Goal: Transaction & Acquisition: Purchase product/service

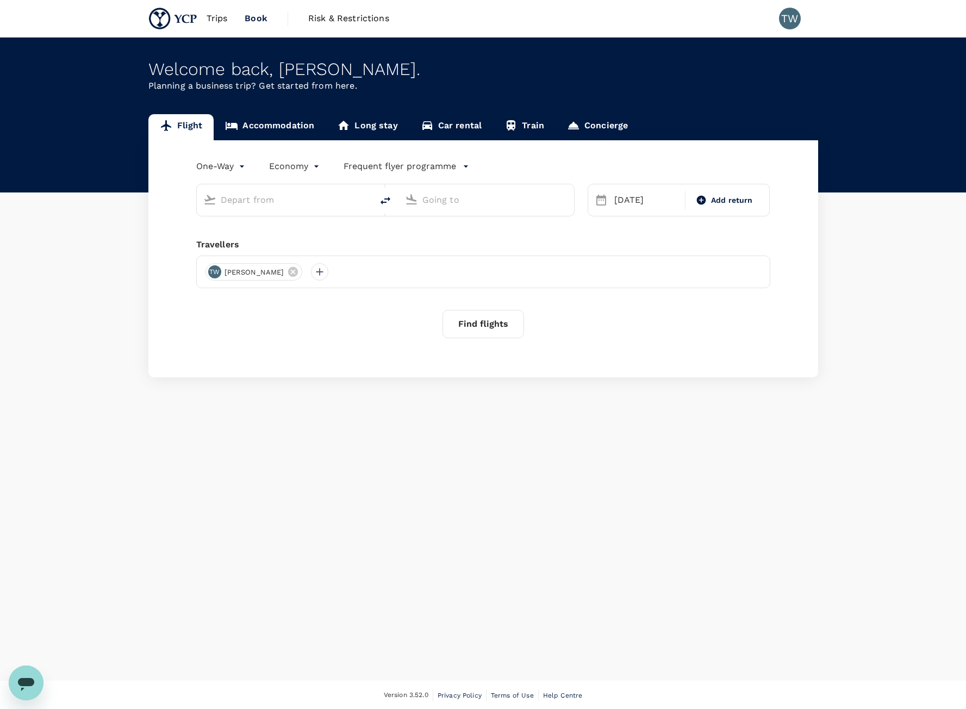
click at [311, 203] on input "text" at bounding box center [285, 199] width 129 height 17
type input "[GEOGRAPHIC_DATA], [GEOGRAPHIC_DATA] (any)"
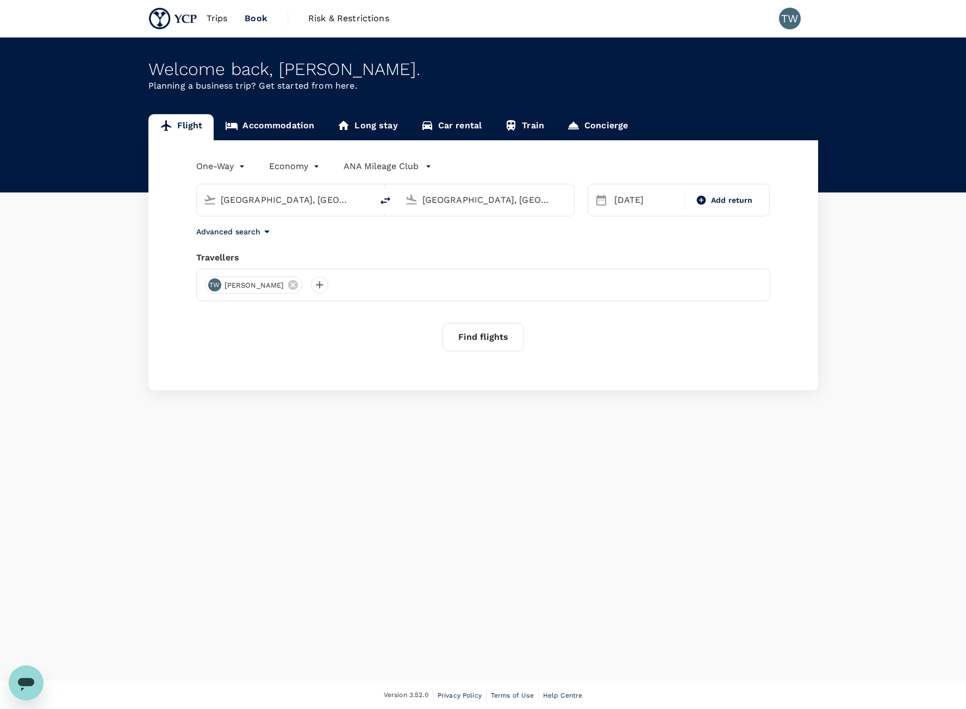
type input "[GEOGRAPHIC_DATA], [GEOGRAPHIC_DATA] (any)u"
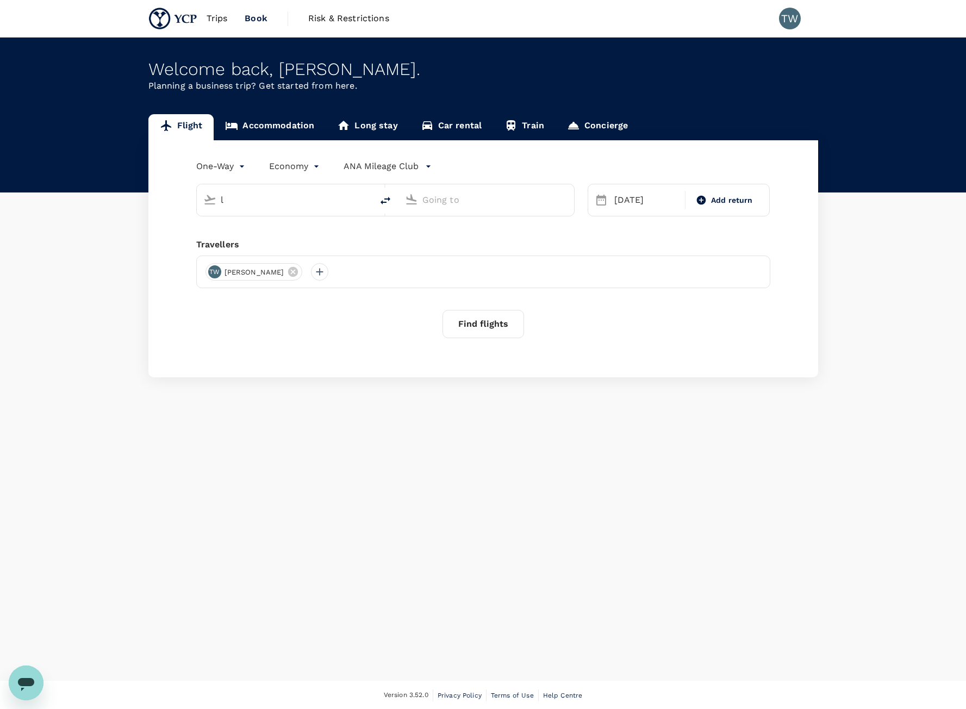
type input "Singapore, Singapore (any)"
type input "[GEOGRAPHIC_DATA], [GEOGRAPHIC_DATA] (any)"
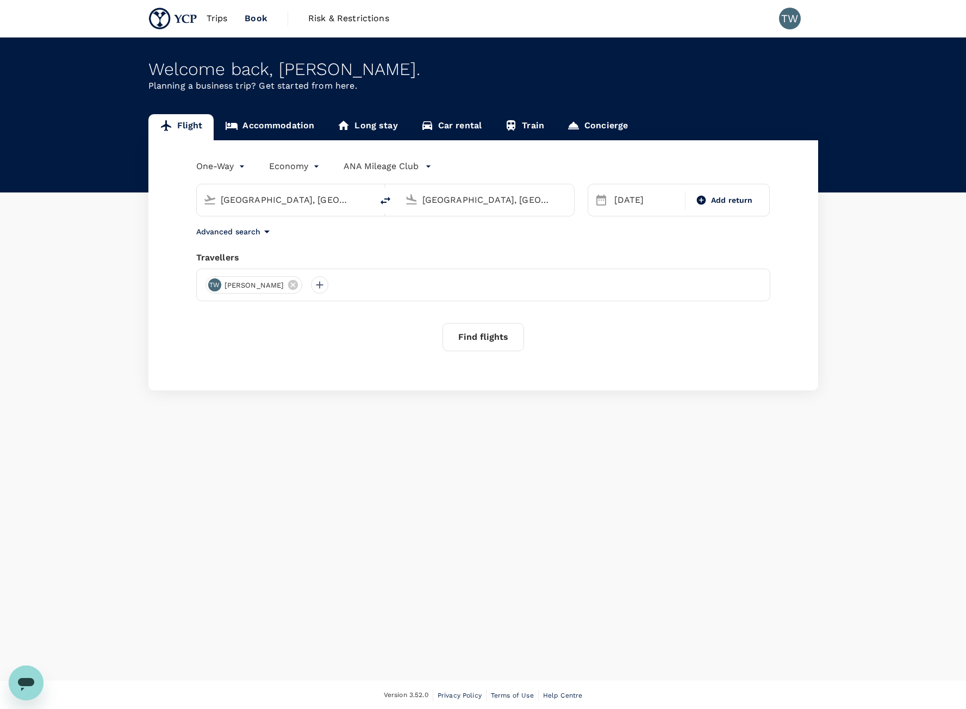
click at [311, 203] on input "Singapore, Singapore (any)" at bounding box center [285, 199] width 129 height 17
click at [378, 197] on button "delete" at bounding box center [386, 201] width 26 height 26
type input "[GEOGRAPHIC_DATA], [GEOGRAPHIC_DATA] (any)"
click at [432, 199] on input "Singapore, Singapore (any)" at bounding box center [487, 199] width 129 height 17
click at [468, 226] on p "Tokyo, Japan" at bounding box center [503, 221] width 218 height 11
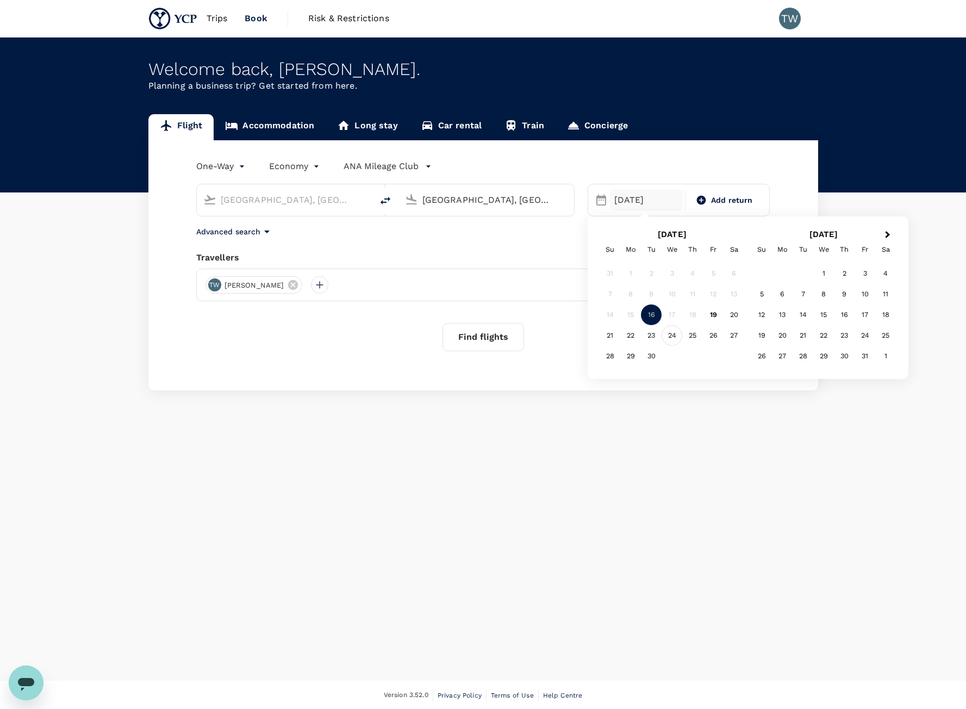
type input "Tokyo, Japan (any)"
click at [674, 337] on div "24" at bounding box center [672, 335] width 21 height 21
click at [941, 362] on div "Flight Accommodation Long stay Car rental Train Concierge One-Way oneway Econom…" at bounding box center [483, 252] width 966 height 276
click at [717, 199] on span "Add return" at bounding box center [732, 200] width 42 height 11
type input "roundtrip"
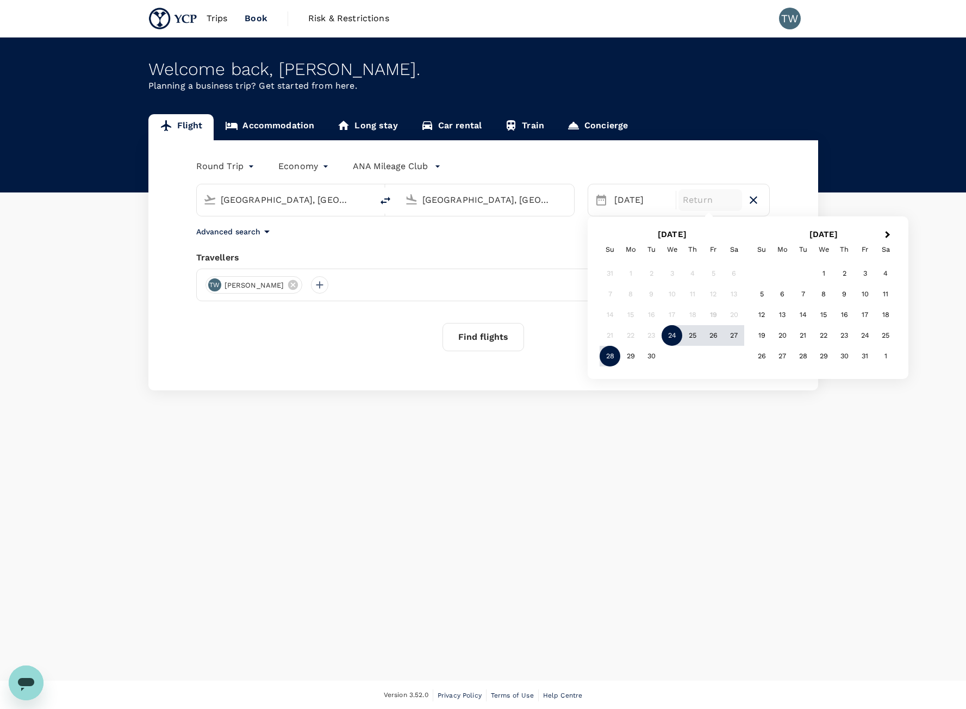
click at [607, 363] on div "28" at bounding box center [610, 356] width 21 height 21
click at [490, 330] on button "Find flights" at bounding box center [484, 337] width 82 height 28
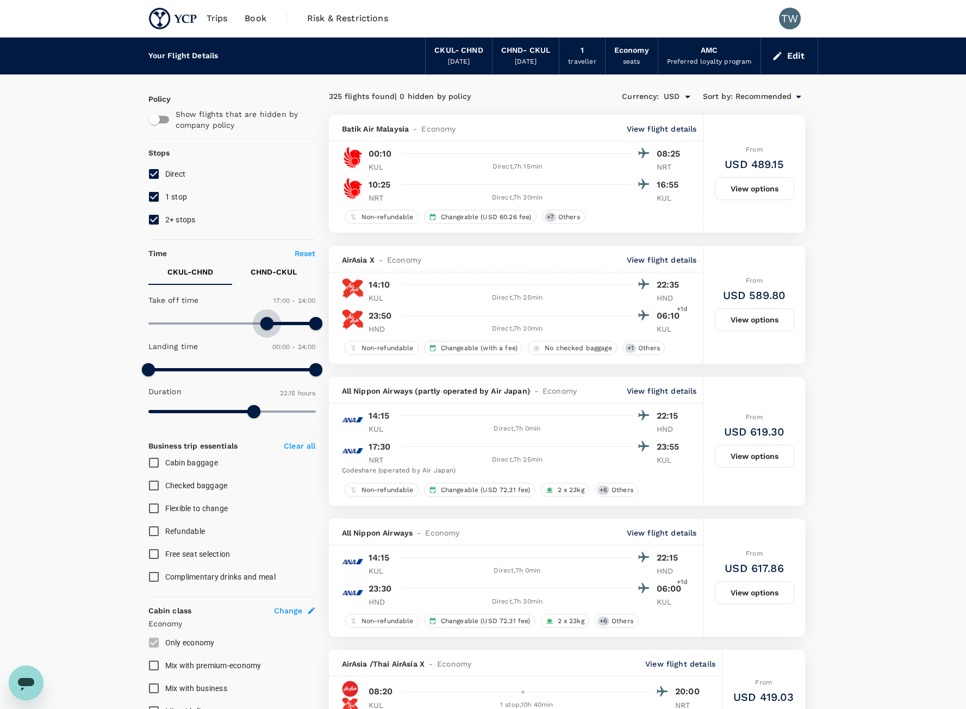
type input "1050"
drag, startPoint x: 146, startPoint y: 319, endPoint x: 270, endPoint y: 339, distance: 125.5
click at [270, 339] on div "Take off time 17:30 - 24:00 Landing time 00:00 - 24:00 Duration 22.15 hours" at bounding box center [230, 356] width 172 height 134
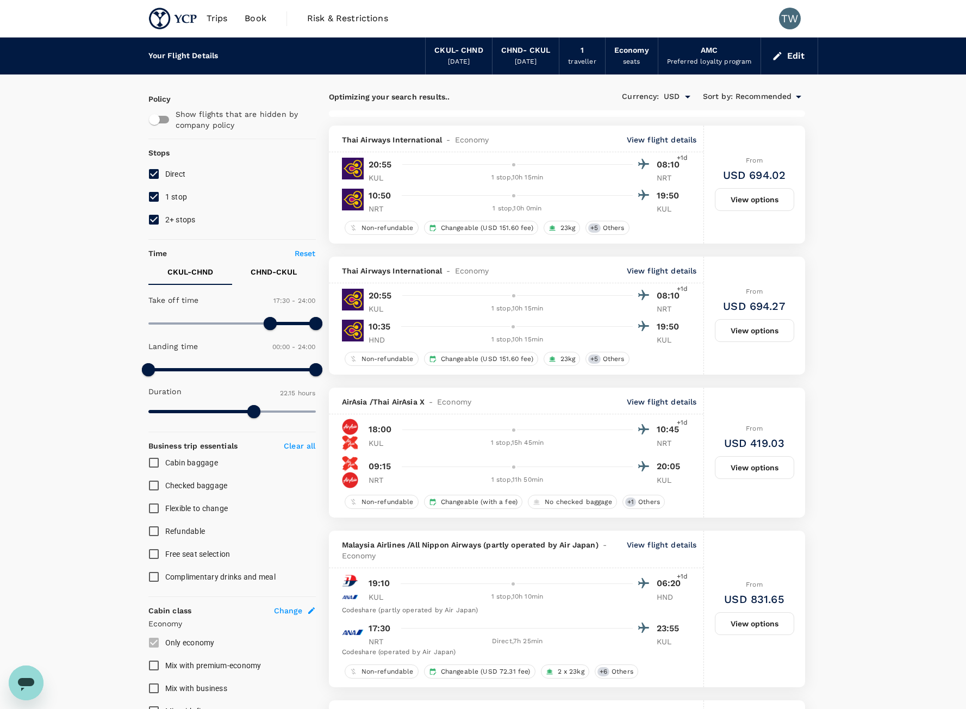
click at [156, 227] on input "2+ stops" at bounding box center [153, 219] width 23 height 23
checkbox input "false"
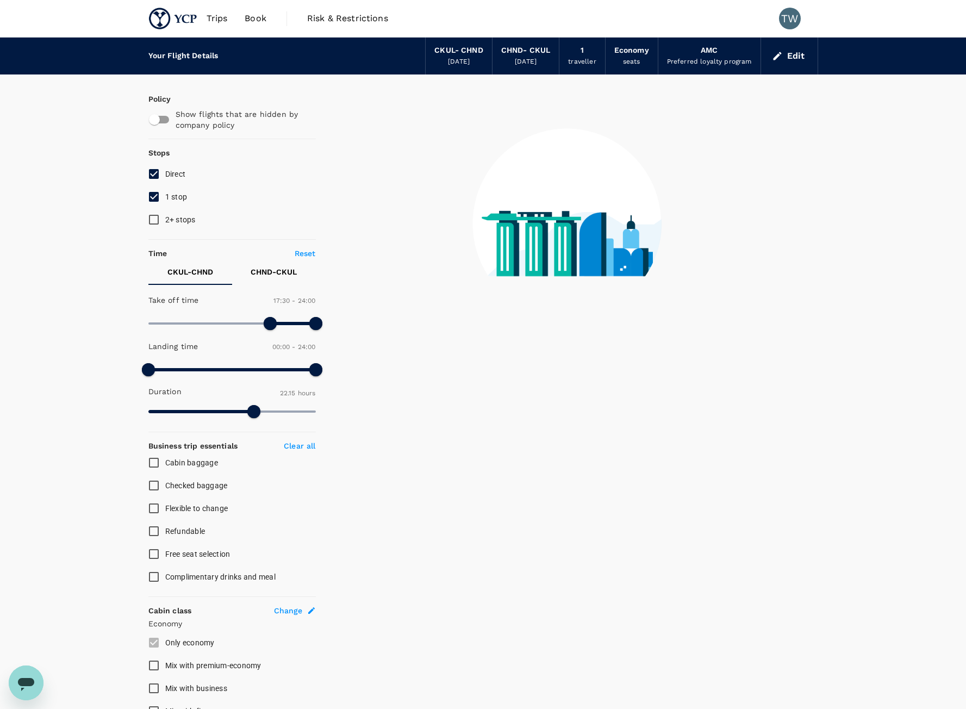
click at [165, 196] on input "1 stop" at bounding box center [153, 196] width 23 height 23
checkbox input "false"
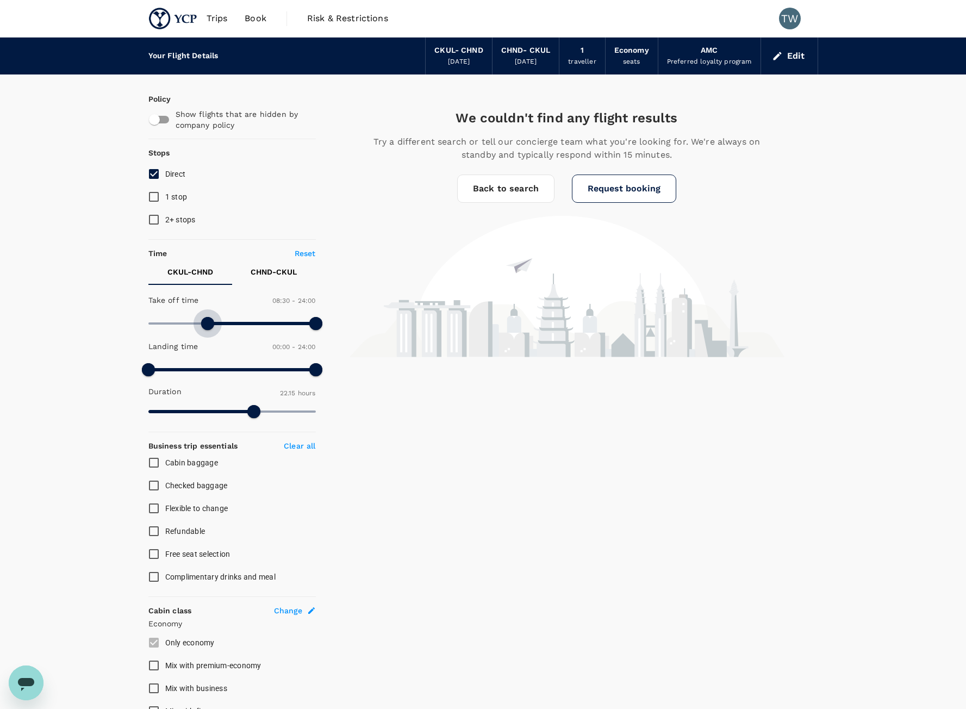
type input "0"
drag, startPoint x: 268, startPoint y: 321, endPoint x: 56, endPoint y: 339, distance: 212.8
click at [56, 339] on div "Your Flight Details CKUL - CHND 24 Sep 2025 CHND - CKUL 28 Sep 2025 1 traveller…" at bounding box center [483, 647] width 966 height 1219
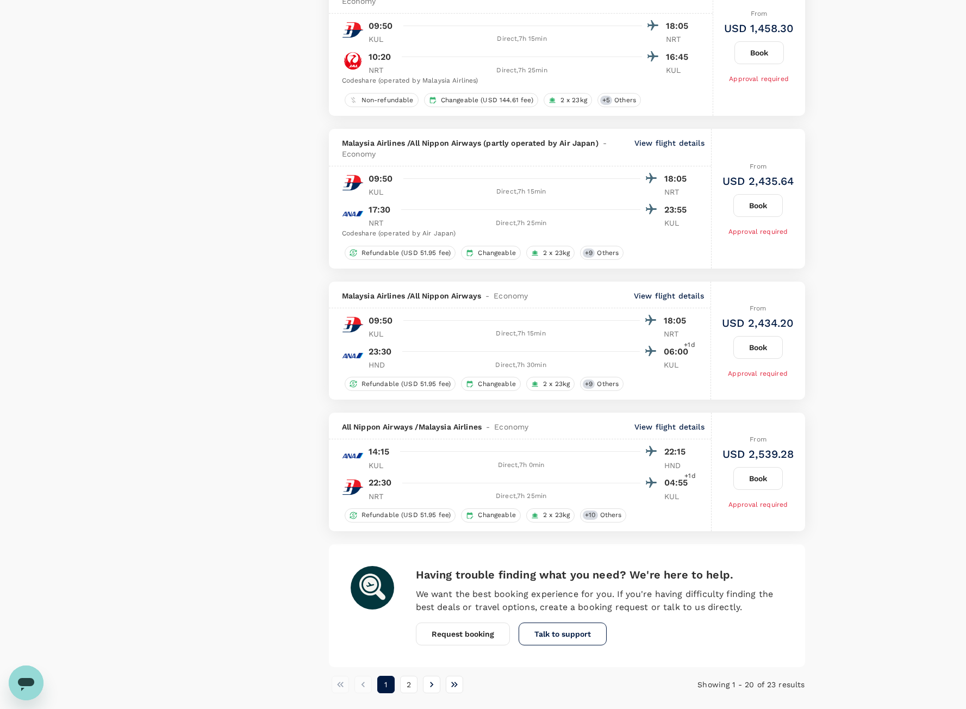
scroll to position [2474, 0]
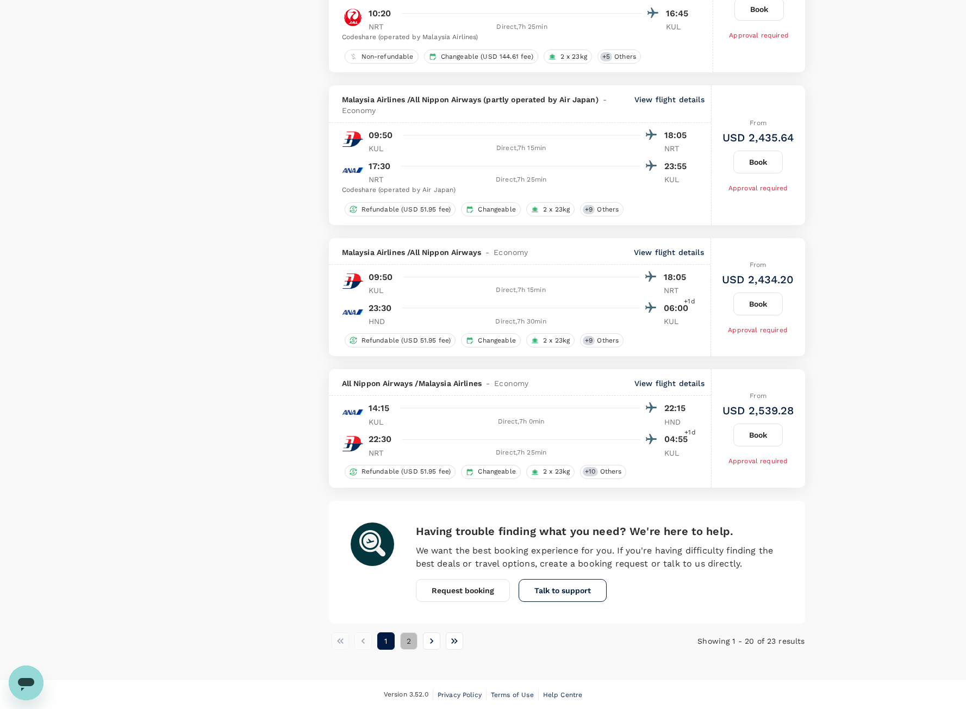
click at [415, 638] on button "2" at bounding box center [408, 640] width 17 height 17
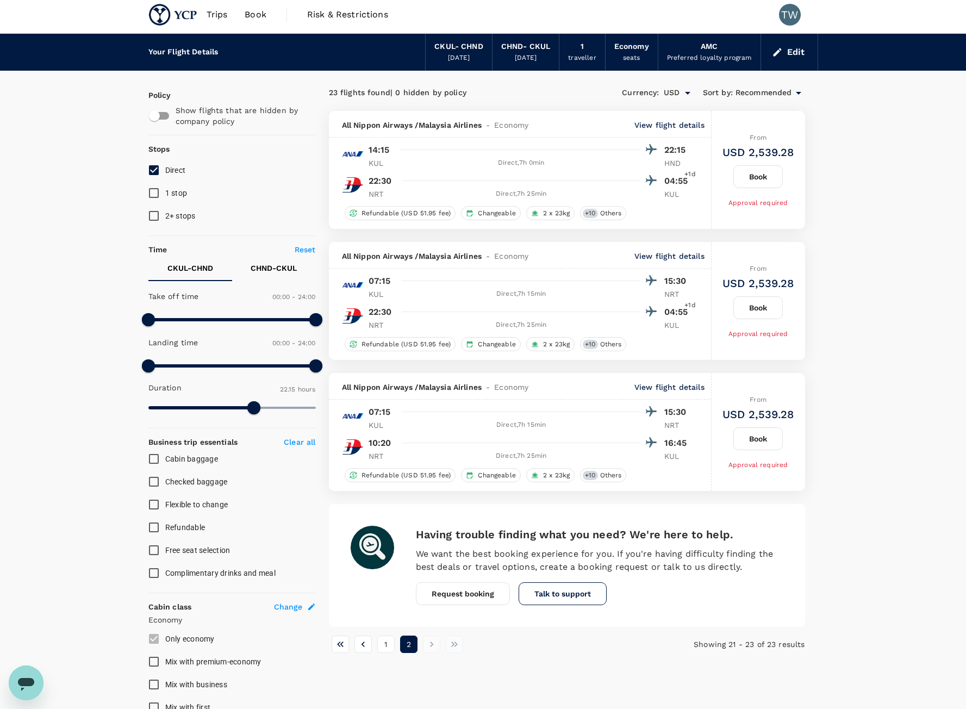
scroll to position [0, 0]
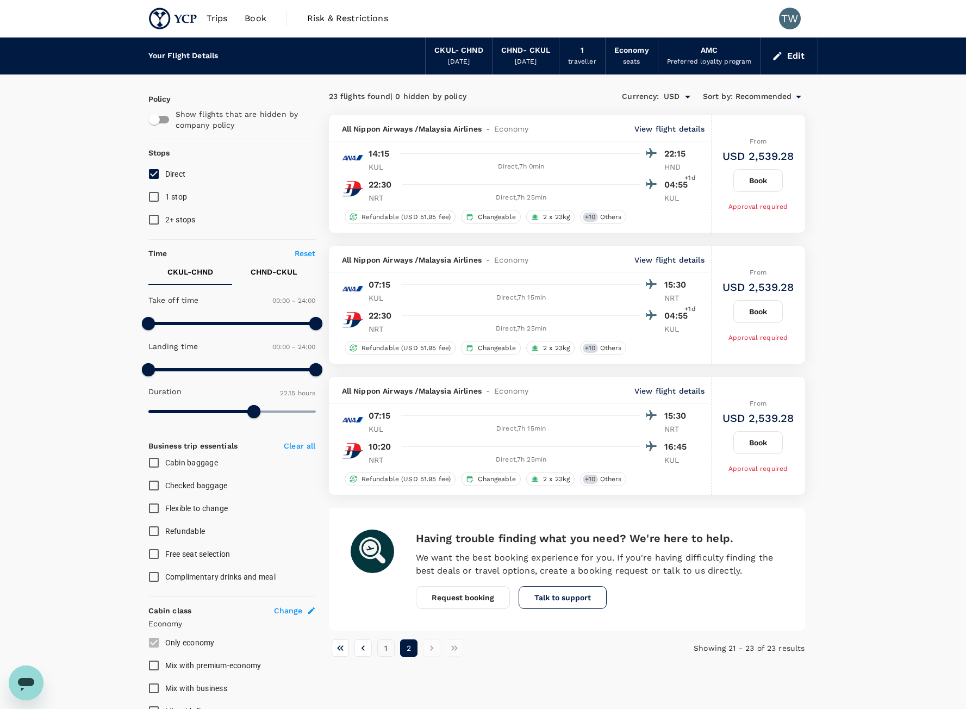
click at [385, 653] on button "1" at bounding box center [385, 648] width 17 height 17
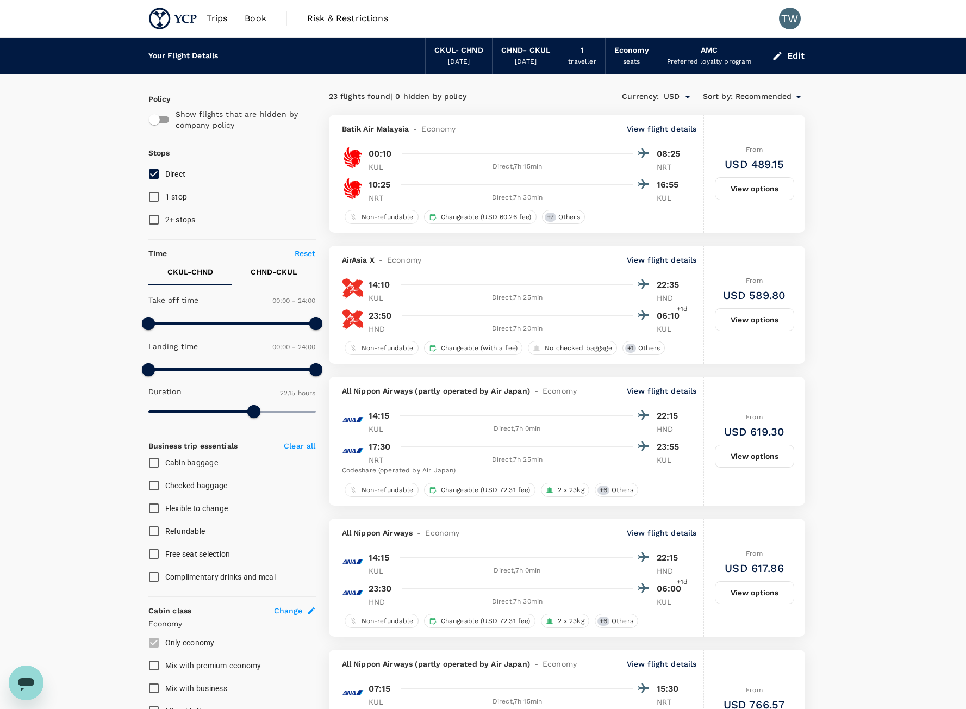
click at [711, 69] on div "AMC Preferred loyalty program" at bounding box center [710, 56] width 103 height 37
drag, startPoint x: 710, startPoint y: 63, endPoint x: 713, endPoint y: 56, distance: 7.6
click at [710, 63] on div "Preferred loyalty program" at bounding box center [709, 62] width 85 height 11
click at [714, 48] on div "AMC" at bounding box center [709, 51] width 17 height 12
click at [772, 61] on button "Edit" at bounding box center [789, 55] width 39 height 17
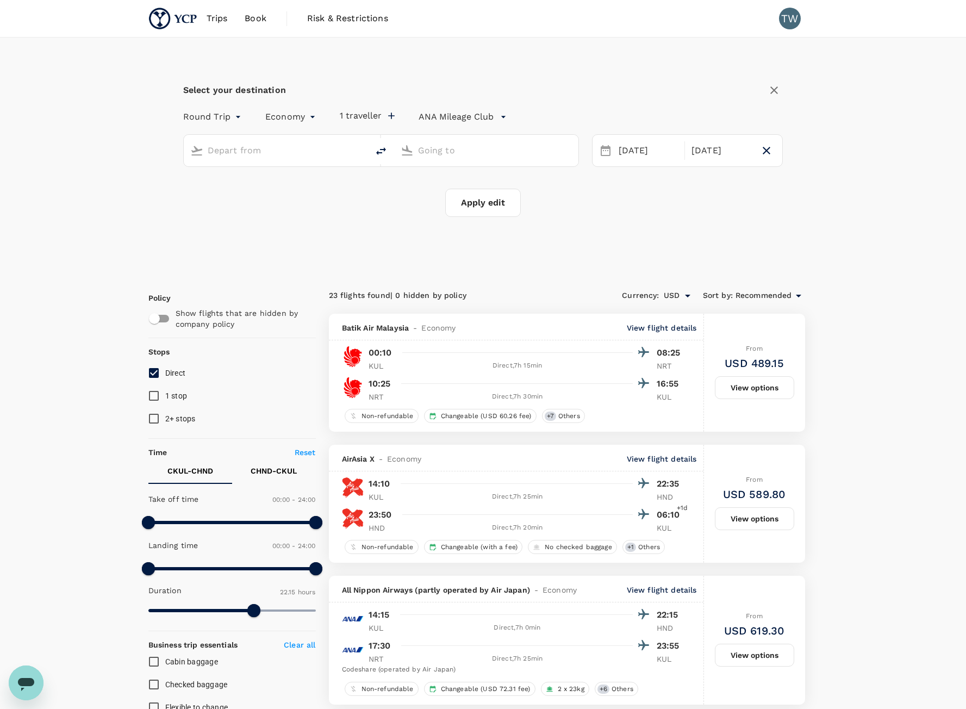
type input "[GEOGRAPHIC_DATA], [GEOGRAPHIC_DATA] (any)"
type input "Tokyo, Japan (any)"
click at [463, 121] on p "ANA Mileage Club" at bounding box center [456, 116] width 75 height 13
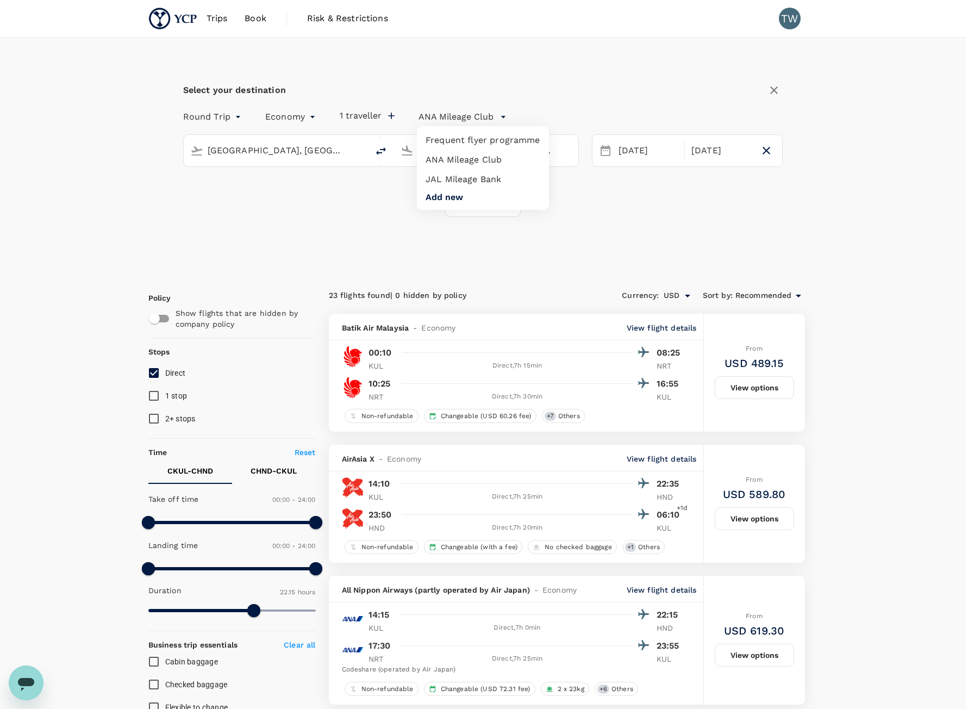
click at [510, 177] on li "JAL Mileage Bank" at bounding box center [483, 180] width 132 height 20
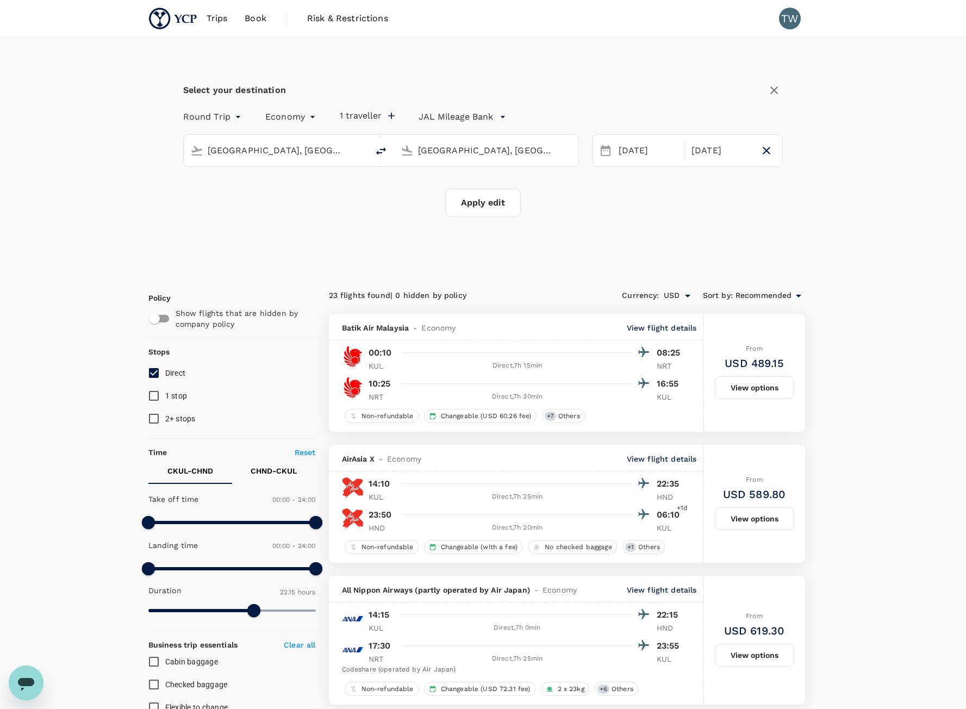
click at [498, 116] on icon "button" at bounding box center [503, 116] width 11 height 11
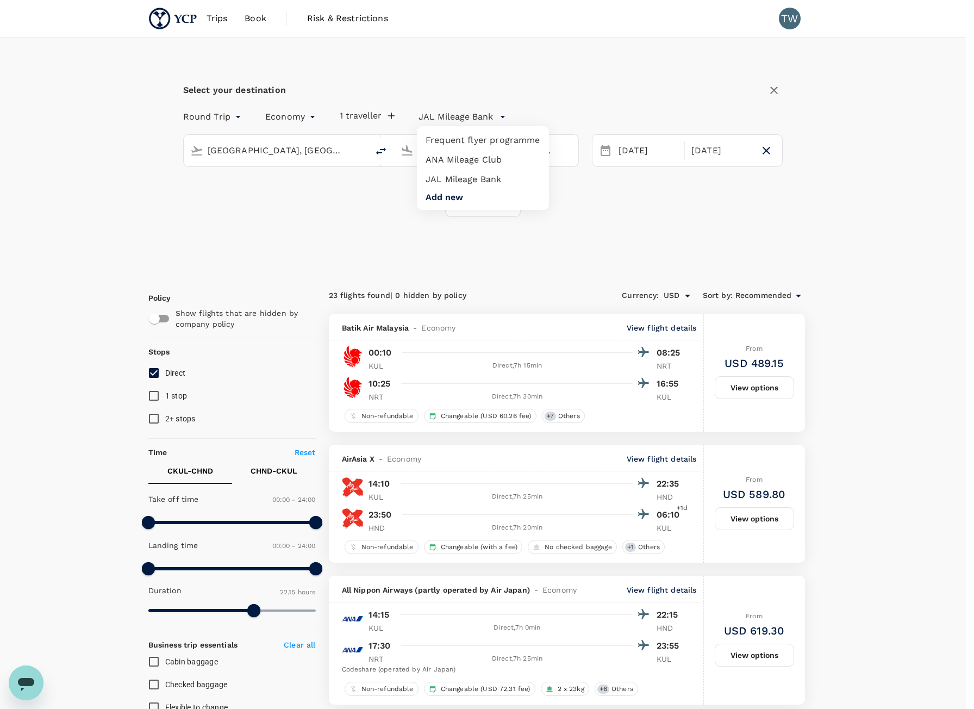
click at [502, 143] on li "Frequent flyer programme" at bounding box center [483, 141] width 132 height 20
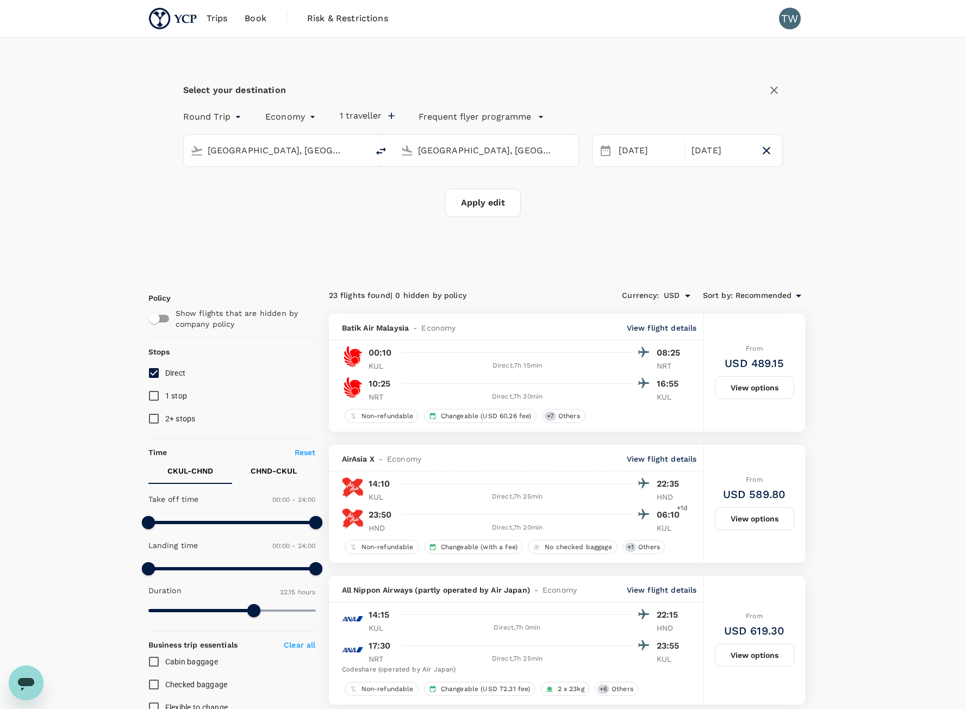
click at [501, 192] on button "Apply edit" at bounding box center [483, 203] width 76 height 28
checkbox input "false"
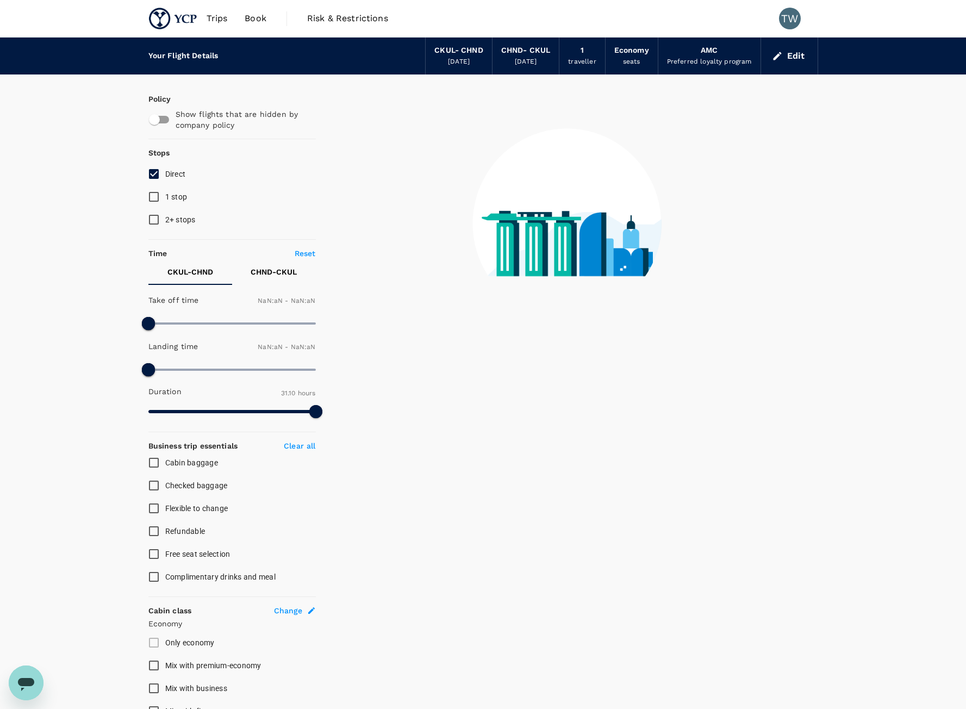
type input "1440"
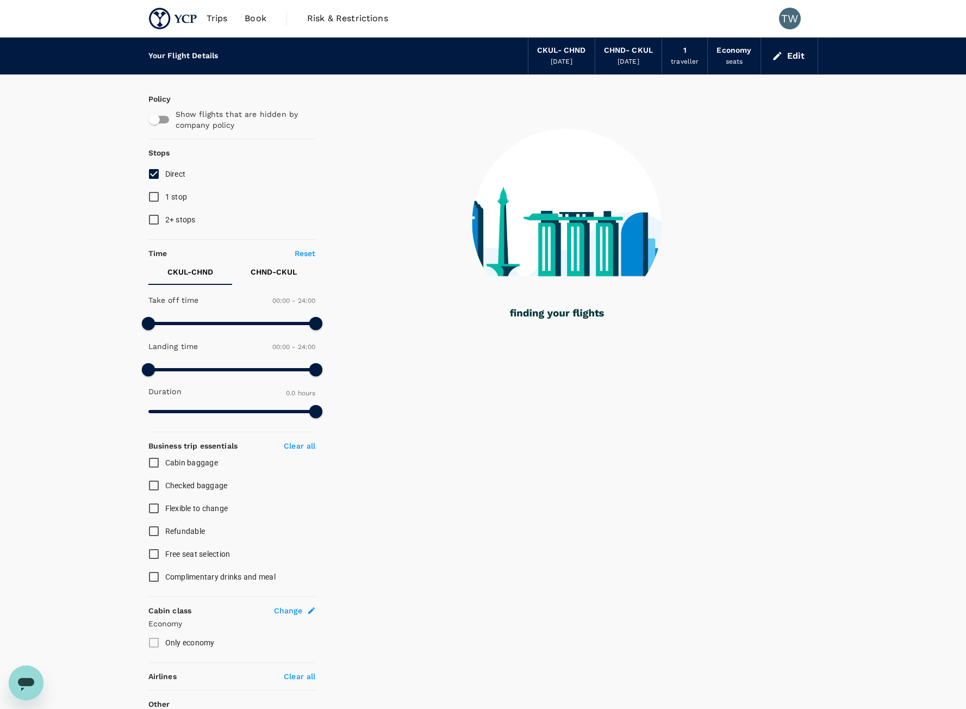
type input "1335"
checkbox input "true"
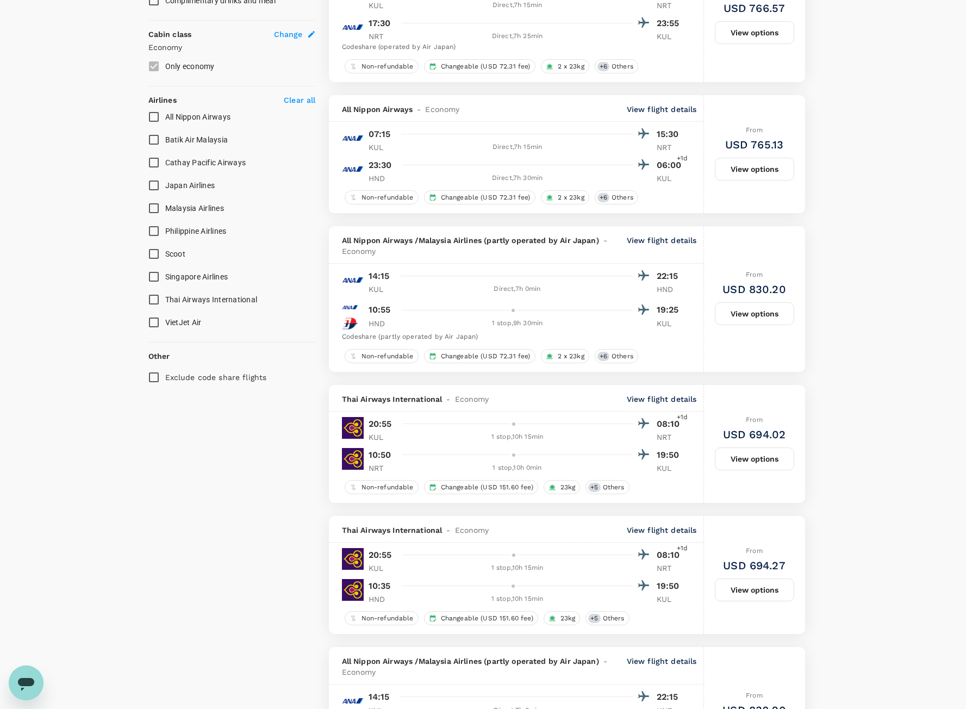
scroll to position [598, 0]
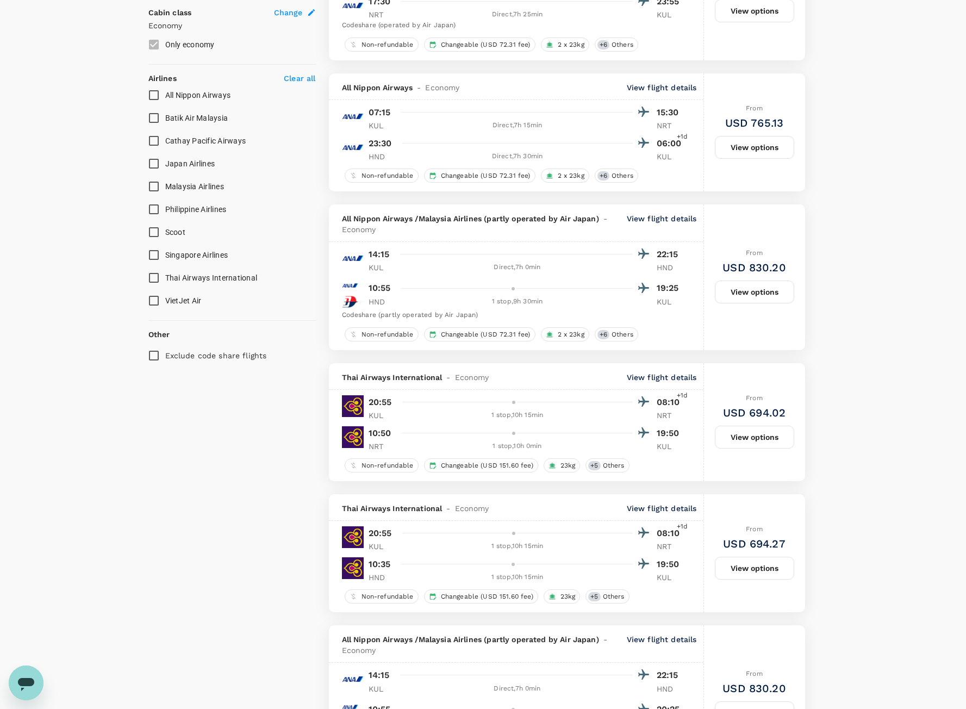
type input "1870"
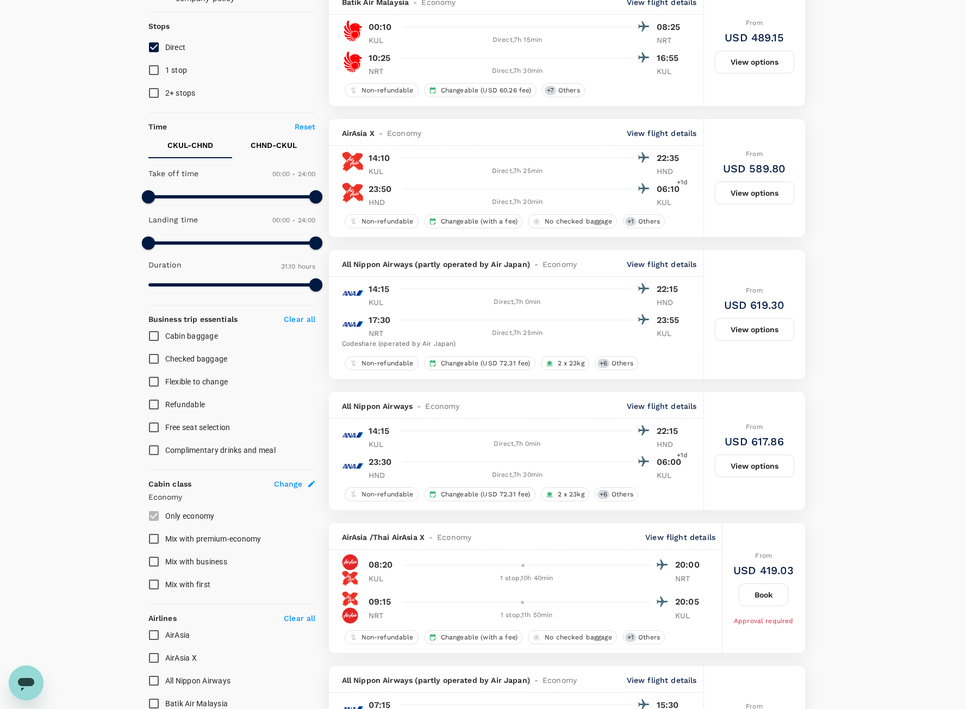
scroll to position [0, 0]
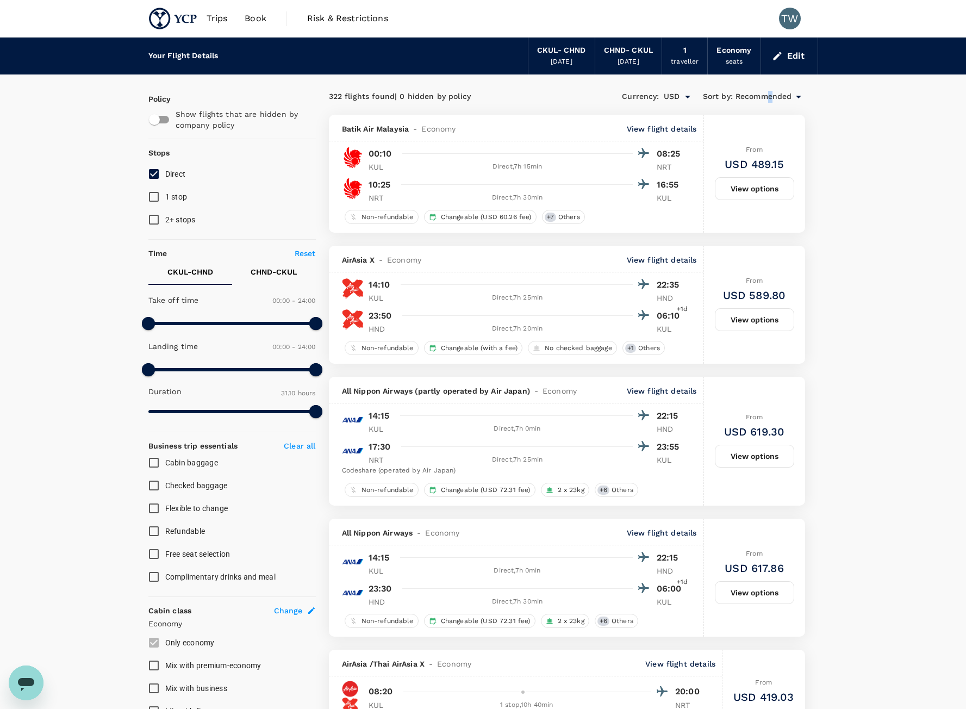
click at [770, 93] on span "Recommended" at bounding box center [764, 97] width 57 height 12
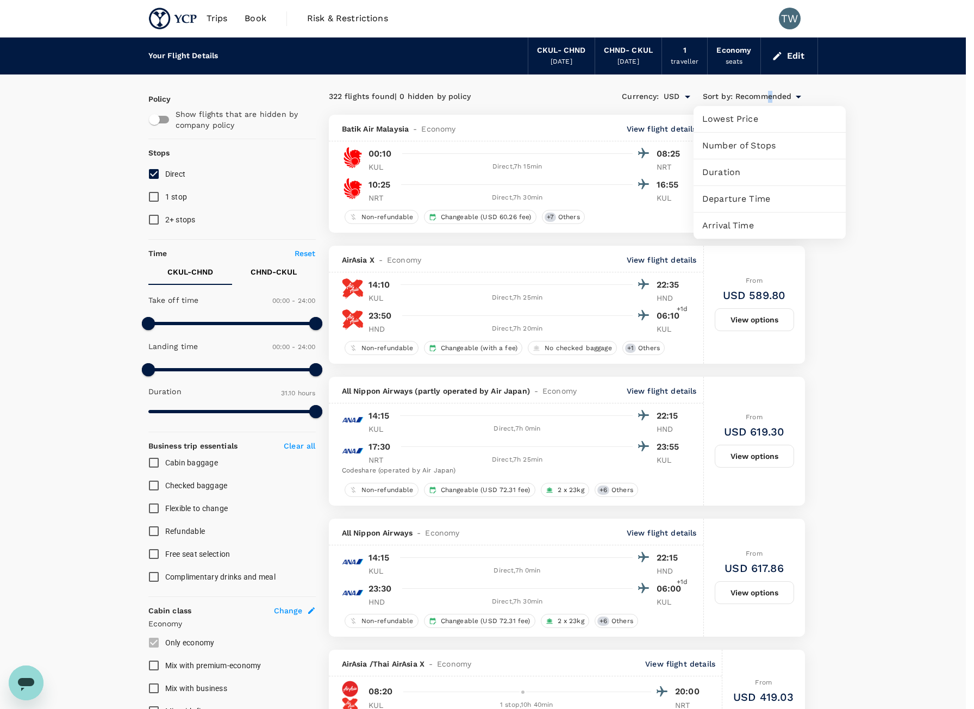
click at [783, 203] on span "Departure Time" at bounding box center [770, 199] width 135 height 13
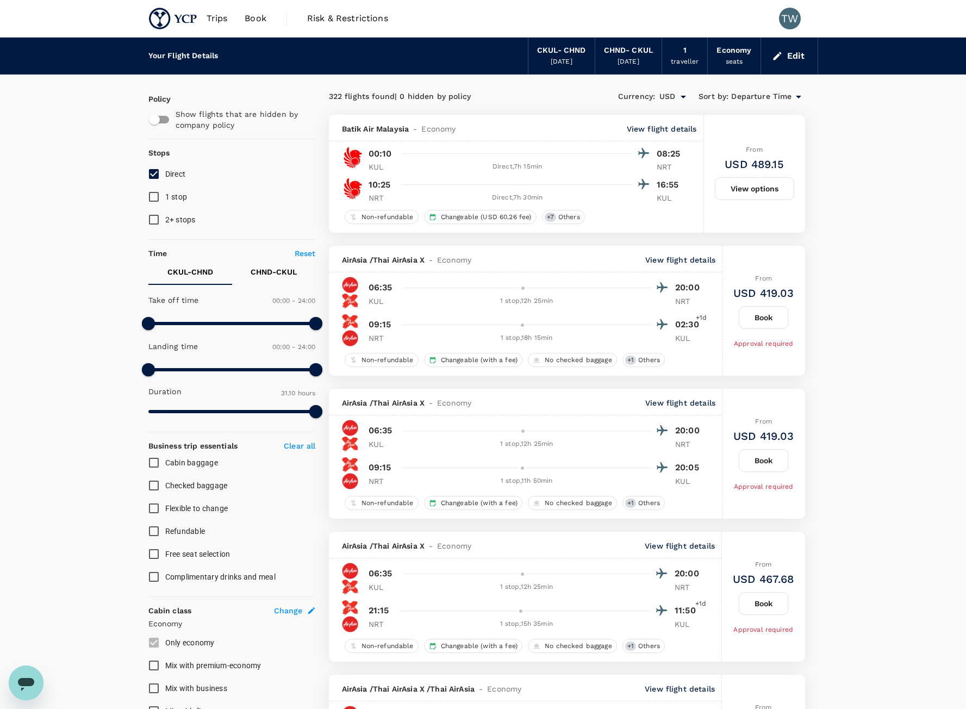
click at [156, 194] on input "1 stop" at bounding box center [153, 196] width 23 height 23
checkbox input "true"
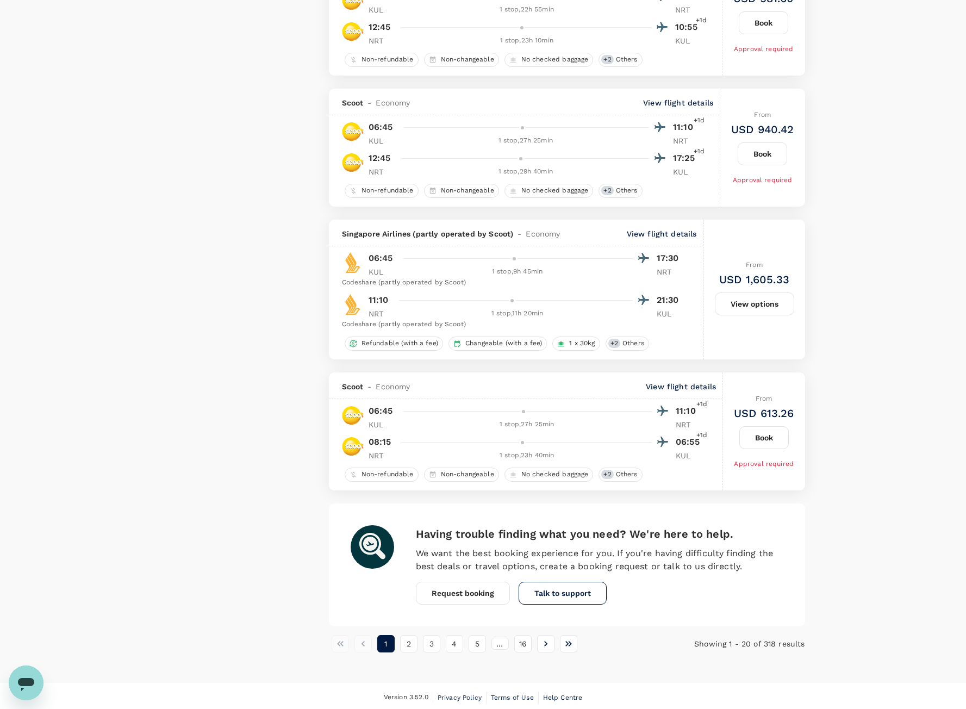
scroll to position [2375, 0]
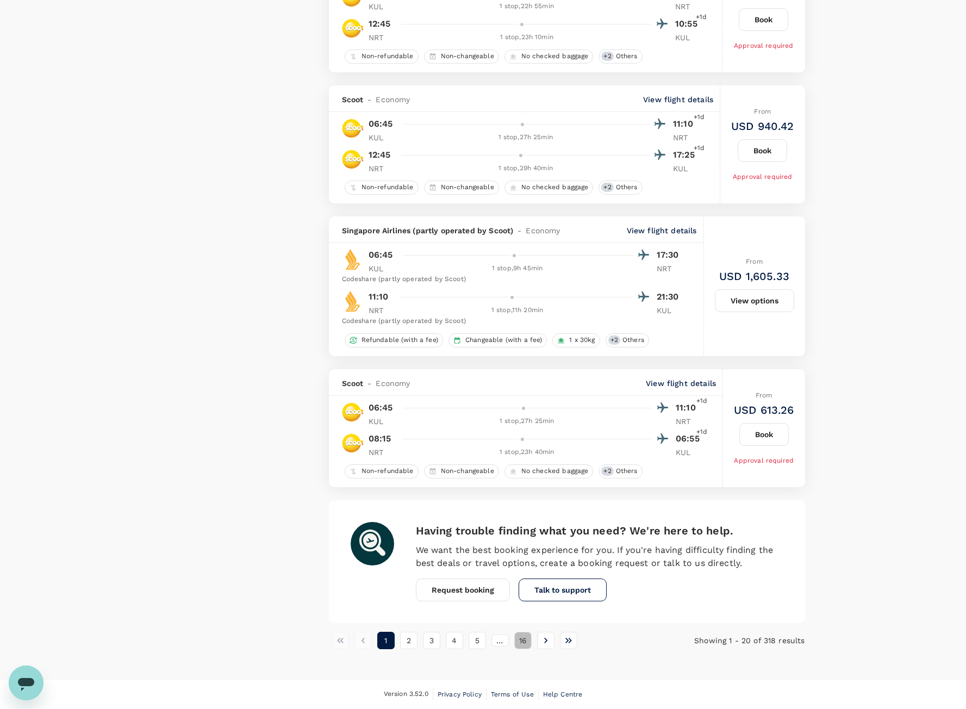
click at [529, 641] on button "16" at bounding box center [522, 640] width 17 height 17
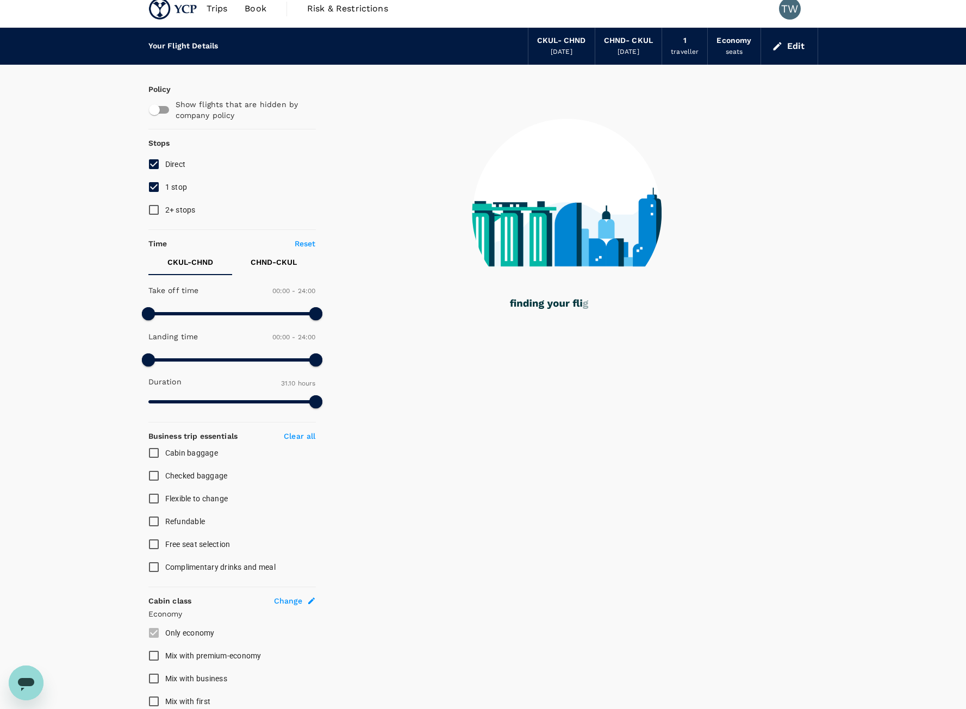
scroll to position [0, 0]
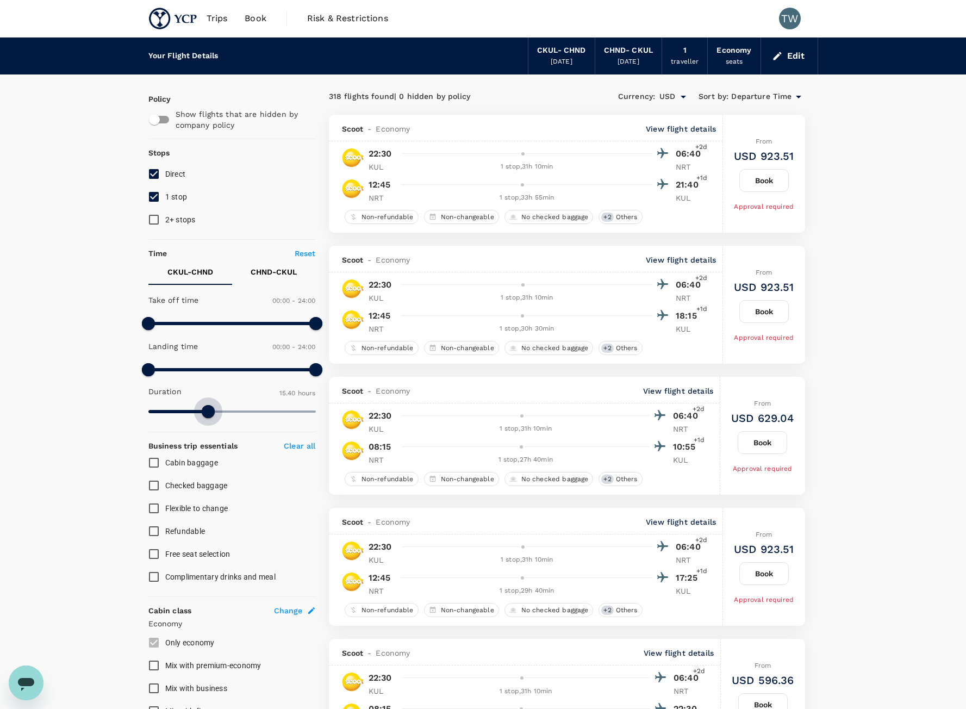
type input "917"
drag, startPoint x: 312, startPoint y: 415, endPoint x: 206, endPoint y: 421, distance: 106.8
click at [206, 418] on span at bounding box center [205, 411] width 13 height 13
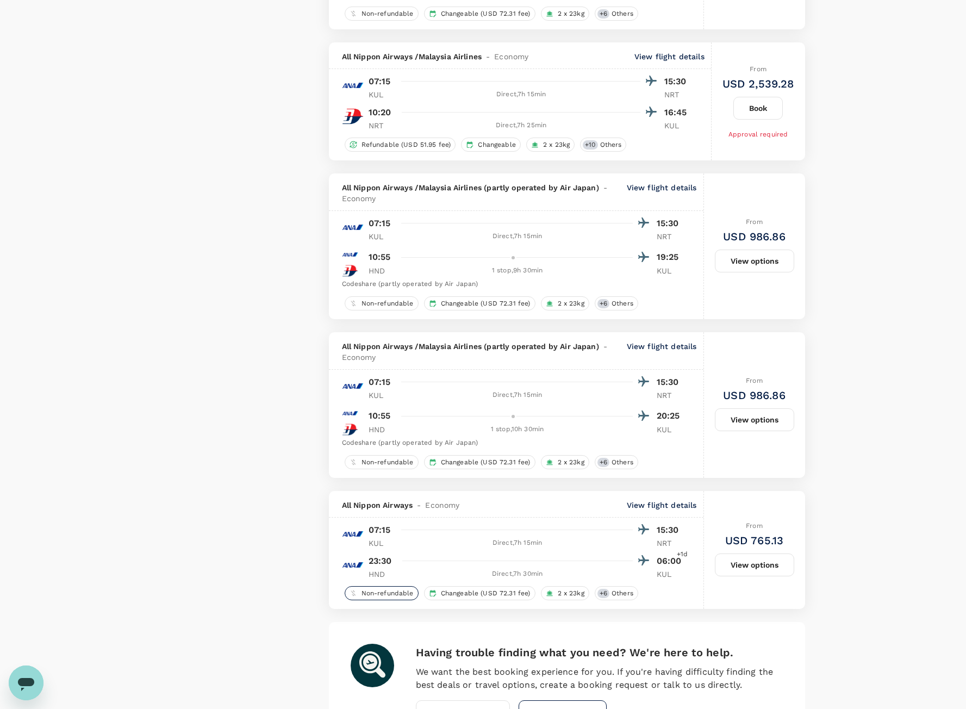
scroll to position [2474, 0]
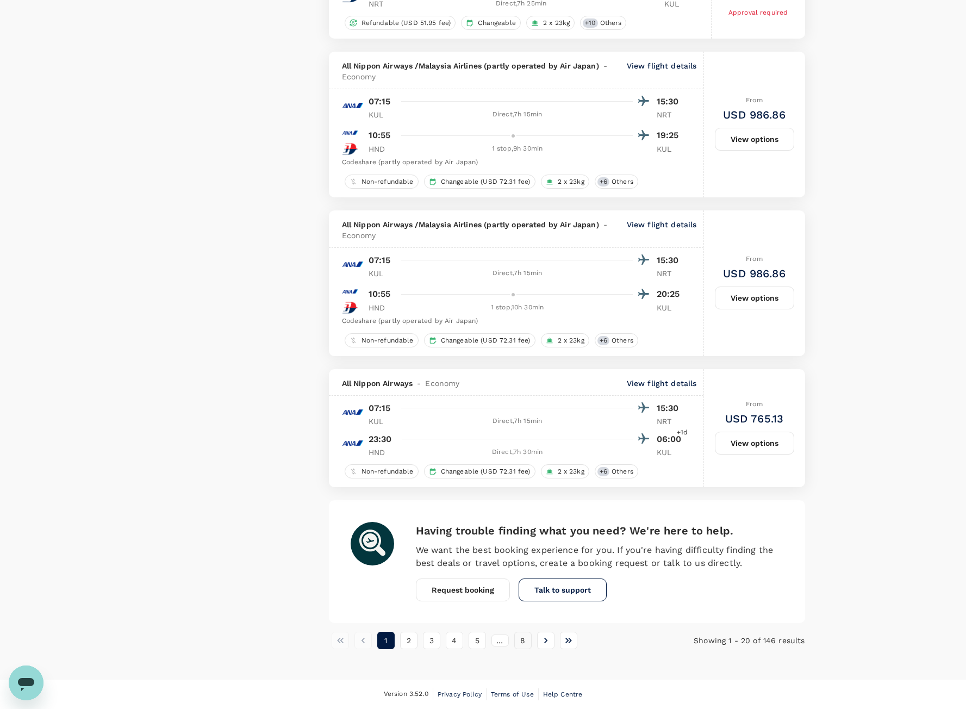
click at [522, 644] on button "8" at bounding box center [522, 640] width 17 height 17
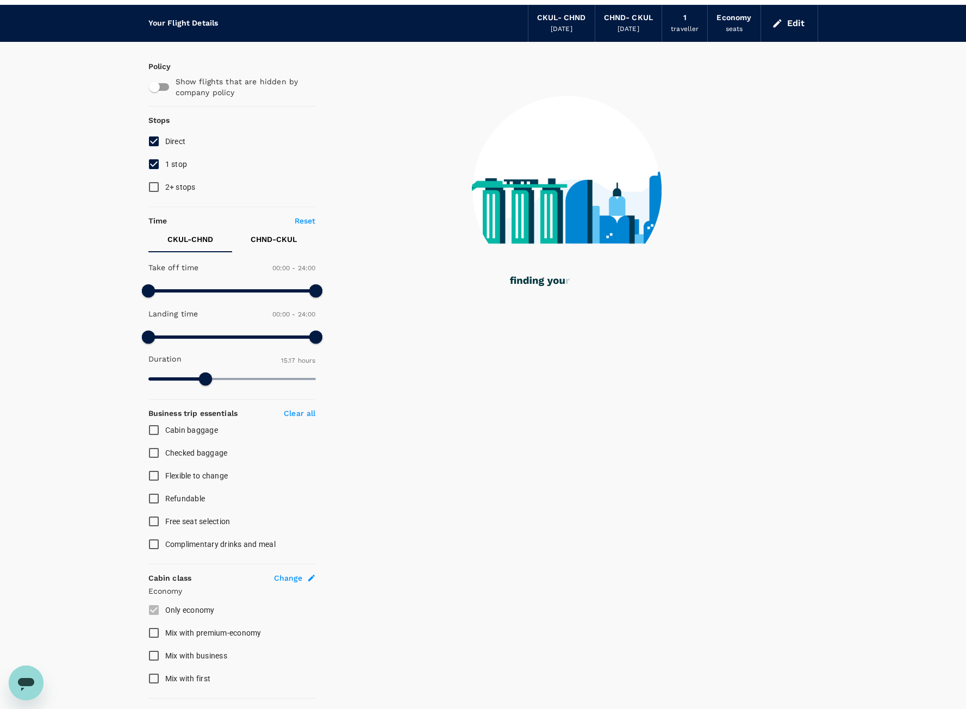
scroll to position [5, 0]
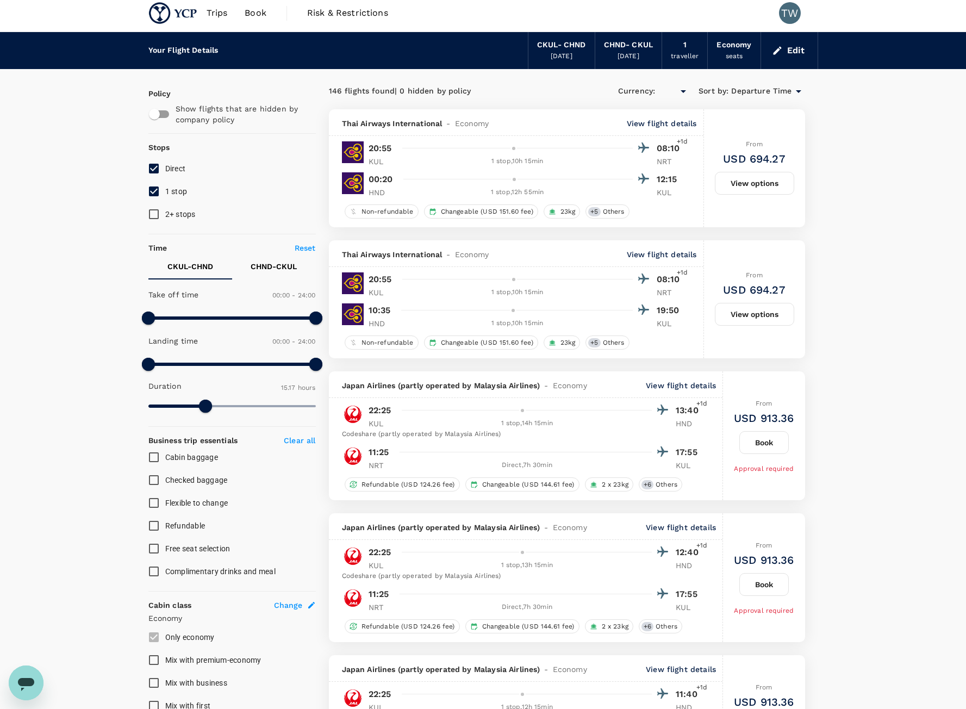
type input "USD"
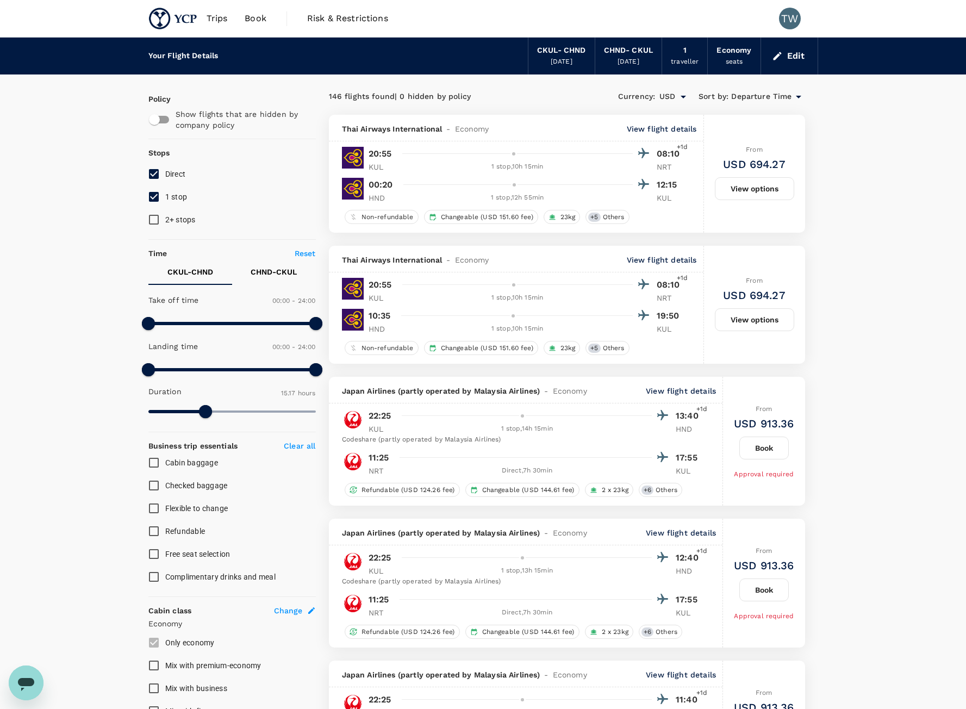
click at [160, 194] on input "1 stop" at bounding box center [153, 196] width 23 height 23
checkbox input "false"
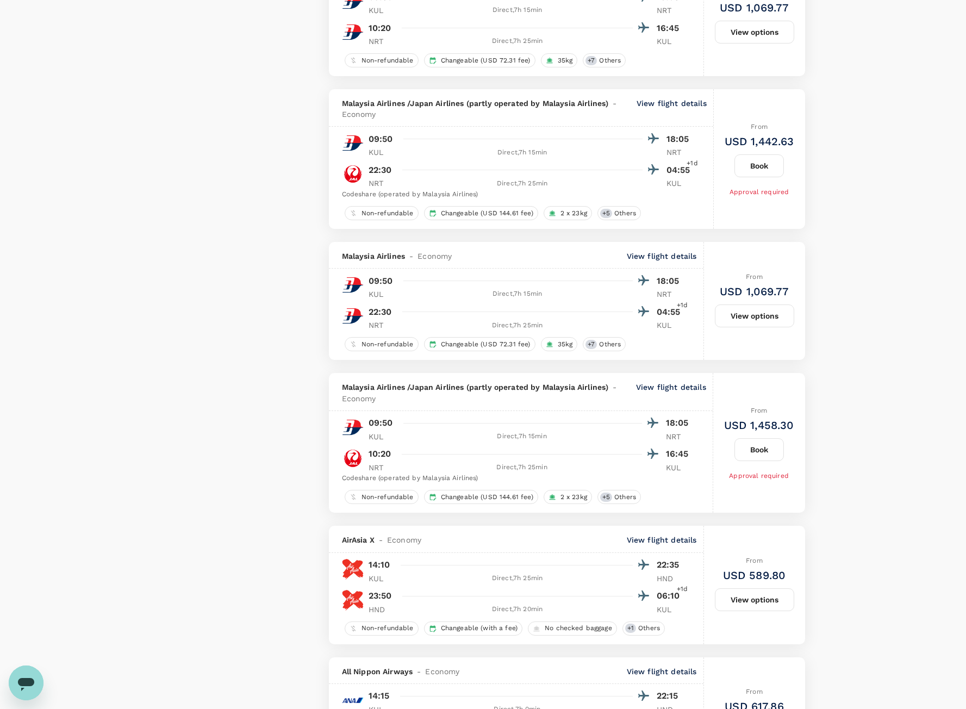
scroll to position [2463, 0]
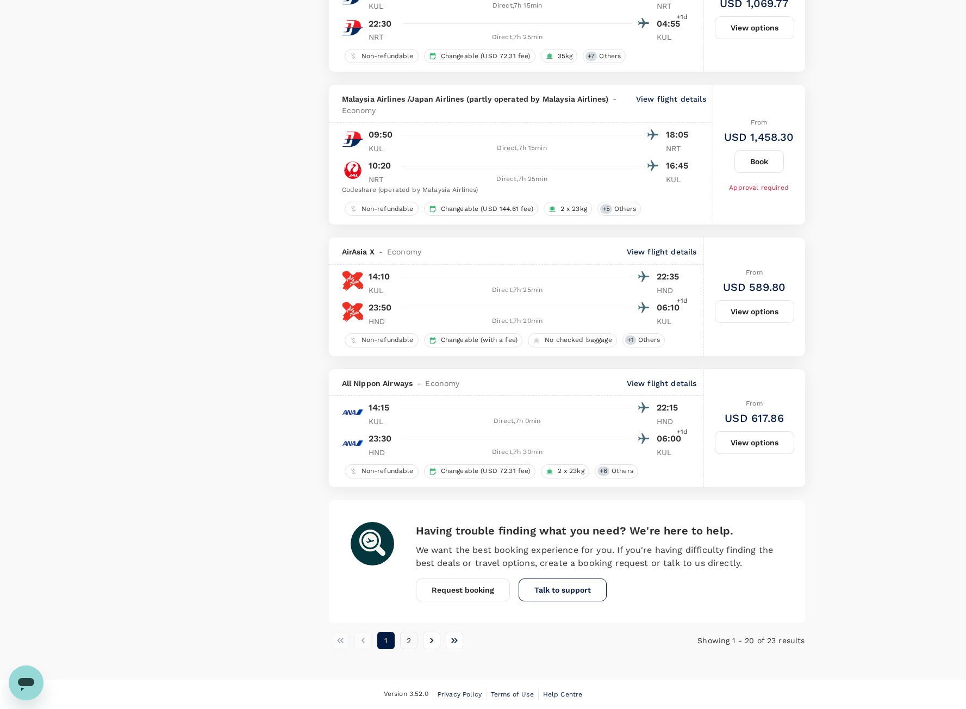
click at [412, 641] on button "2" at bounding box center [408, 640] width 17 height 17
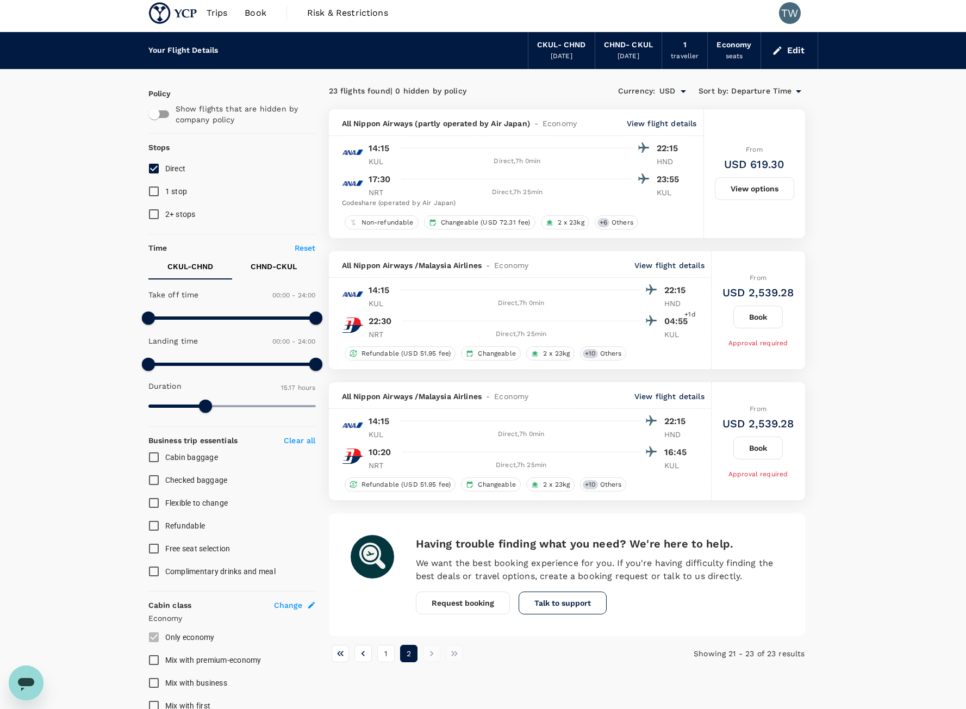
scroll to position [0, 0]
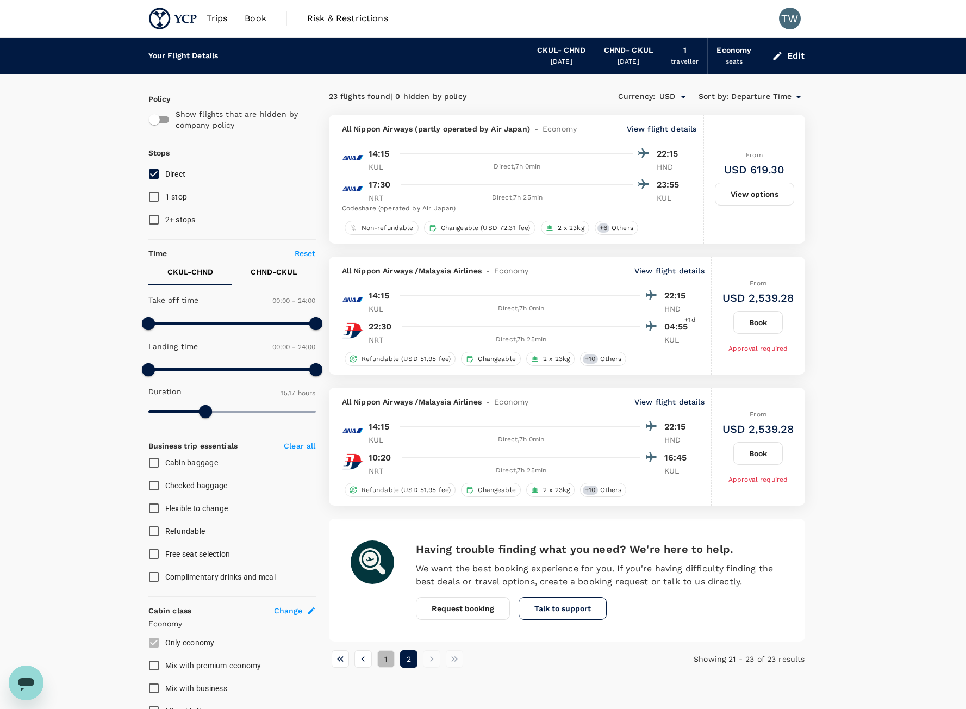
click at [380, 663] on button "1" at bounding box center [385, 658] width 17 height 17
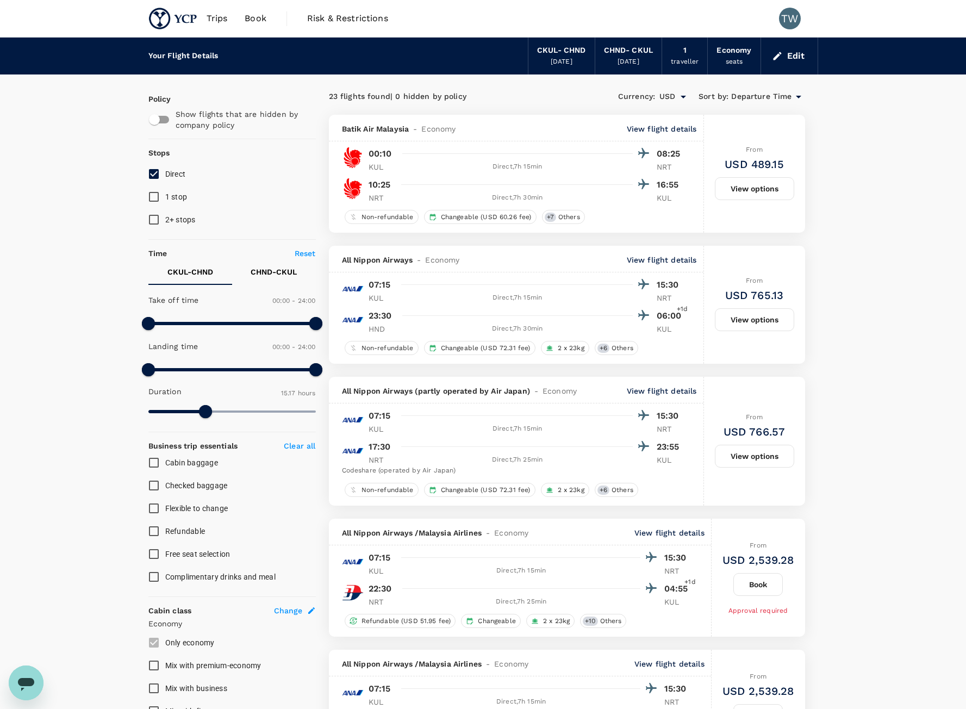
click at [736, 57] on div "seats" at bounding box center [734, 62] width 17 height 11
click at [780, 63] on button "Edit" at bounding box center [789, 55] width 39 height 17
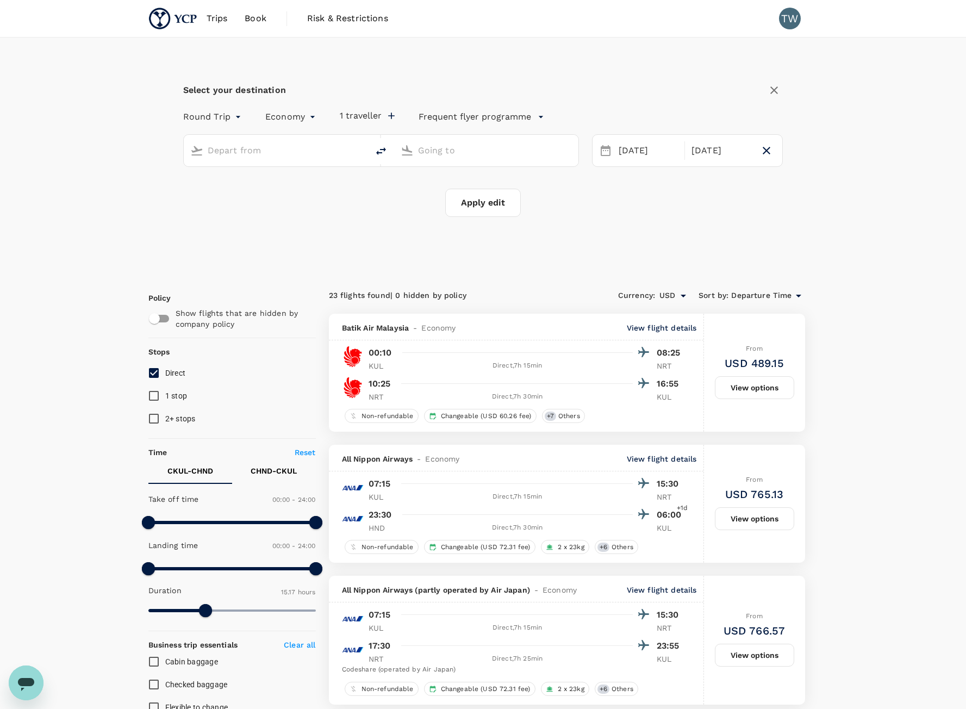
type input "[GEOGRAPHIC_DATA], [GEOGRAPHIC_DATA] (any)"
type input "Tokyo, Japan (any)"
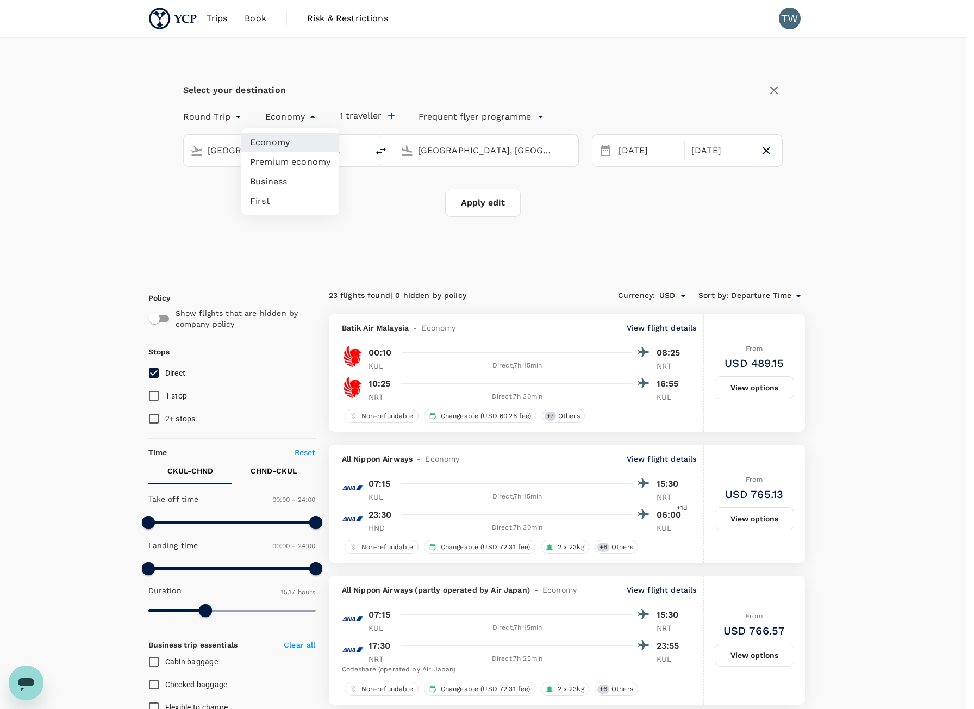
click at [303, 181] on li "Business" at bounding box center [290, 182] width 98 height 20
type input "business"
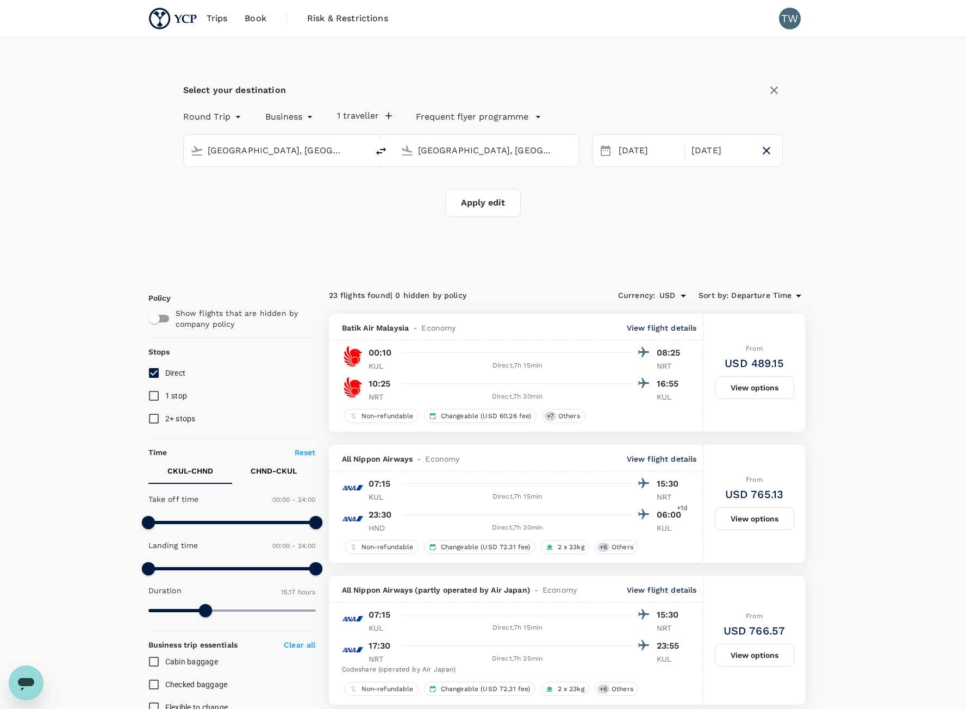
click at [499, 203] on button "Apply edit" at bounding box center [483, 203] width 76 height 28
checkbox input "false"
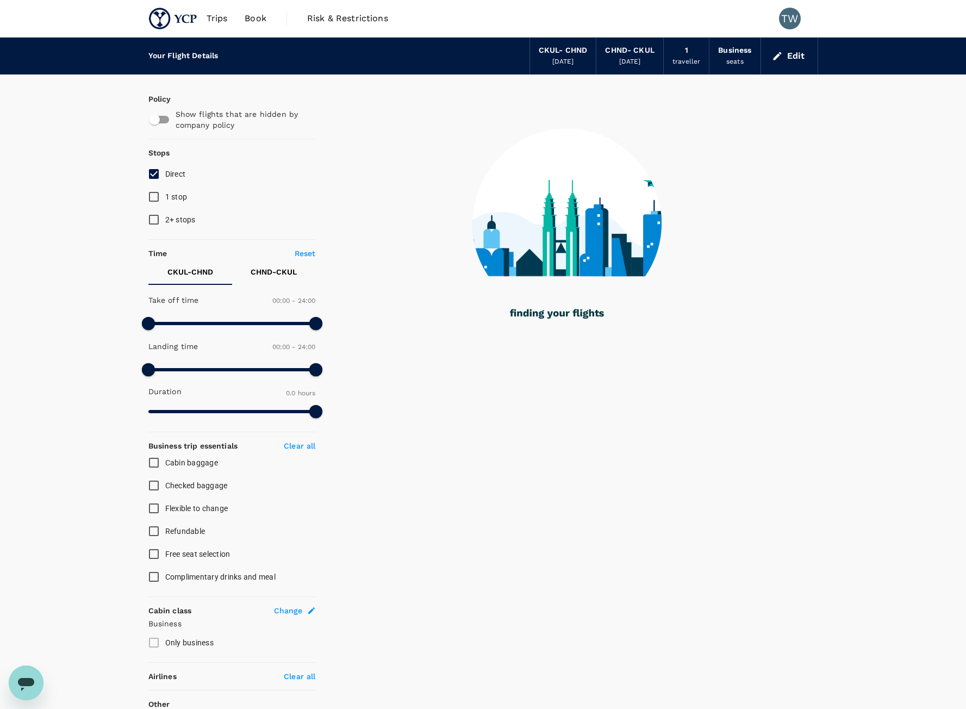
type input "1370"
checkbox input "true"
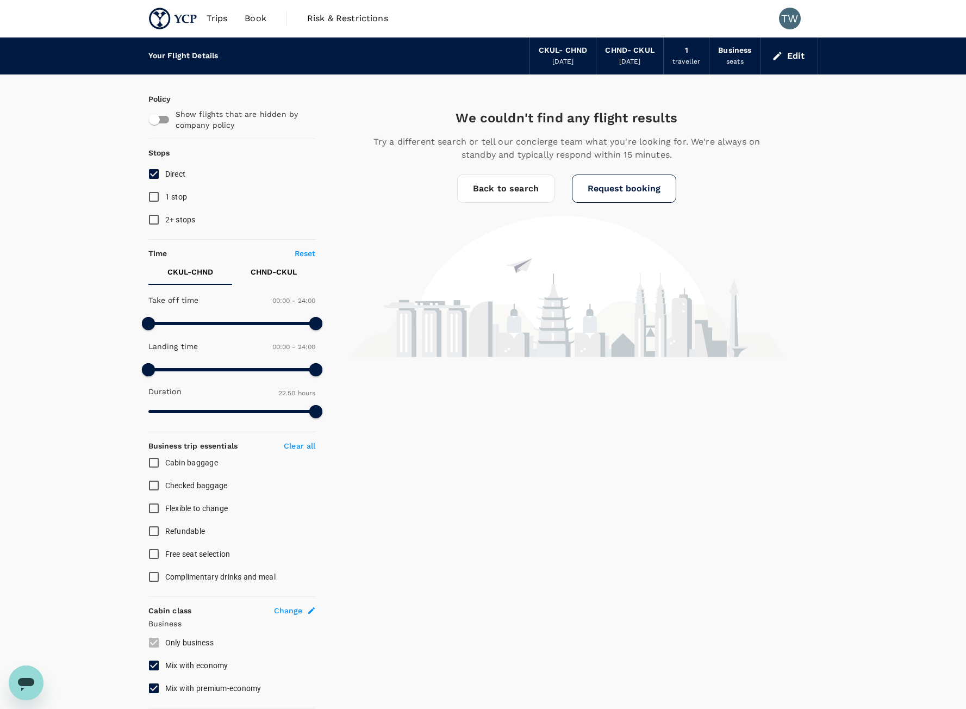
click at [782, 59] on icon "button" at bounding box center [777, 56] width 11 height 11
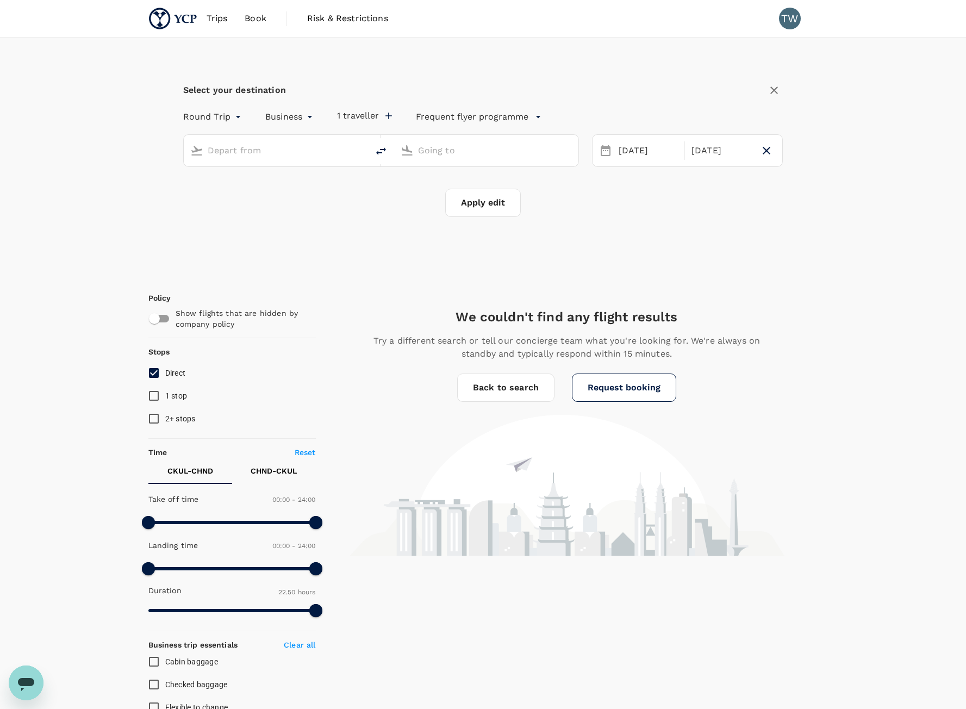
type input "[GEOGRAPHIC_DATA], [GEOGRAPHIC_DATA] (any)"
type input "Tokyo, Japan (any)"
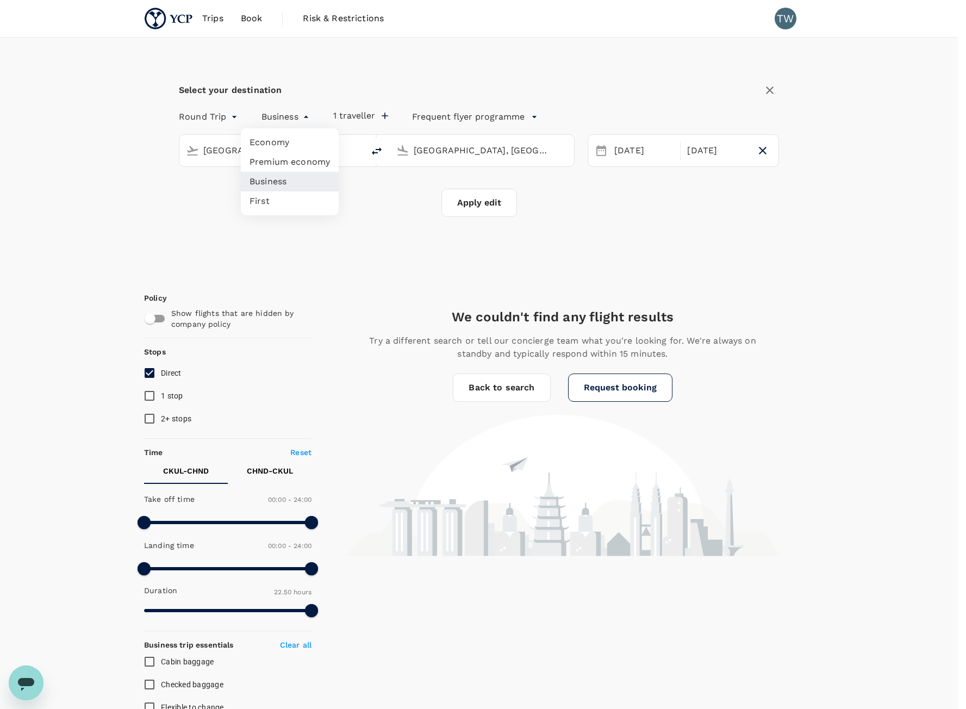
click at [296, 110] on body "Trips Book Risk & Restrictions TW Select your destination Round Trip roundtrip …" at bounding box center [483, 697] width 966 height 1394
click at [296, 116] on div at bounding box center [487, 354] width 974 height 709
click at [294, 120] on body "Trips Book Risk & Restrictions TW Select your destination Round Trip roundtrip …" at bounding box center [483, 697] width 966 height 1394
click at [304, 141] on li "Economy" at bounding box center [290, 143] width 98 height 20
type input "economy"
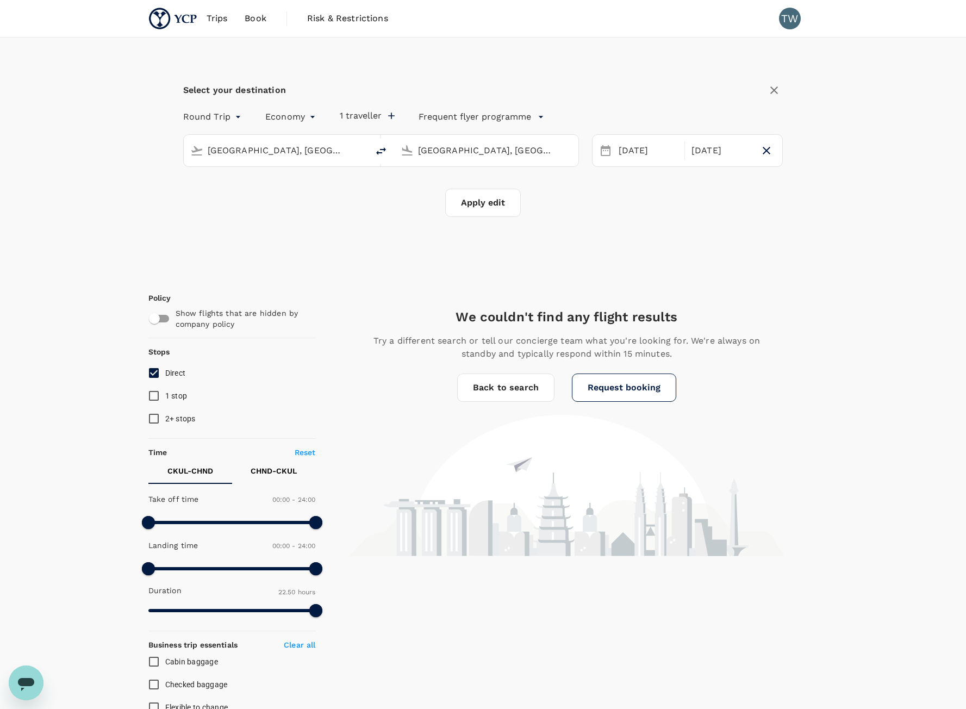
click at [506, 199] on button "Apply edit" at bounding box center [483, 203] width 76 height 28
checkbox input "false"
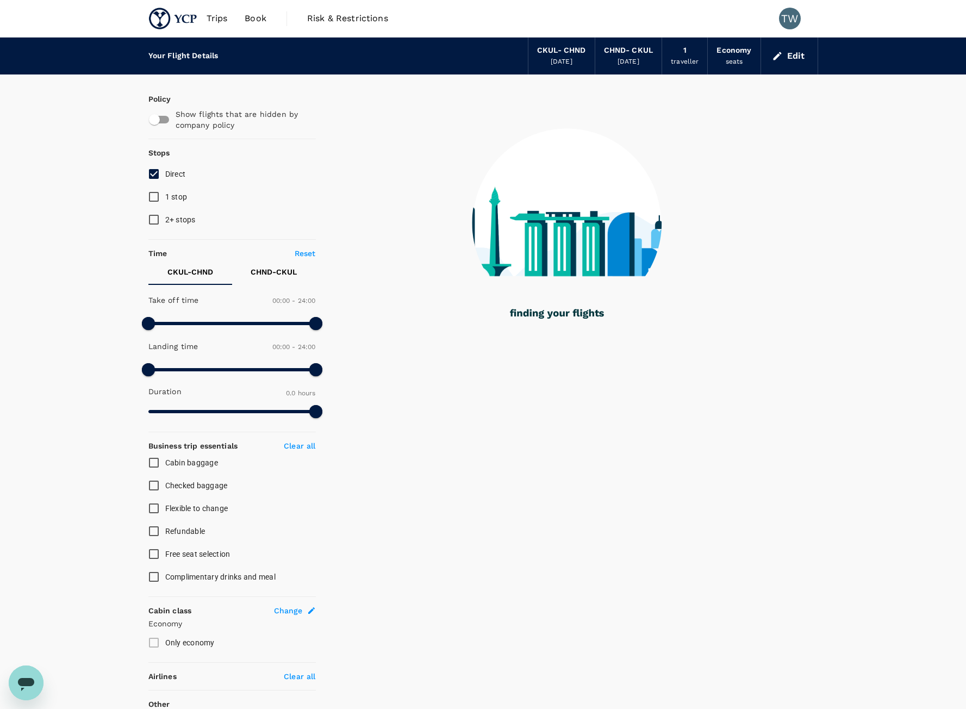
type input "1290"
checkbox input "true"
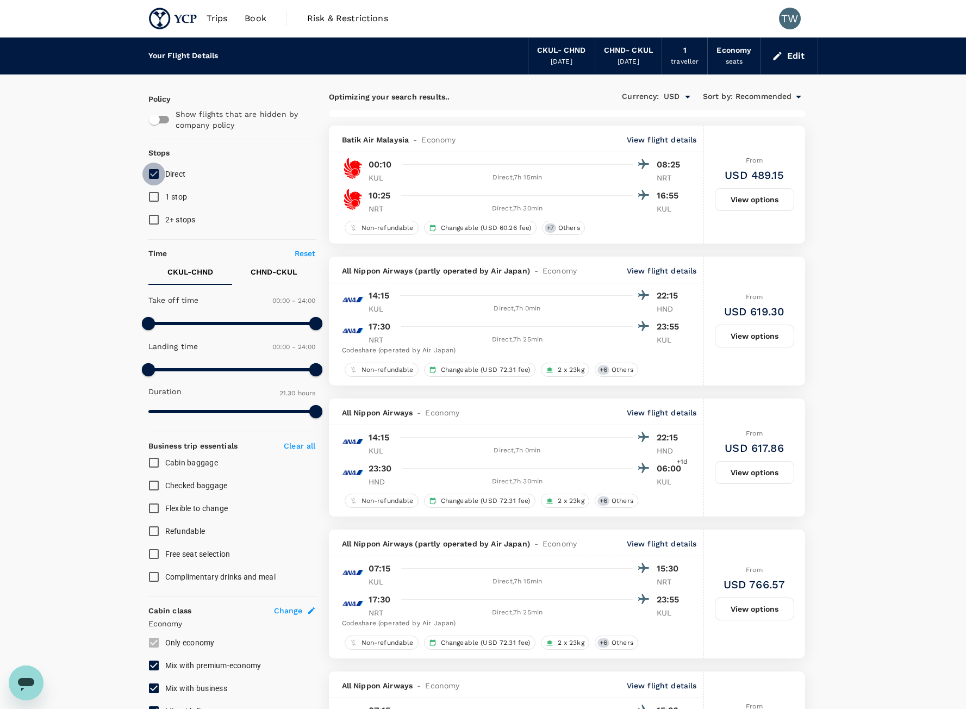
click at [157, 173] on input "Direct" at bounding box center [153, 174] width 23 height 23
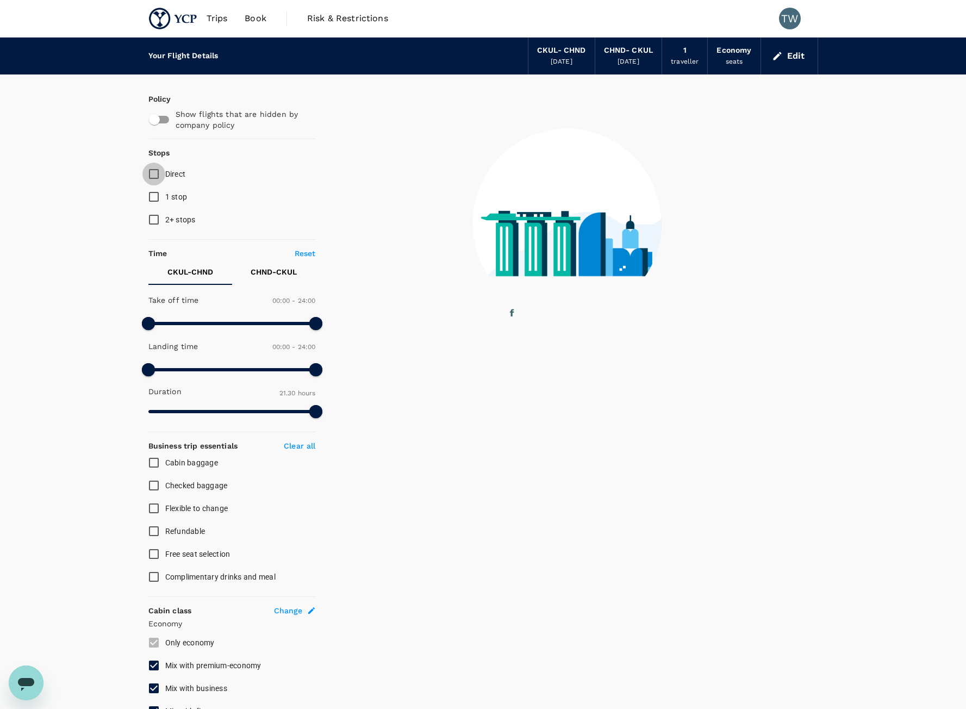
click at [157, 173] on input "Direct" at bounding box center [153, 174] width 23 height 23
checkbox input "true"
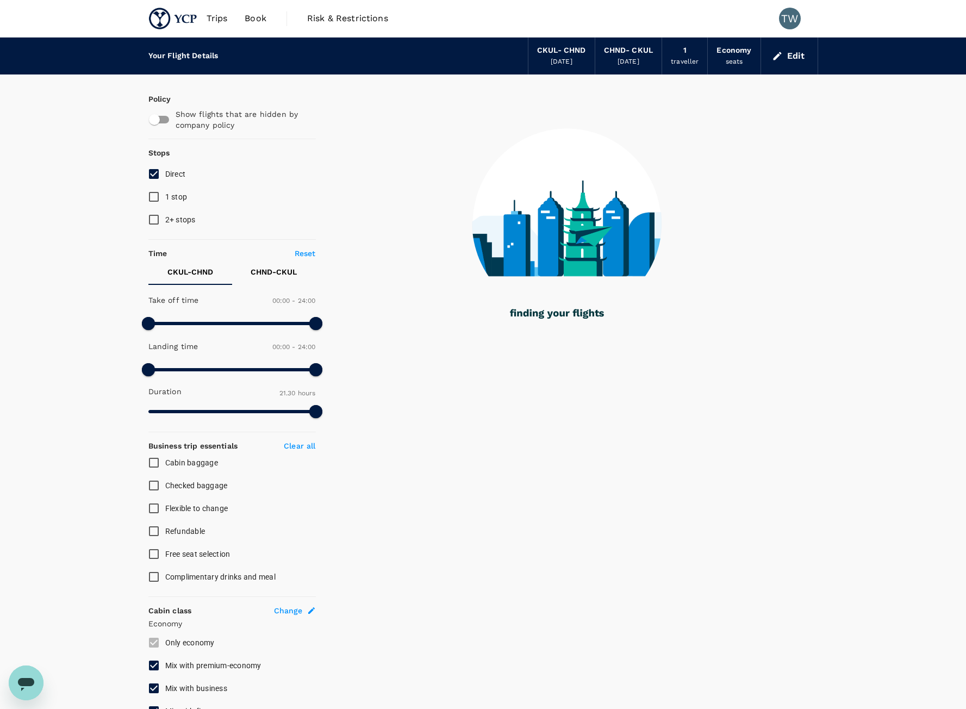
type input "1870"
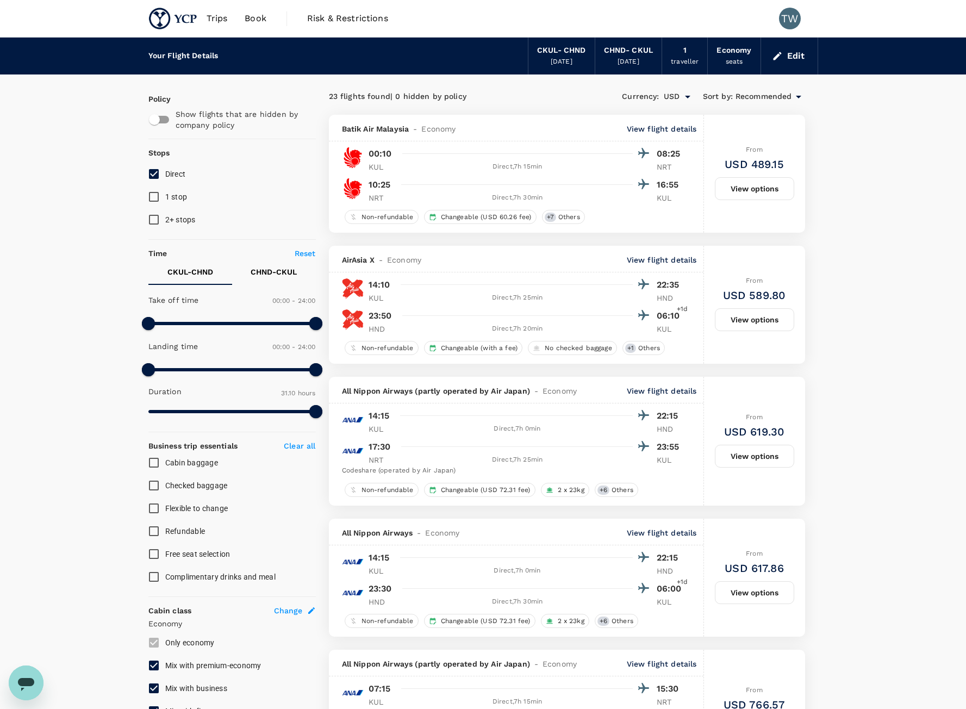
click at [790, 95] on span "Recommended" at bounding box center [764, 97] width 57 height 12
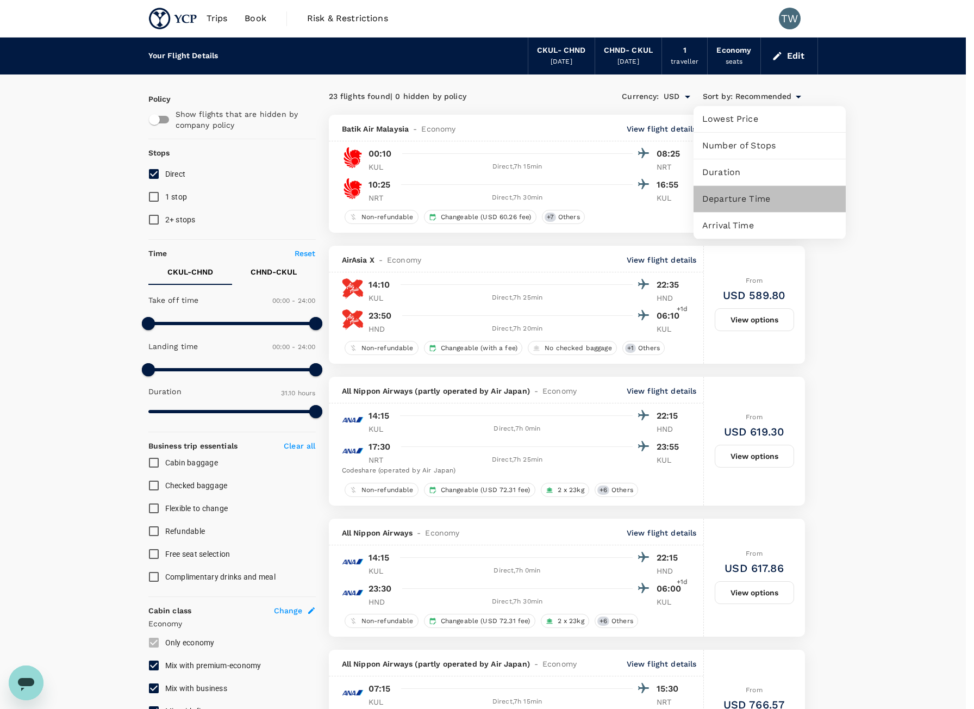
click at [760, 198] on span "Departure Time" at bounding box center [770, 199] width 135 height 13
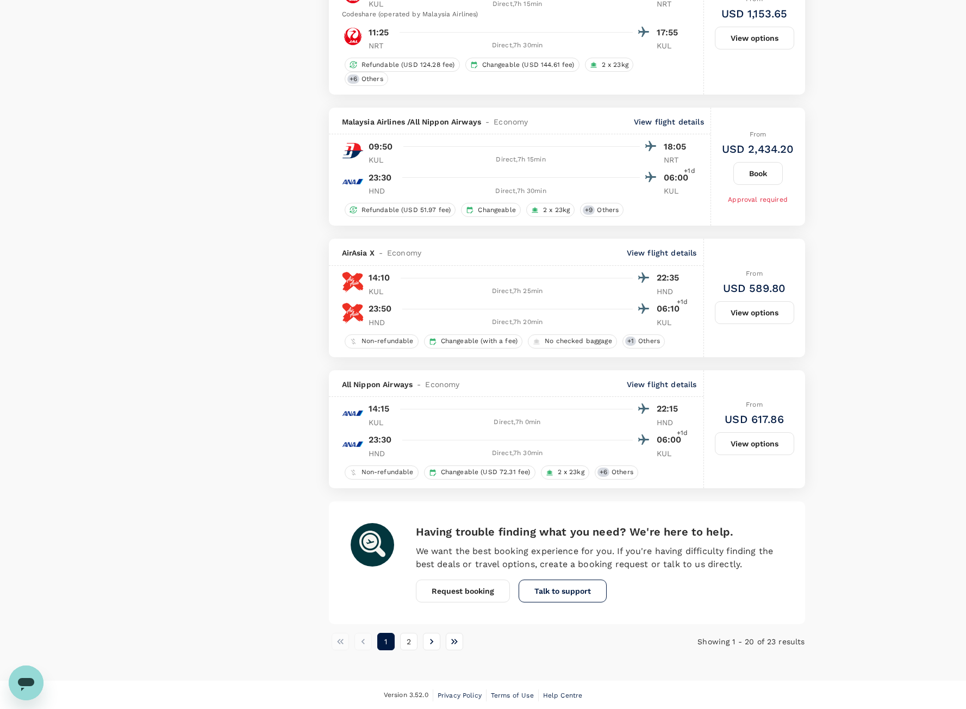
scroll to position [2463, 0]
click at [408, 644] on button "2" at bounding box center [408, 640] width 17 height 17
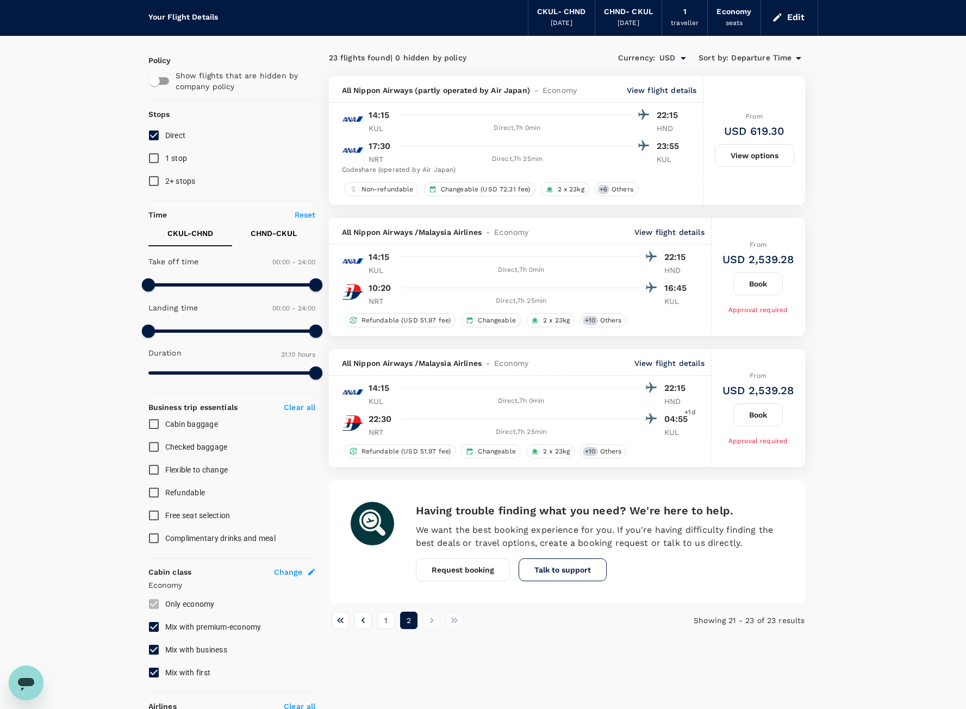
scroll to position [0, 0]
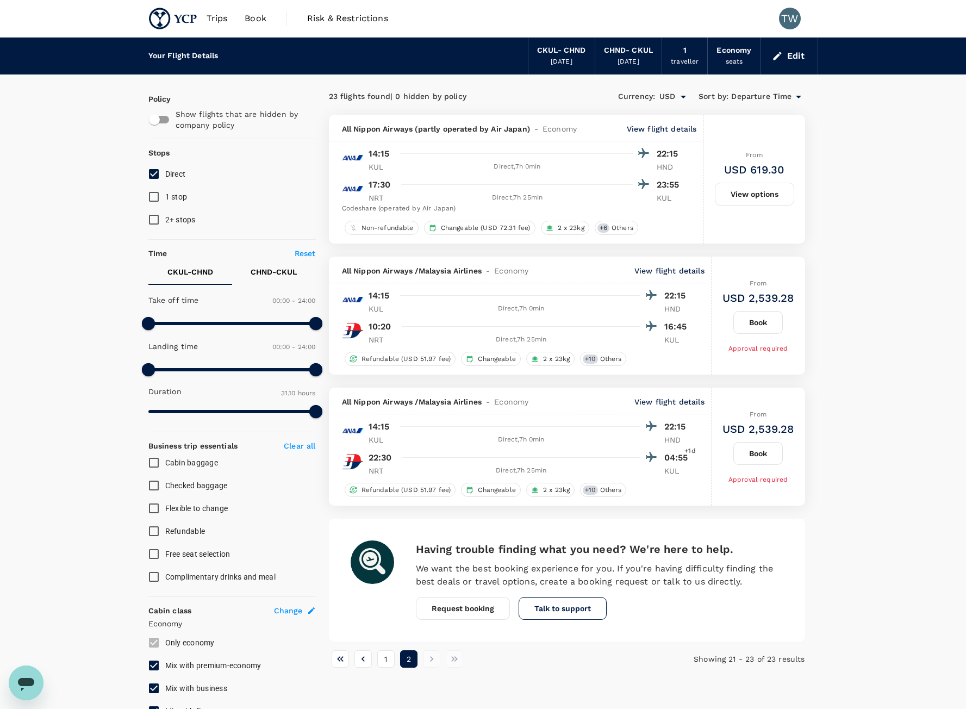
click at [790, 61] on button "Edit" at bounding box center [789, 55] width 39 height 17
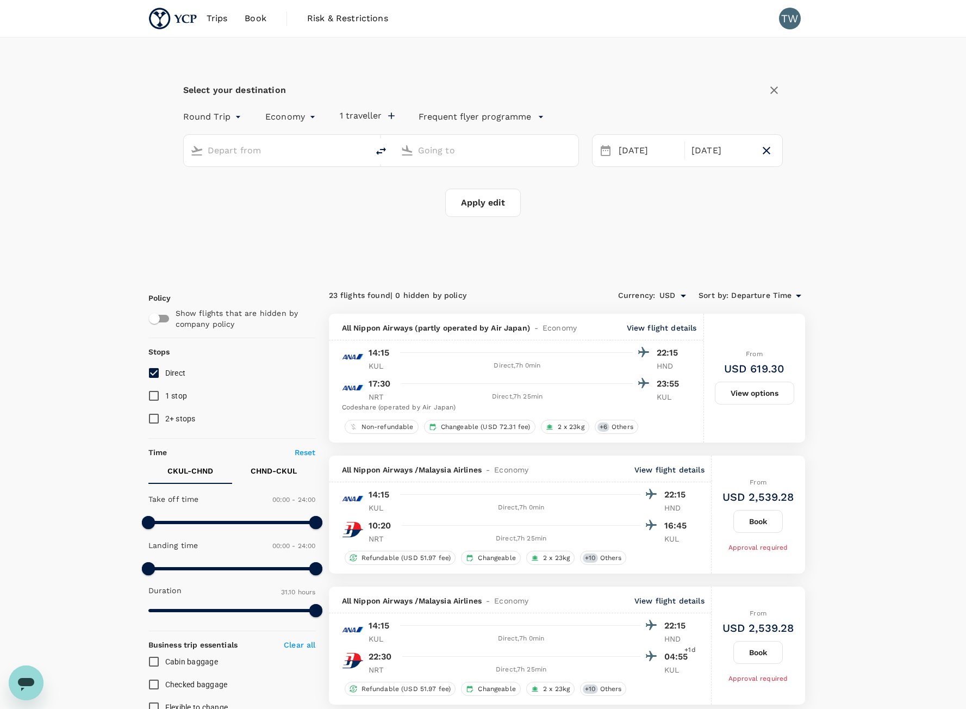
type input "[GEOGRAPHIC_DATA], [GEOGRAPHIC_DATA] (any)"
type input "Tokyo, Japan (any)"
click at [475, 125] on div "Kuala Lumpur, Malaysia (any) Tokyo, Japan (any)" at bounding box center [374, 144] width 409 height 46
click at [475, 115] on p "Frequent flyer programme" at bounding box center [475, 116] width 113 height 13
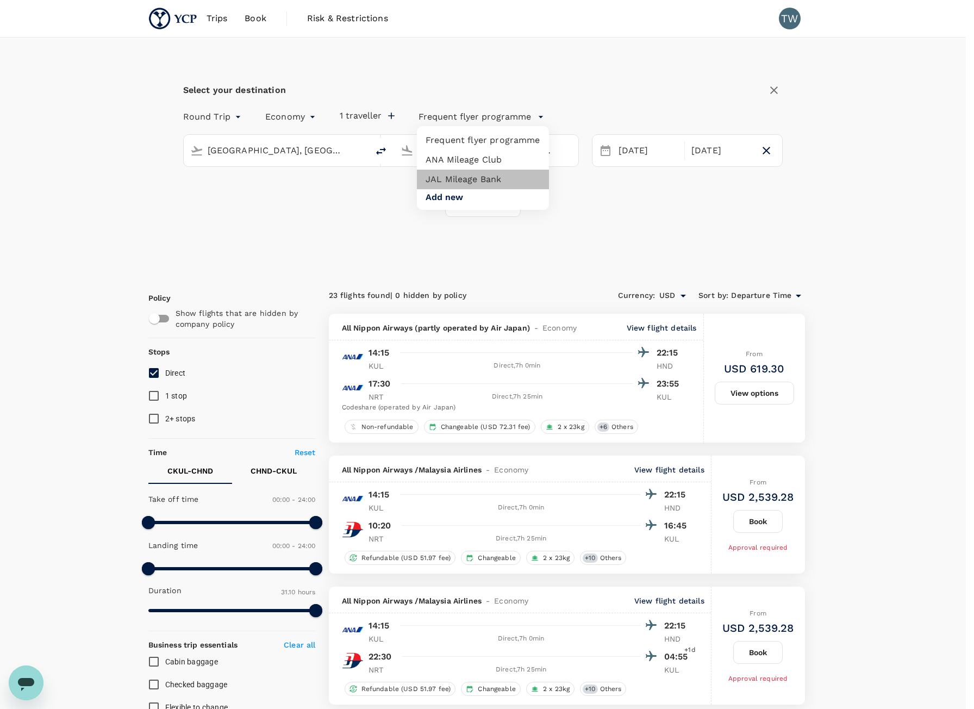
click at [485, 181] on li "JAL Mileage Bank" at bounding box center [483, 180] width 132 height 20
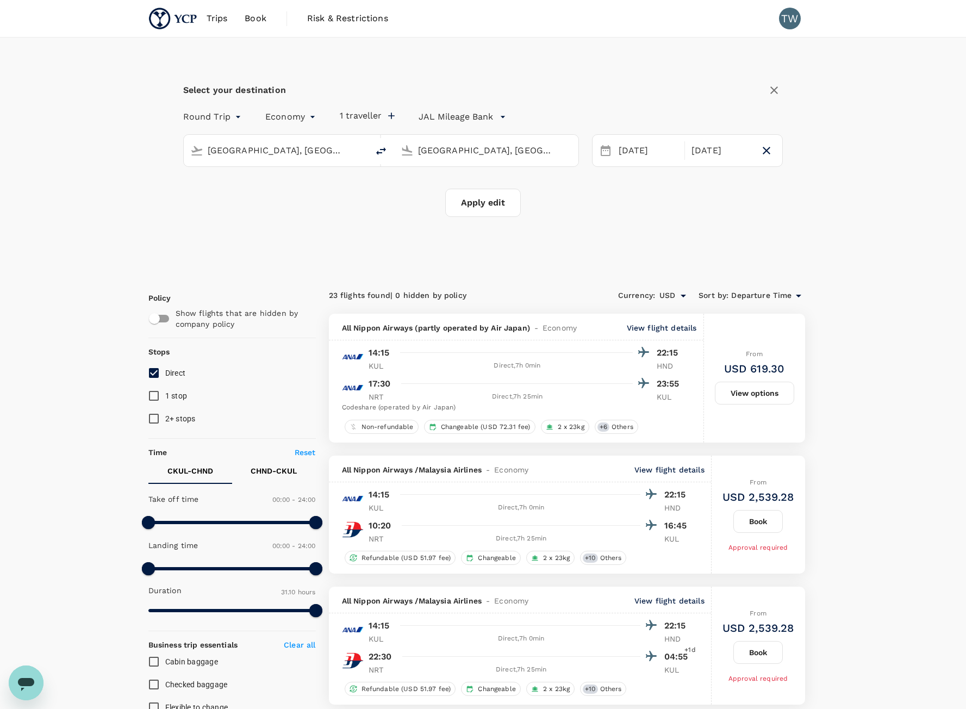
click at [482, 204] on button "Apply edit" at bounding box center [483, 203] width 76 height 28
checkbox input "false"
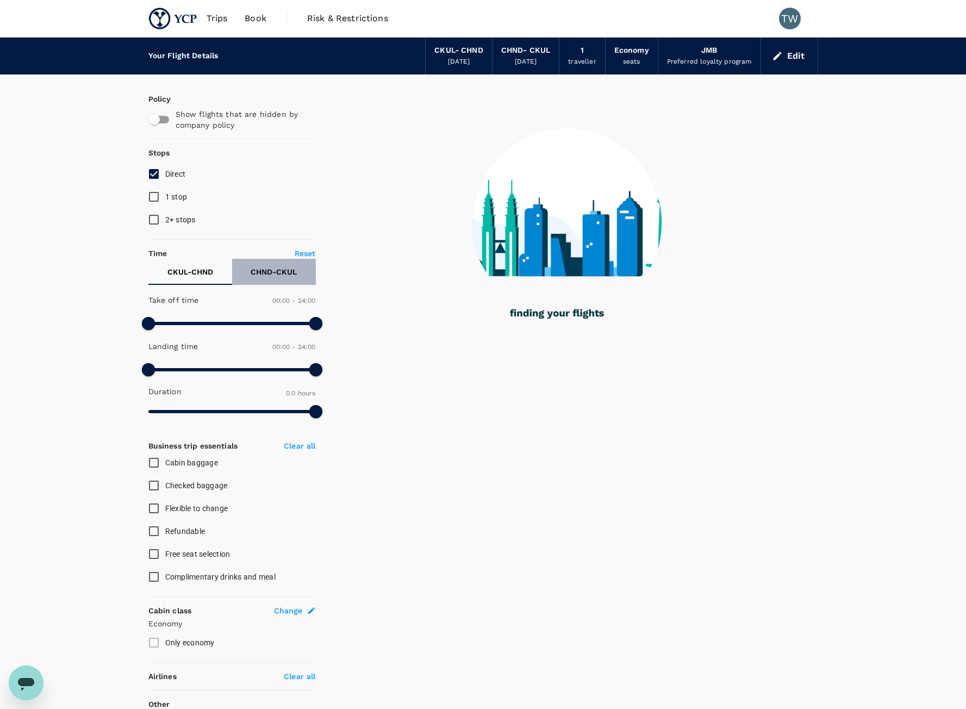
click at [306, 264] on button "CHND - CKUL" at bounding box center [274, 272] width 84 height 26
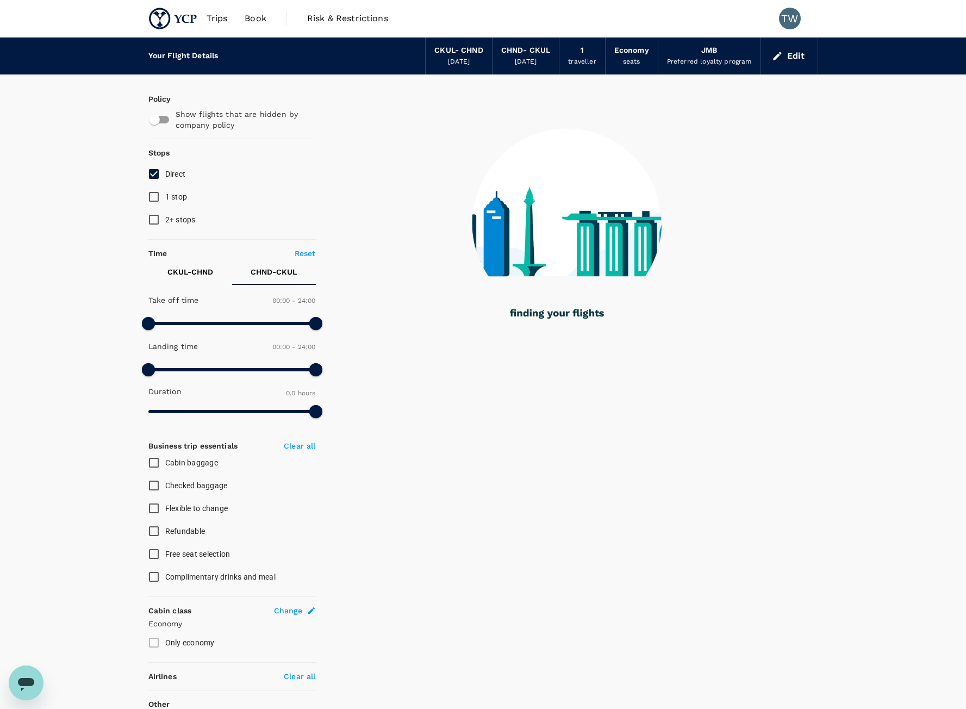
click at [796, 58] on button "Edit" at bounding box center [789, 55] width 39 height 17
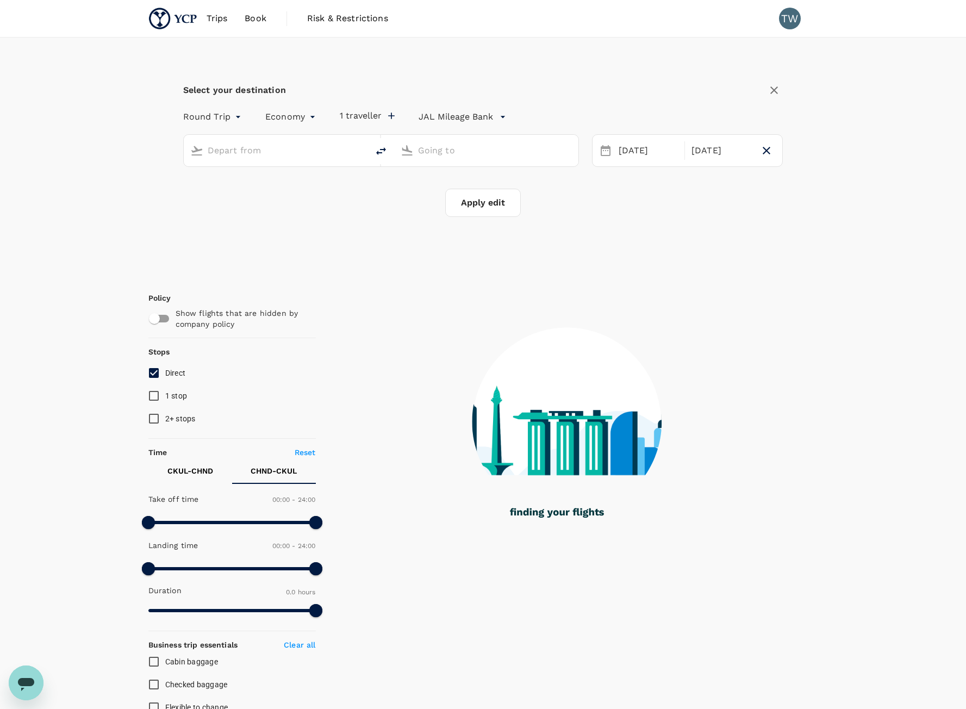
type input "[GEOGRAPHIC_DATA], [GEOGRAPHIC_DATA] (any)"
type input "Tokyo, Japan (any)"
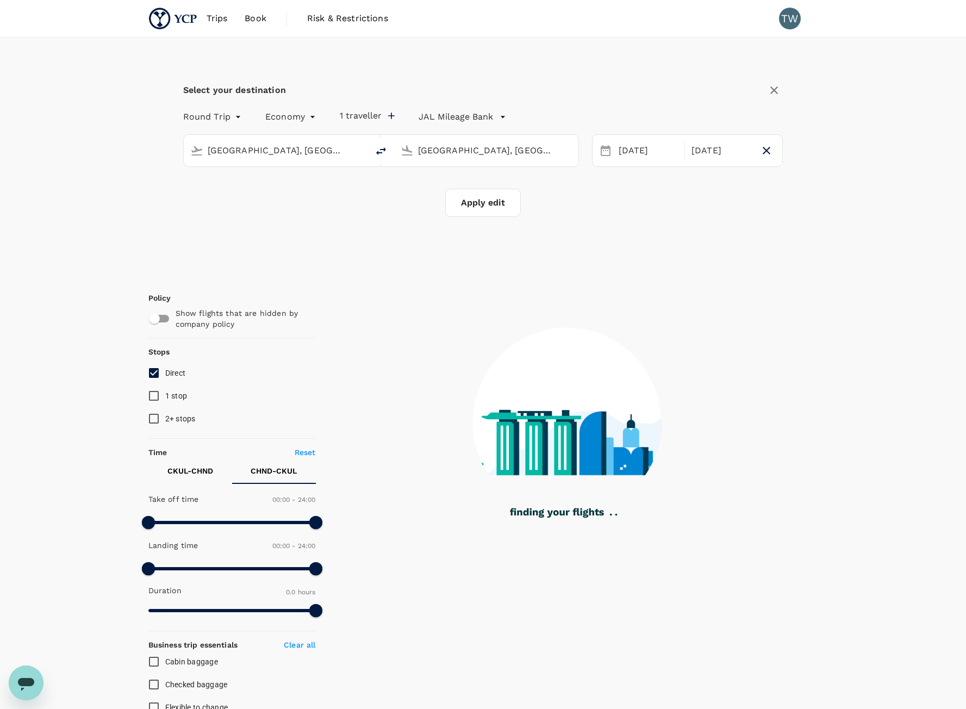
click at [516, 154] on input "Tokyo, Japan (any)" at bounding box center [487, 150] width 138 height 17
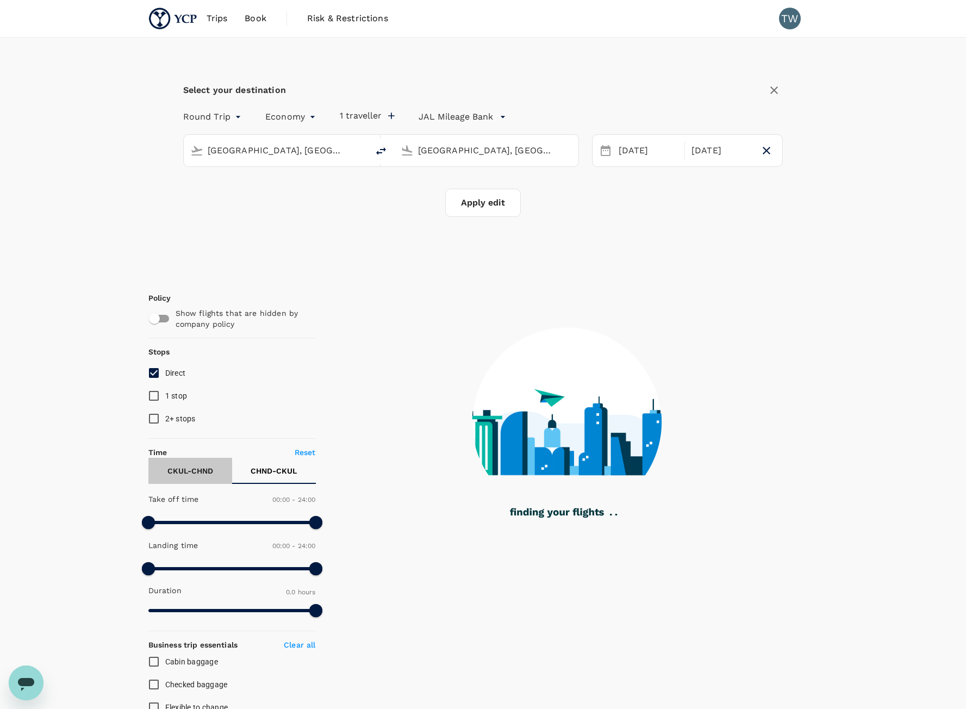
click at [201, 470] on p "CKUL - CHND" at bounding box center [190, 470] width 46 height 11
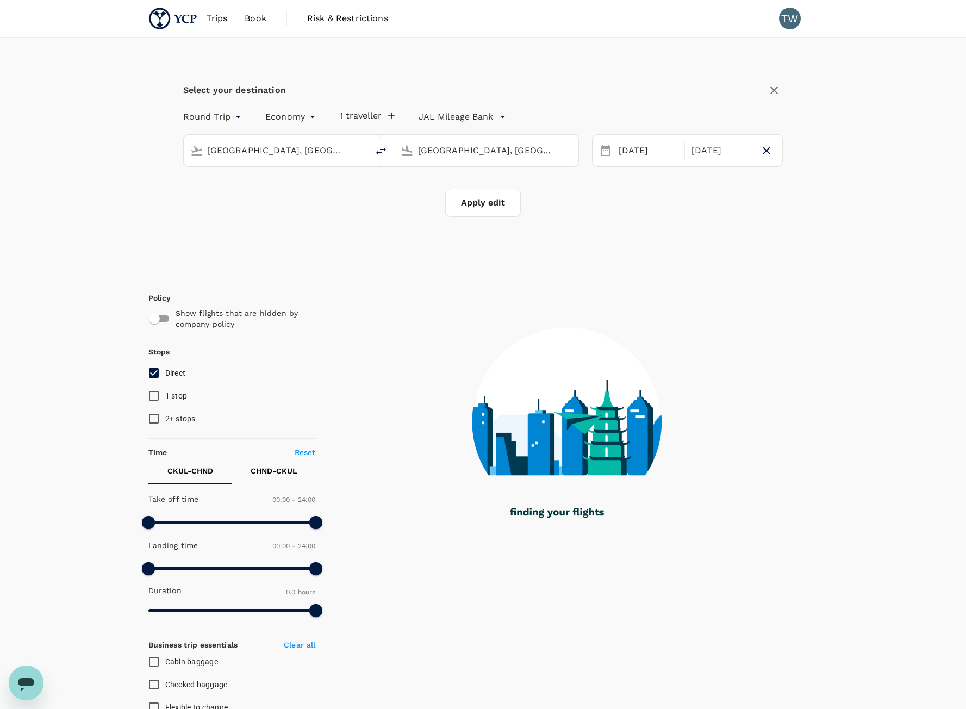
type input "1290"
checkbox input "true"
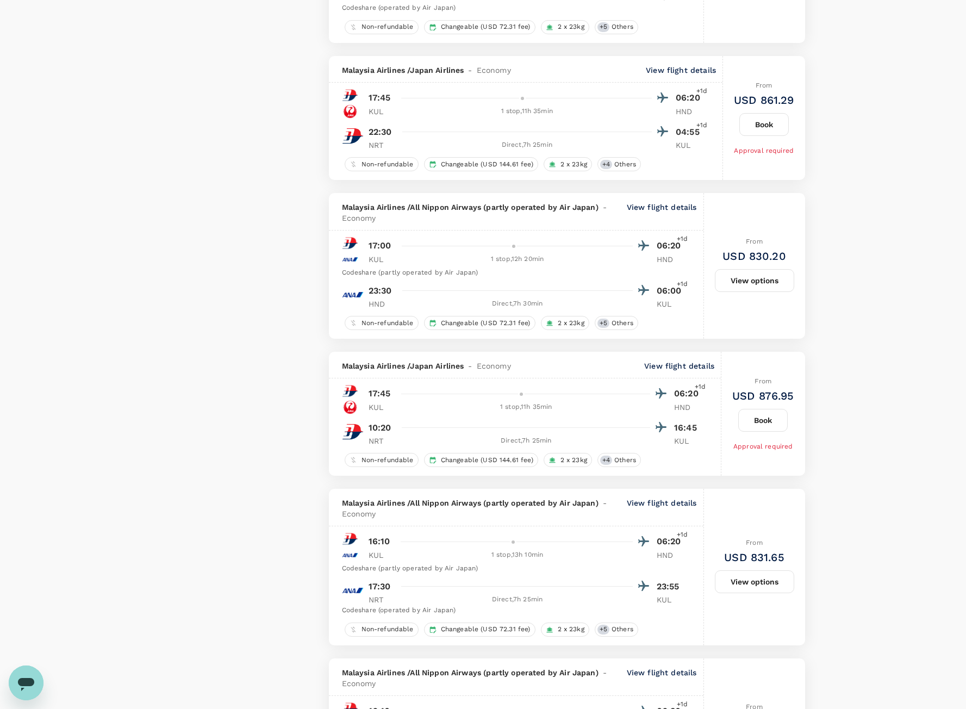
scroll to position [2601, 0]
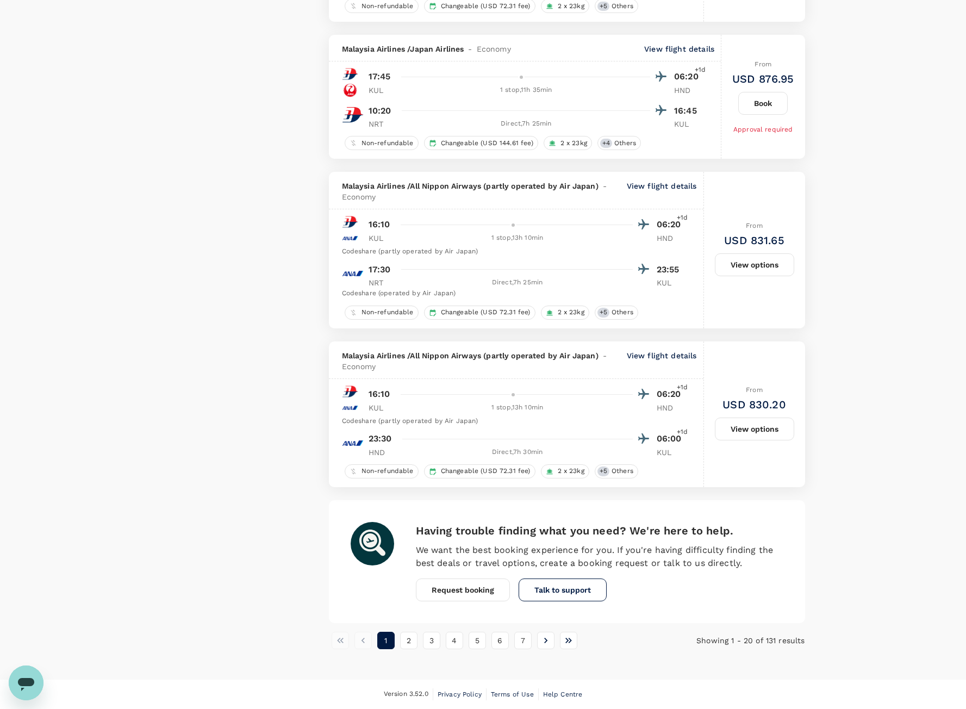
type input "1335"
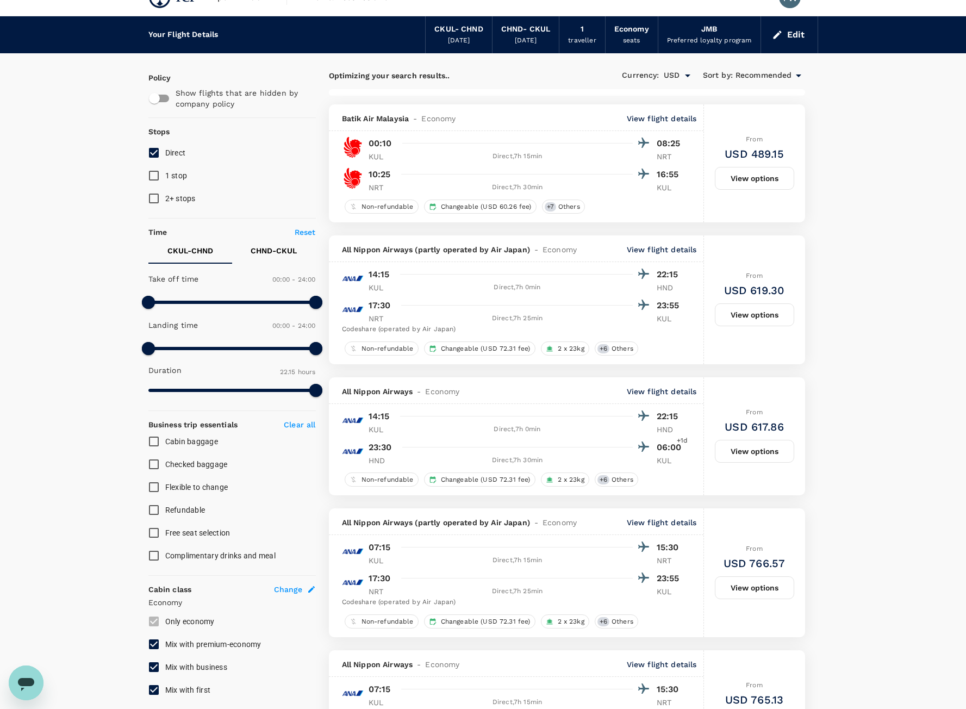
scroll to position [0, 0]
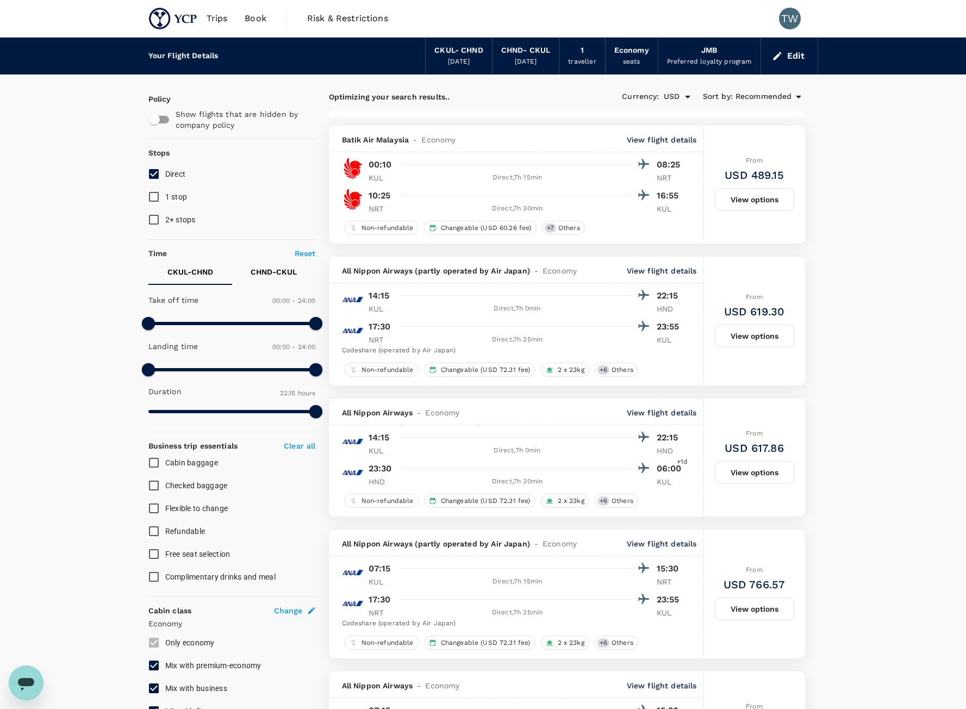
click at [786, 61] on button "Edit" at bounding box center [789, 55] width 39 height 17
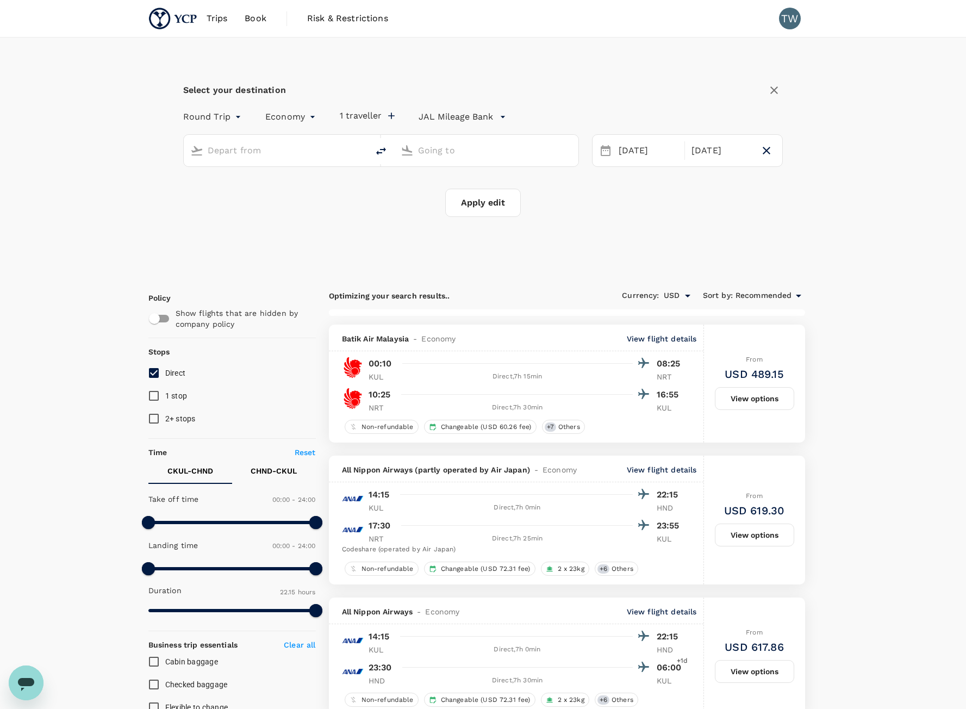
type input "[GEOGRAPHIC_DATA], [GEOGRAPHIC_DATA] (any)"
type input "Tokyo, Japan (any)"
drag, startPoint x: 440, startPoint y: 159, endPoint x: 455, endPoint y: 146, distance: 20.4
click at [443, 156] on div "Tokyo, Japan (any)" at bounding box center [484, 148] width 176 height 23
click at [455, 146] on input "Tokyo, Japan (any)" at bounding box center [487, 150] width 138 height 17
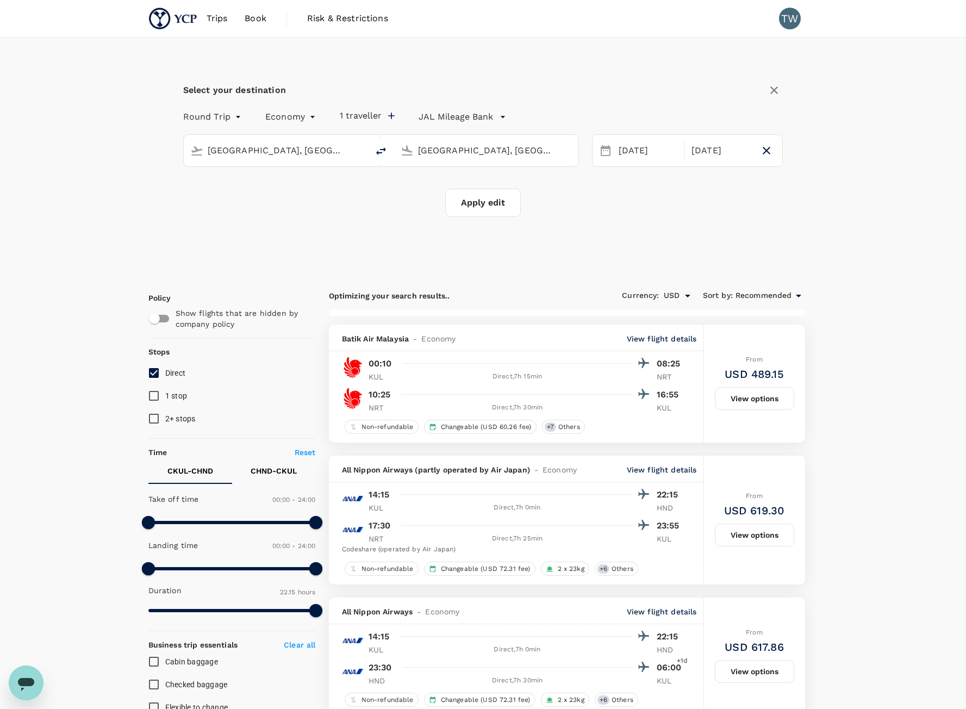
type input "1870"
click at [455, 150] on input "Tokyo, Japan (any)" at bounding box center [487, 150] width 138 height 17
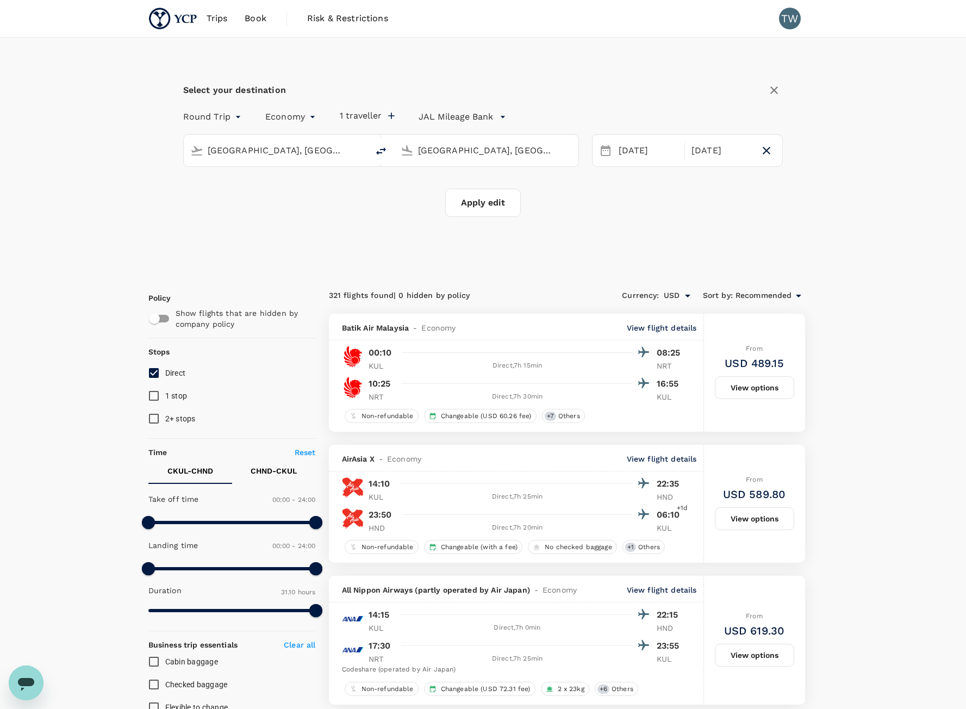
click at [468, 265] on div "Select your destination Round Trip roundtrip Economy economy 1 traveller JAL Mi…" at bounding box center [483, 156] width 670 height 236
click at [172, 371] on span "Direct" at bounding box center [175, 373] width 21 height 9
click at [165, 371] on input "Direct" at bounding box center [153, 373] width 23 height 23
checkbox input "false"
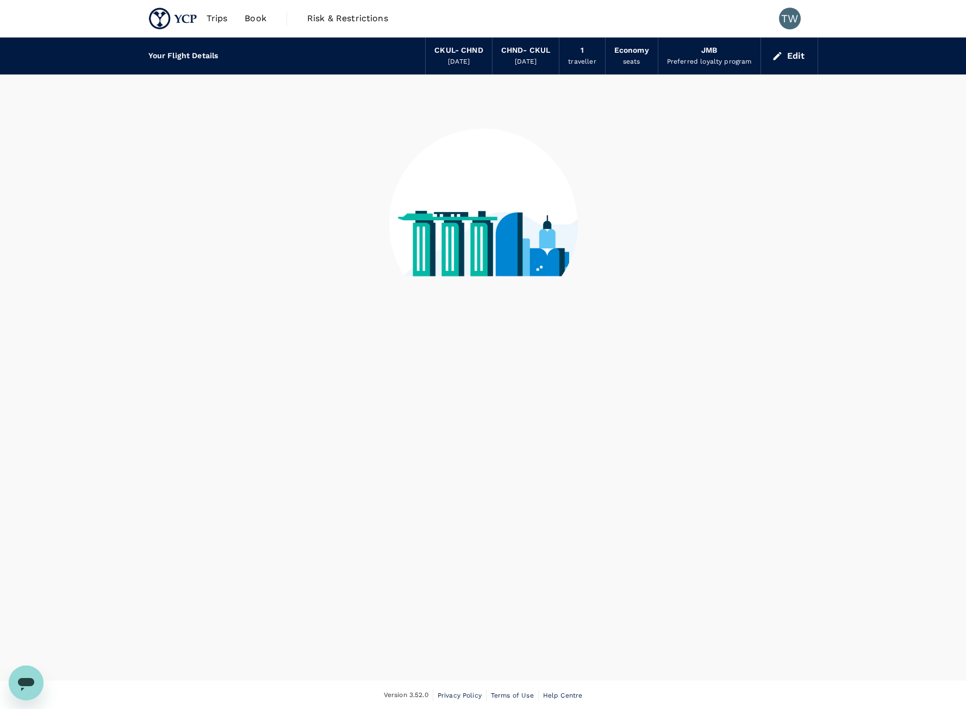
click at [172, 371] on div "Your Flight Details CKUL - CHND 24 Sep 2025 CHND - CKUL 28 Sep 2025 1 traveller…" at bounding box center [483, 359] width 966 height 643
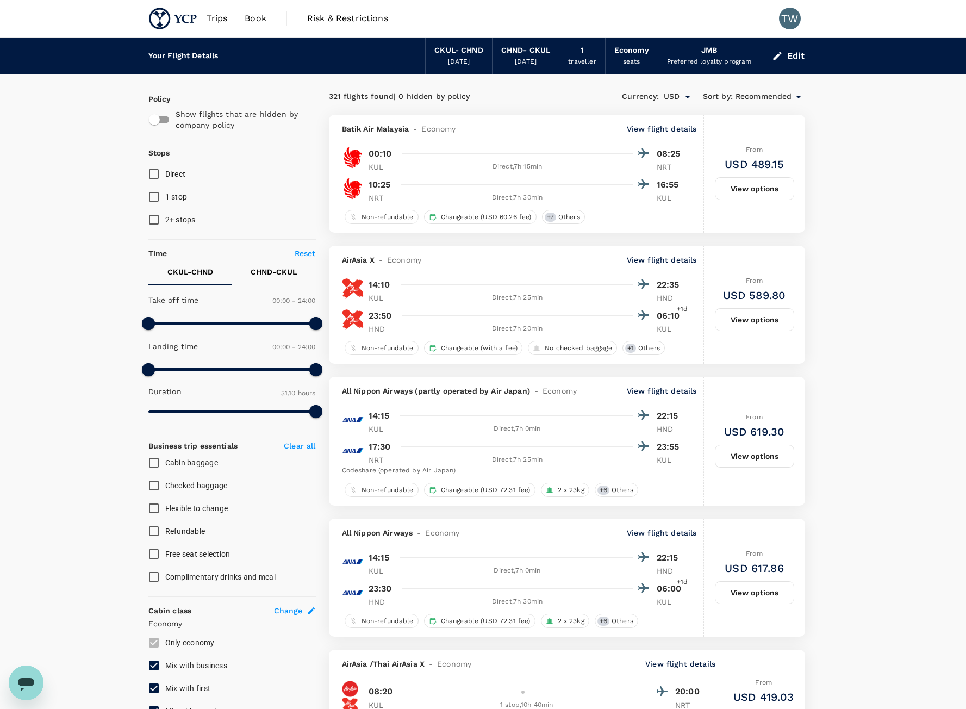
click at [173, 177] on span "Direct" at bounding box center [175, 174] width 21 height 9
click at [165, 177] on input "Direct" at bounding box center [153, 174] width 23 height 23
checkbox input "true"
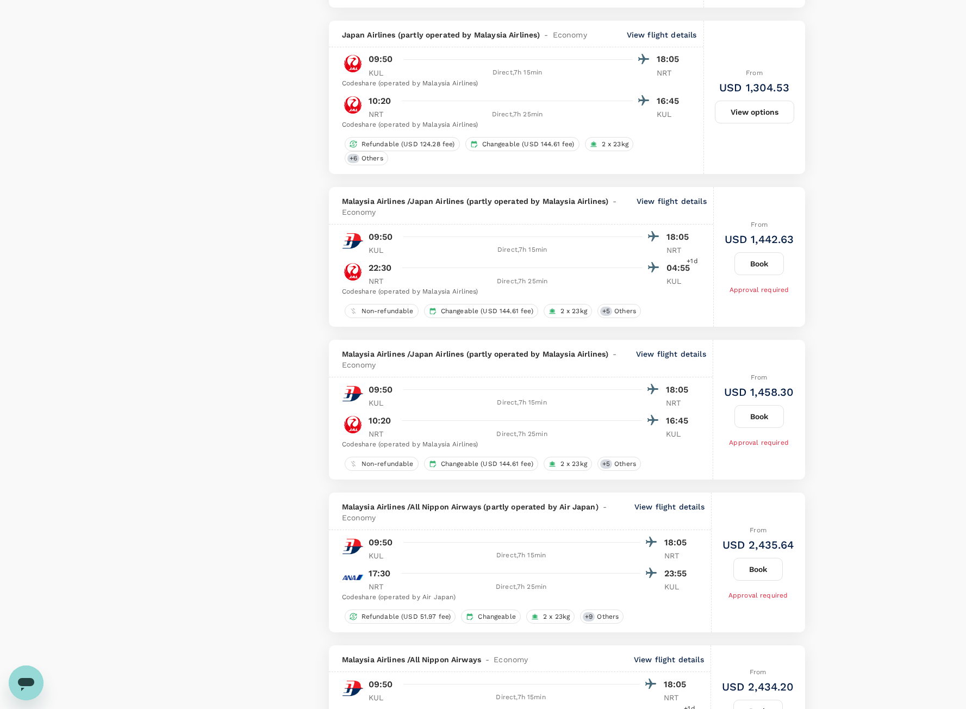
scroll to position [2474, 0]
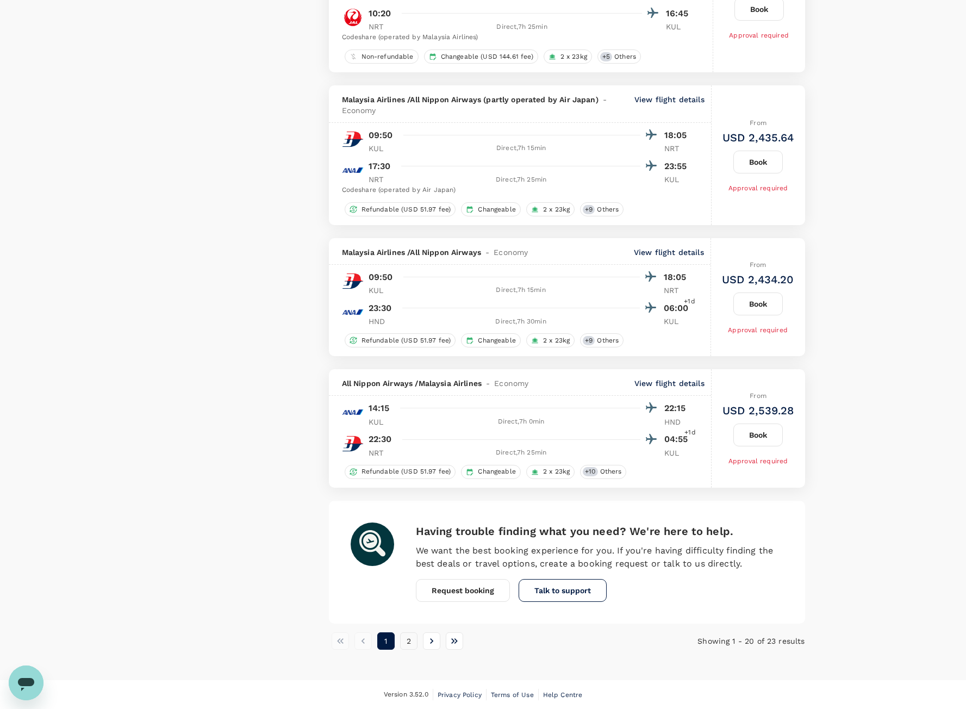
click at [407, 645] on button "2" at bounding box center [408, 640] width 17 height 17
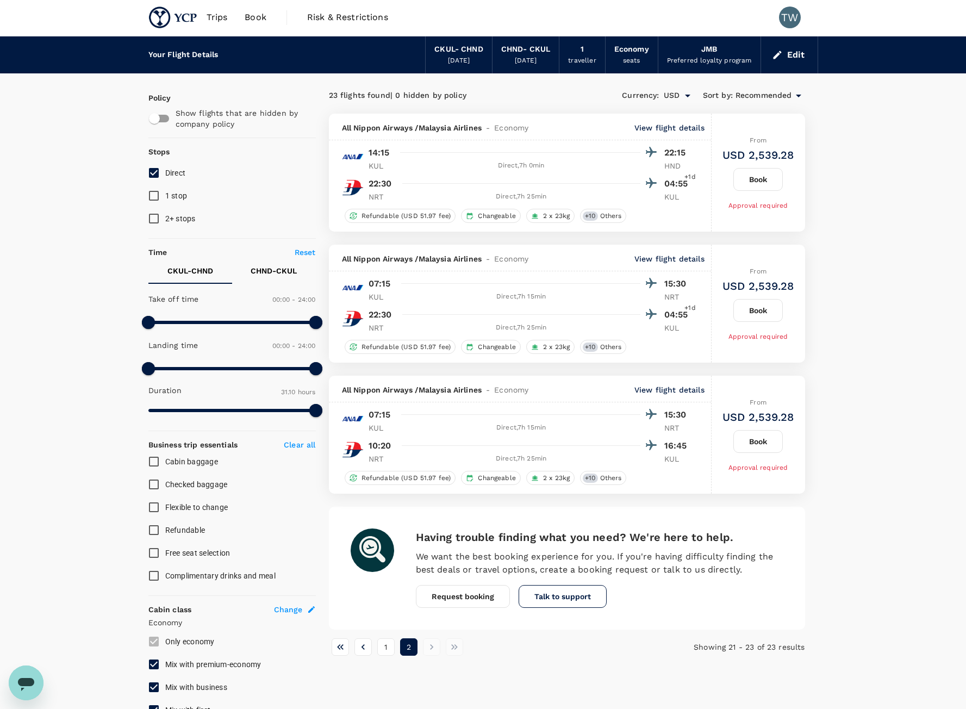
scroll to position [0, 0]
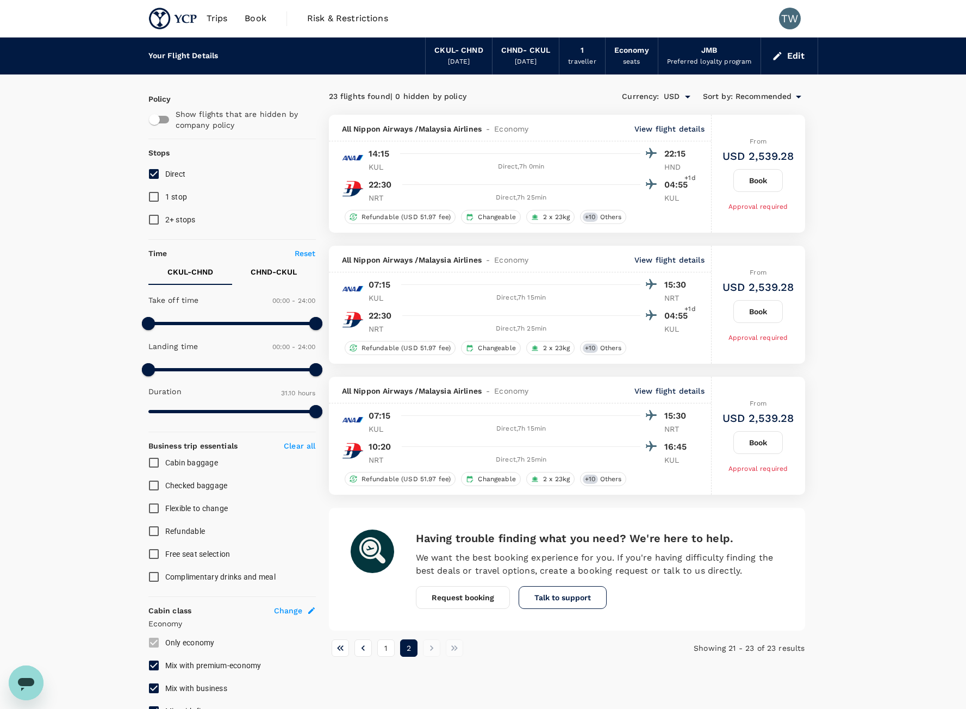
click at [772, 99] on span "Recommended" at bounding box center [764, 97] width 57 height 12
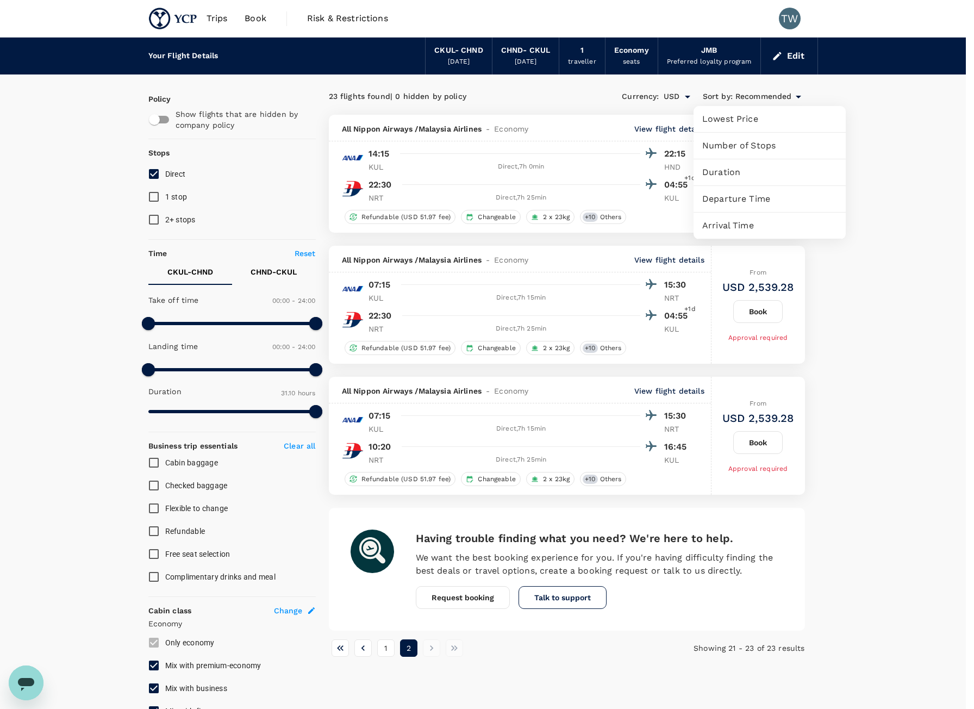
click at [773, 204] on span "Departure Time" at bounding box center [770, 199] width 135 height 13
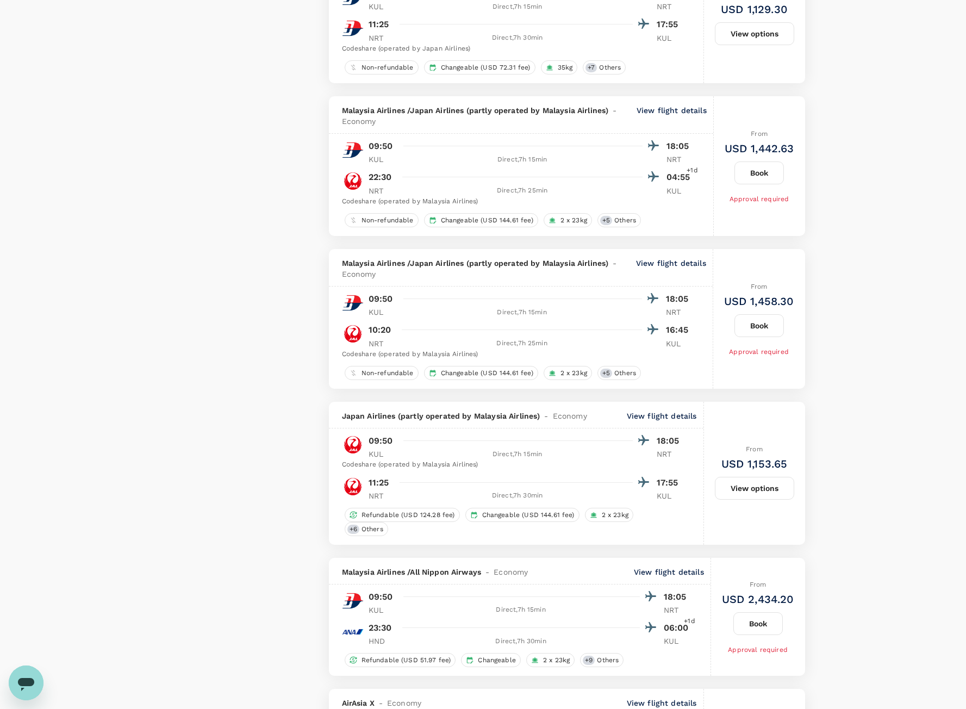
scroll to position [2463, 0]
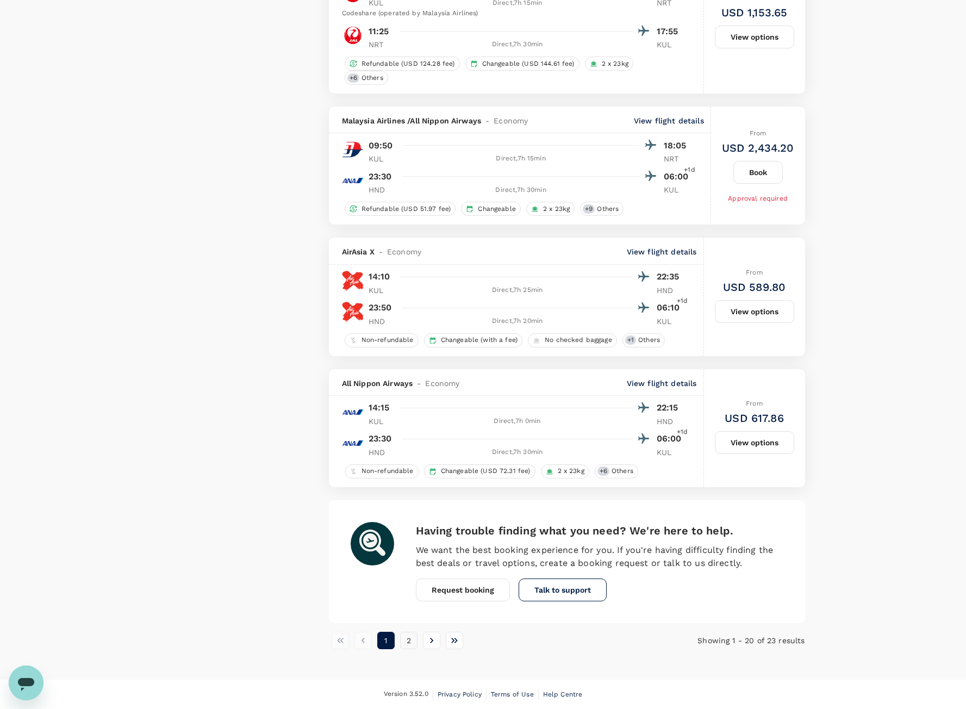
click at [408, 641] on button "2" at bounding box center [408, 640] width 17 height 17
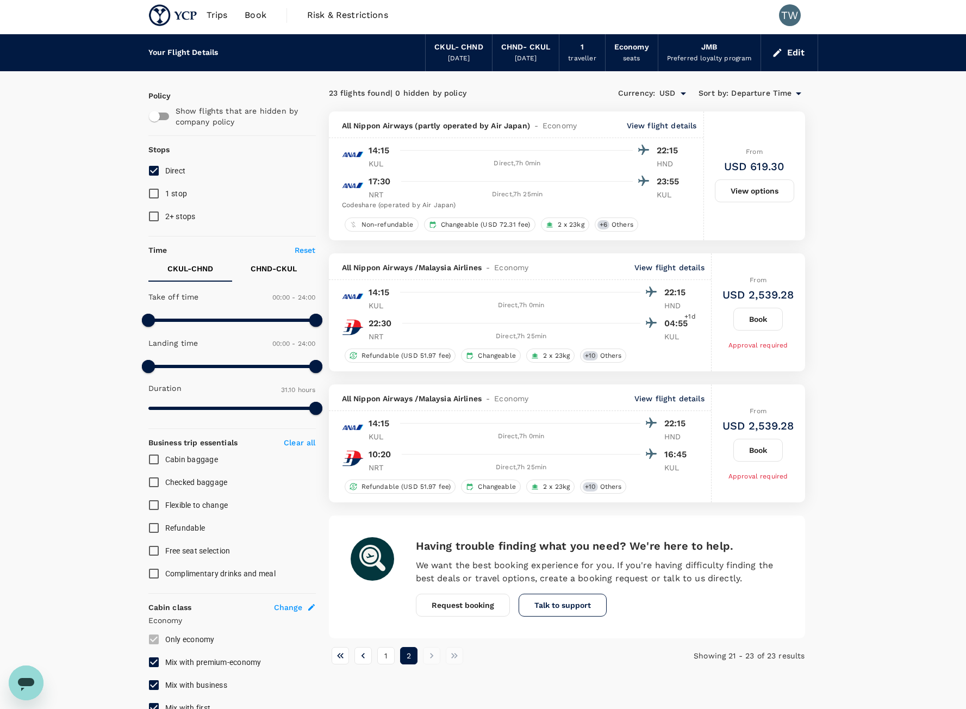
scroll to position [0, 0]
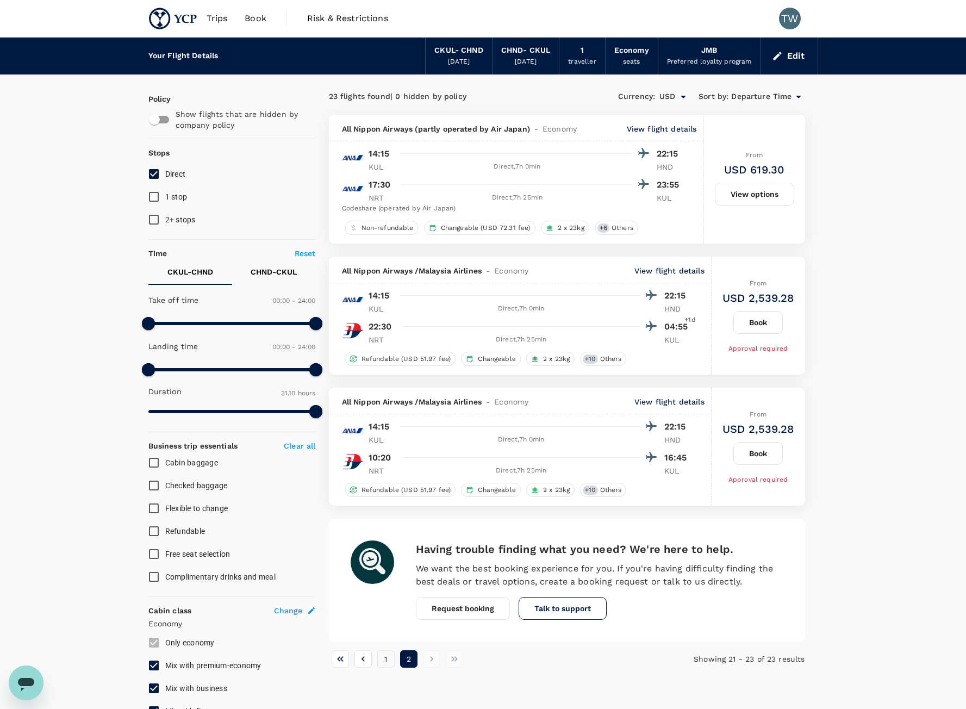
click at [384, 657] on button "1" at bounding box center [385, 658] width 17 height 17
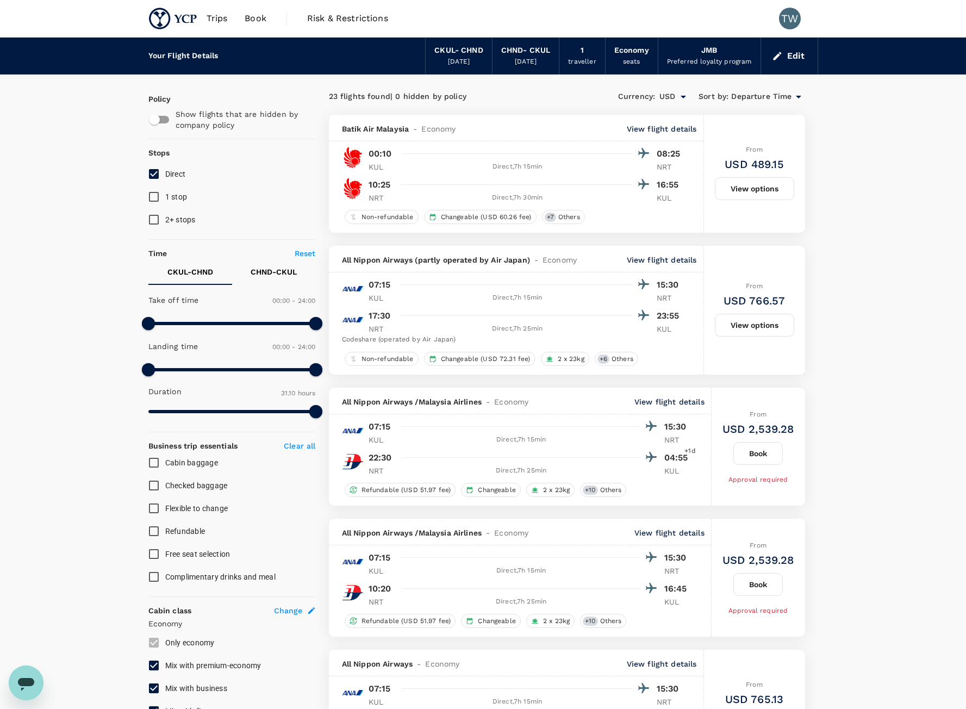
click at [795, 59] on button "Edit" at bounding box center [789, 55] width 39 height 17
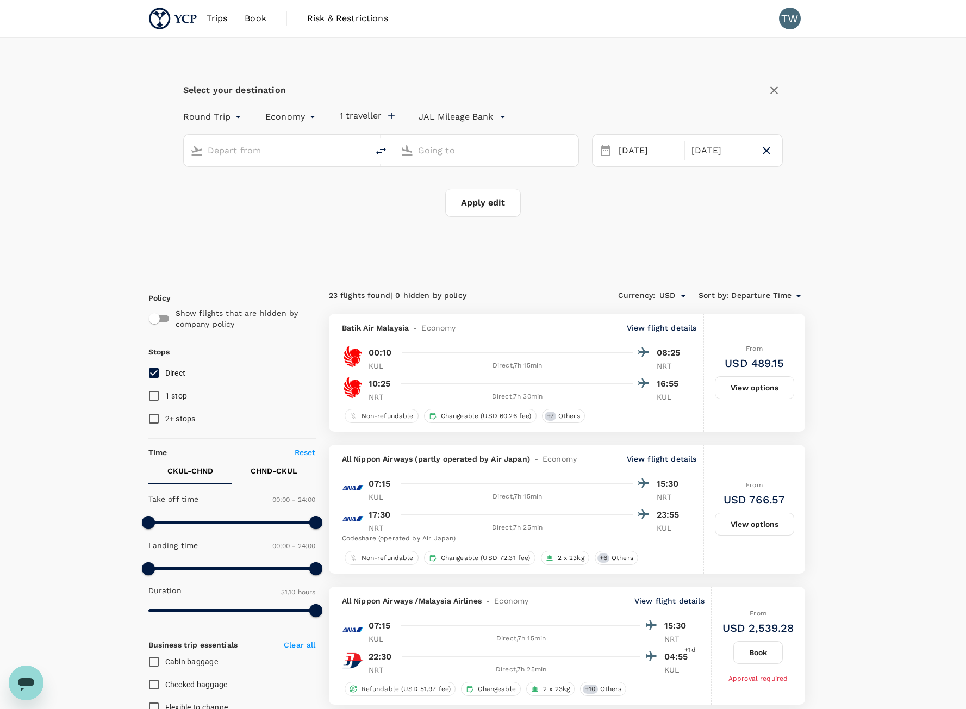
type input "[GEOGRAPHIC_DATA], [GEOGRAPHIC_DATA] (any)"
type input "Tokyo, Japan (any)"
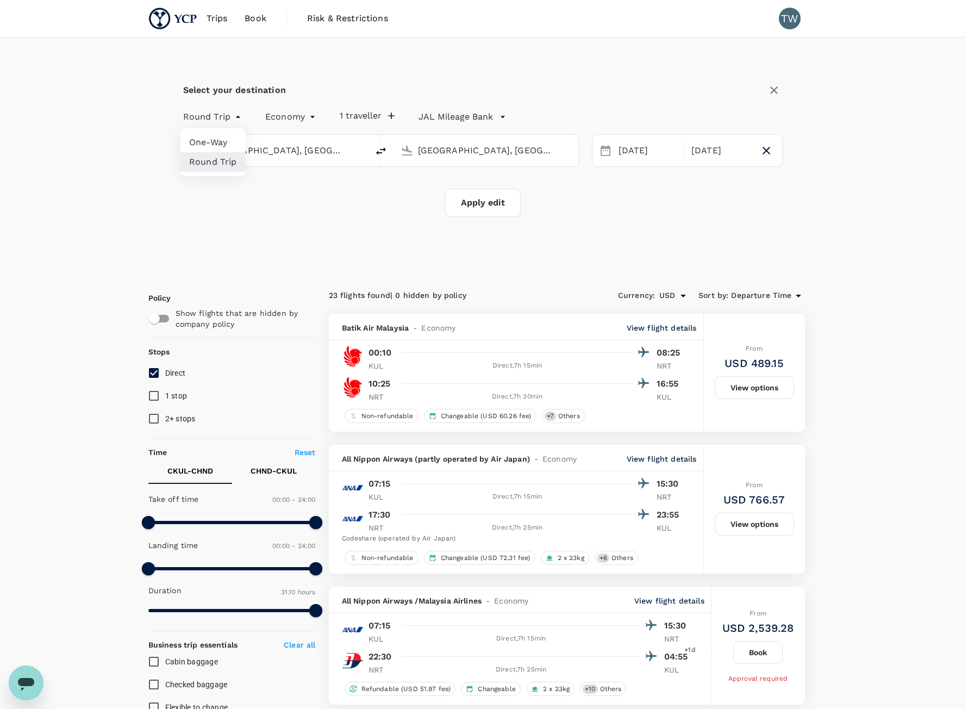
click at [211, 142] on li "One-Way" at bounding box center [213, 143] width 65 height 20
type input "oneway"
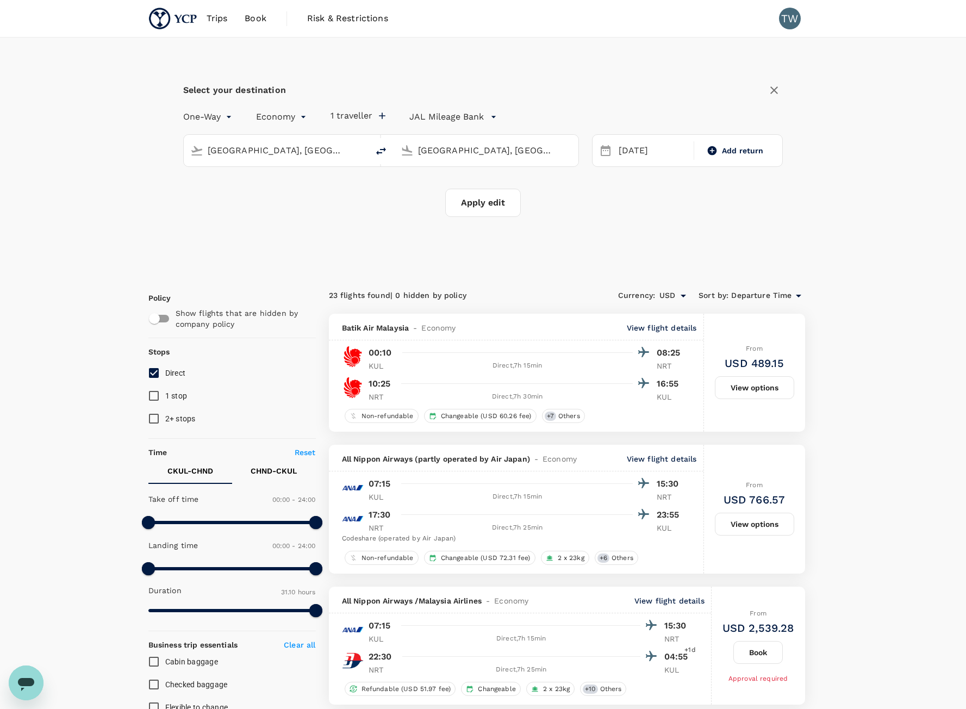
click at [488, 199] on button "Apply edit" at bounding box center [483, 203] width 76 height 28
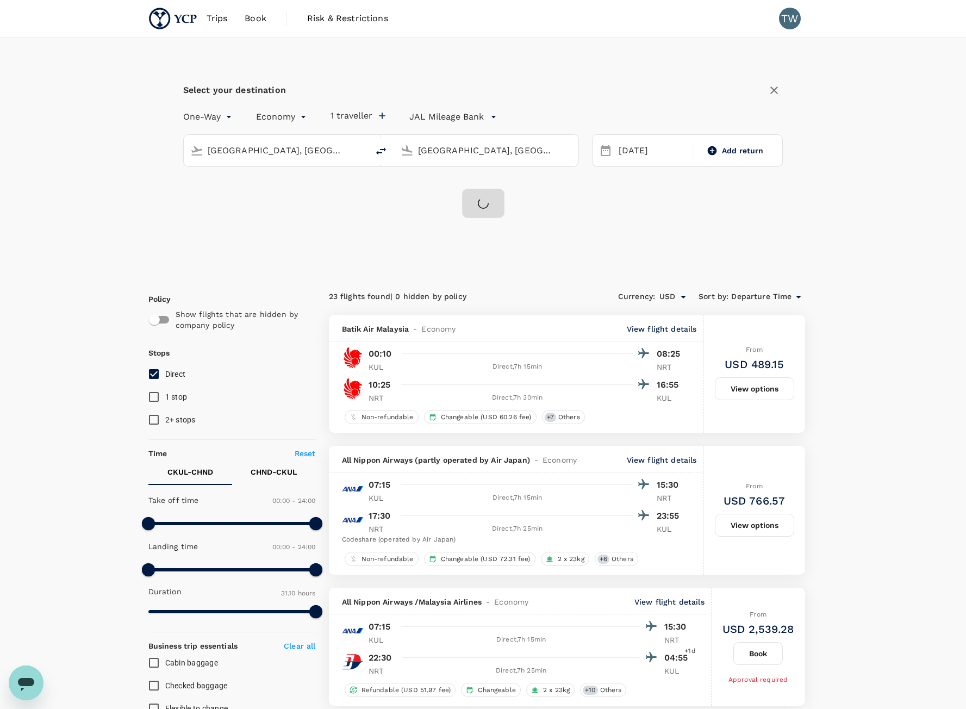
checkbox input "false"
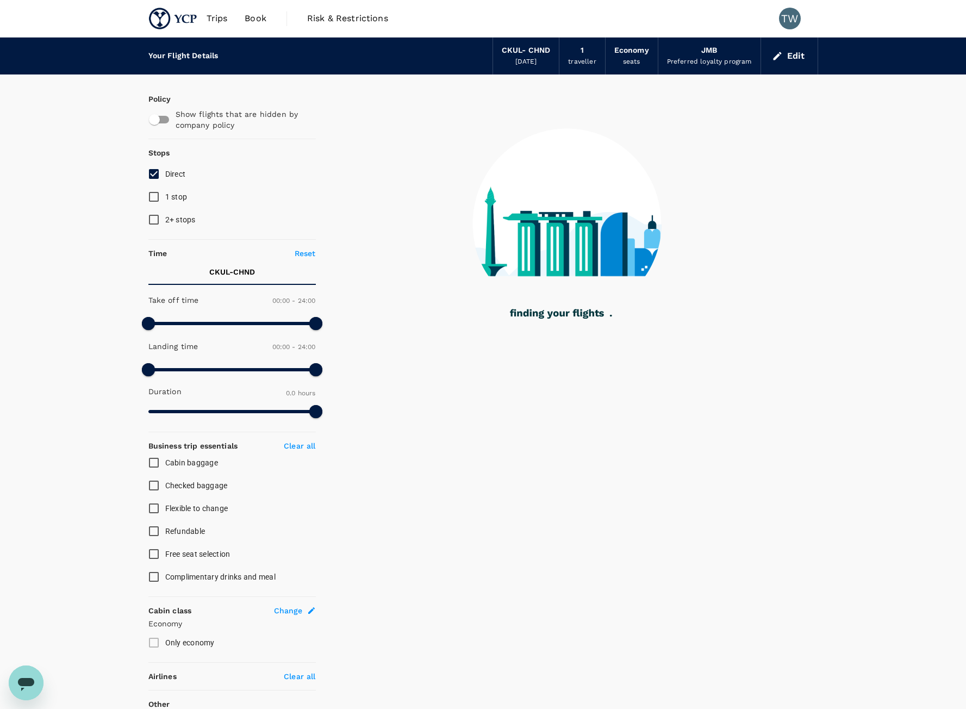
type input "1370"
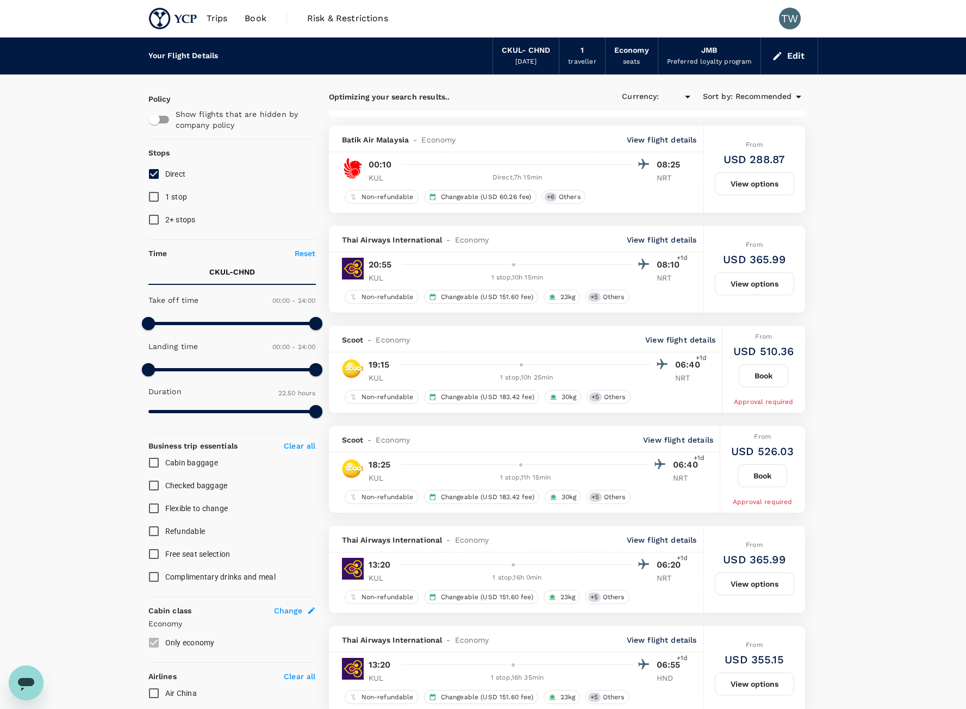
checkbox input "true"
type input "USD"
click at [167, 173] on span "Direct" at bounding box center [175, 174] width 21 height 9
click at [165, 173] on input "Direct" at bounding box center [153, 174] width 23 height 23
click at [167, 173] on span "Direct" at bounding box center [175, 174] width 21 height 9
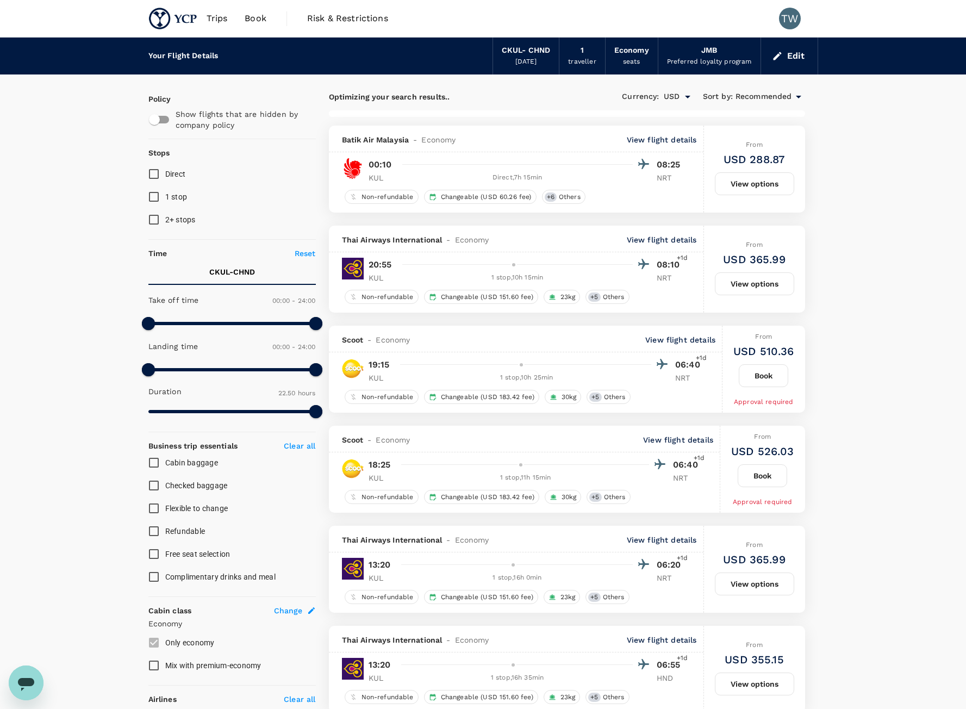
click at [165, 173] on input "Direct" at bounding box center [153, 174] width 23 height 23
checkbox input "true"
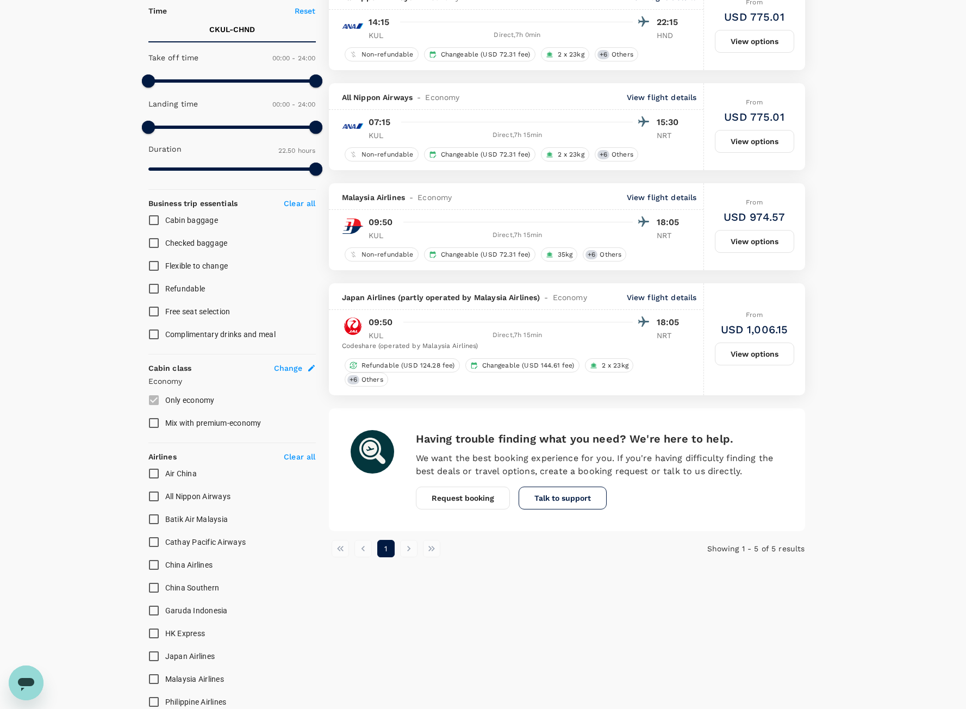
scroll to position [109, 0]
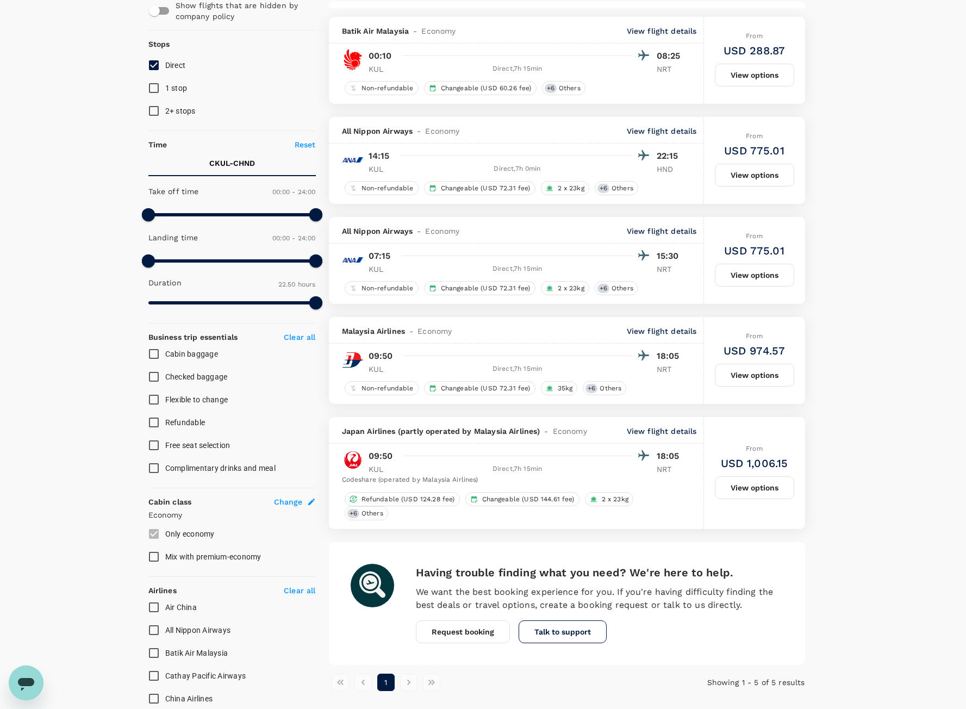
type input "1870"
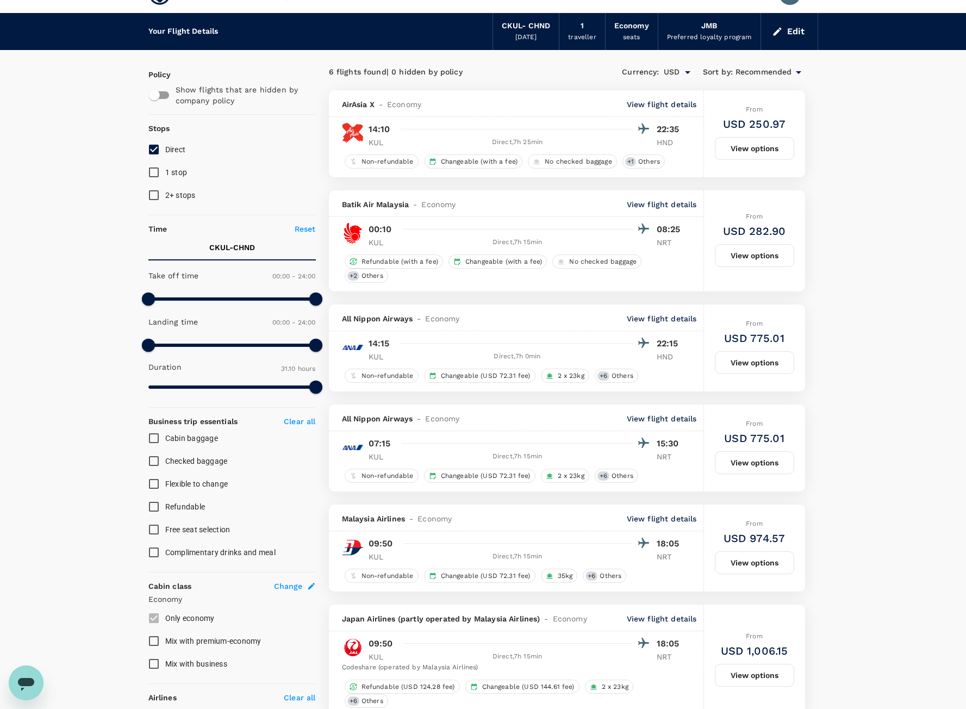
scroll to position [0, 0]
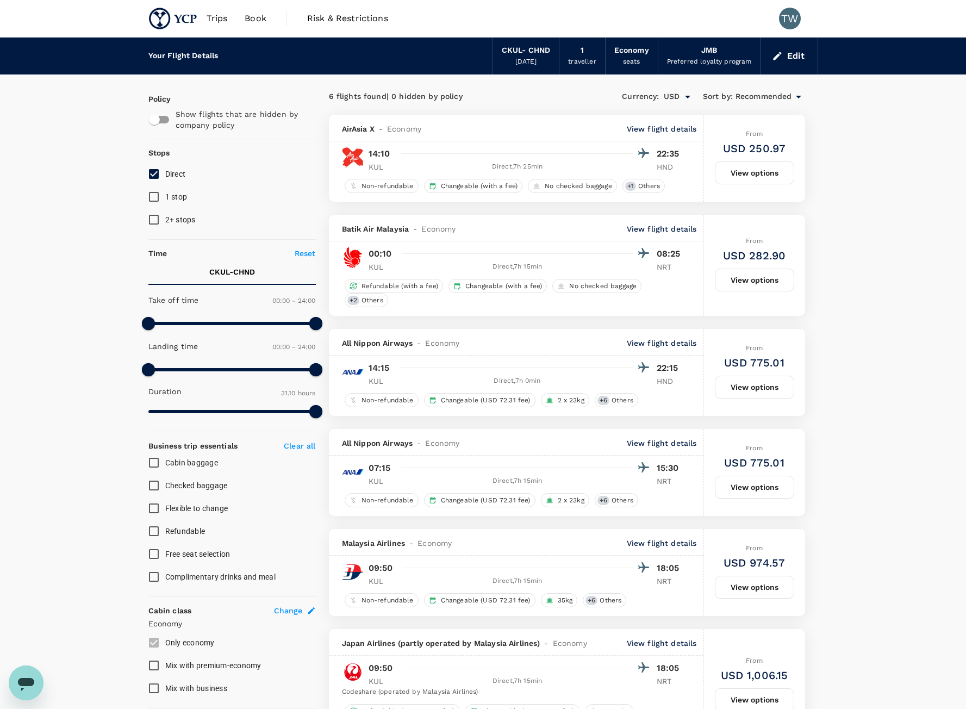
click at [157, 201] on input "1 stop" at bounding box center [153, 196] width 23 height 23
checkbox input "true"
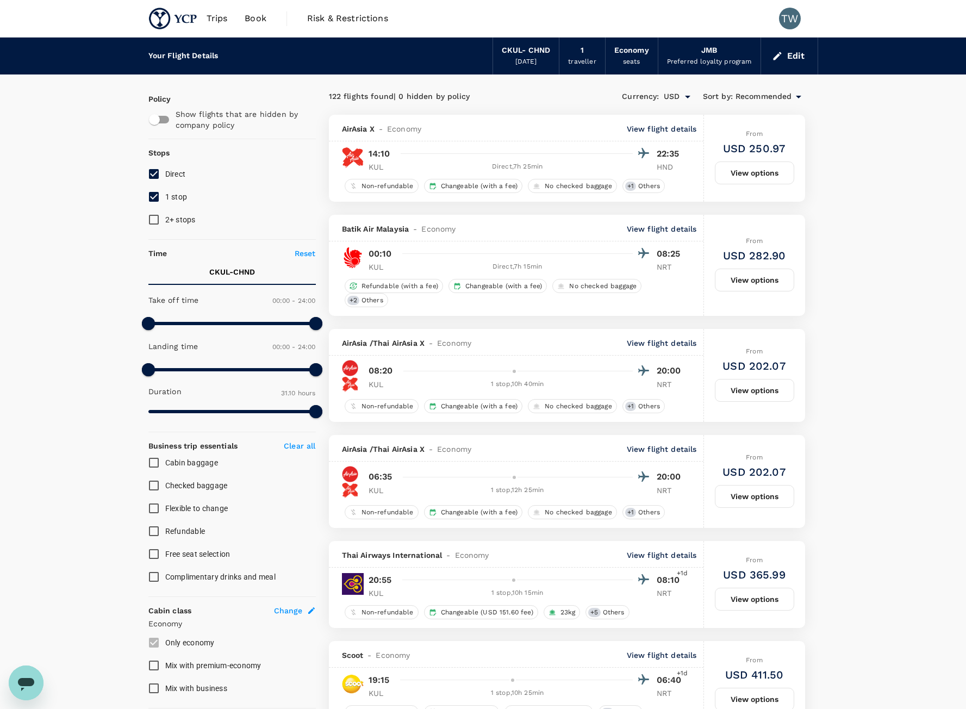
click at [792, 60] on button "Edit" at bounding box center [789, 55] width 39 height 17
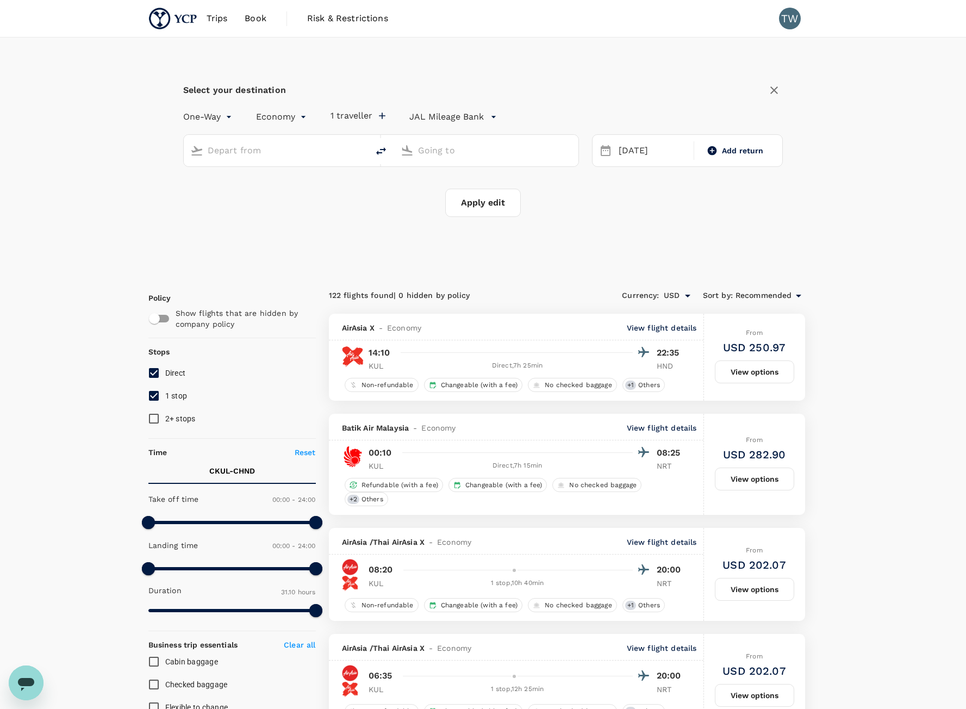
type input "[GEOGRAPHIC_DATA], [GEOGRAPHIC_DATA] (any)"
click at [452, 154] on input "Tokyo, Japan (any)" at bounding box center [487, 150] width 138 height 17
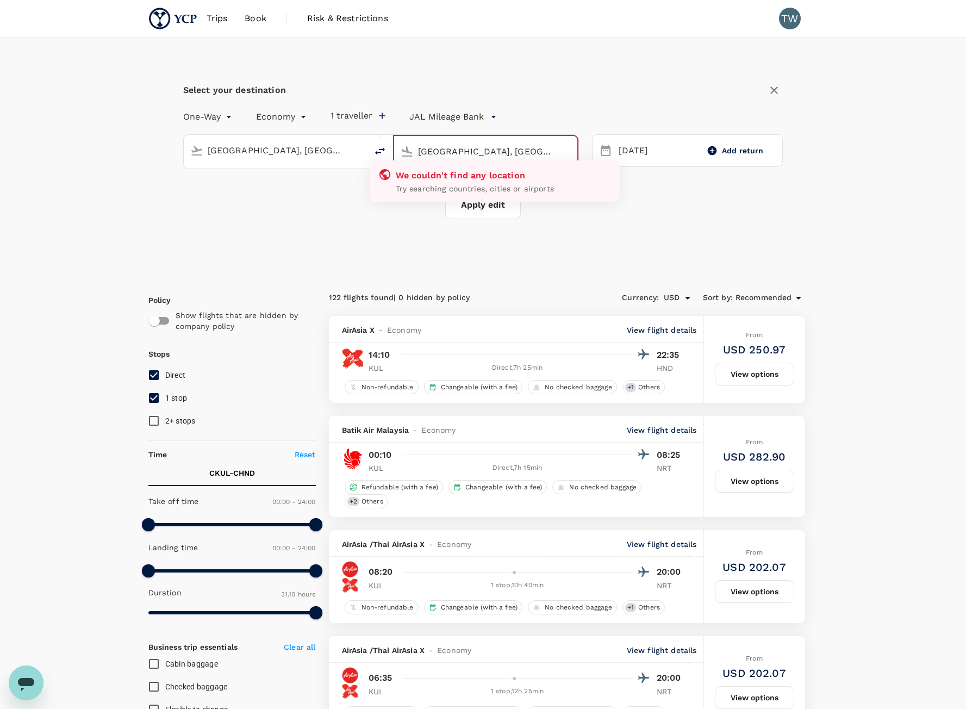
click at [412, 269] on div "Select your destination One-Way oneway Economy economy 1 traveller JAL Mileage …" at bounding box center [483, 157] width 670 height 238
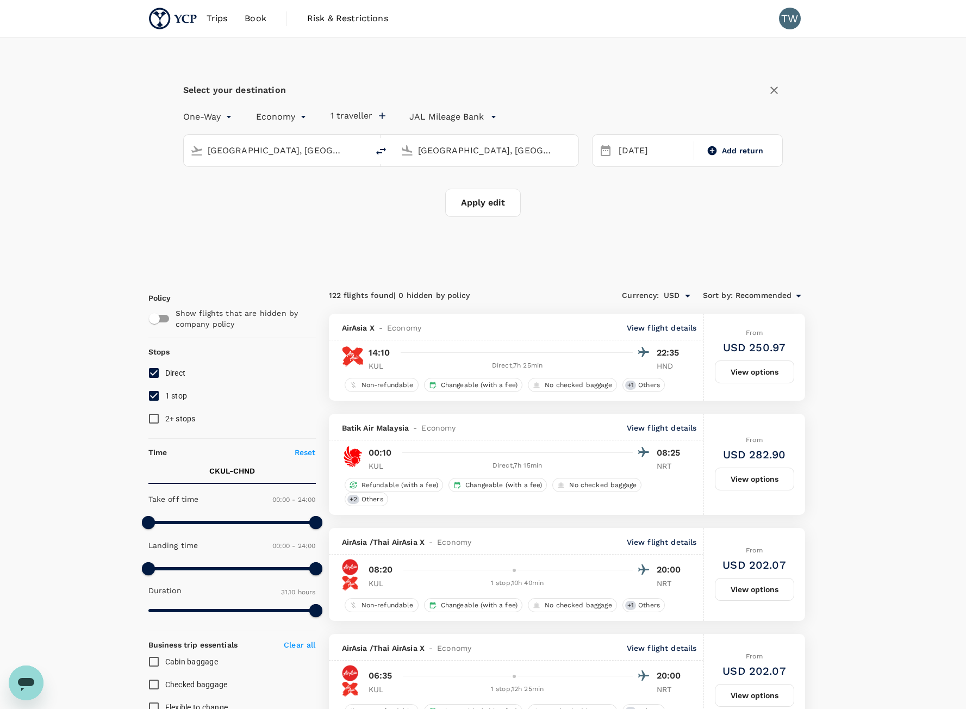
click at [523, 147] on input "Tokyo, Japan (any)" at bounding box center [487, 150] width 138 height 17
click at [511, 203] on li "Tokyo Intl HND" at bounding box center [495, 192] width 250 height 23
type input "Tokyo Intl (HND)"
click at [610, 311] on div "28" at bounding box center [614, 306] width 21 height 21
click at [627, 157] on div "28 Sep" at bounding box center [652, 150] width 77 height 21
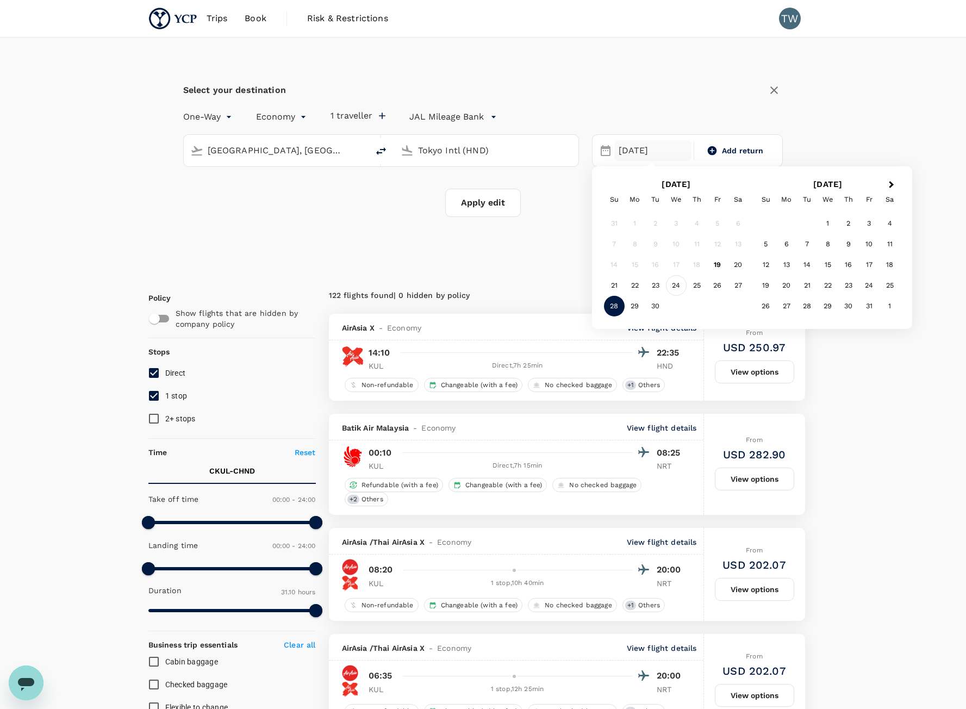
click at [674, 280] on div "24" at bounding box center [676, 285] width 21 height 21
click at [725, 154] on span "Add return" at bounding box center [743, 150] width 42 height 11
type input "roundtrip"
click at [617, 304] on div "28" at bounding box center [614, 306] width 21 height 21
click at [477, 207] on button "Apply edit" at bounding box center [483, 203] width 76 height 28
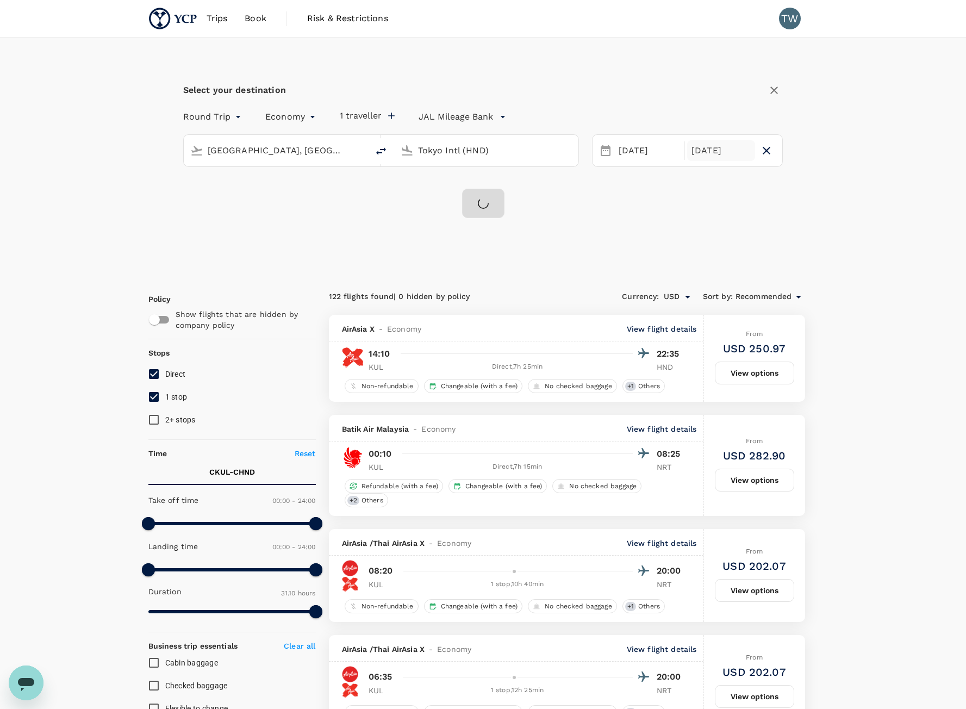
checkbox input "false"
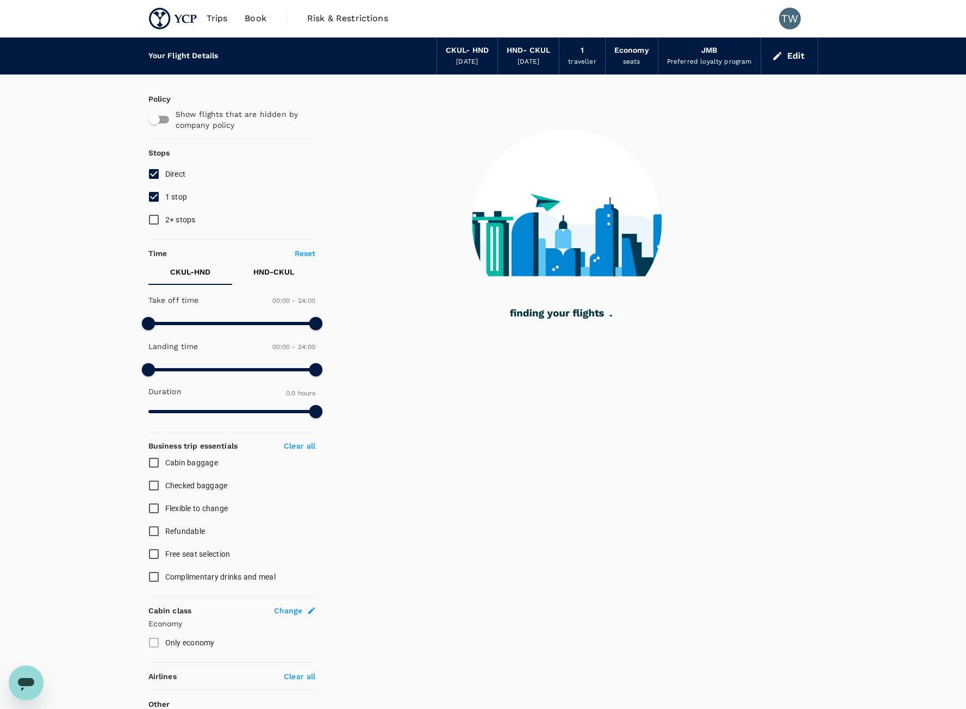
click at [155, 177] on input "Direct" at bounding box center [153, 174] width 23 height 23
checkbox input "false"
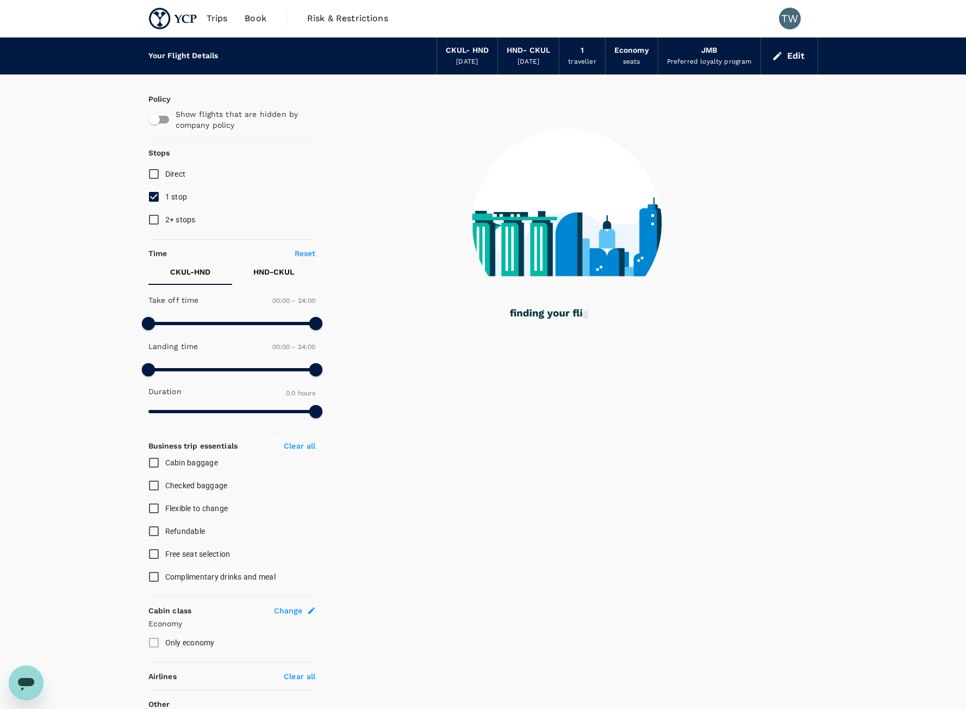
type input "1265"
checkbox input "true"
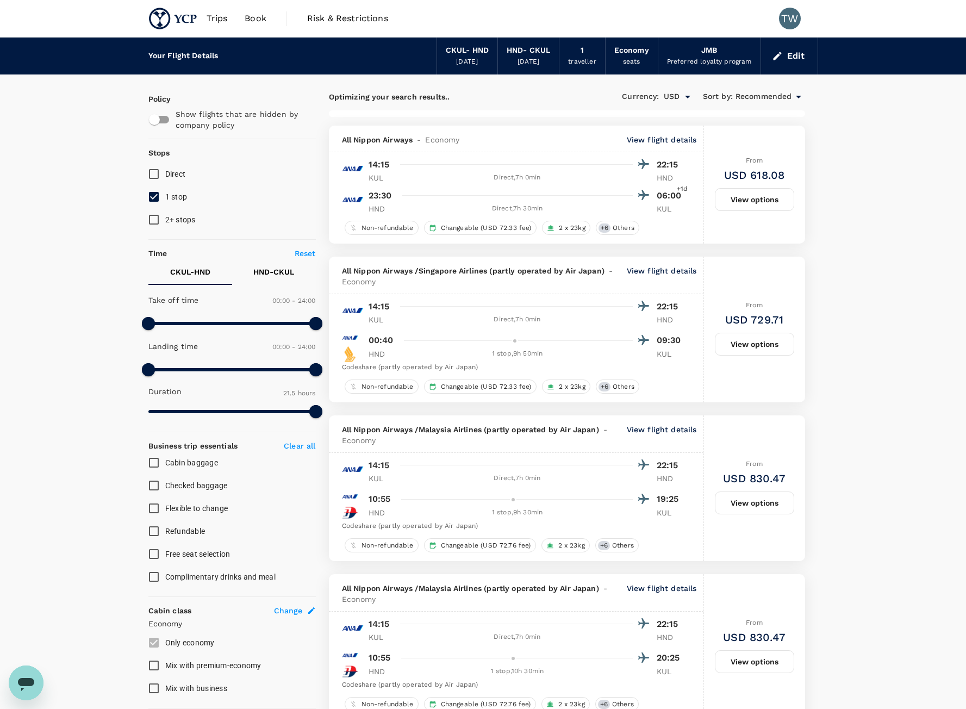
type input "1830"
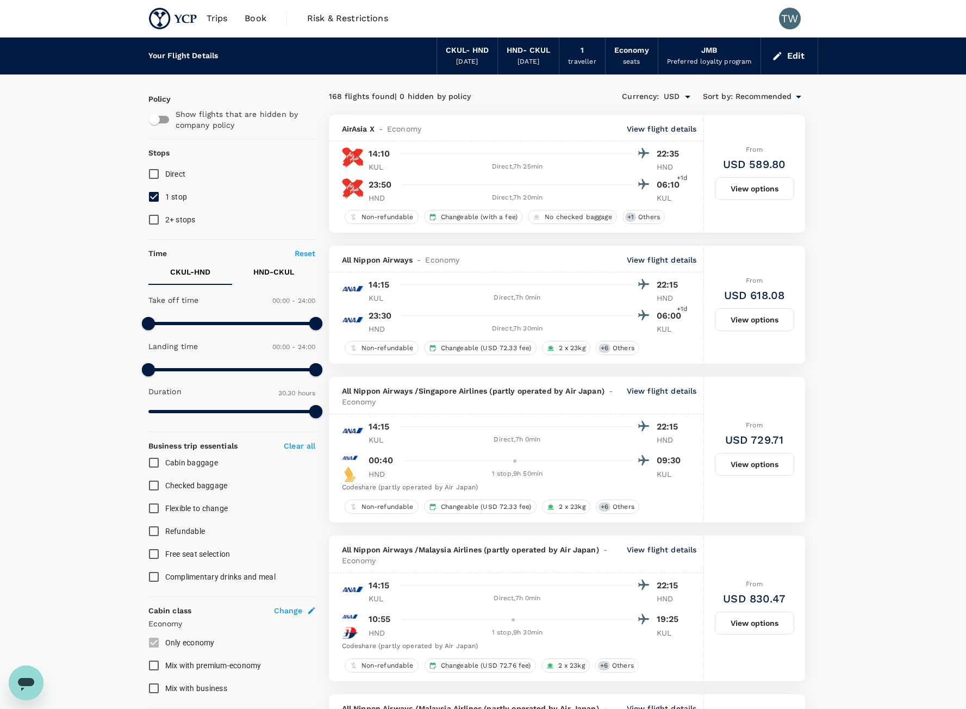
click at [789, 103] on div "Recommended" at bounding box center [771, 96] width 70 height 13
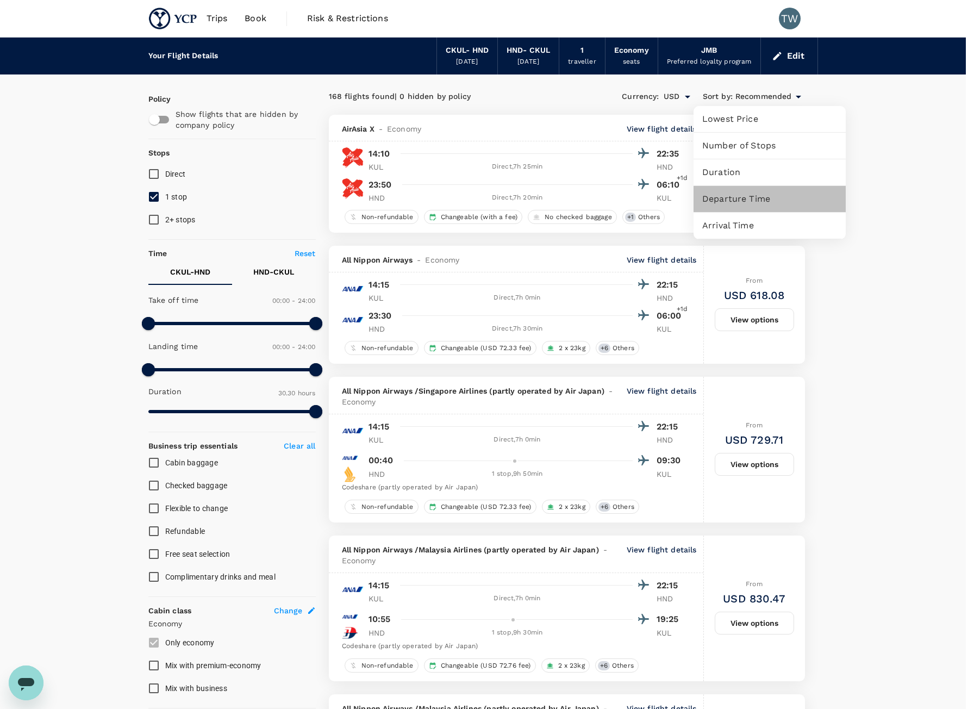
click at [778, 206] on div "Departure Time" at bounding box center [770, 199] width 152 height 26
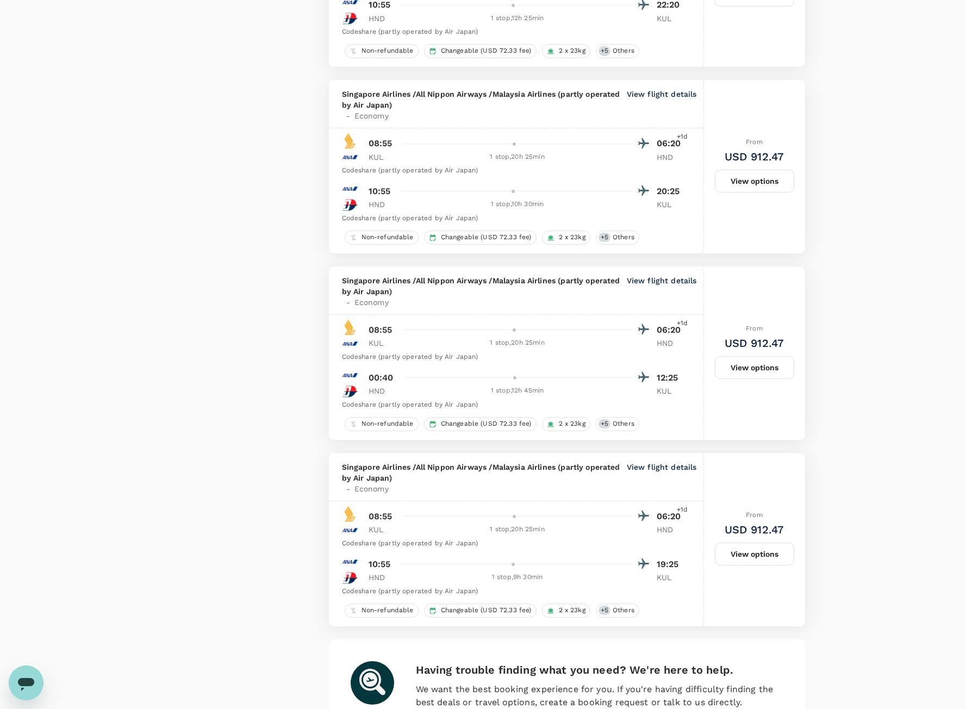
scroll to position [2912, 0]
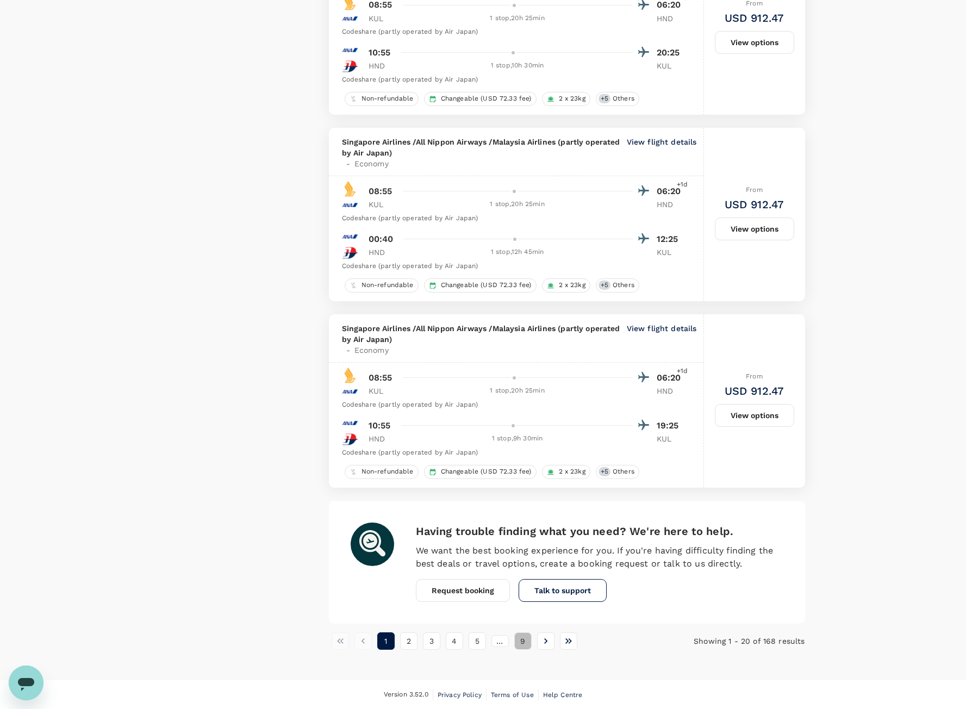
click at [526, 641] on button "9" at bounding box center [522, 640] width 17 height 17
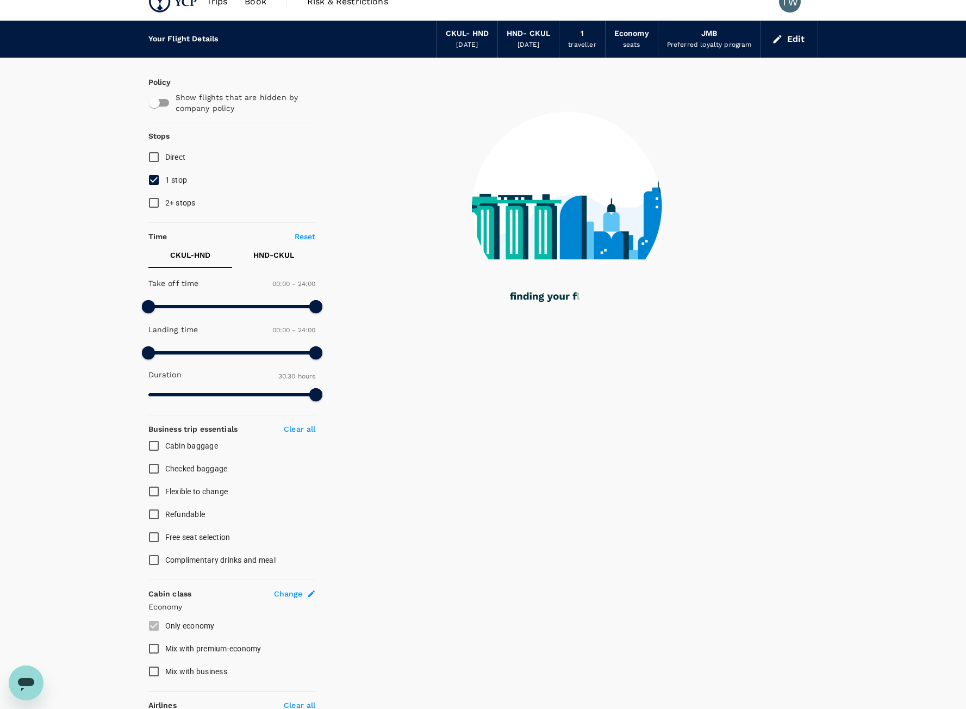
scroll to position [1, 0]
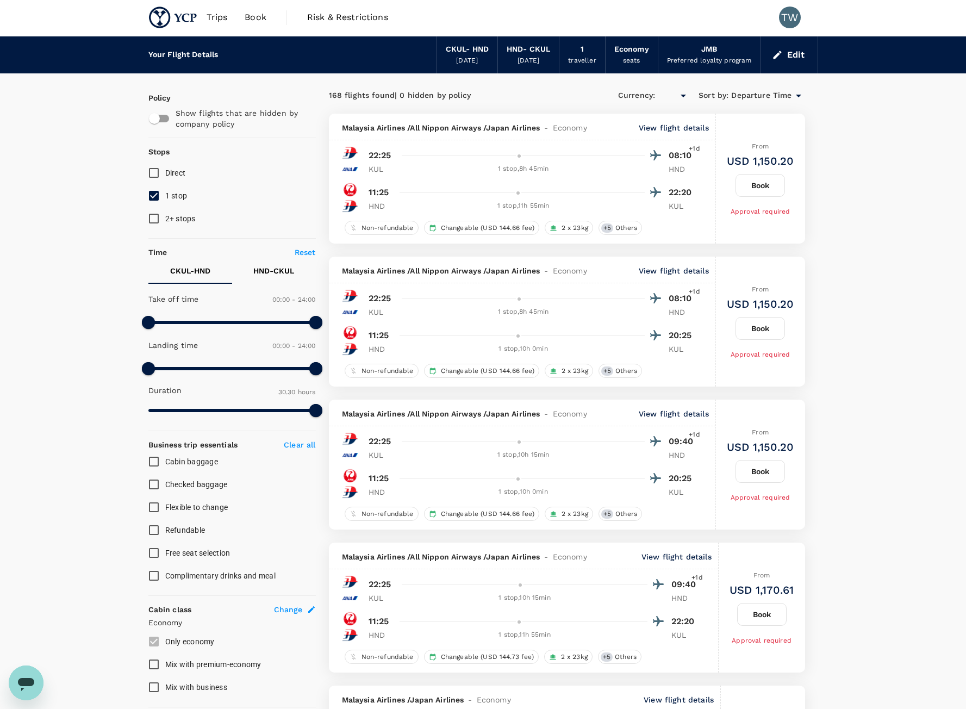
type input "USD"
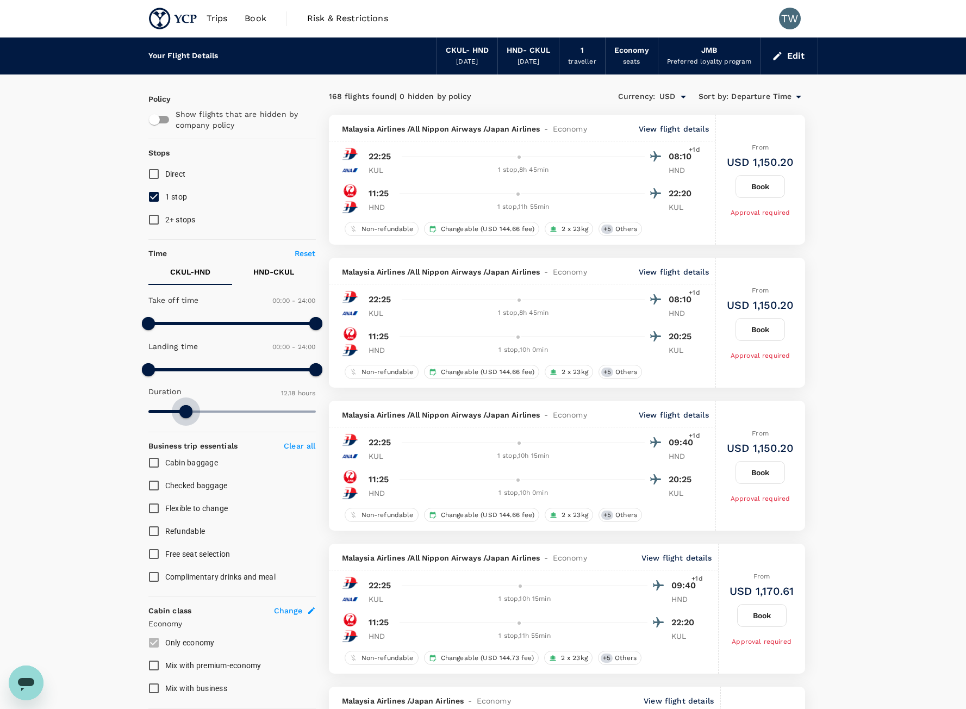
type input "734"
drag, startPoint x: 313, startPoint y: 414, endPoint x: 185, endPoint y: 431, distance: 128.4
click at [185, 431] on div "Policy Show flights that are hidden by company policy Stops Direct 1 stop 2+ st…" at bounding box center [231, 575] width 167 height 963
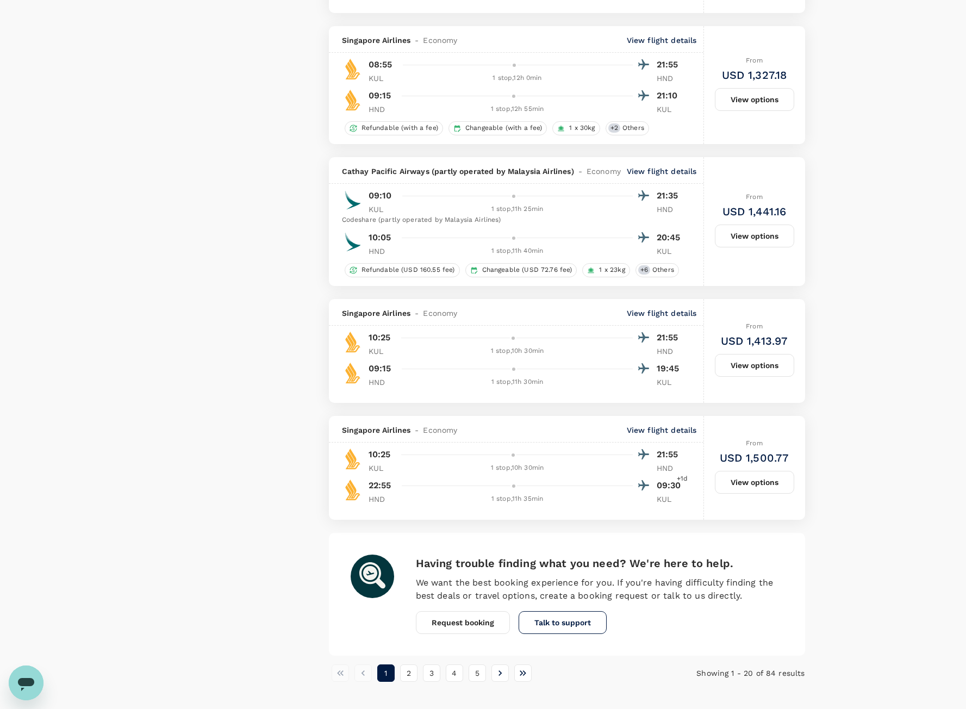
scroll to position [2490, 0]
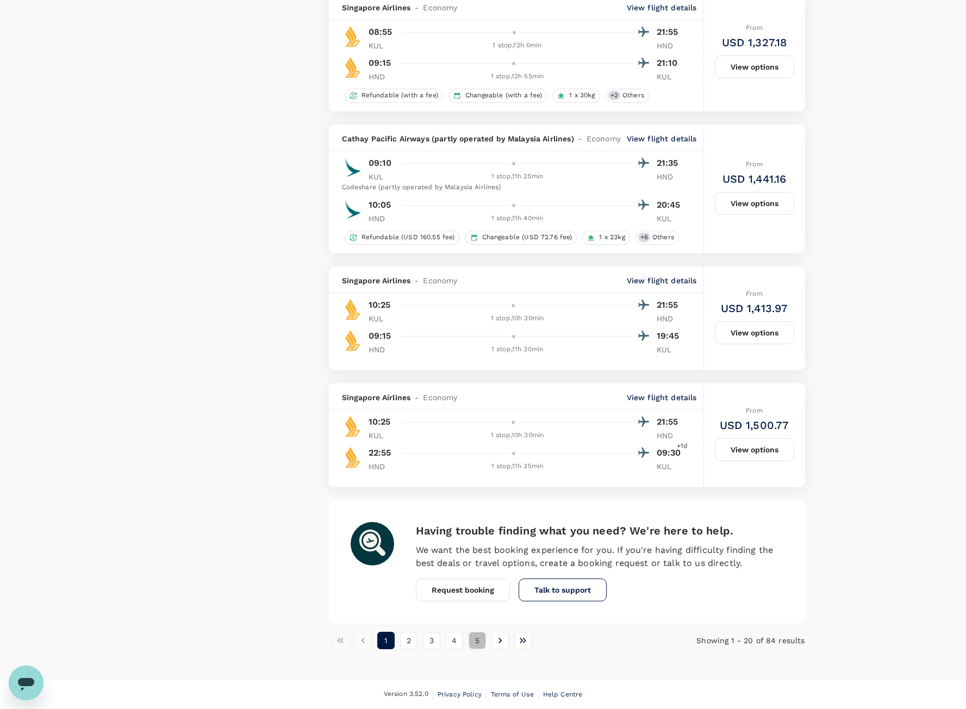
click at [473, 646] on button "5" at bounding box center [477, 640] width 17 height 17
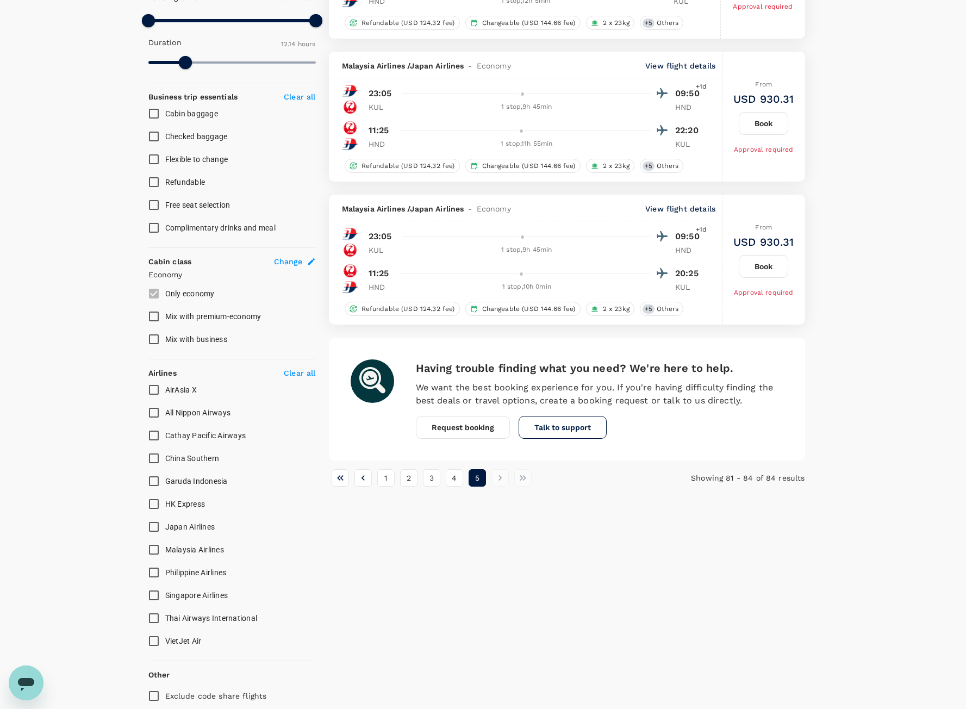
scroll to position [394, 0]
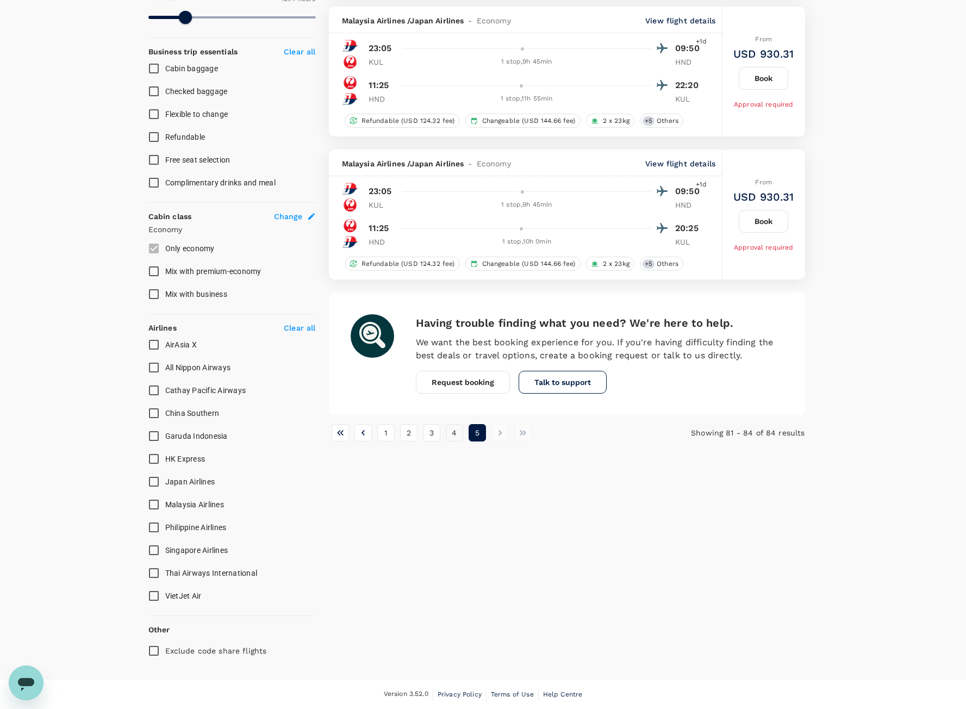
click at [461, 434] on button "4" at bounding box center [454, 432] width 17 height 17
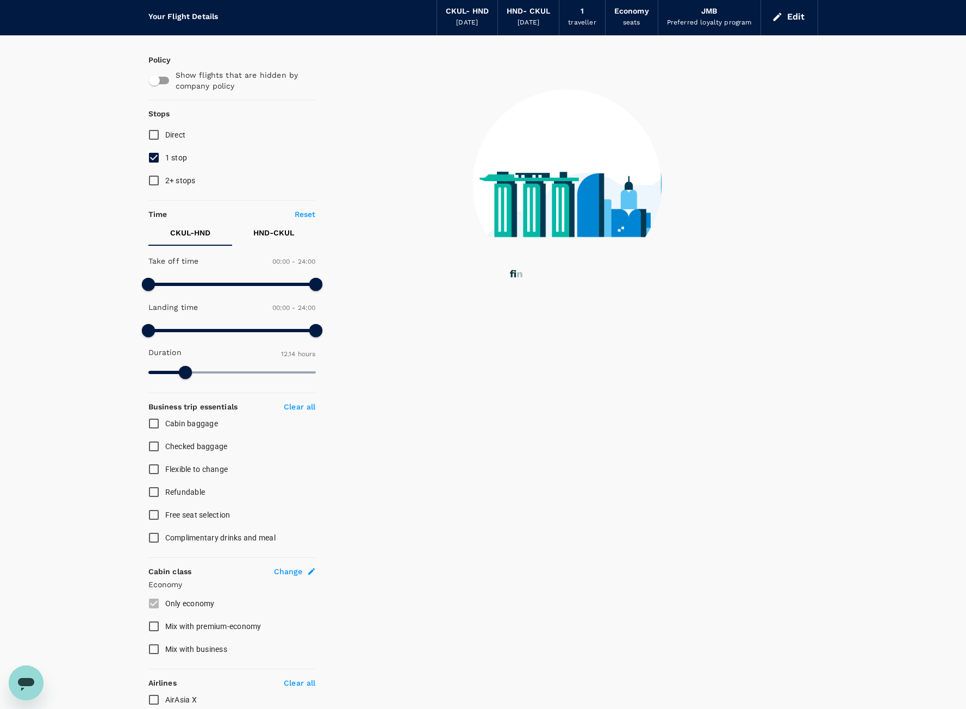
scroll to position [0, 0]
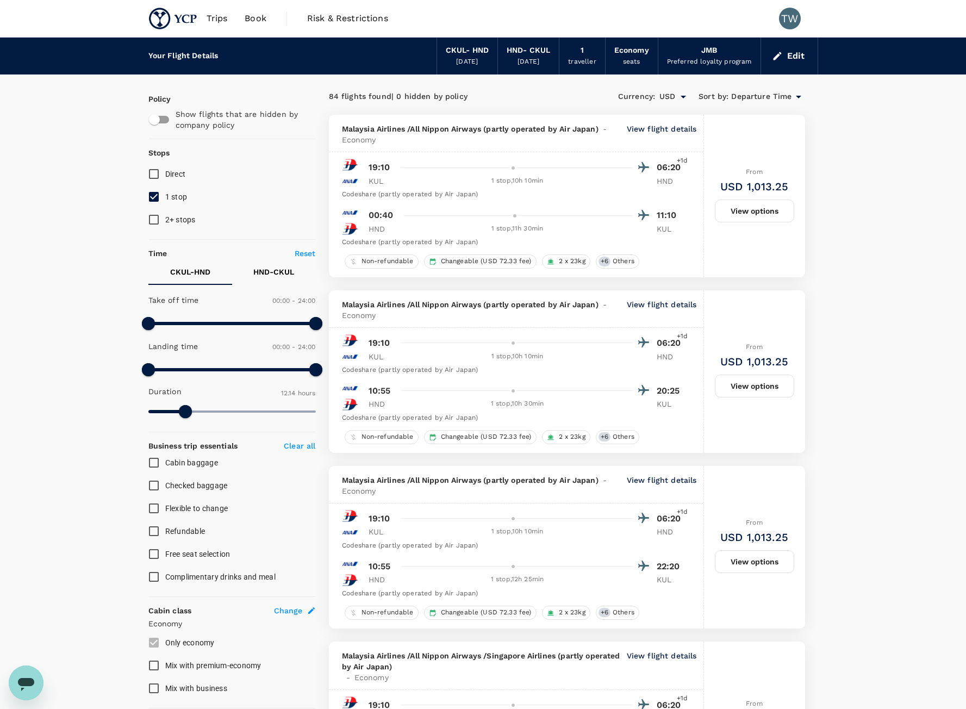
click at [642, 305] on p "View flight details" at bounding box center [662, 310] width 70 height 22
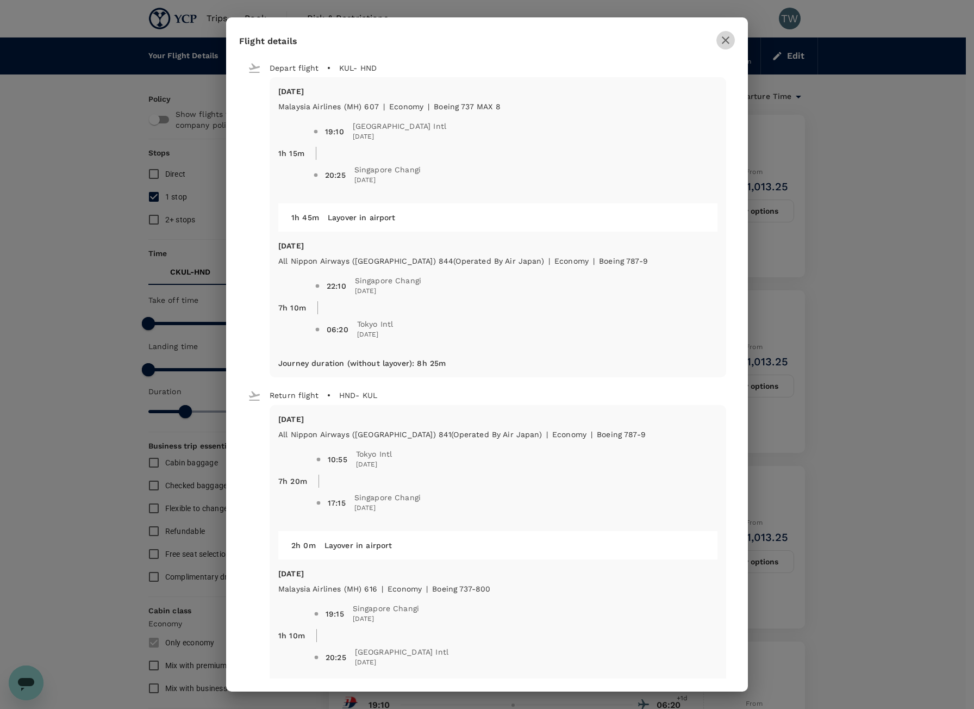
click at [724, 46] on icon "button" at bounding box center [725, 40] width 13 height 13
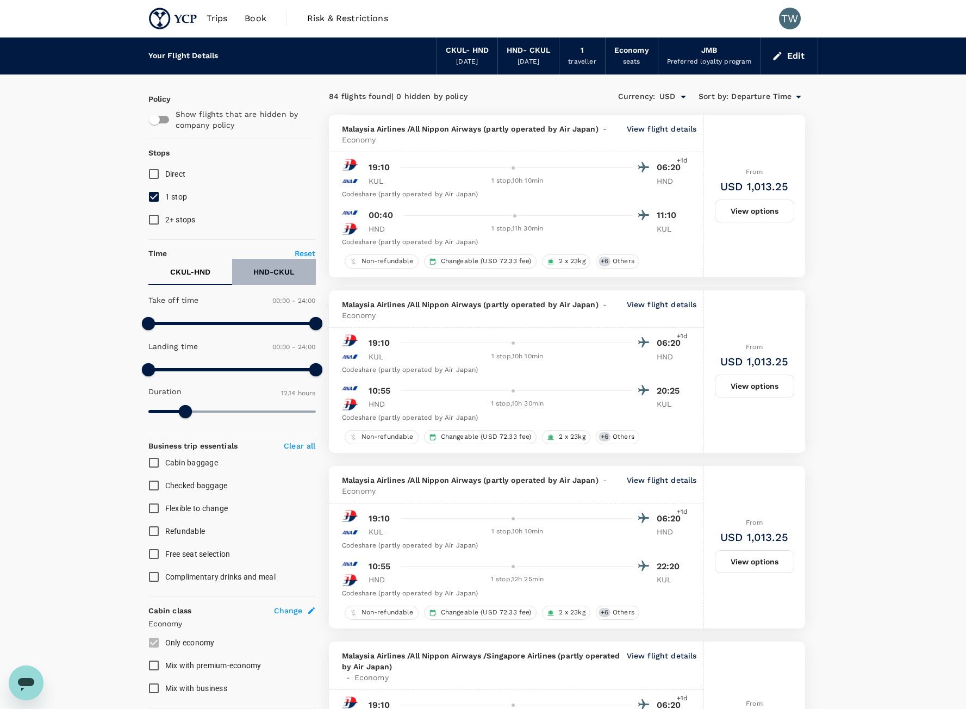
click at [274, 270] on p "HND - CKUL" at bounding box center [273, 271] width 41 height 11
type input "420"
drag, startPoint x: 308, startPoint y: 327, endPoint x: 196, endPoint y: 337, distance: 112.4
click at [196, 337] on div "Take off time 00:00 - 07:00 Landing time 00:00 - 24:00 Duration 21.15 hours" at bounding box center [230, 356] width 172 height 134
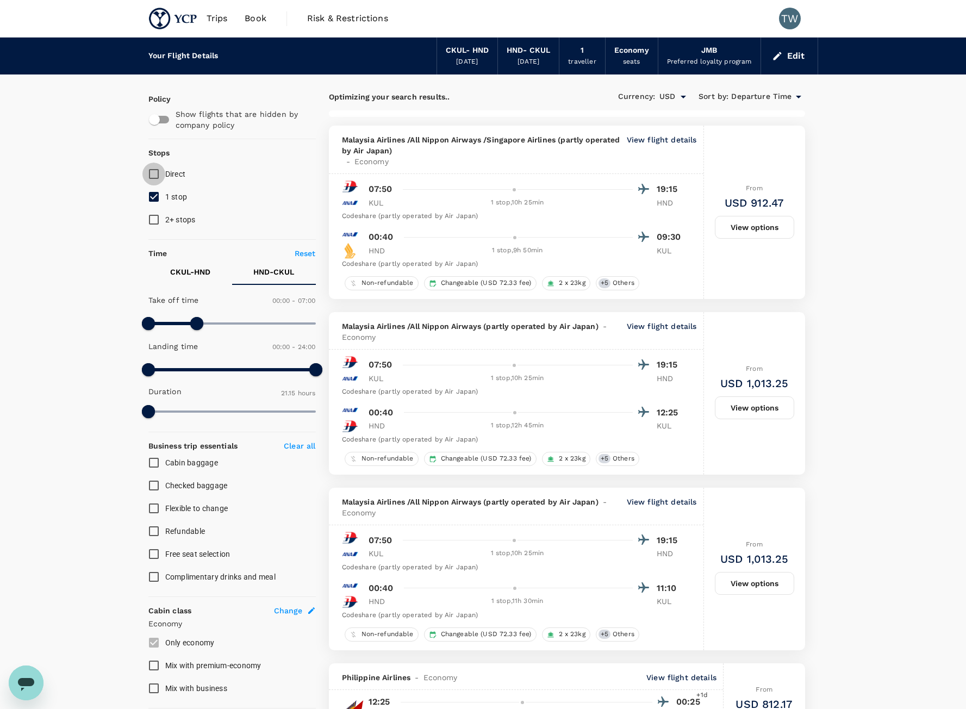
click at [154, 180] on input "Direct" at bounding box center [153, 174] width 23 height 23
checkbox input "true"
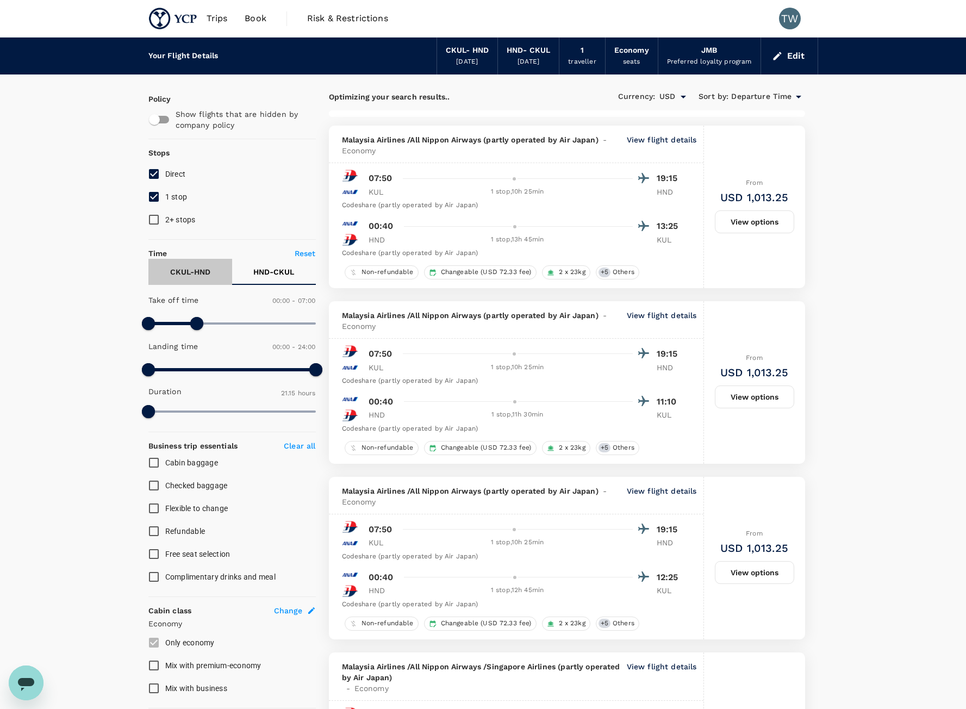
click at [196, 268] on p "CKUL - HND" at bounding box center [190, 271] width 40 height 11
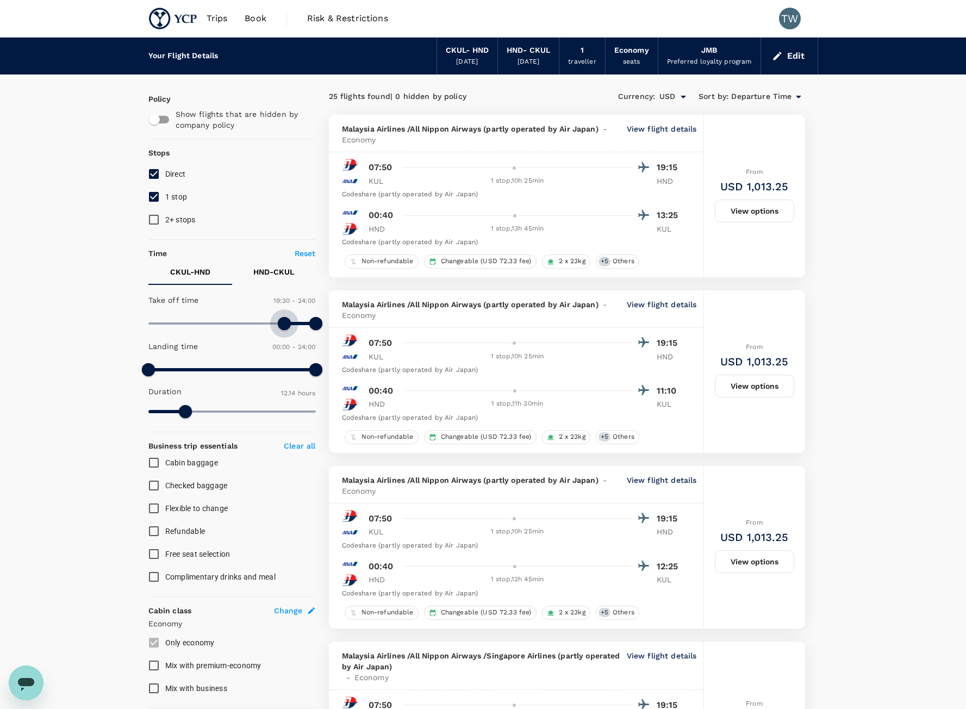
type input "1200"
drag, startPoint x: 153, startPoint y: 325, endPoint x: 288, endPoint y: 330, distance: 135.0
click at [288, 330] on span at bounding box center [287, 323] width 13 height 13
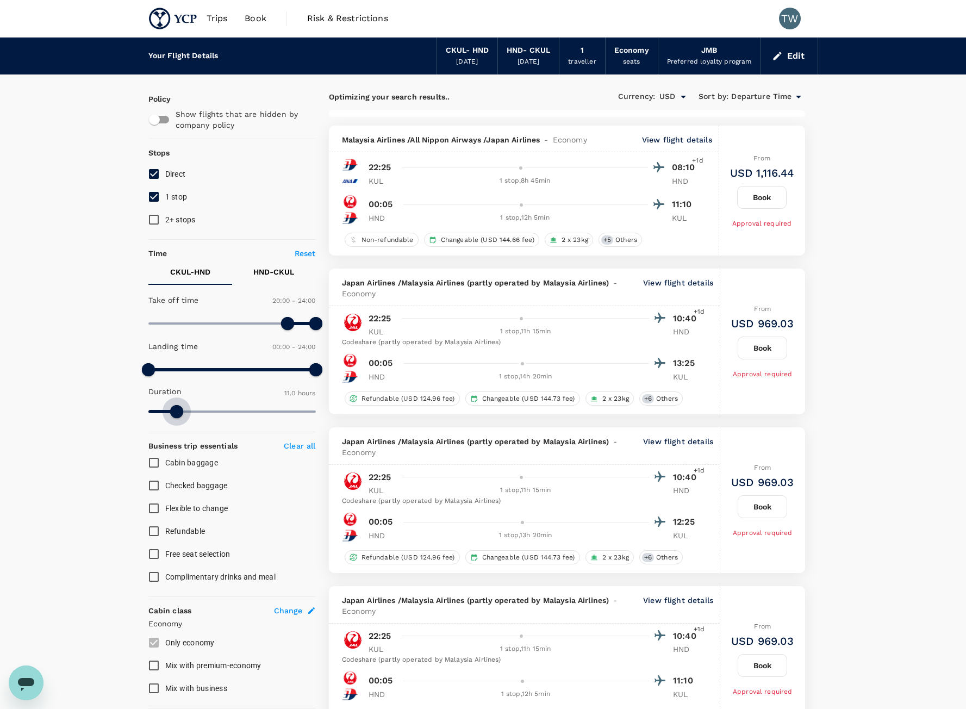
type input "656"
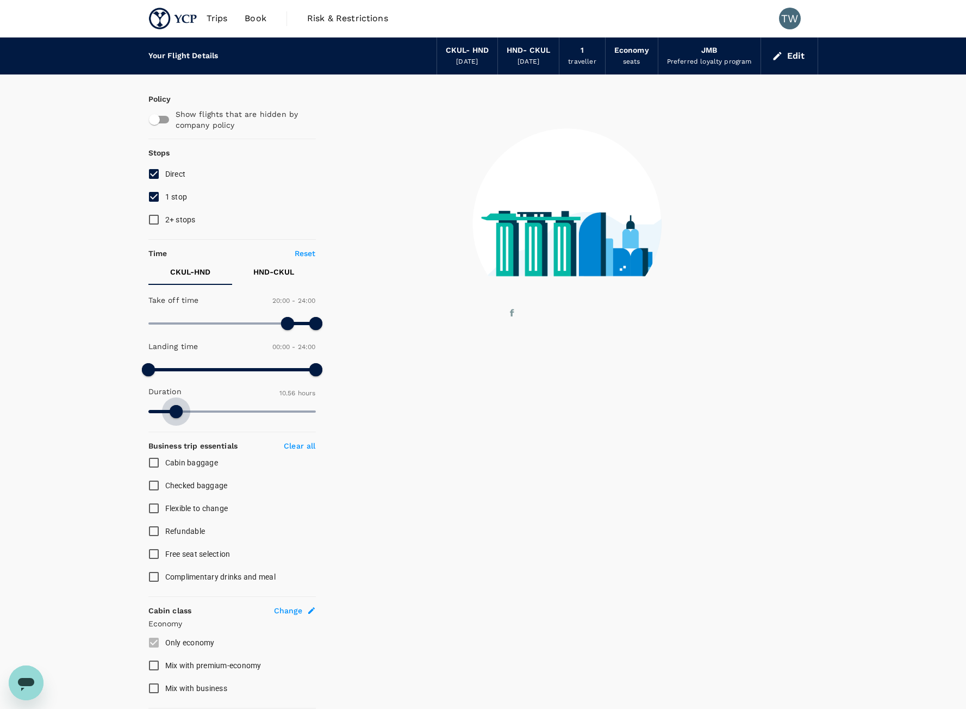
drag, startPoint x: 184, startPoint y: 421, endPoint x: 176, endPoint y: 424, distance: 7.9
click at [176, 424] on div at bounding box center [231, 413] width 167 height 20
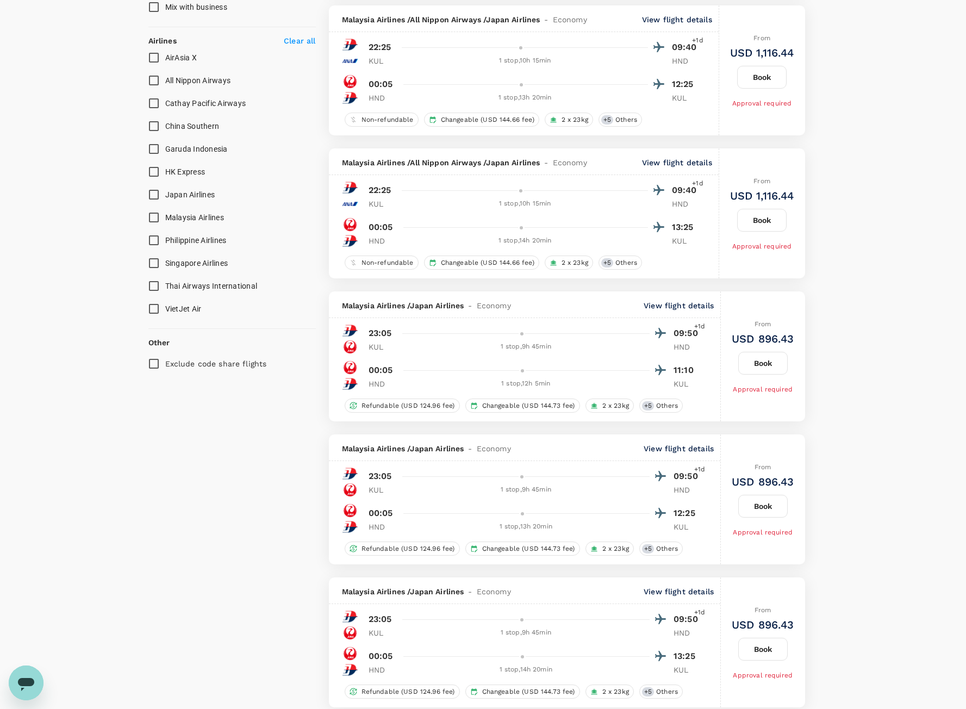
scroll to position [653, 0]
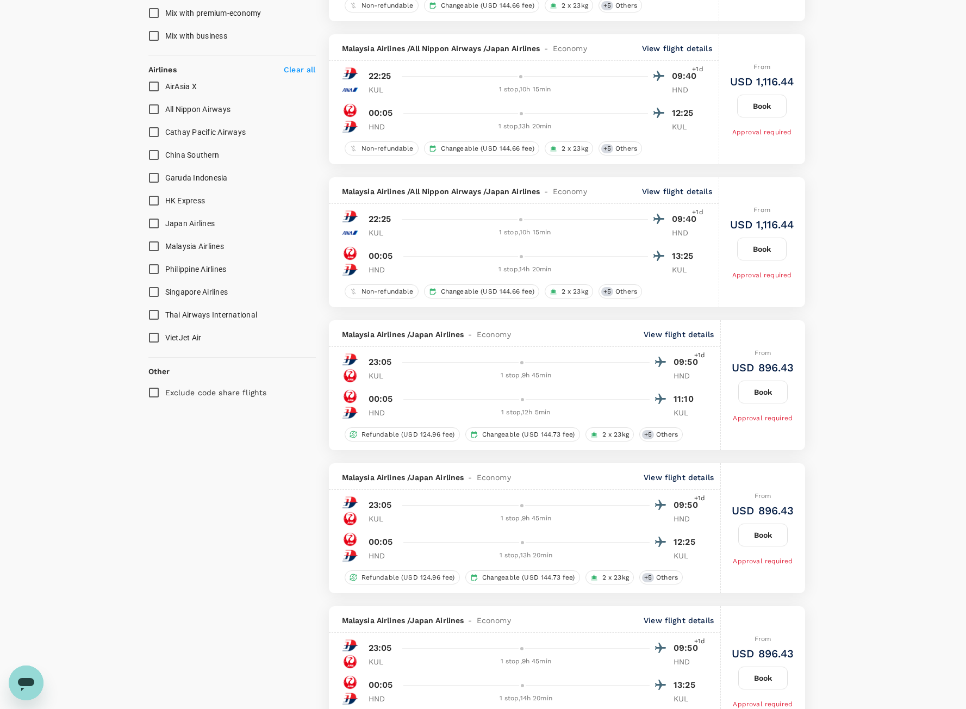
click at [693, 328] on div "Malaysia Airlines / Japan Airlines - Economy View flight details" at bounding box center [525, 333] width 392 height 27
click at [693, 339] on p "View flight details" at bounding box center [679, 334] width 70 height 11
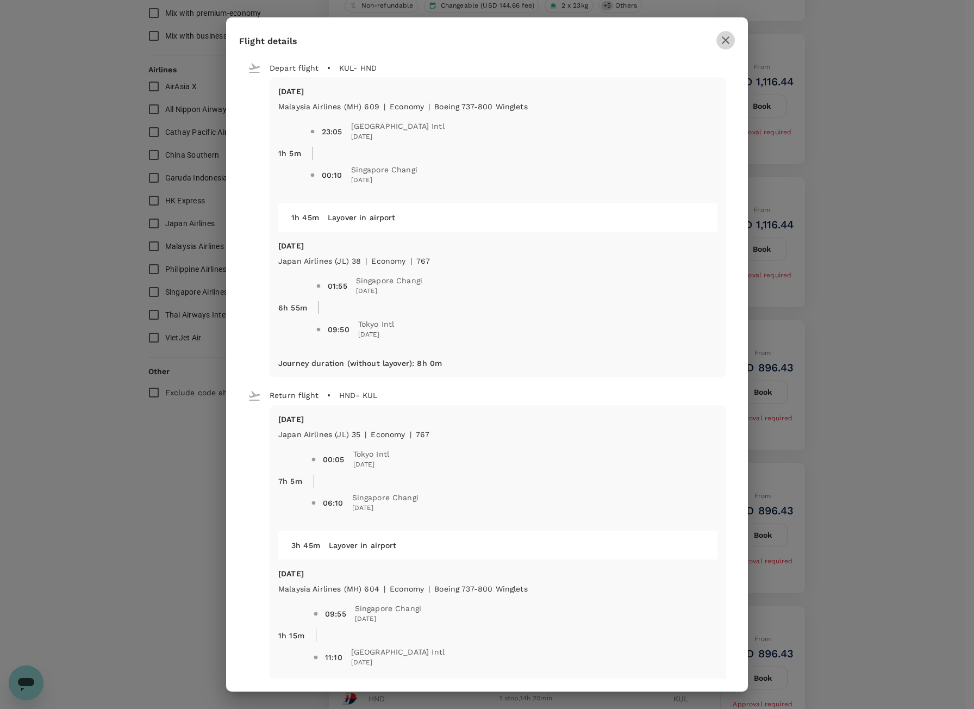
click at [727, 47] on button "button" at bounding box center [726, 40] width 18 height 18
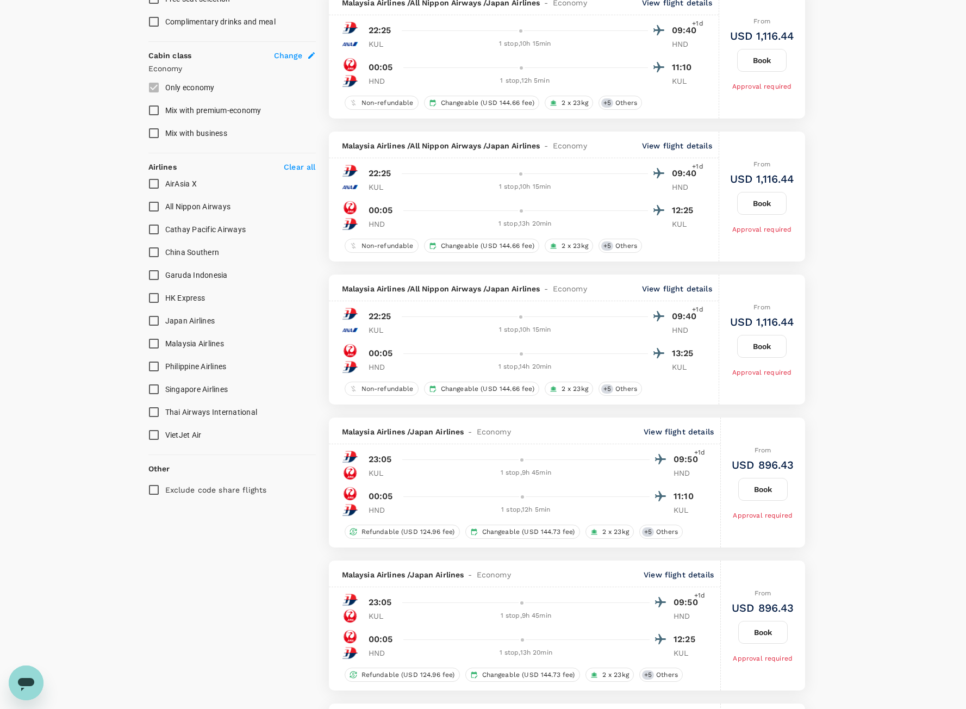
scroll to position [66, 0]
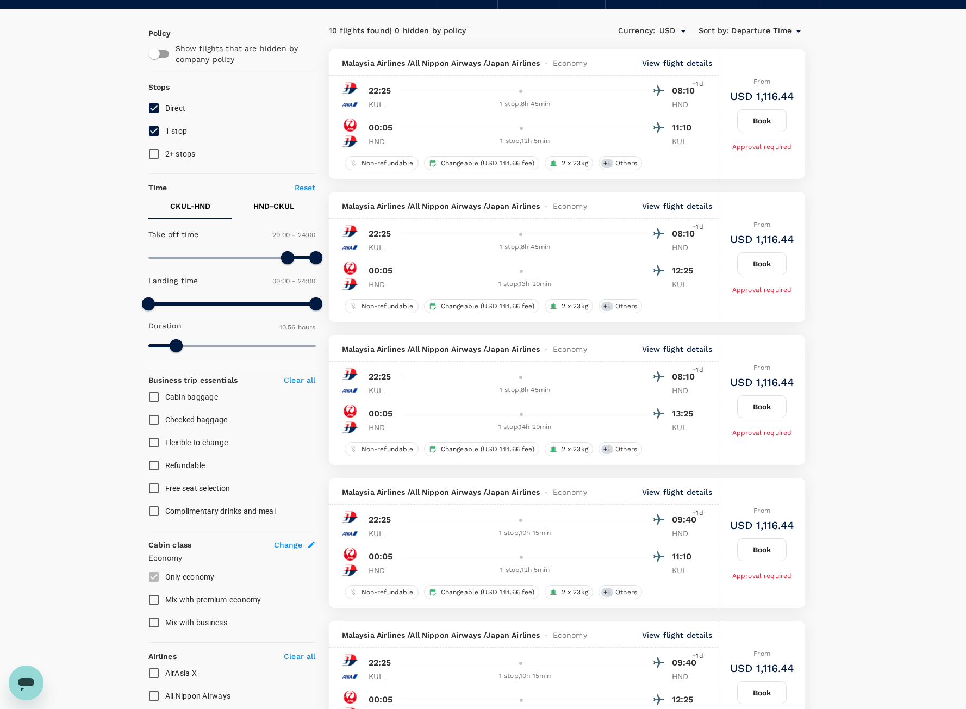
click at [263, 208] on p "HND - CKUL" at bounding box center [273, 206] width 41 height 11
type input "570"
drag, startPoint x: 196, startPoint y: 256, endPoint x: 214, endPoint y: 256, distance: 17.4
click at [214, 256] on span at bounding box center [214, 257] width 13 height 13
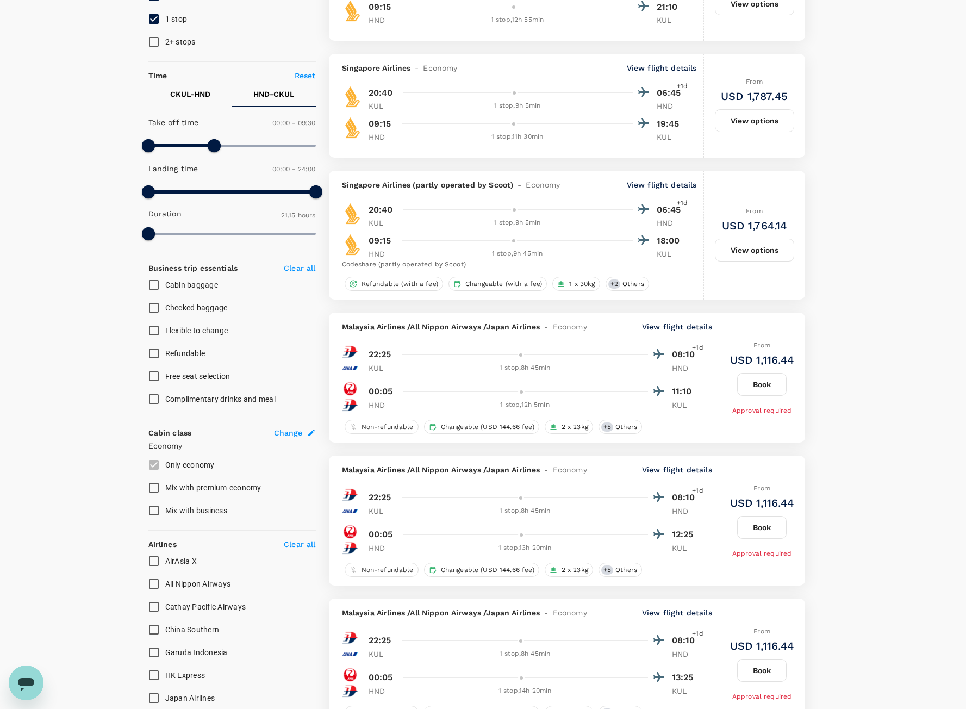
scroll to position [0, 0]
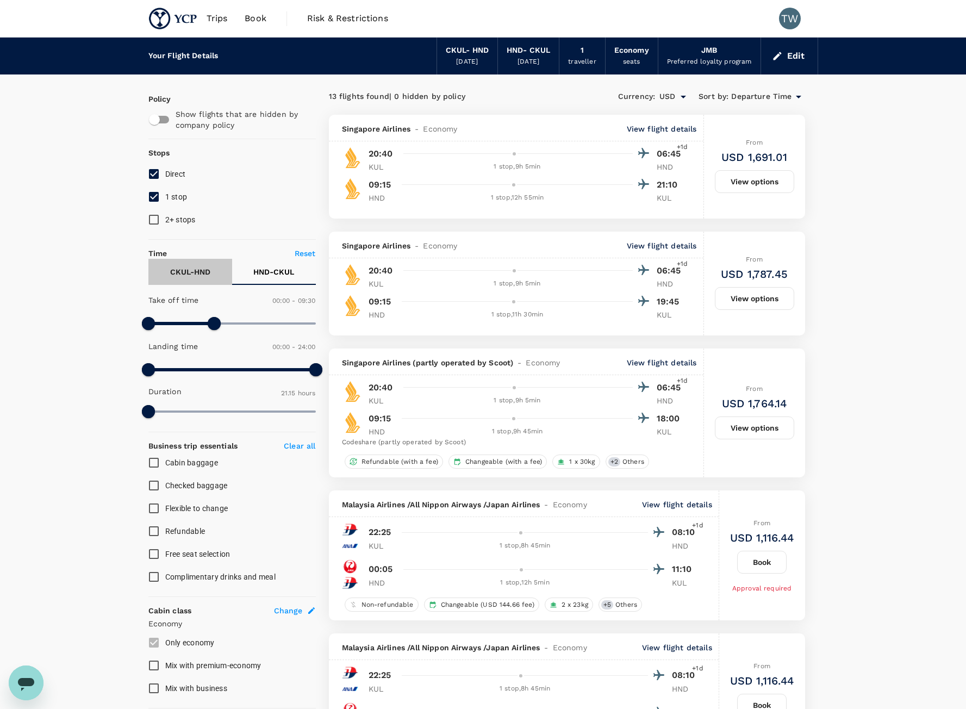
click at [202, 282] on button "CKUL - HND" at bounding box center [190, 272] width 84 height 26
drag, startPoint x: 864, startPoint y: 535, endPoint x: 852, endPoint y: 545, distance: 15.4
drag, startPoint x: 834, startPoint y: 311, endPoint x: 767, endPoint y: 300, distance: 67.8
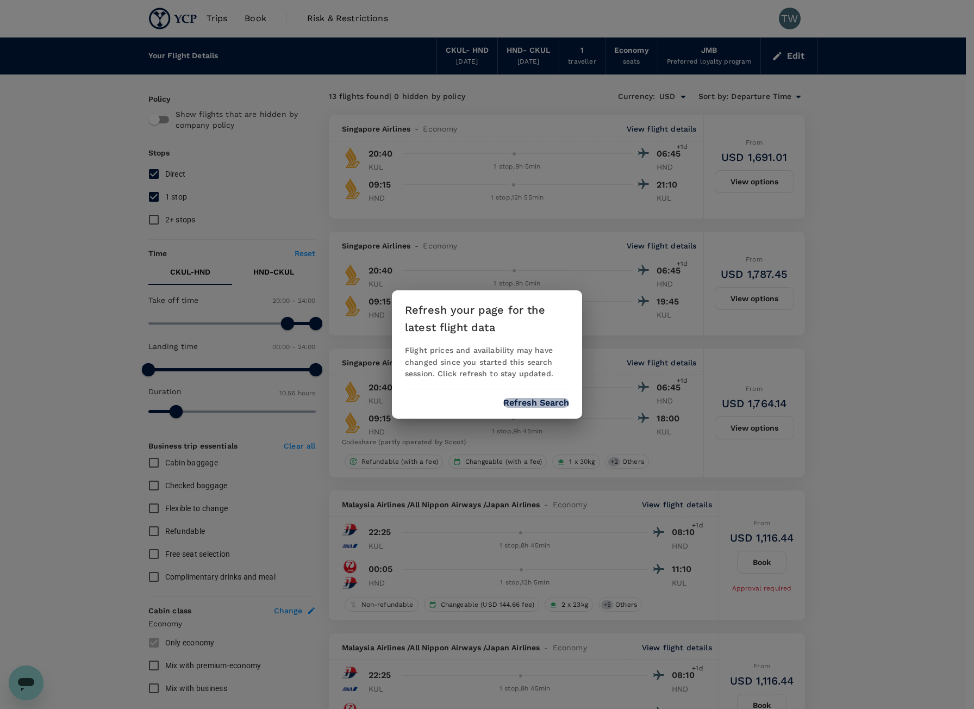
click at [553, 407] on button "Refresh Search" at bounding box center [537, 403] width 66 height 10
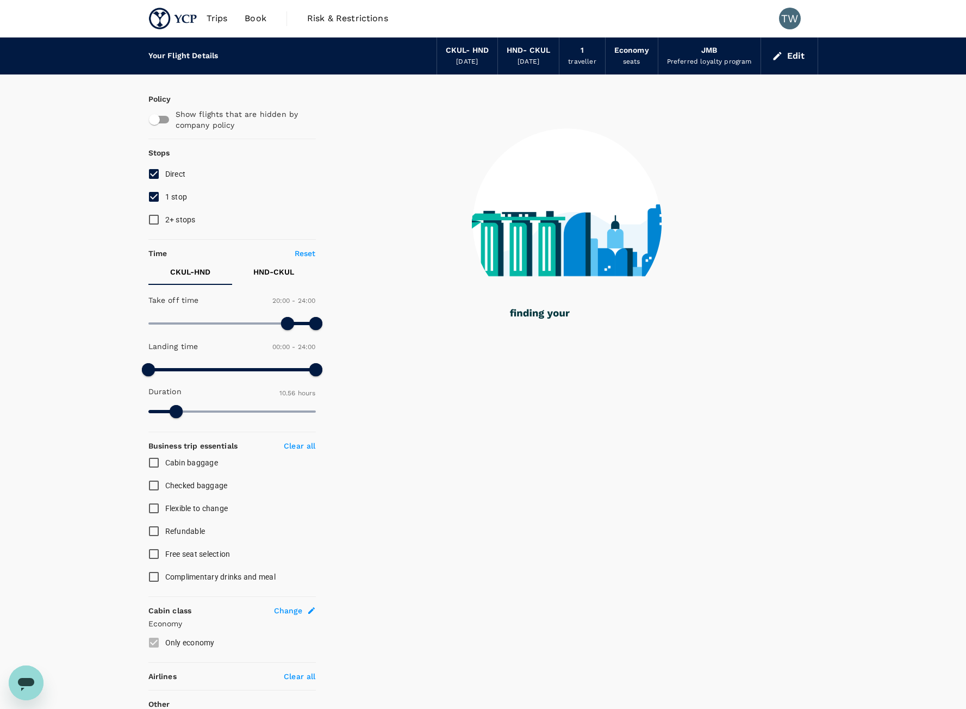
type input "656"
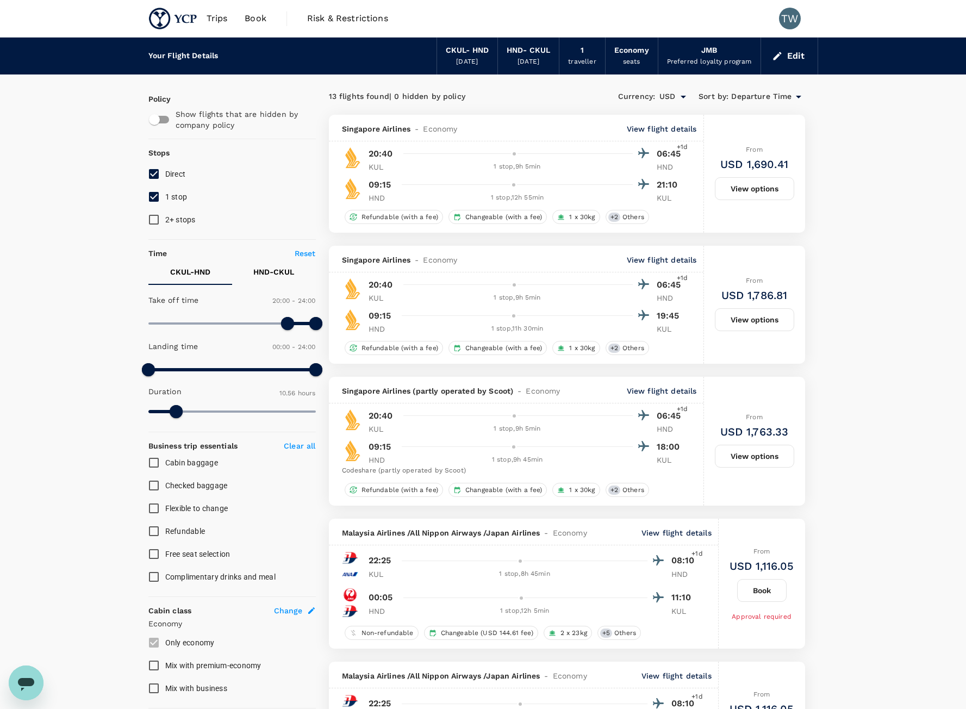
click at [159, 196] on input "1 stop" at bounding box center [153, 196] width 23 height 23
checkbox input "false"
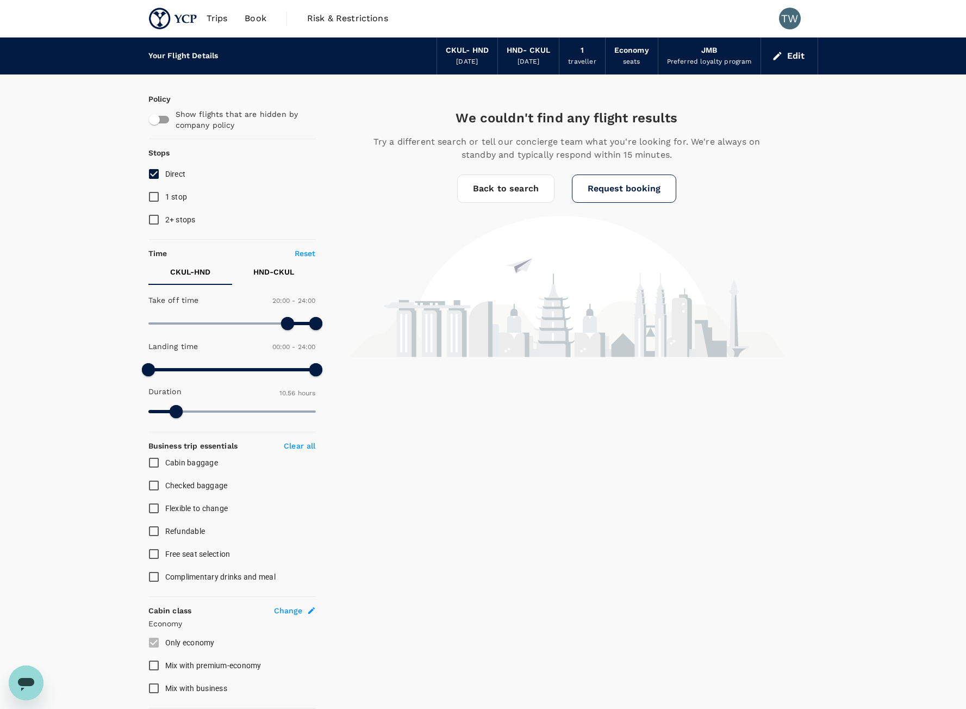
type input "1830"
drag, startPoint x: 183, startPoint y: 411, endPoint x: 406, endPoint y: 383, distance: 224.7
click at [406, 383] on div "Policy Show flights that are hidden by company policy Stops Direct 1 stop 2+ st…" at bounding box center [483, 554] width 670 height 959
type input "0"
drag, startPoint x: 291, startPoint y: 320, endPoint x: -47, endPoint y: 322, distance: 338.2
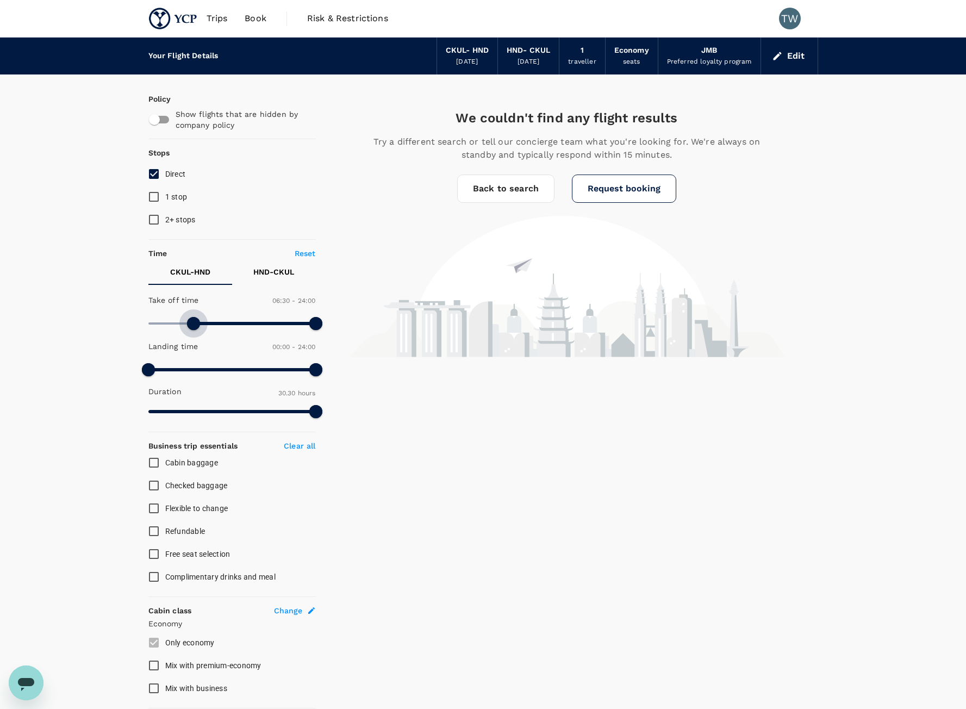
click at [0, 322] on html "Trips Book Risk & Restrictions TW Your Flight Details CKUL - HND 24 Sep 2025 HN…" at bounding box center [483, 540] width 966 height 1081
click at [265, 284] on button "HND - CKUL" at bounding box center [274, 272] width 84 height 26
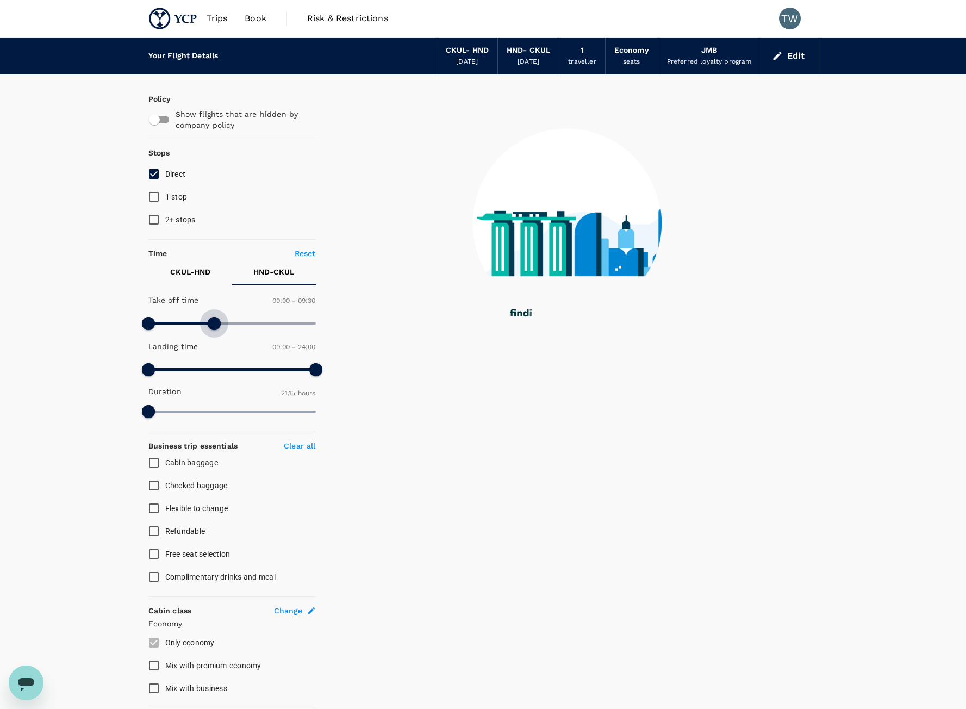
type input "1440"
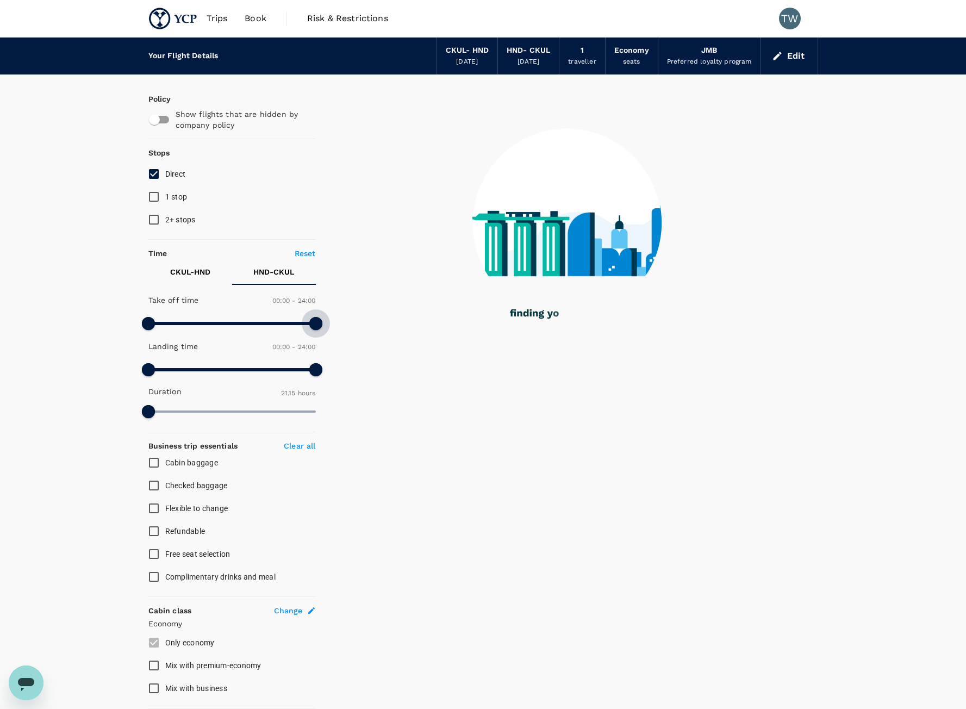
drag, startPoint x: 214, startPoint y: 318, endPoint x: 221, endPoint y: 369, distance: 51.7
click at [351, 324] on div "Policy Show flights that are hidden by company policy Stops Direct 1 stop 2+ st…" at bounding box center [483, 554] width 670 height 959
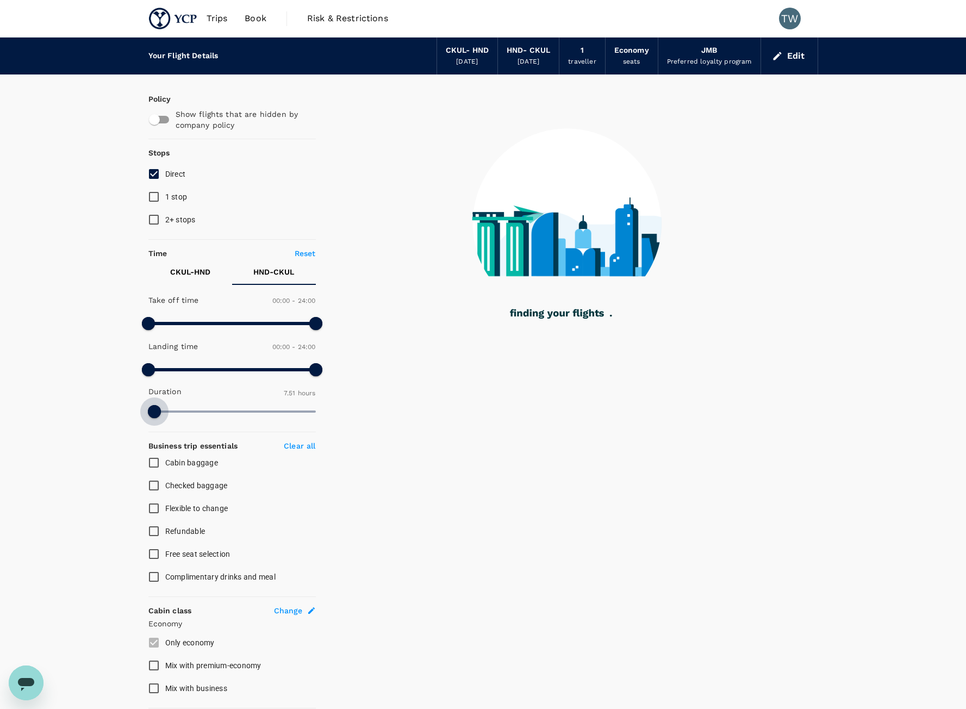
type input "1275"
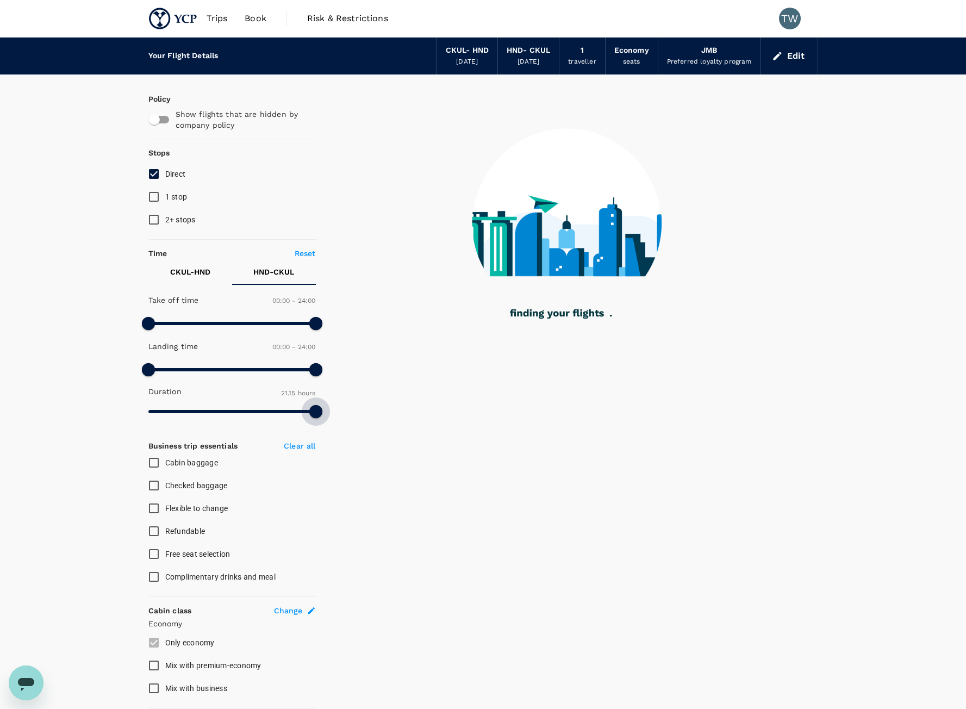
drag, startPoint x: 154, startPoint y: 408, endPoint x: 377, endPoint y: 408, distance: 223.0
click at [377, 408] on div "Policy Show flights that are hidden by company policy Stops Direct 1 stop 2+ st…" at bounding box center [483, 554] width 670 height 959
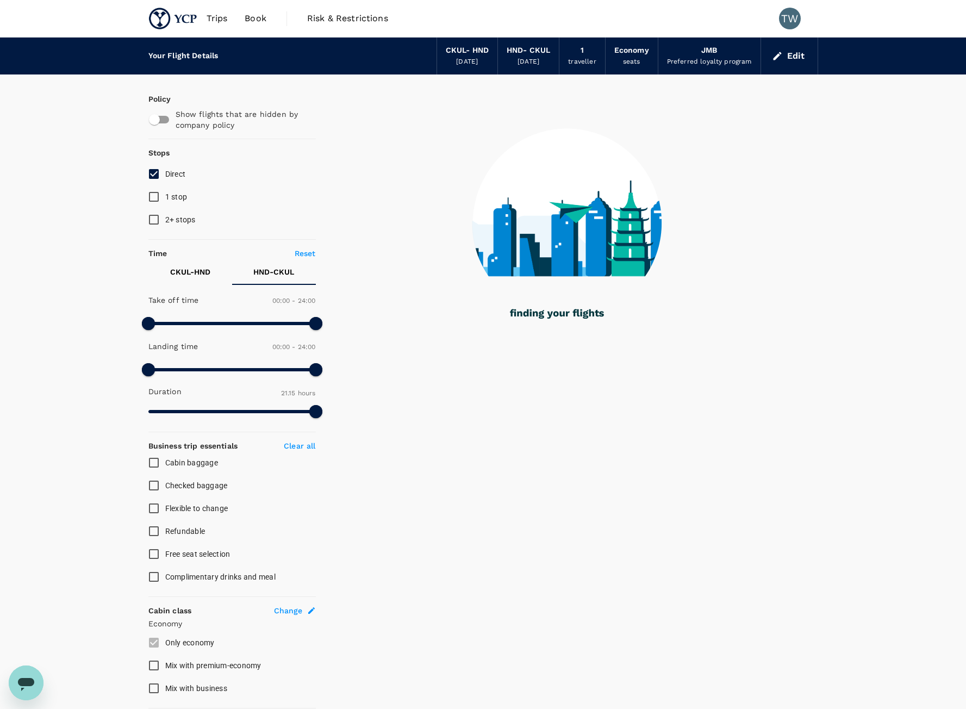
click at [806, 61] on button "Edit" at bounding box center [789, 55] width 39 height 17
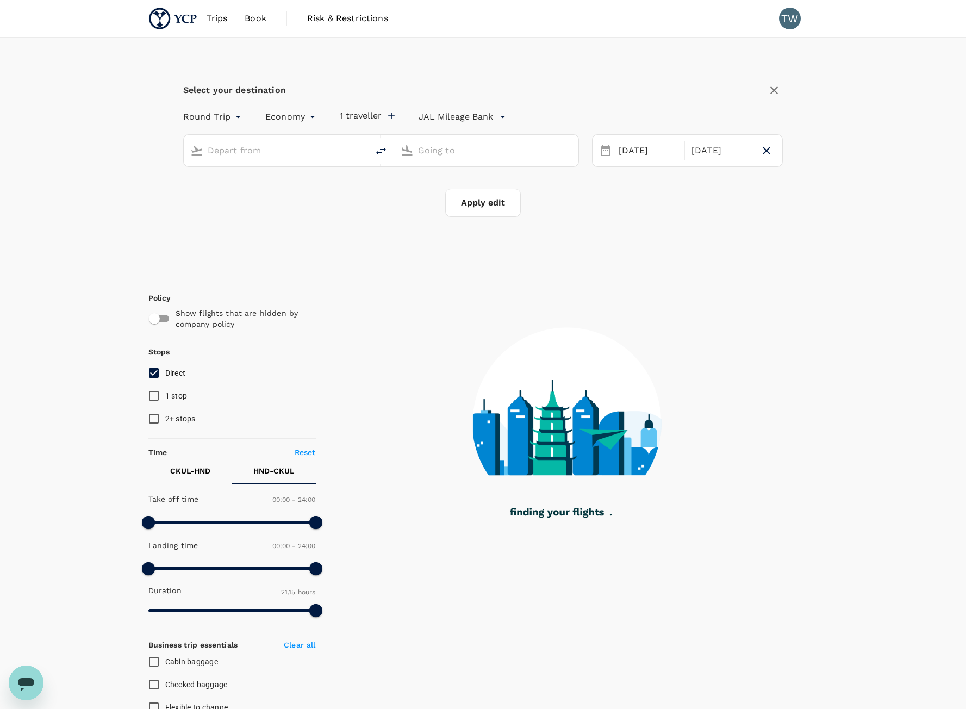
type input "[GEOGRAPHIC_DATA], [GEOGRAPHIC_DATA] (any)"
type input "Tokyo Intl (HND)"
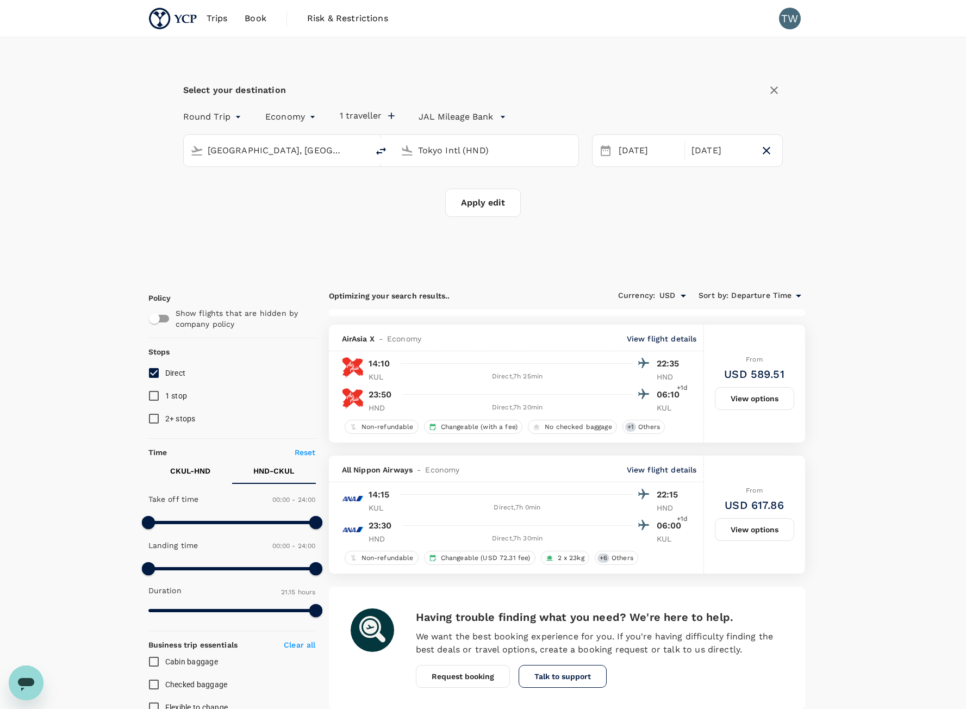
click at [123, 489] on div "Select your destination Round Trip roundtrip Economy economy 1 traveller JAL Mi…" at bounding box center [483, 644] width 966 height 1213
click at [743, 146] on div "28 Sep" at bounding box center [721, 150] width 68 height 21
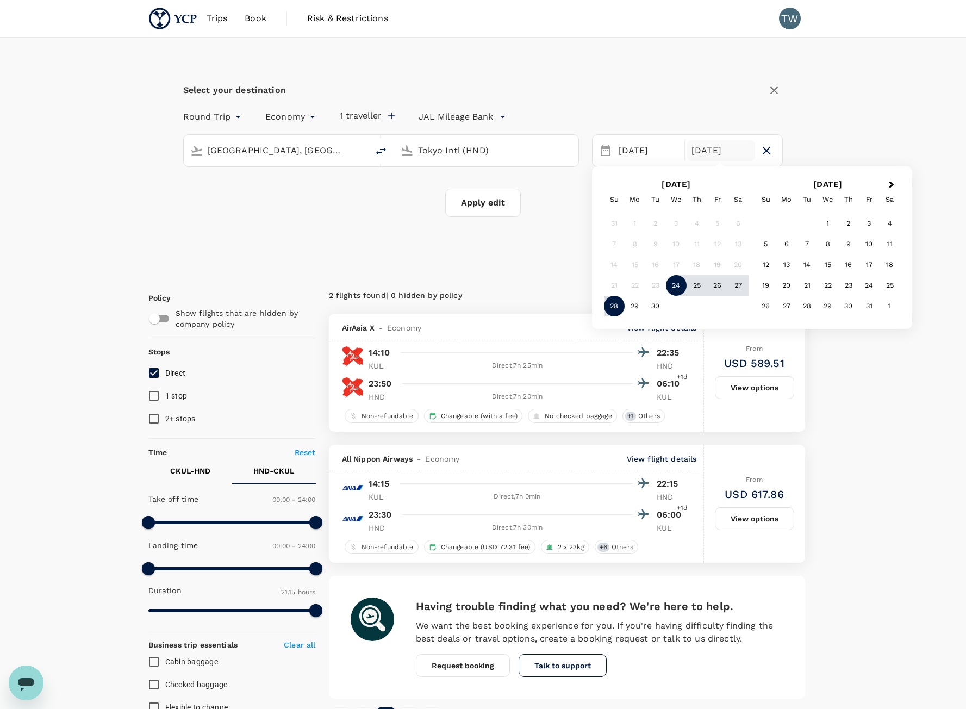
click at [881, 112] on div "Select your destination Round Trip roundtrip Economy economy 1 traveller JAL Mi…" at bounding box center [483, 644] width 966 height 1213
click at [488, 119] on p "JAL Mileage Bank" at bounding box center [456, 116] width 75 height 13
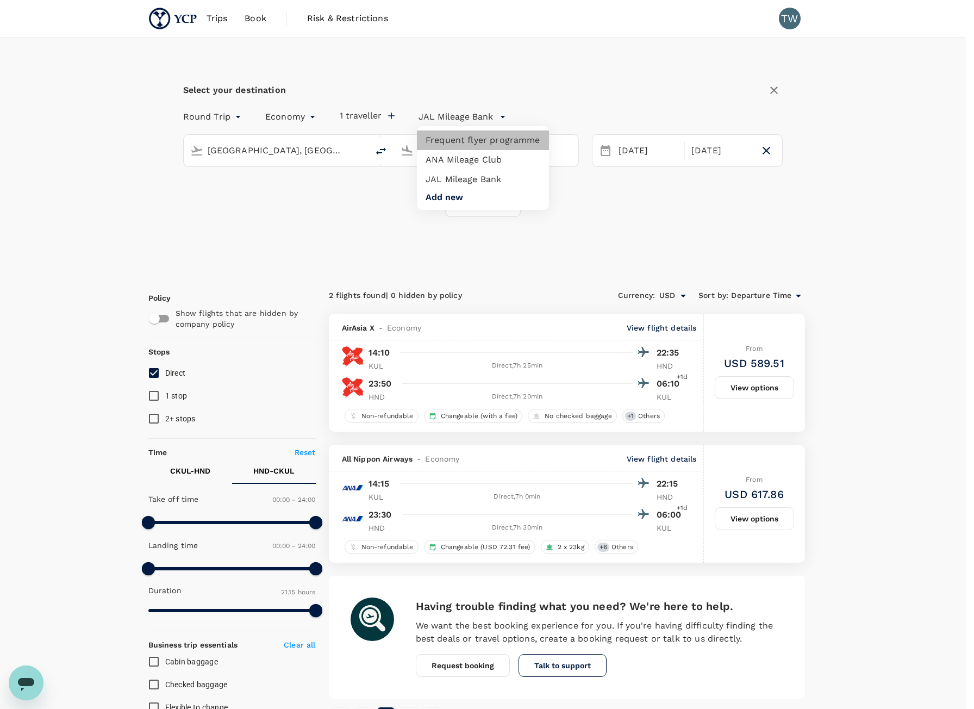
click at [494, 142] on li "Frequent flyer programme" at bounding box center [483, 141] width 132 height 20
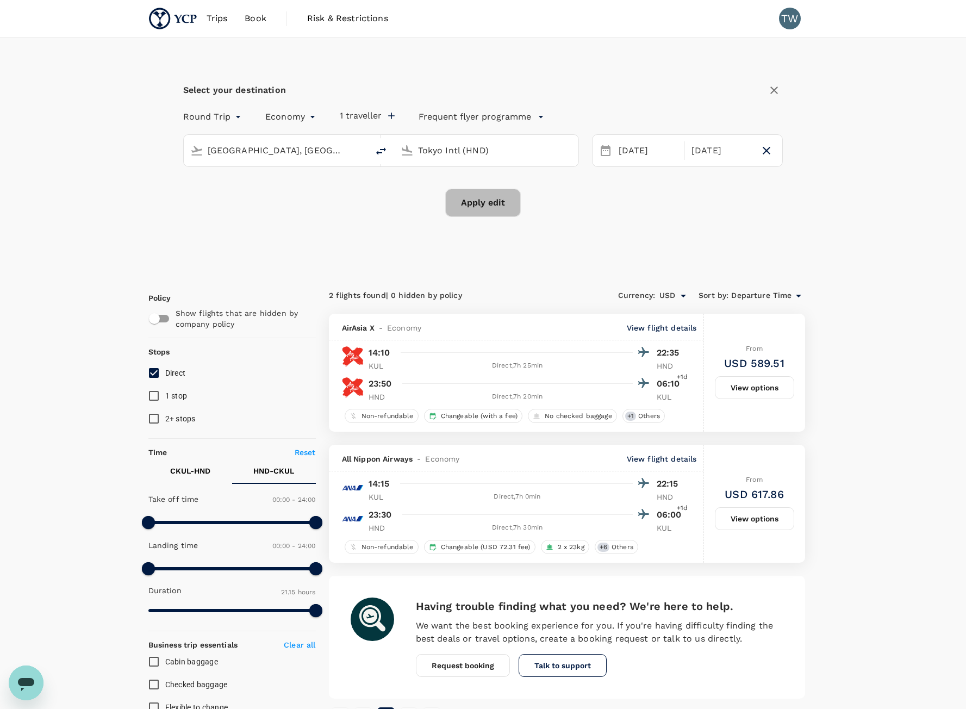
click at [495, 199] on button "Apply edit" at bounding box center [483, 203] width 76 height 28
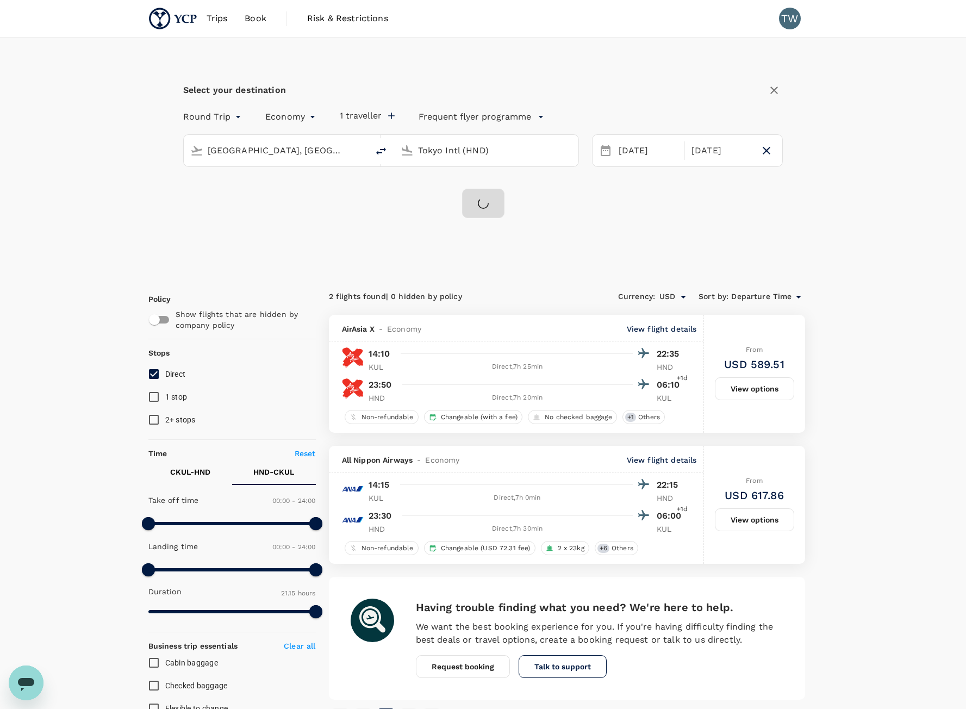
checkbox input "false"
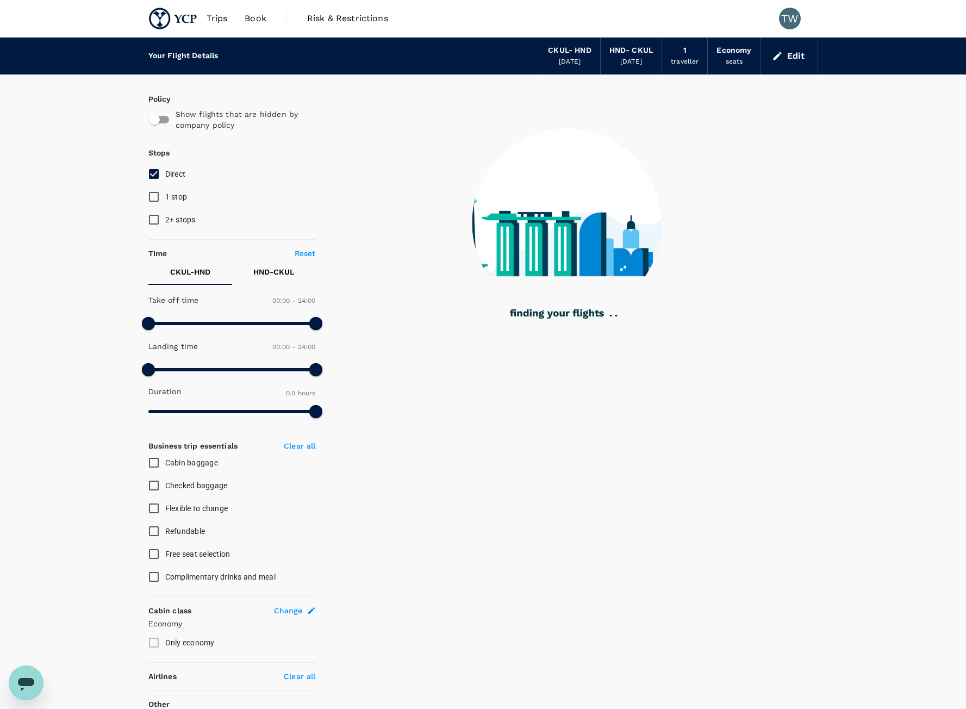
type input "1005"
checkbox input "true"
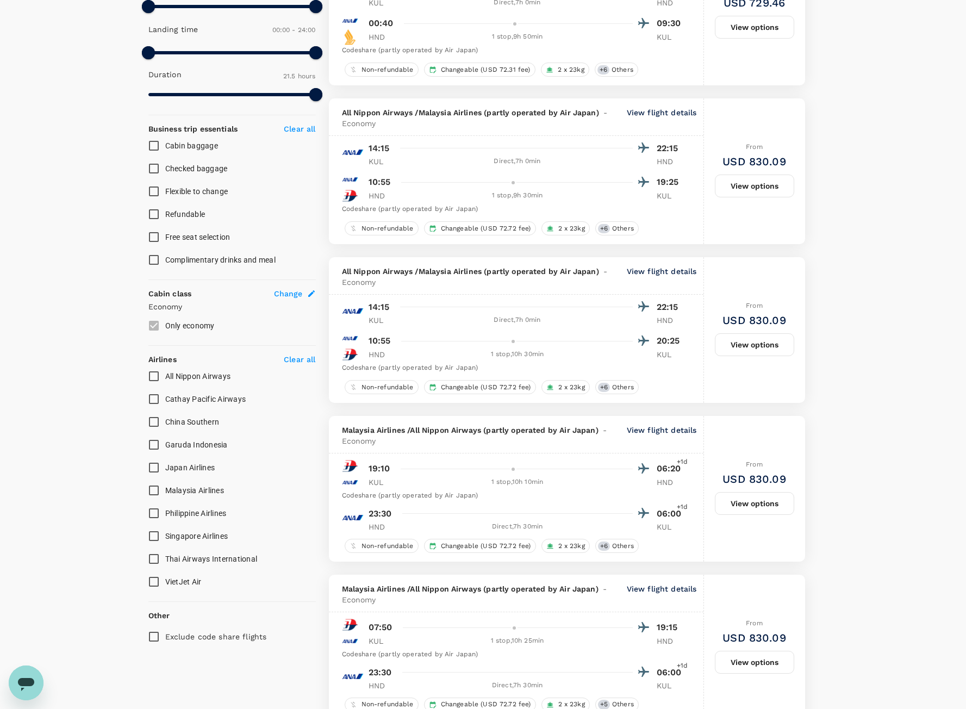
scroll to position [326, 0]
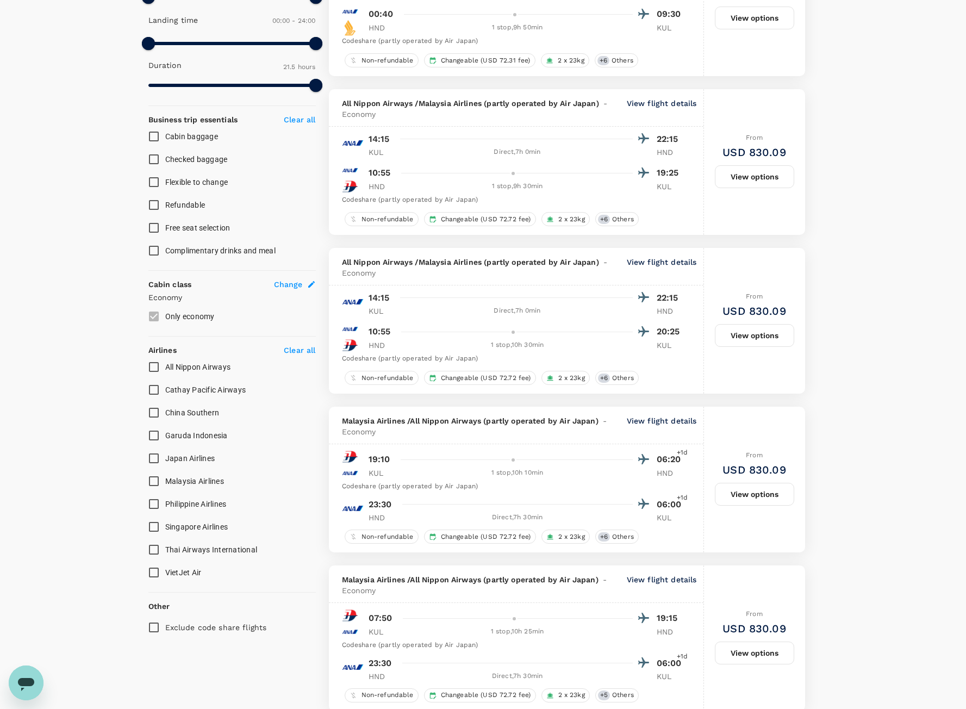
type input "1830"
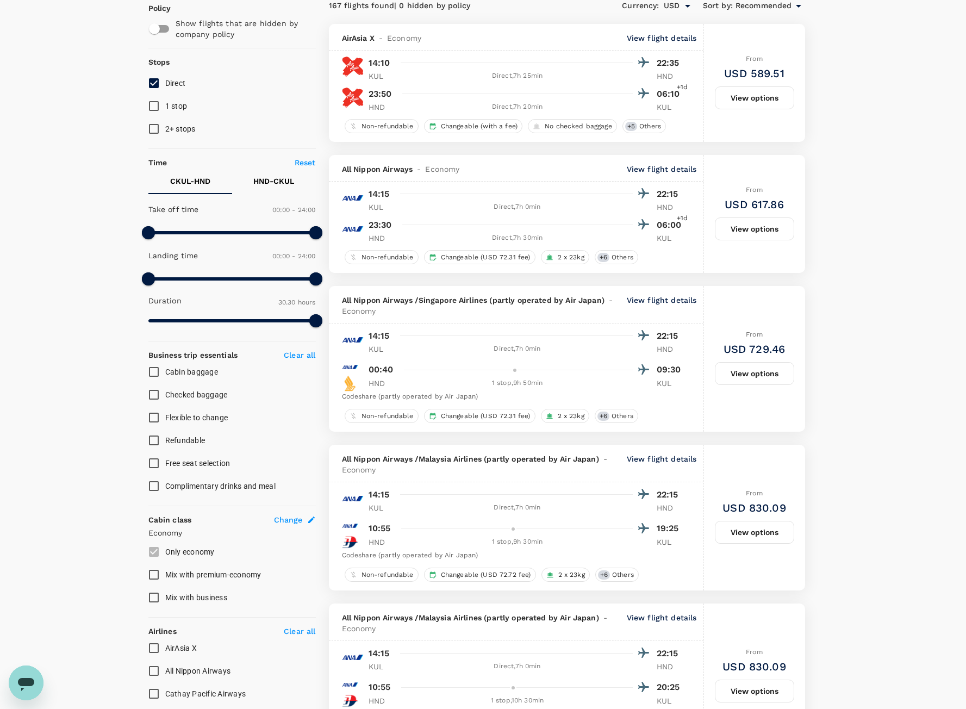
scroll to position [0, 0]
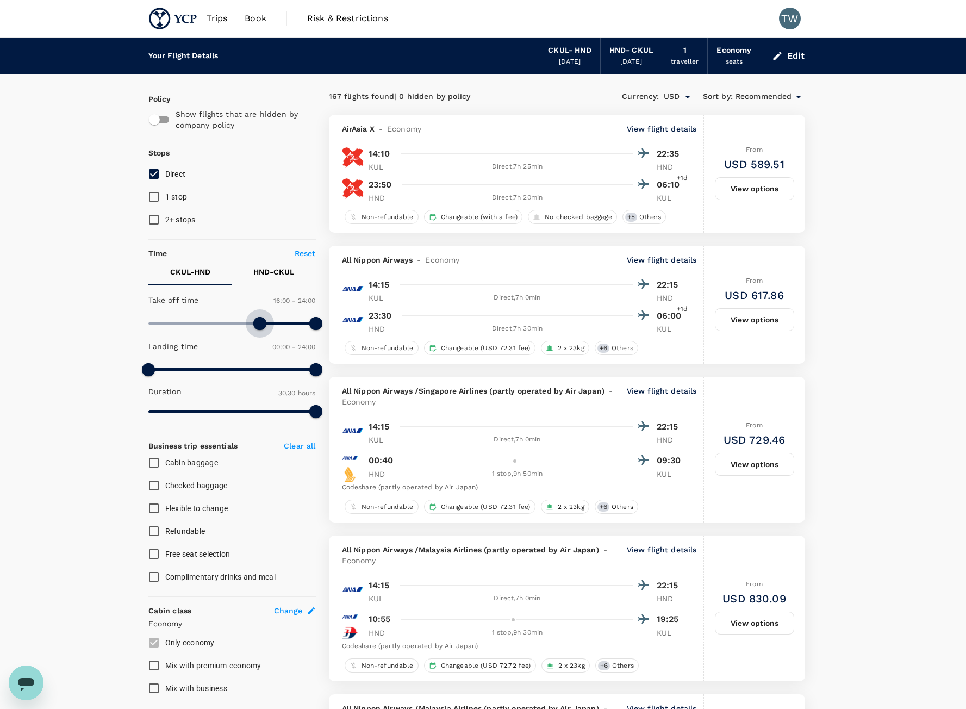
type input "1050"
drag, startPoint x: 155, startPoint y: 315, endPoint x: 271, endPoint y: 331, distance: 117.4
click at [271, 330] on span at bounding box center [270, 323] width 13 height 13
click at [208, 275] on p "CKUL - HND" at bounding box center [190, 271] width 40 height 11
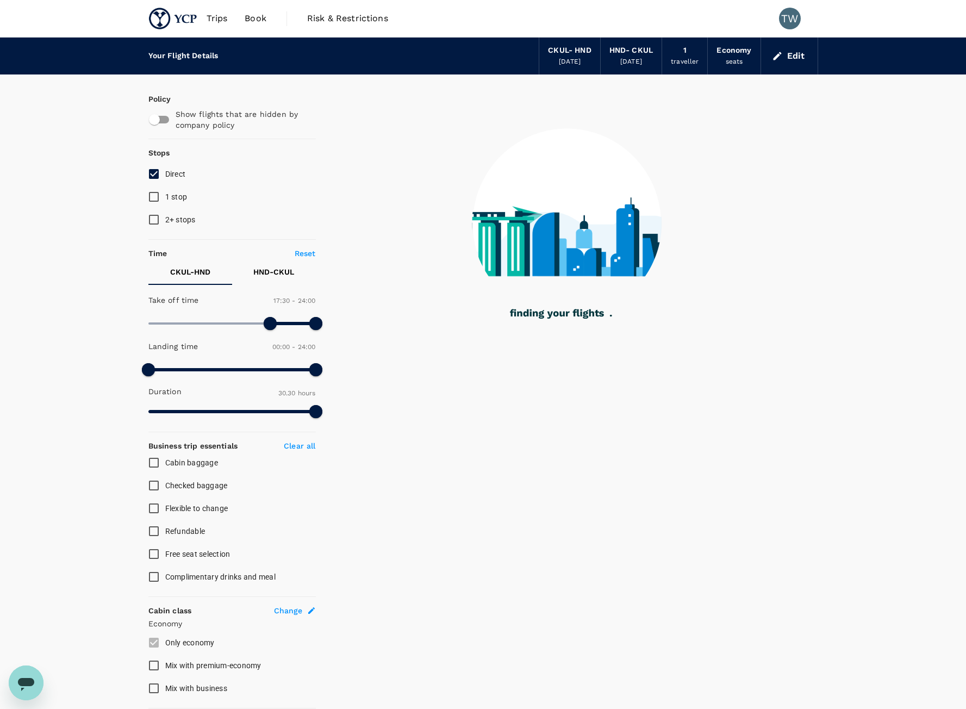
click at [120, 303] on div "Your Flight Details CKUL - HND 24 Sep 2025 HND - CKUL 28 Sep 2025 1 traveller E…" at bounding box center [483, 556] width 966 height 1036
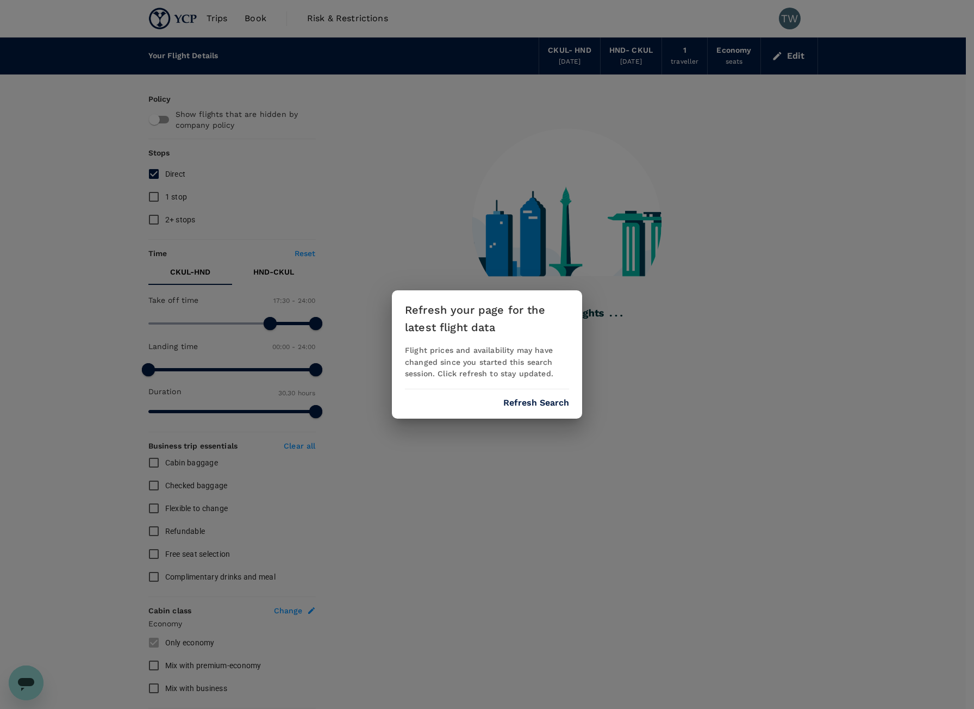
click at [519, 402] on button "Refresh Search" at bounding box center [537, 403] width 66 height 10
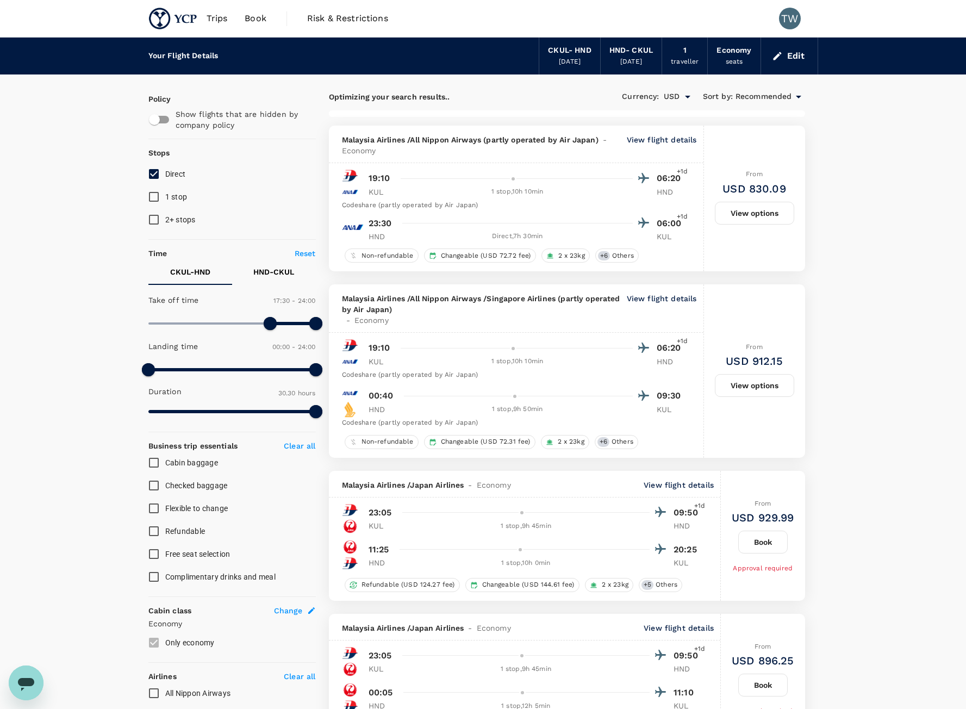
type input "1830"
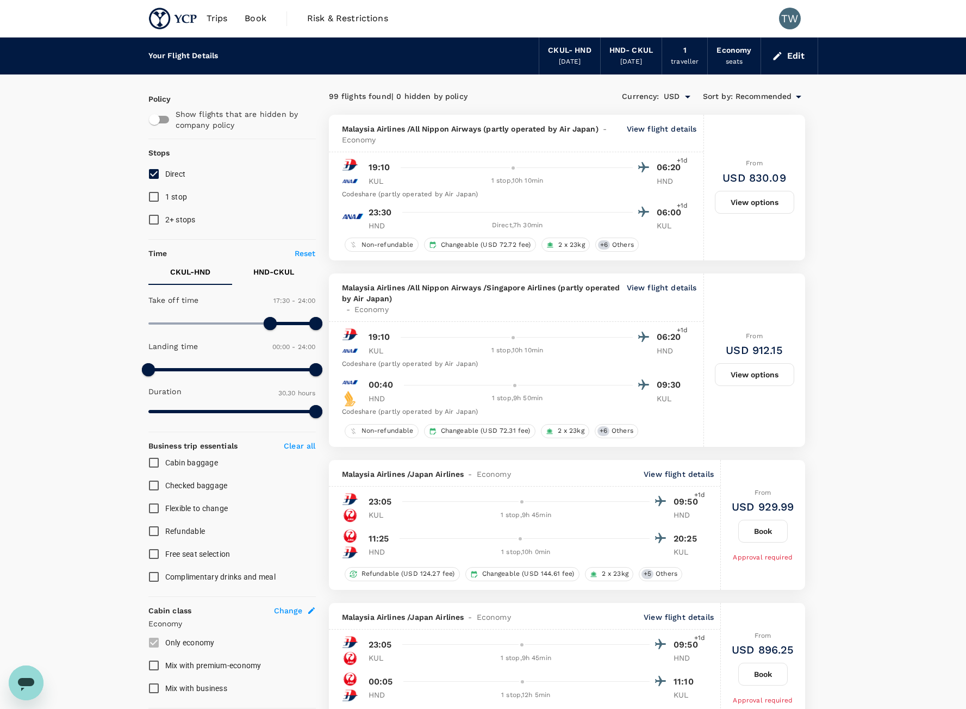
click at [207, 274] on p "CKUL - HND" at bounding box center [190, 271] width 40 height 11
type input "810"
drag, startPoint x: 272, startPoint y: 327, endPoint x: 243, endPoint y: 327, distance: 29.9
click at [243, 327] on span at bounding box center [242, 323] width 13 height 13
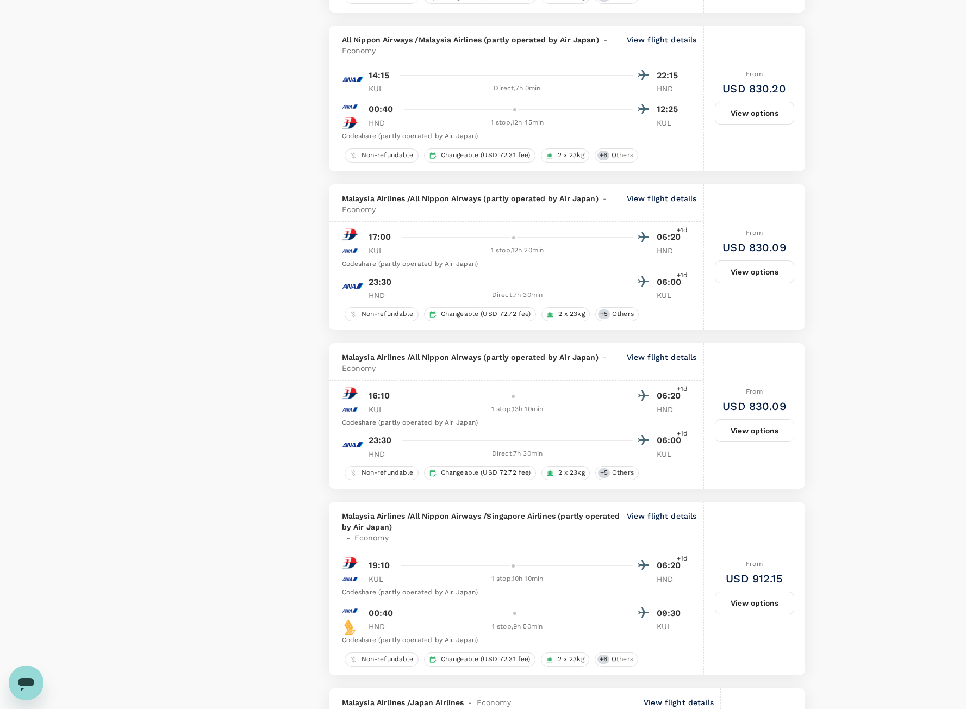
scroll to position [1305, 0]
click at [904, 147] on div "Your Flight Details CKUL - HND 24 Sep 2025 HND - CKUL 28 Sep 2025 1 traveller E…" at bounding box center [483, 431] width 966 height 3398
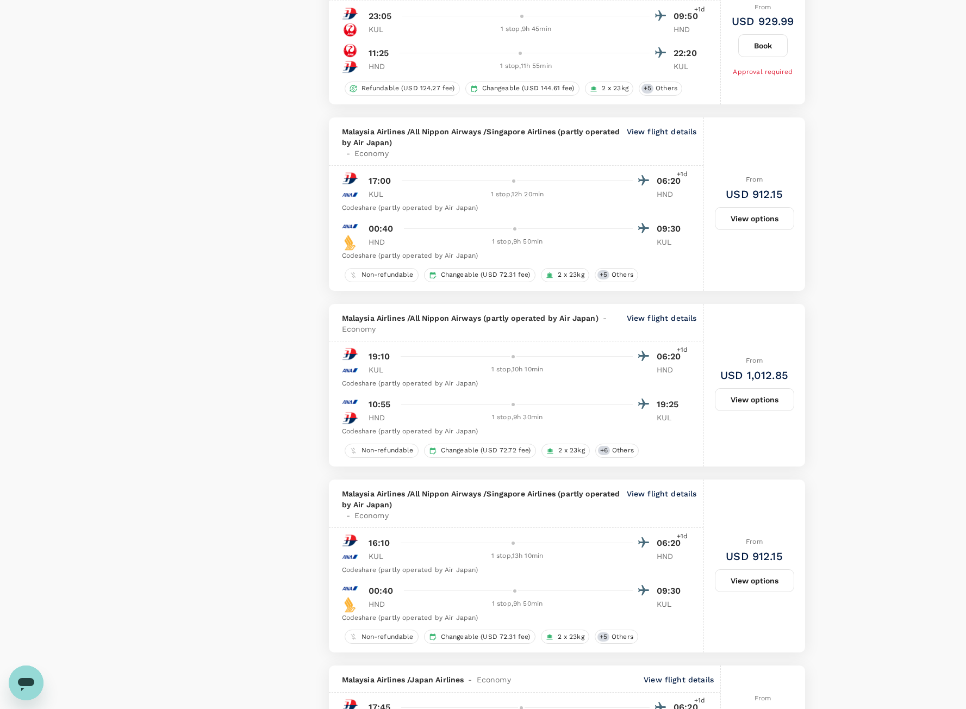
scroll to position [2755, 0]
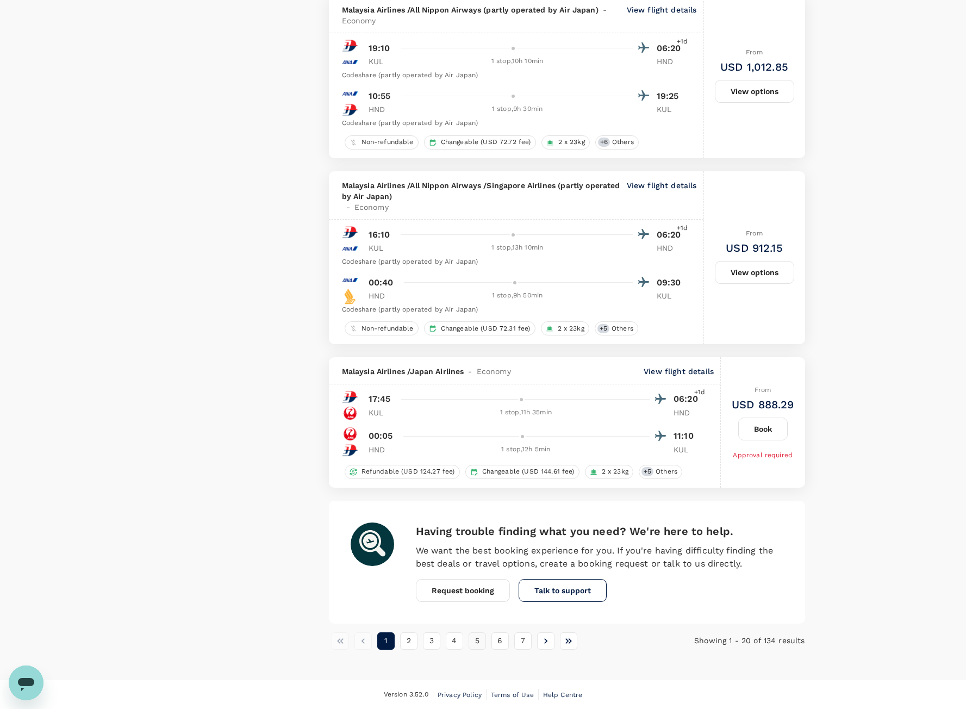
click at [482, 646] on button "5" at bounding box center [477, 640] width 17 height 17
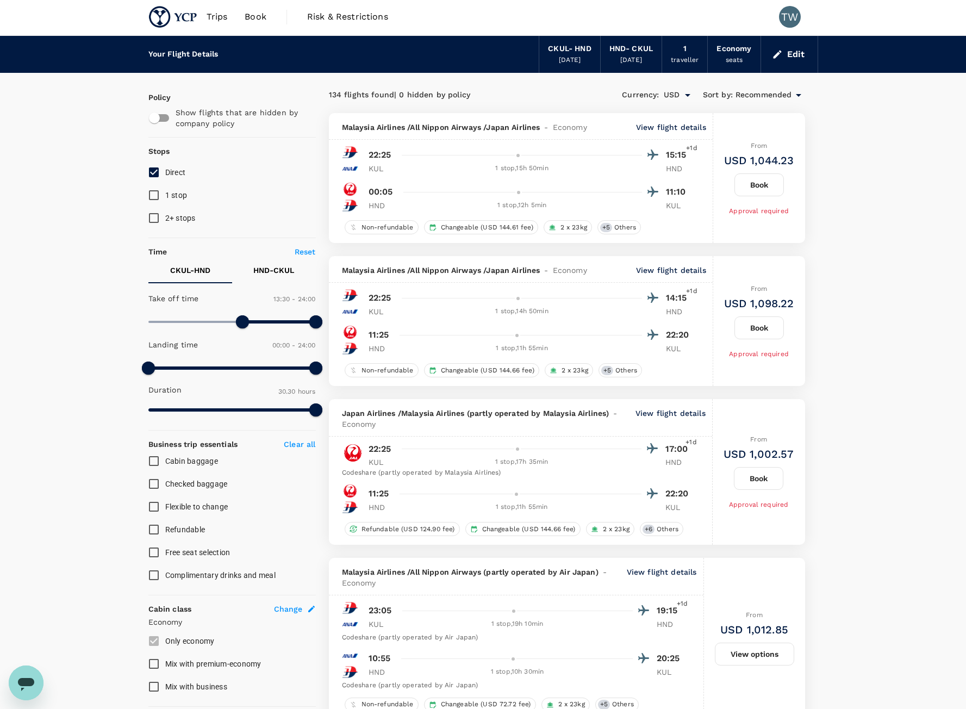
scroll to position [0, 0]
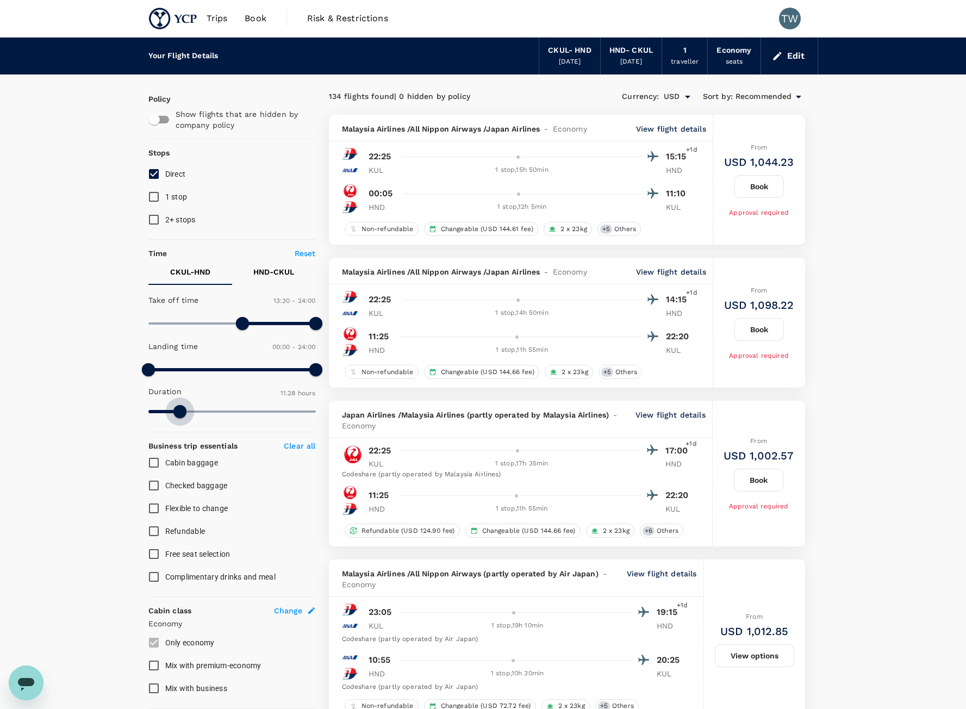
drag, startPoint x: 271, startPoint y: 415, endPoint x: 180, endPoint y: 420, distance: 91.5
click at [180, 420] on span at bounding box center [231, 411] width 167 height 16
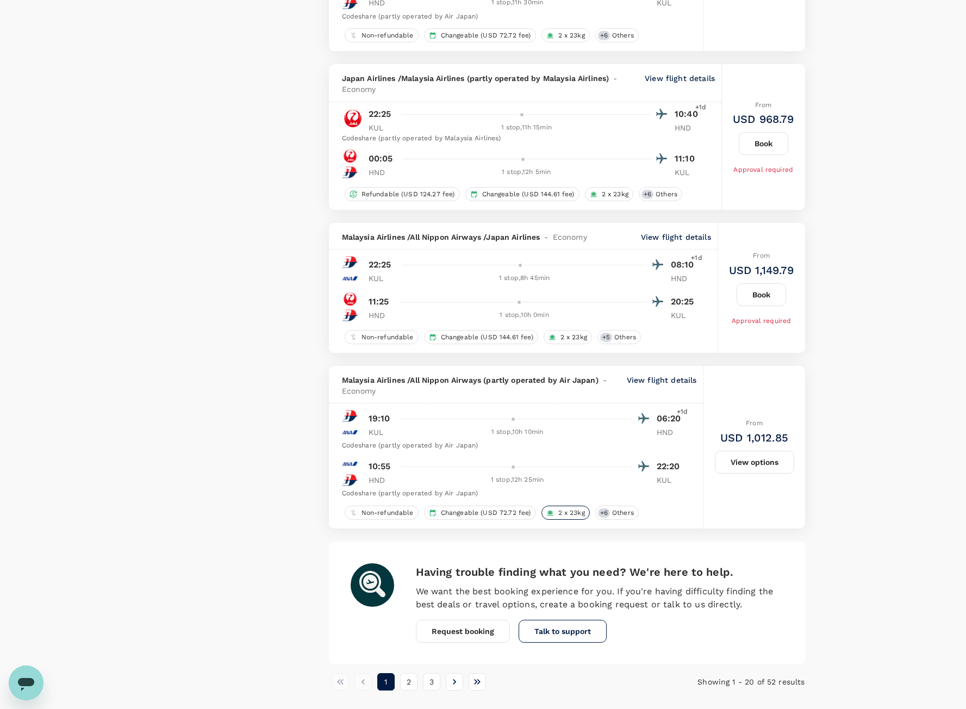
scroll to position [2766, 0]
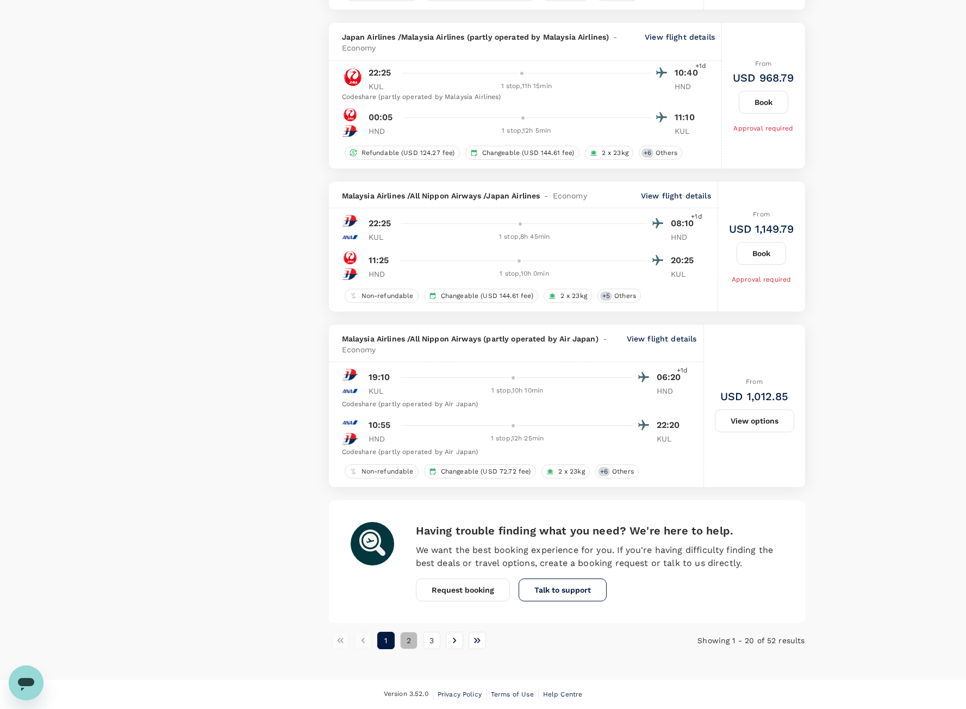
click at [414, 638] on button "2" at bounding box center [408, 640] width 17 height 17
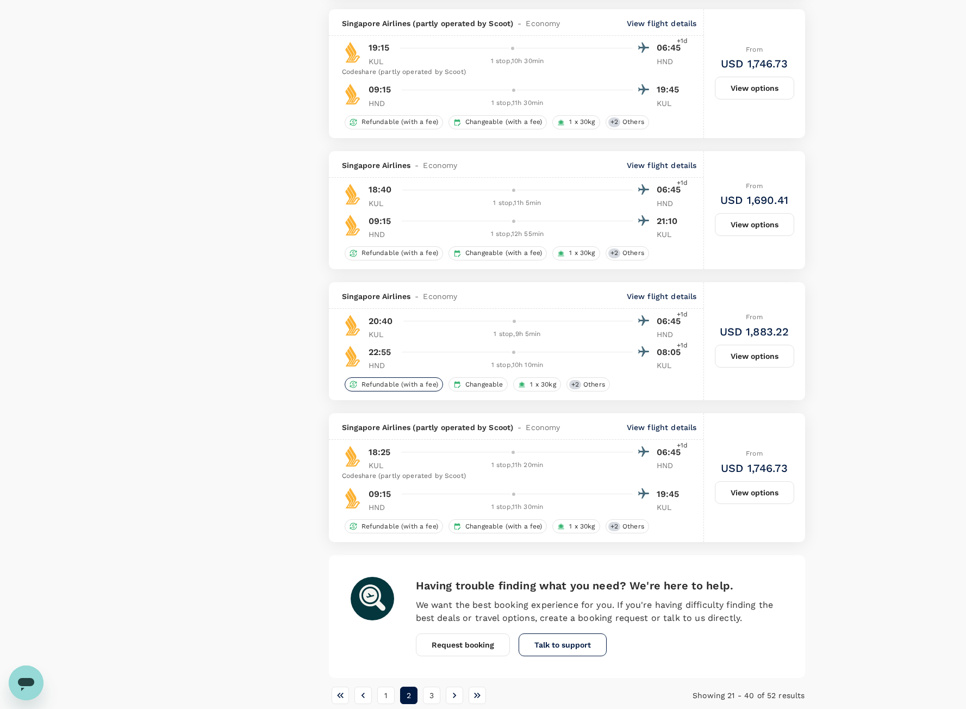
scroll to position [2476, 0]
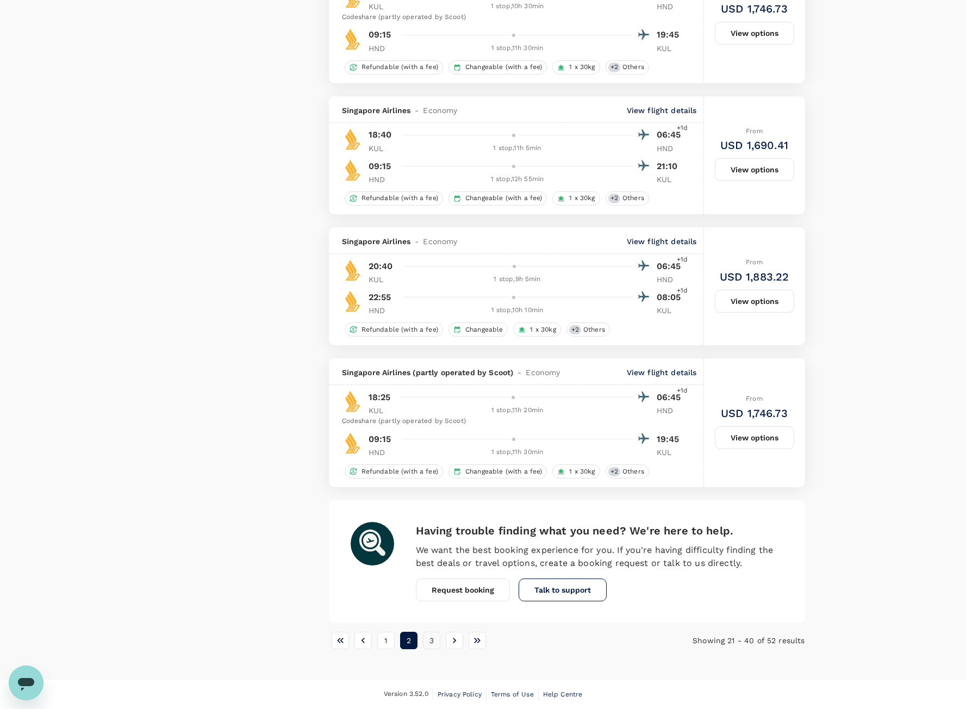
click at [431, 647] on button "3" at bounding box center [431, 640] width 17 height 17
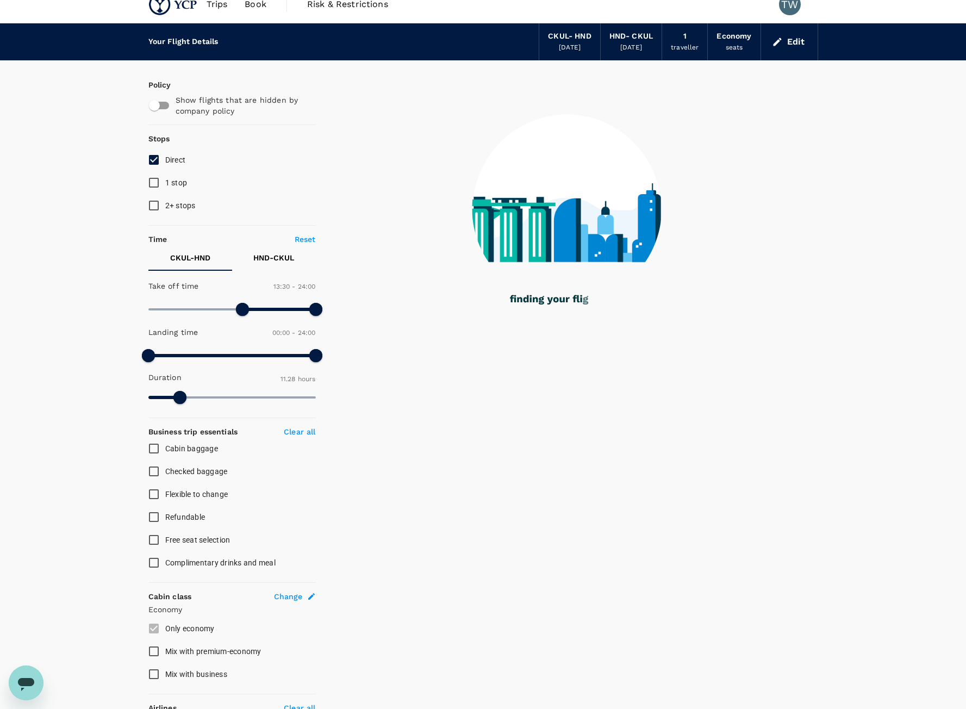
scroll to position [0, 0]
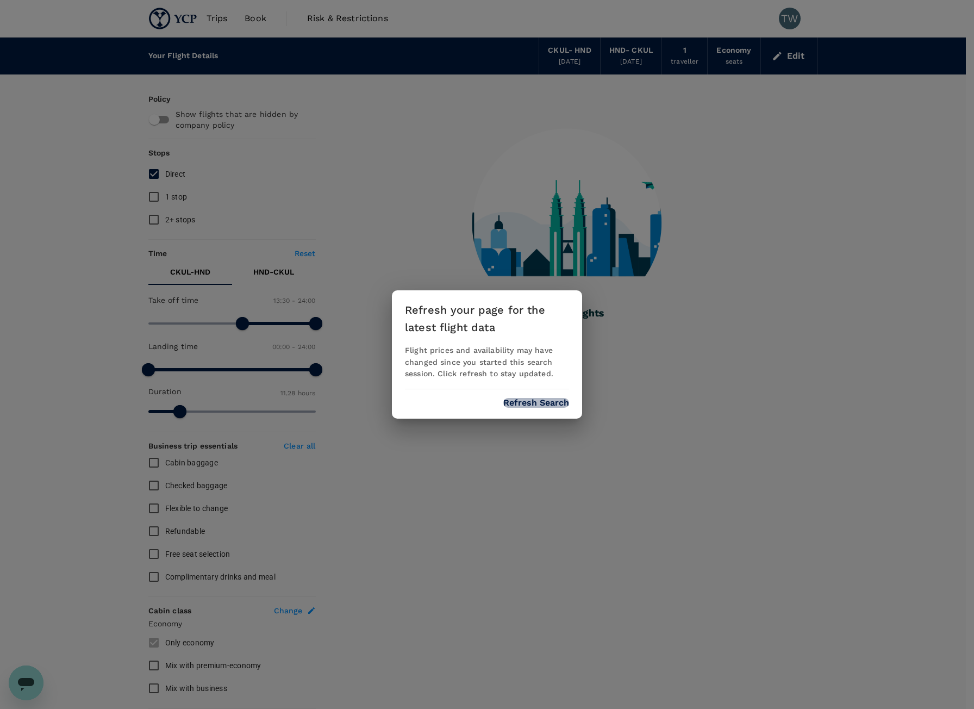
click at [548, 401] on button "Refresh Search" at bounding box center [537, 403] width 66 height 10
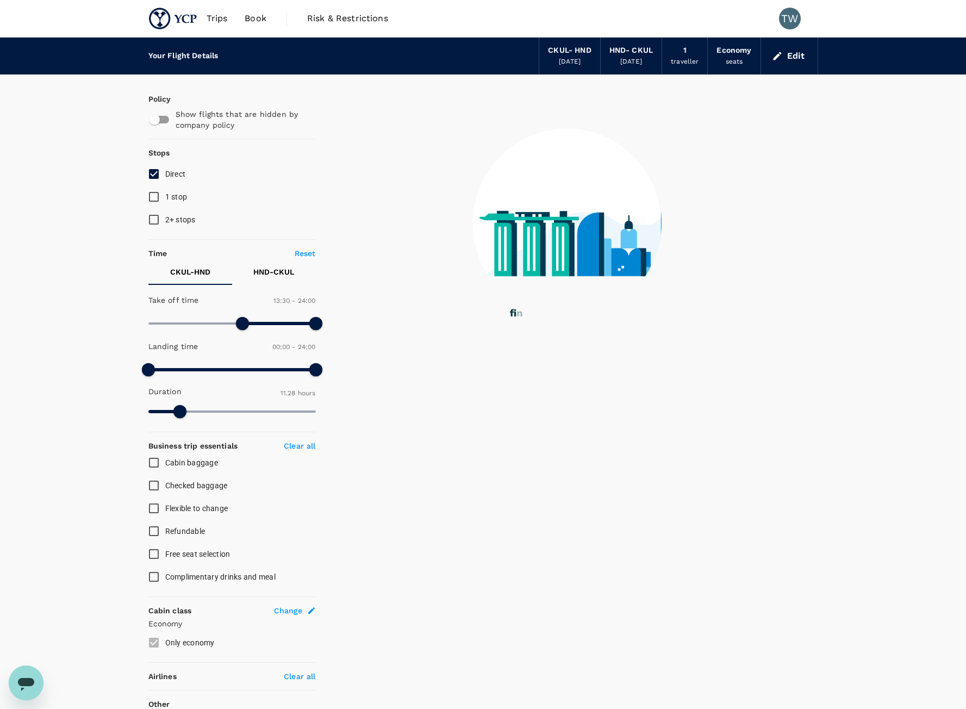
type input "688"
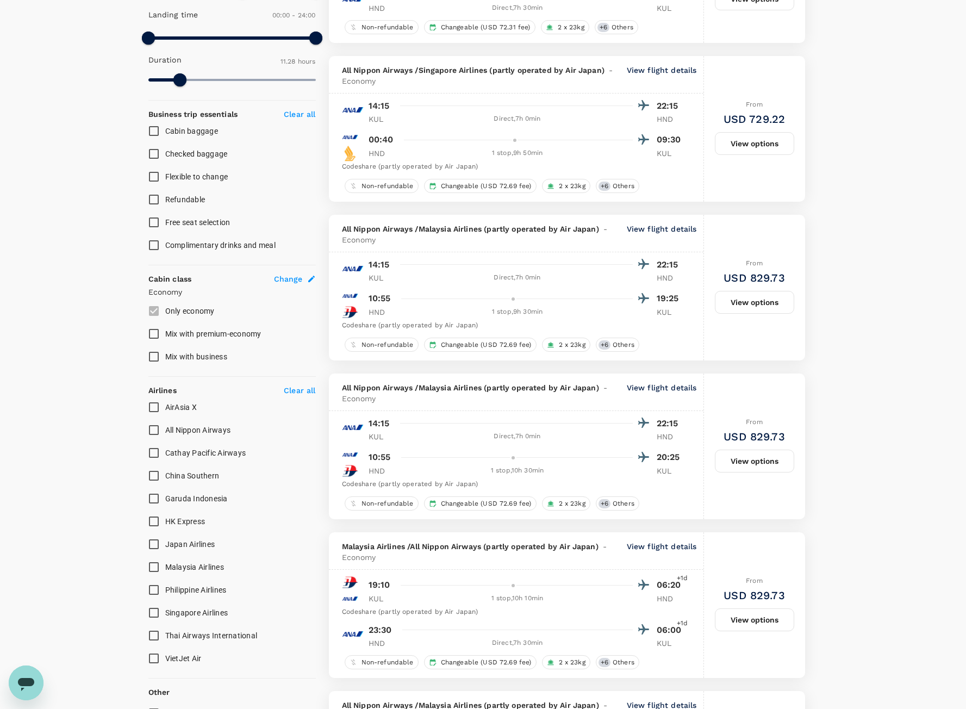
scroll to position [435, 0]
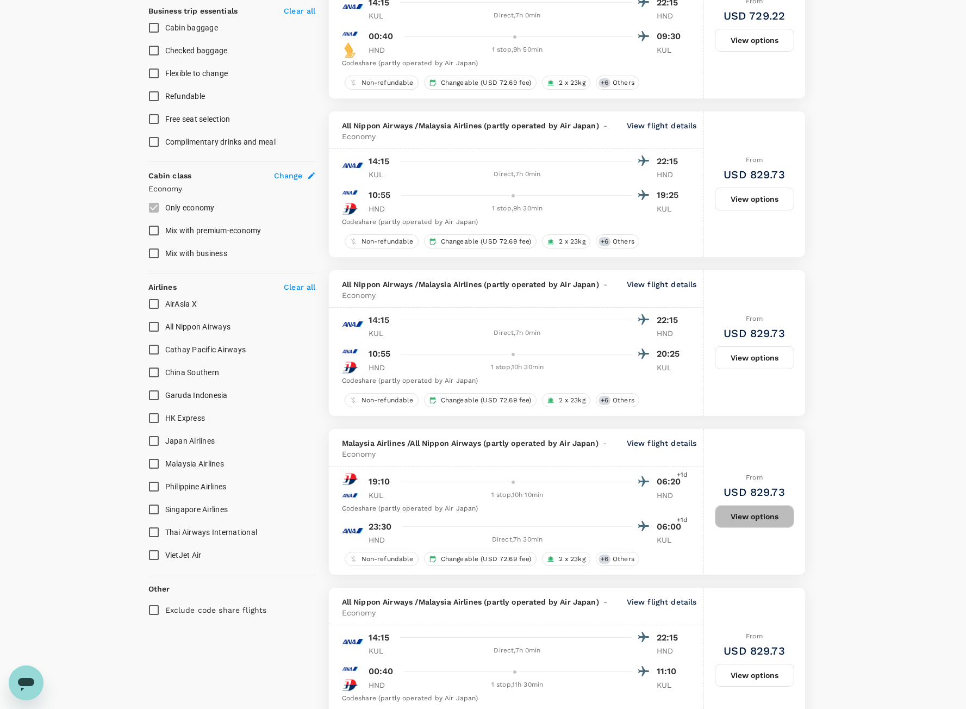
click at [762, 505] on button "View options" at bounding box center [754, 516] width 79 height 23
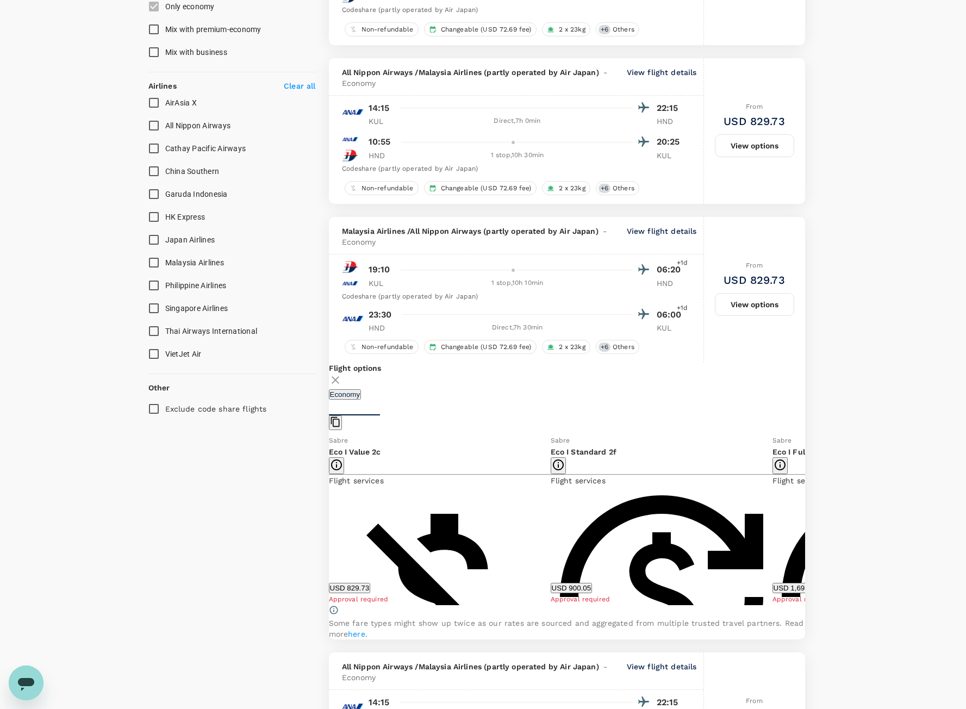
scroll to position [592, 0]
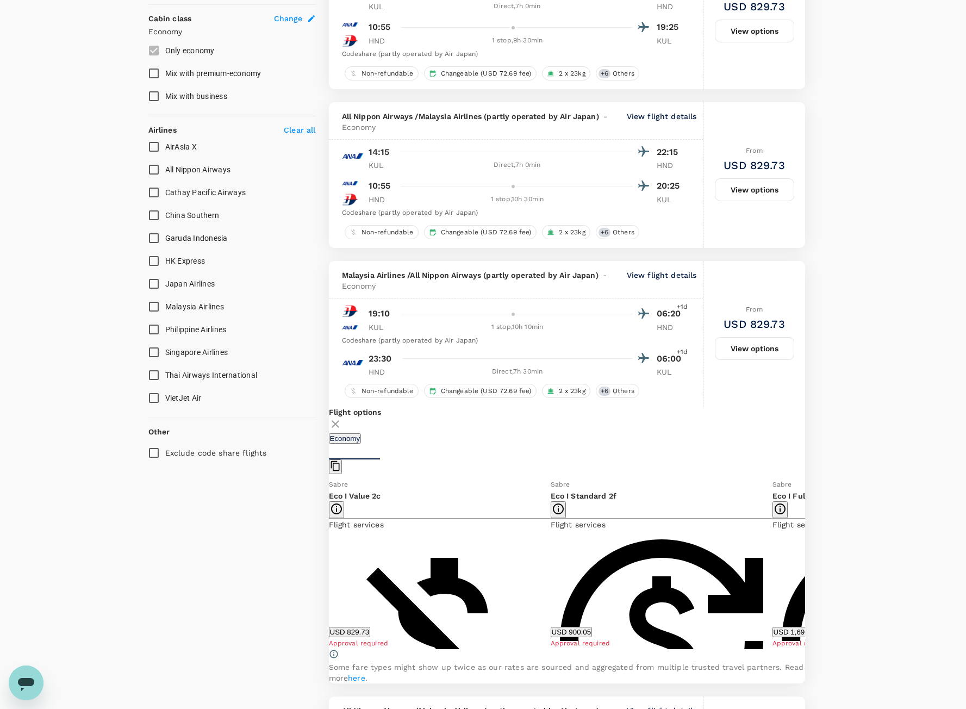
click at [649, 279] on p "View flight details" at bounding box center [662, 281] width 70 height 22
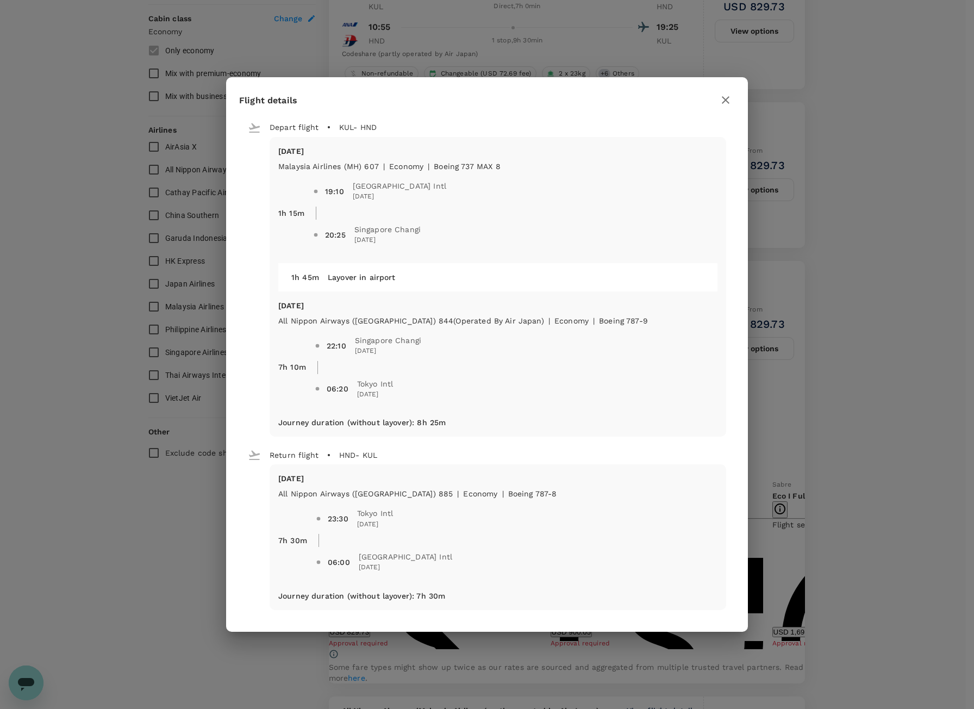
click at [725, 102] on icon "button" at bounding box center [726, 100] width 8 height 8
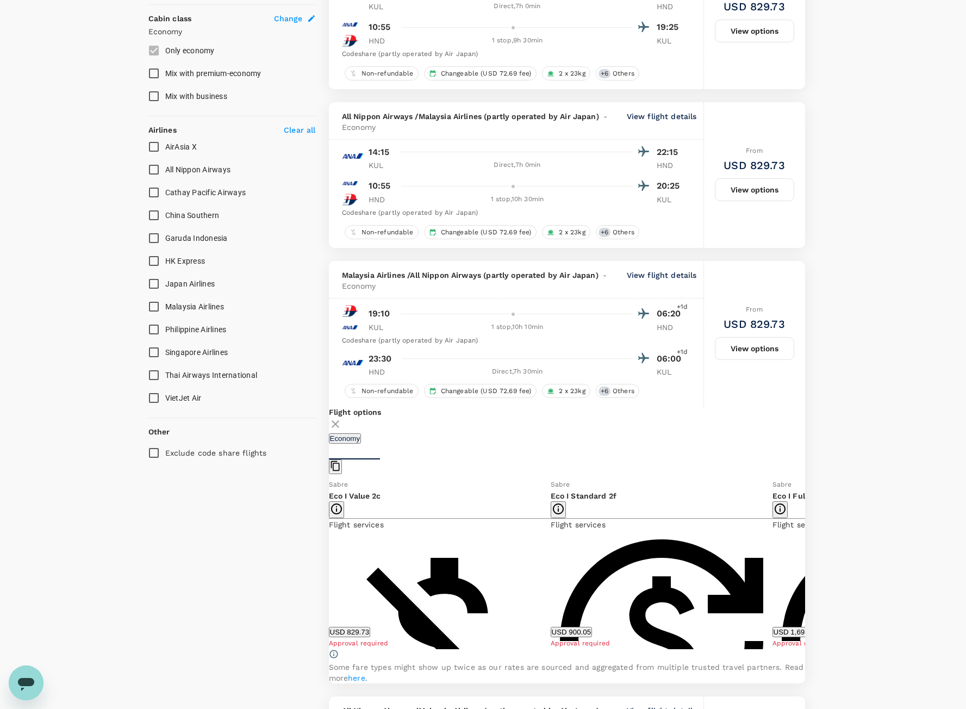
click at [342, 422] on icon at bounding box center [335, 424] width 13 height 13
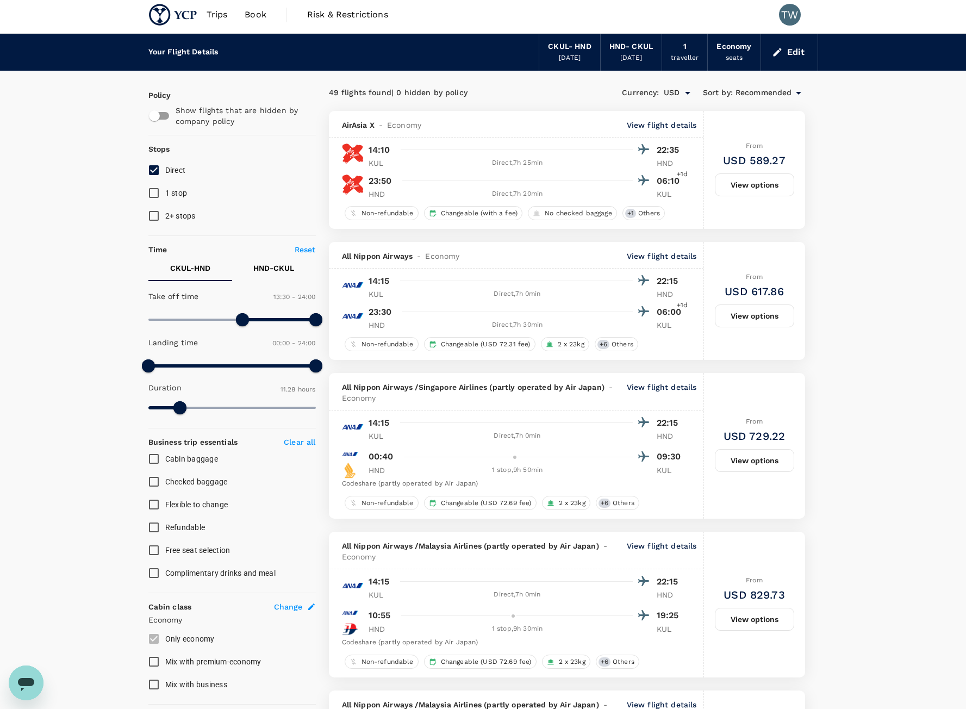
scroll to position [0, 0]
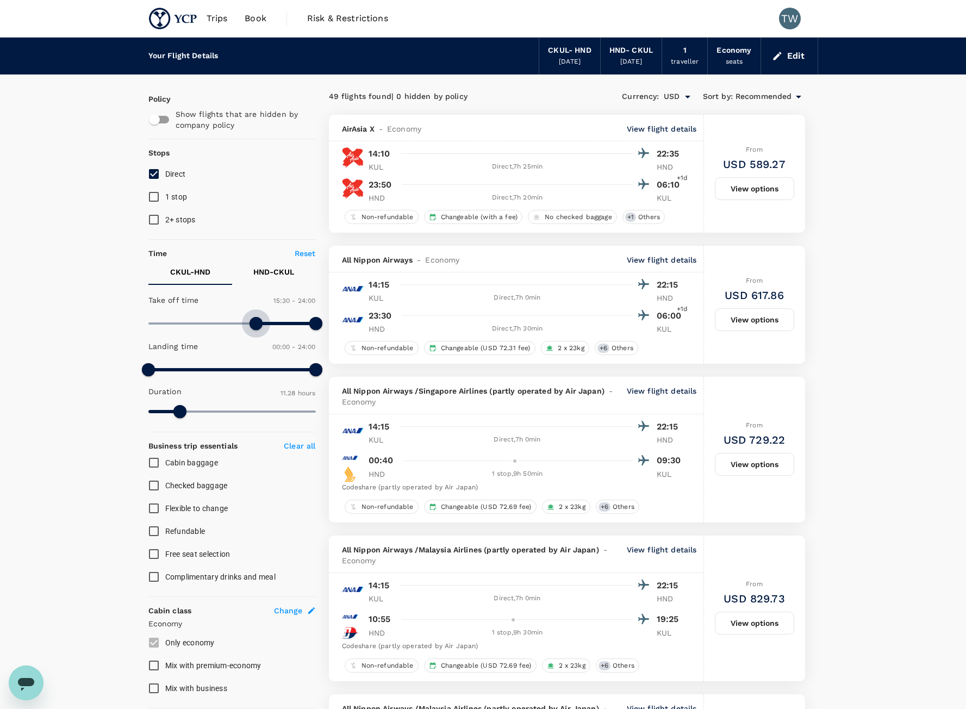
type input "960"
drag, startPoint x: 235, startPoint y: 329, endPoint x: 260, endPoint y: 339, distance: 26.9
click at [260, 339] on div "Take off time 16:00 - 24:00 Landing time 00:00 - 24:00 Duration 11.28 hours" at bounding box center [230, 356] width 172 height 134
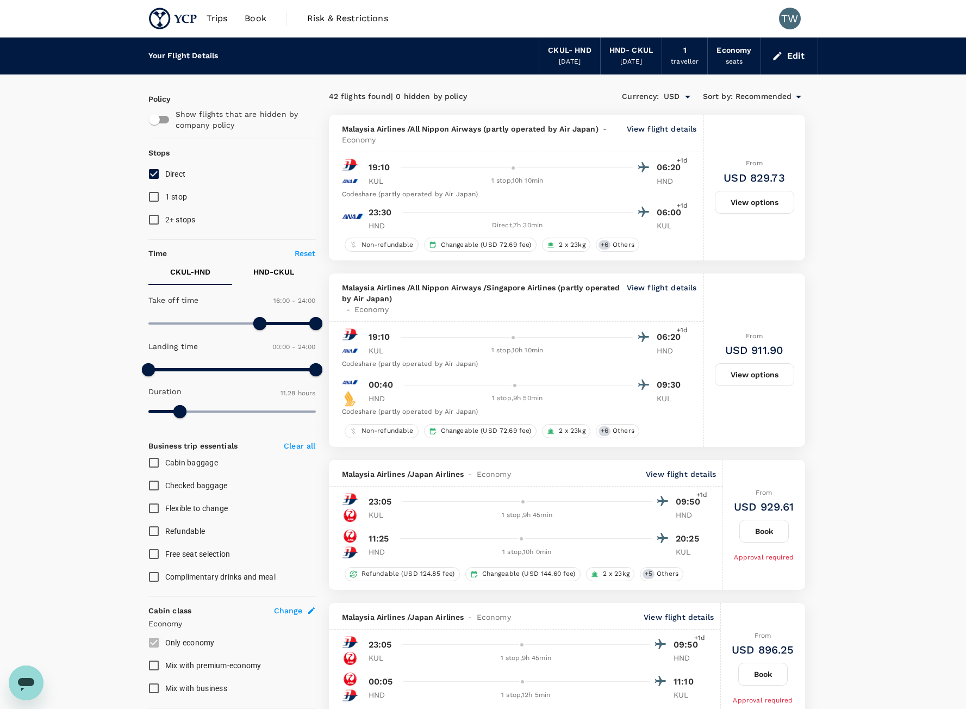
click at [780, 90] on div "Recommended" at bounding box center [771, 96] width 70 height 13
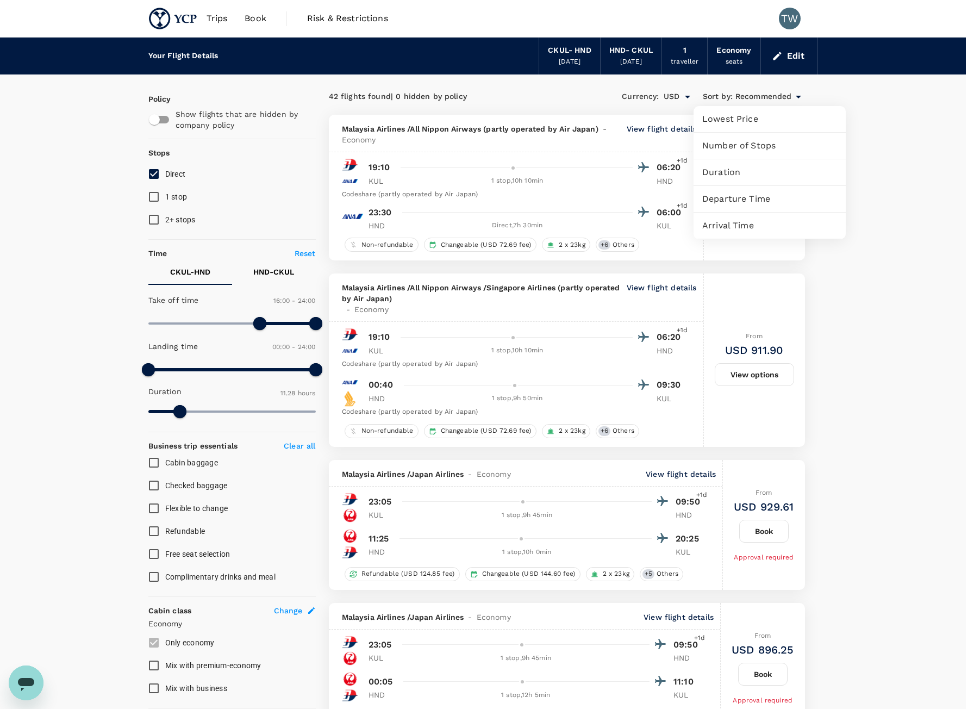
click at [766, 204] on span "Departure Time" at bounding box center [770, 199] width 135 height 13
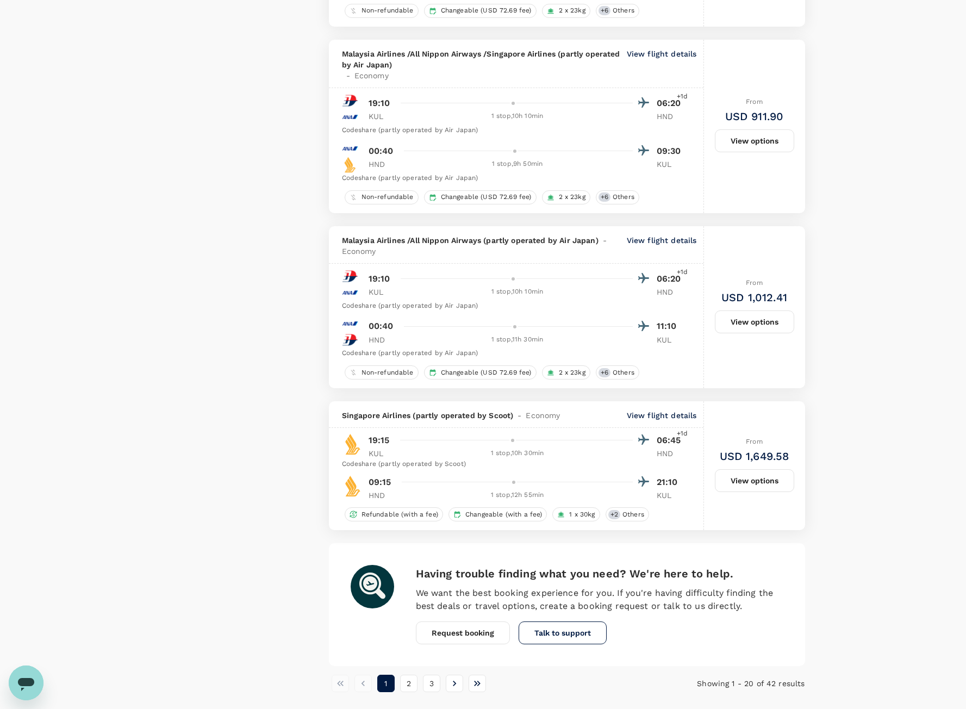
scroll to position [2639, 0]
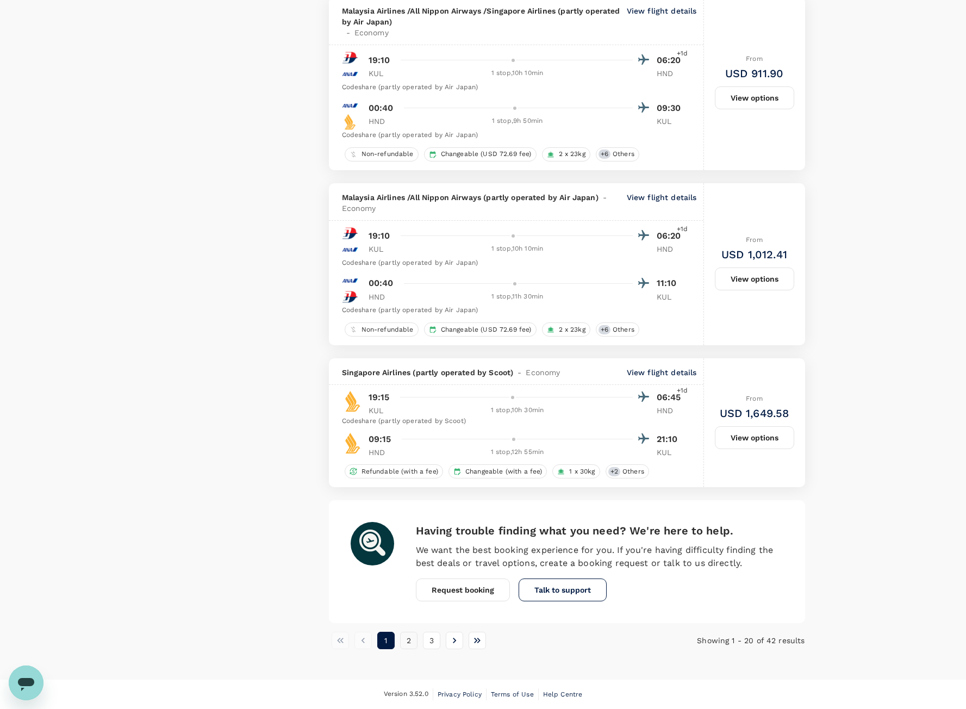
click at [408, 640] on button "2" at bounding box center [408, 640] width 17 height 17
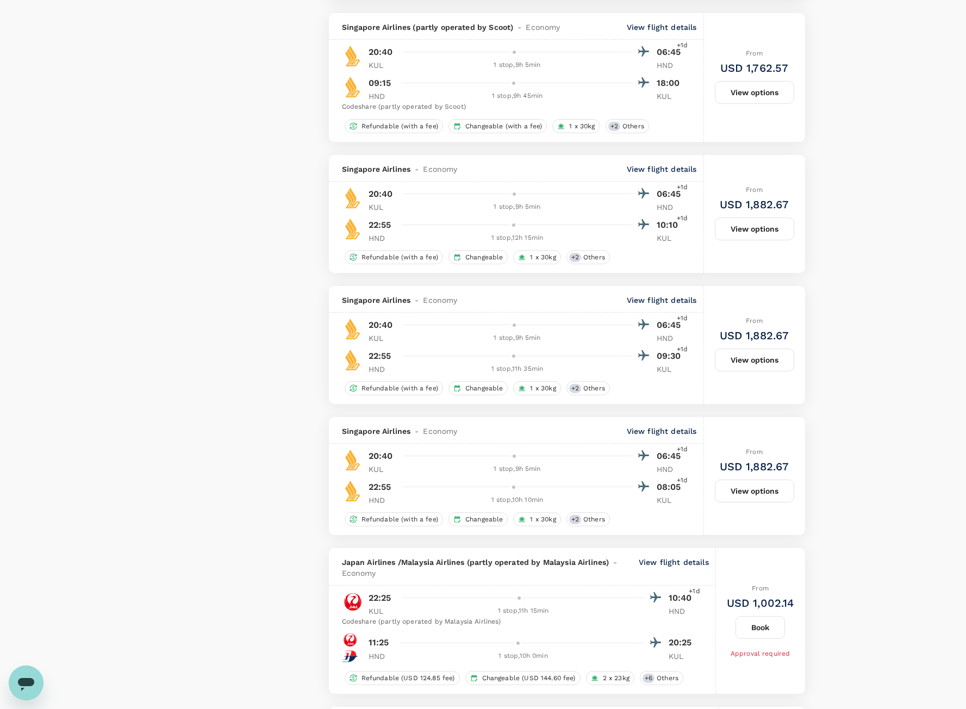
scroll to position [1142, 0]
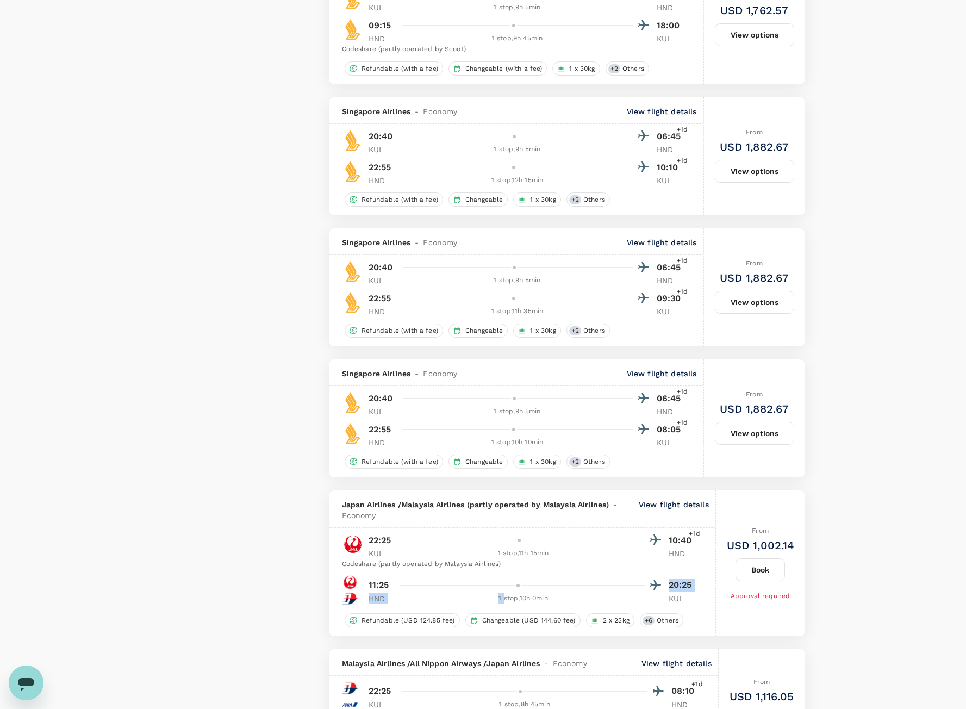
drag, startPoint x: 523, startPoint y: 592, endPoint x: 503, endPoint y: 595, distance: 20.4
click at [503, 595] on div "11:25 20:25 HND 1 stop , 10h 0min KUL" at bounding box center [529, 591] width 334 height 27
click at [503, 595] on div "1 stop , 10h 0min" at bounding box center [523, 598] width 243 height 11
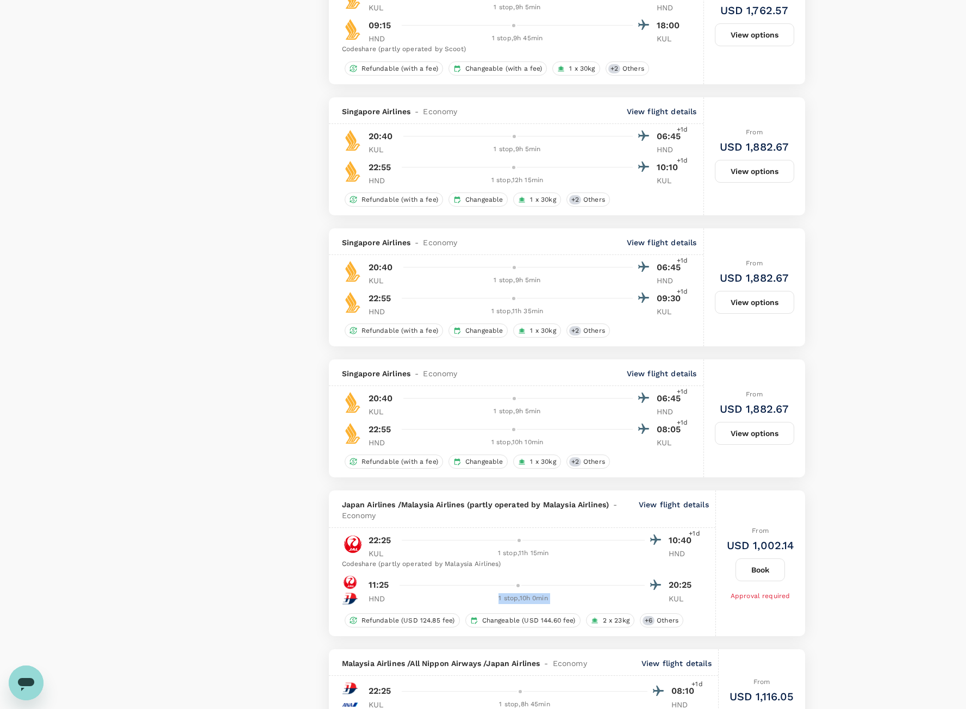
click at [503, 595] on div "1 stop , 10h 0min" at bounding box center [523, 598] width 243 height 11
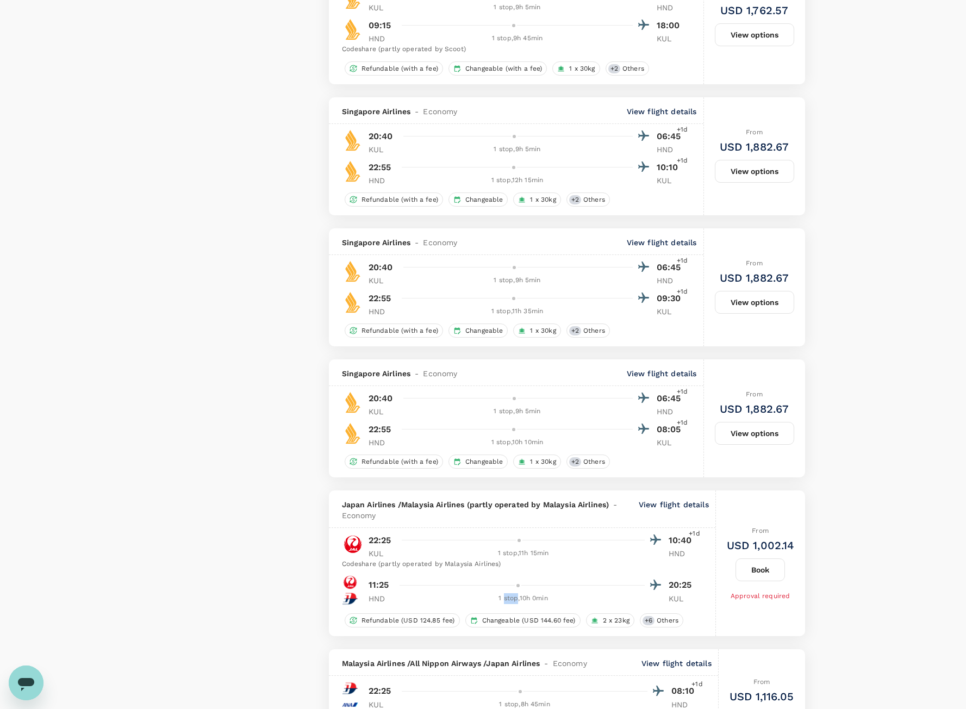
click at [503, 595] on div "1 stop , 10h 0min" at bounding box center [523, 598] width 243 height 11
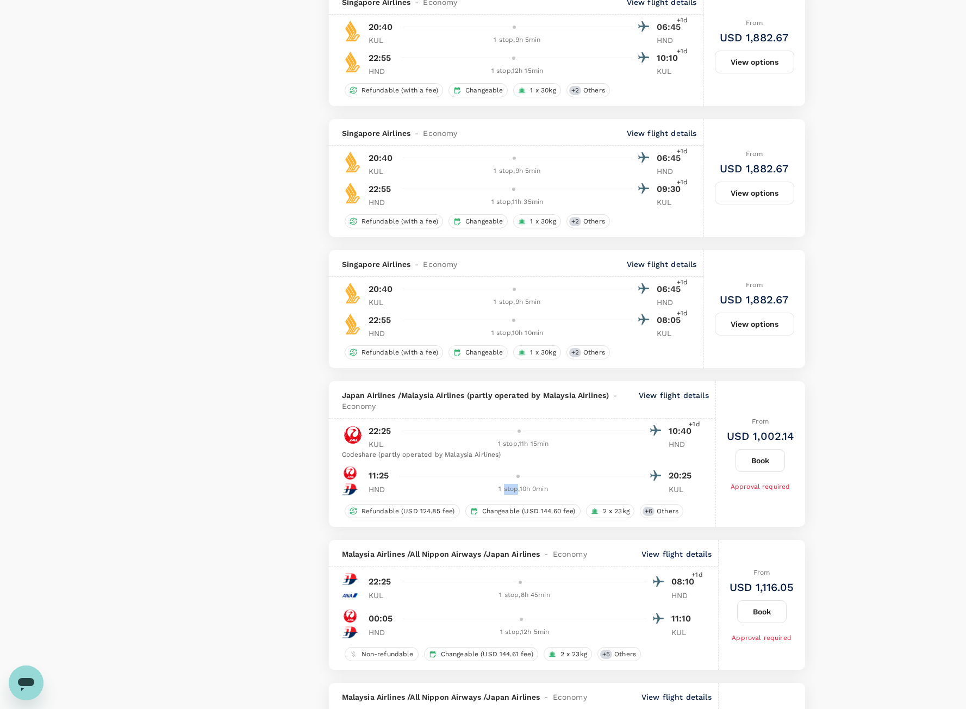
scroll to position [1359, 0]
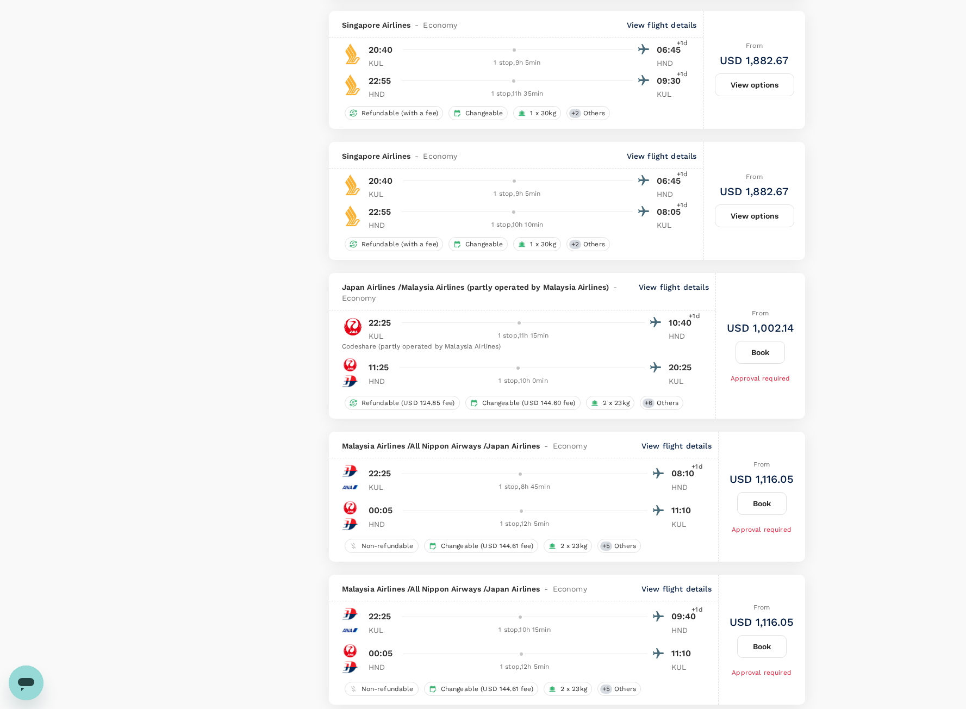
click at [684, 290] on p "View flight details" at bounding box center [674, 293] width 70 height 22
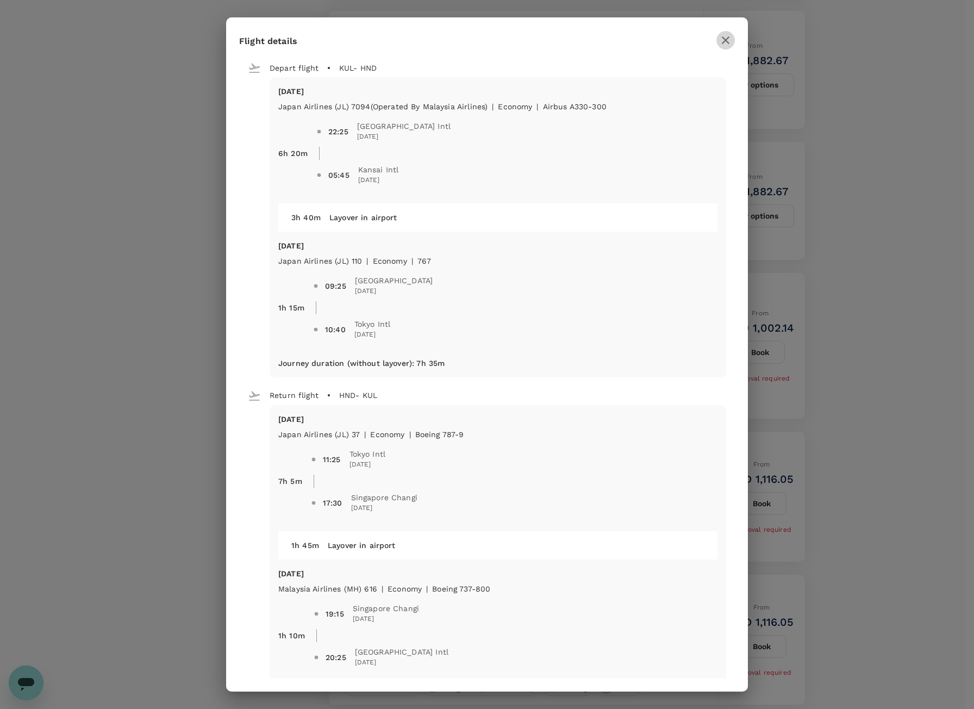
click at [728, 40] on icon "button" at bounding box center [725, 40] width 13 height 13
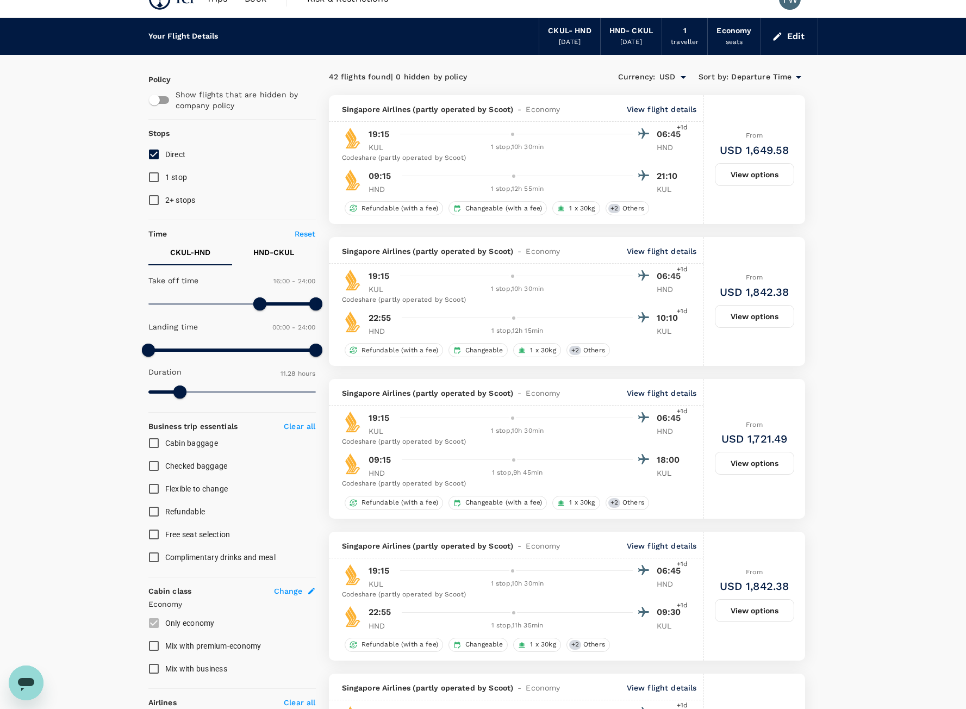
scroll to position [0, 0]
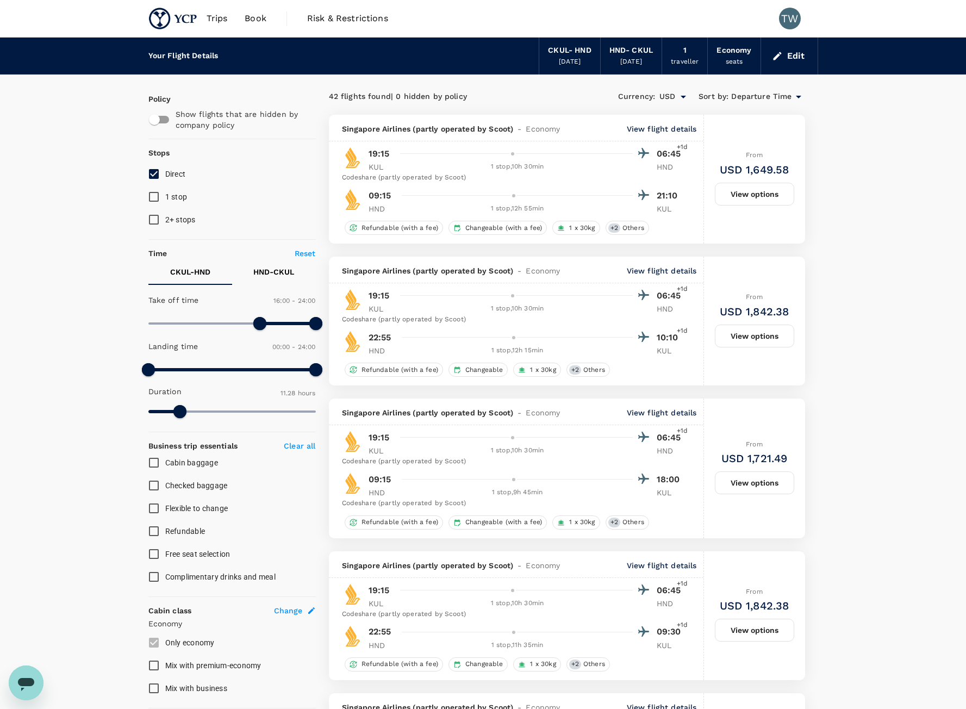
click at [293, 267] on p "HND - CKUL" at bounding box center [273, 271] width 41 height 11
type input "1290"
drag, startPoint x: 155, startPoint y: 325, endPoint x: 298, endPoint y: 337, distance: 143.6
click at [298, 337] on div "Take off time 21:30 - 24:00 Landing time 00:00 - 24:00 Duration 21.15 hours" at bounding box center [230, 356] width 172 height 134
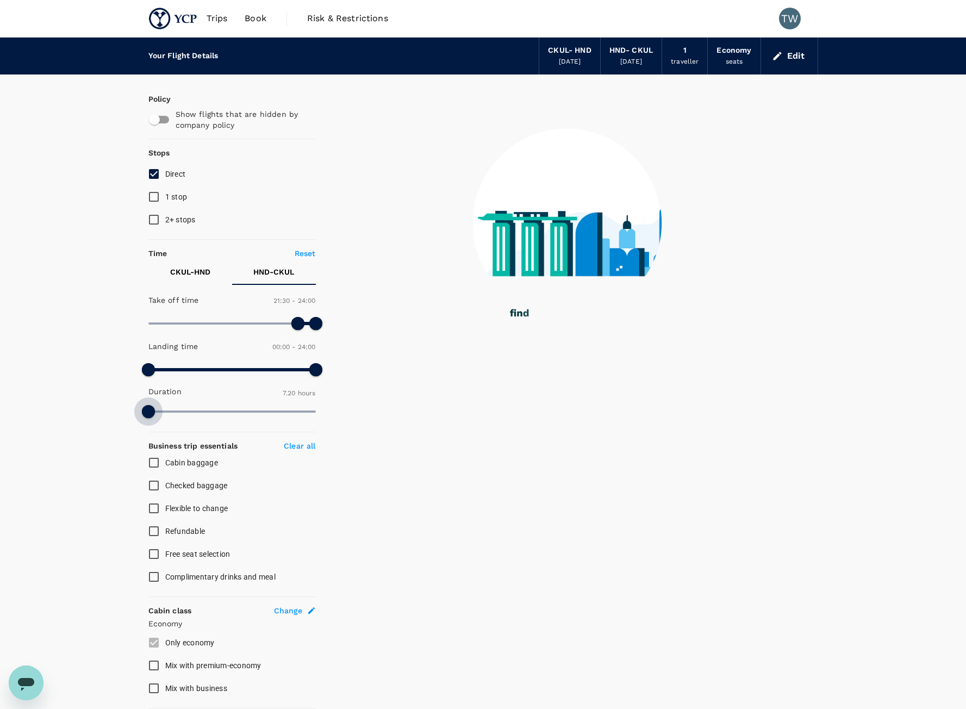
drag, startPoint x: 313, startPoint y: 411, endPoint x: 117, endPoint y: 448, distance: 199.1
click at [117, 448] on div "Your Flight Details CKUL - HND 24 Sep 2025 HND - CKUL 28 Sep 2025 1 traveller E…" at bounding box center [483, 556] width 966 height 1036
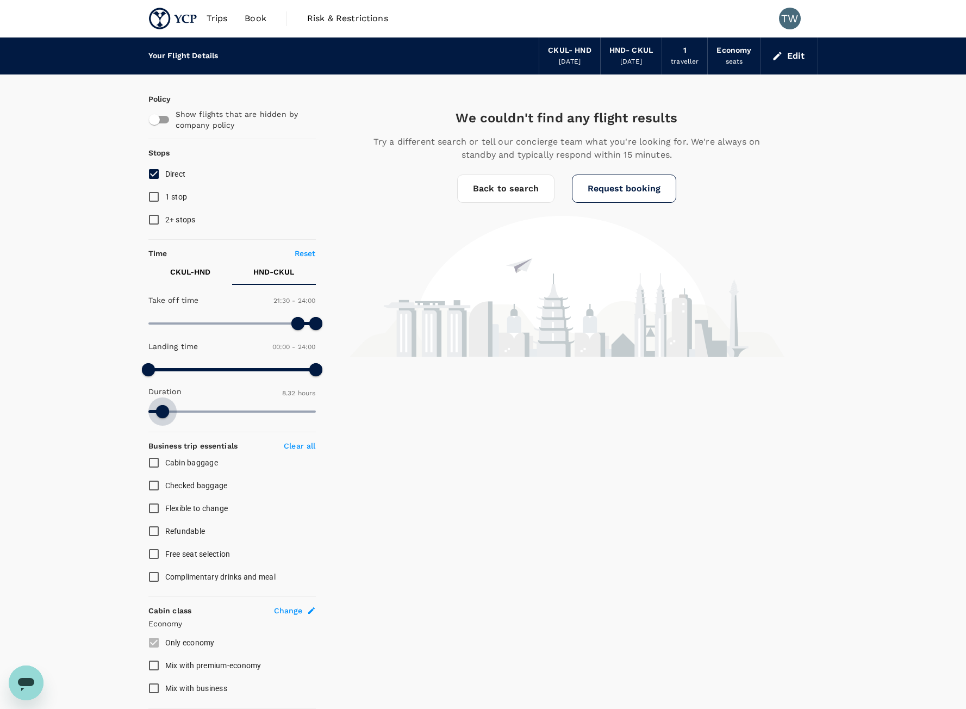
type input "523"
drag, startPoint x: 153, startPoint y: 408, endPoint x: 165, endPoint y: 408, distance: 12.0
click at [165, 408] on span at bounding box center [162, 411] width 13 height 13
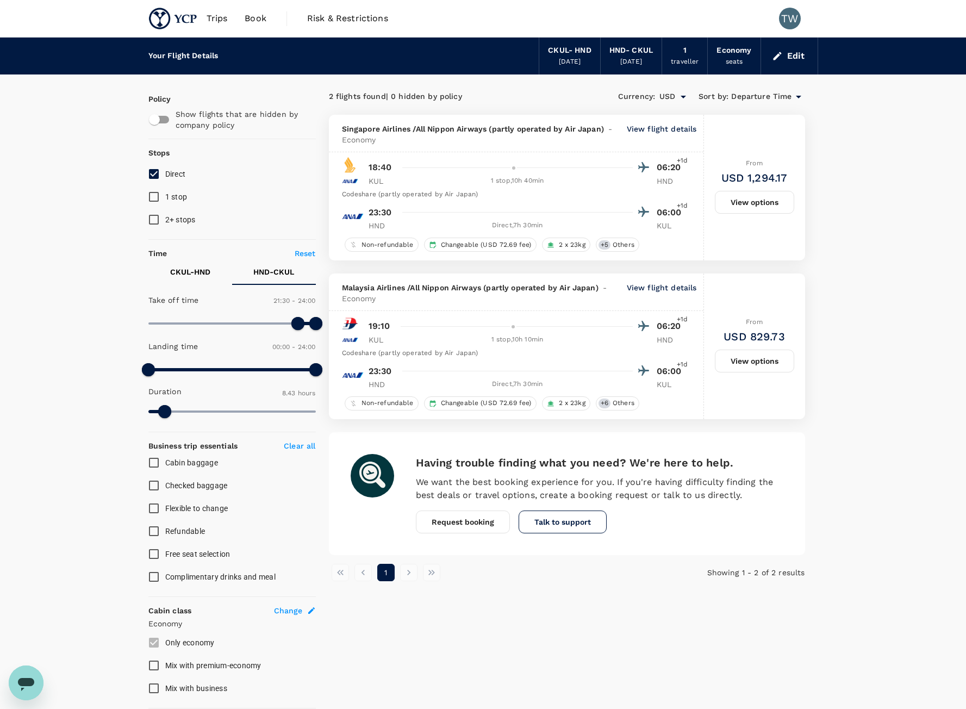
click at [208, 273] on p "CKUL - HND" at bounding box center [190, 271] width 40 height 11
type input "903"
drag, startPoint x: 181, startPoint y: 408, endPoint x: 206, endPoint y: 408, distance: 25.0
click at [206, 408] on span at bounding box center [205, 411] width 13 height 13
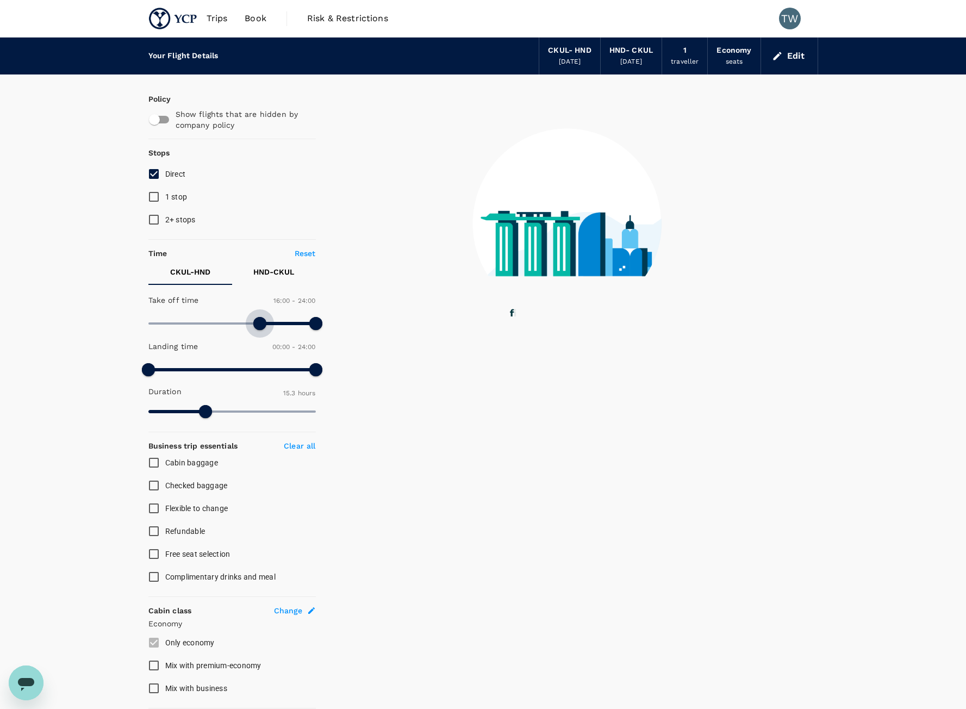
type input "900"
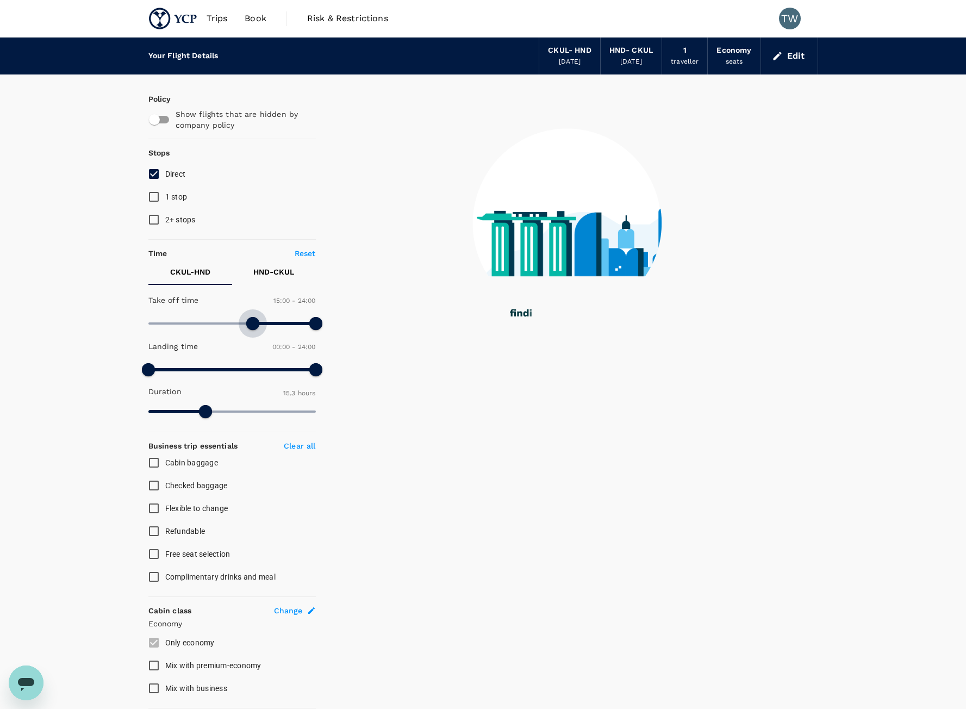
drag, startPoint x: 263, startPoint y: 322, endPoint x: 252, endPoint y: 322, distance: 10.9
click at [252, 322] on span at bounding box center [252, 323] width 13 height 13
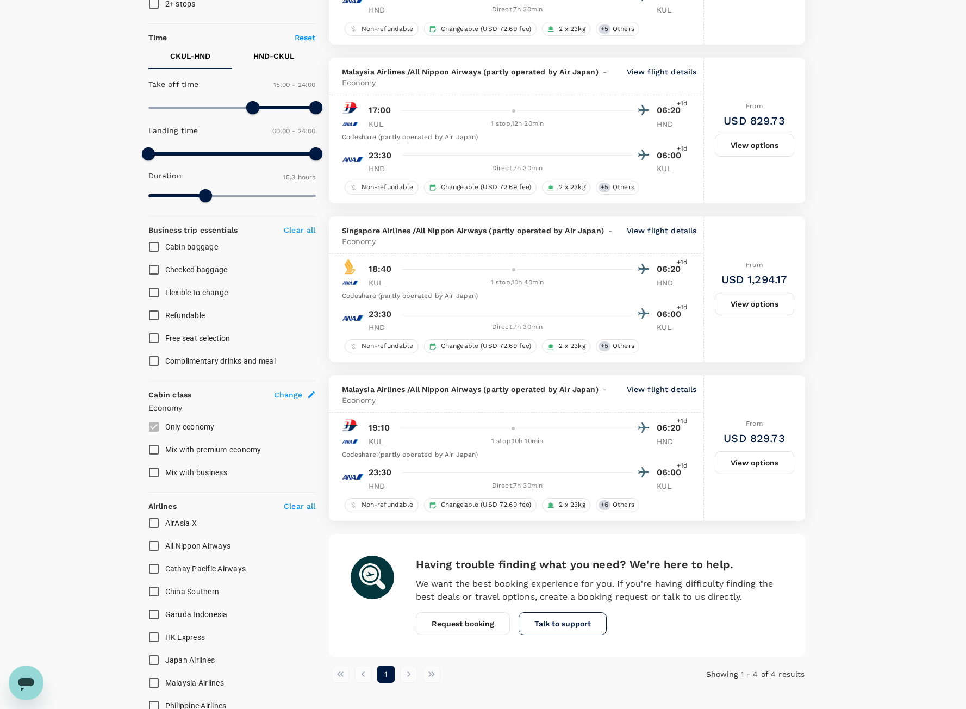
scroll to position [218, 0]
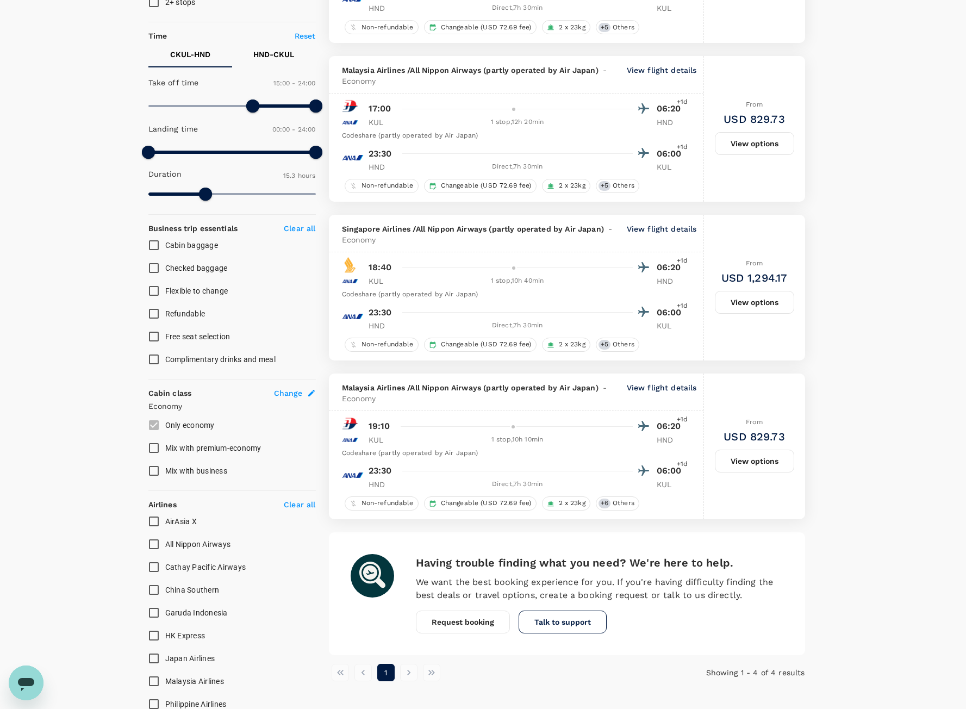
click at [675, 384] on p "View flight details" at bounding box center [662, 393] width 70 height 22
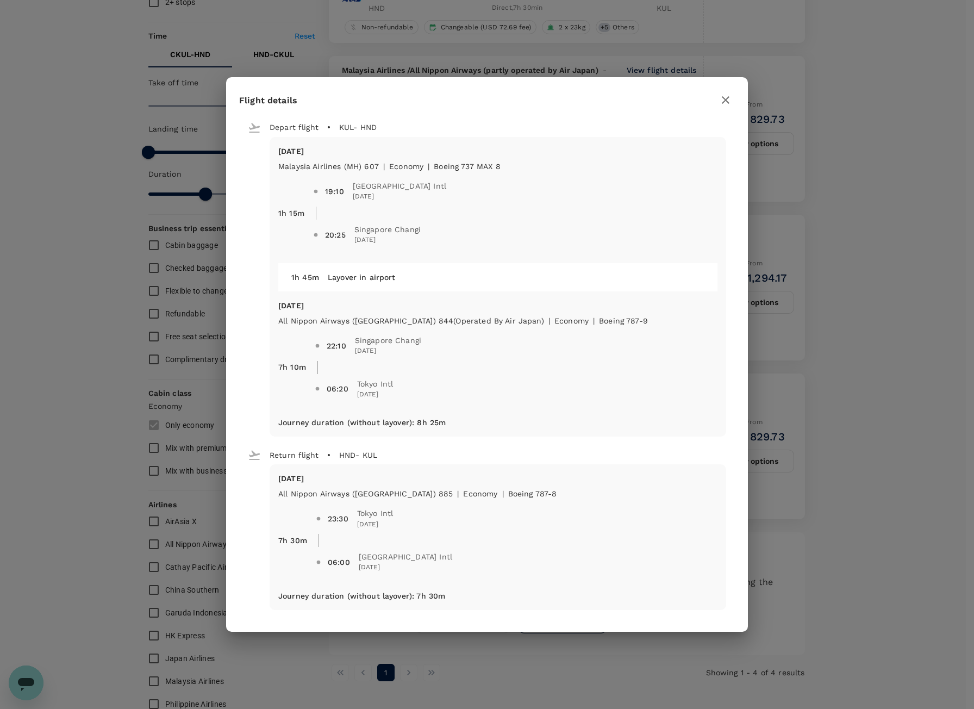
click at [728, 94] on icon "button" at bounding box center [725, 100] width 13 height 13
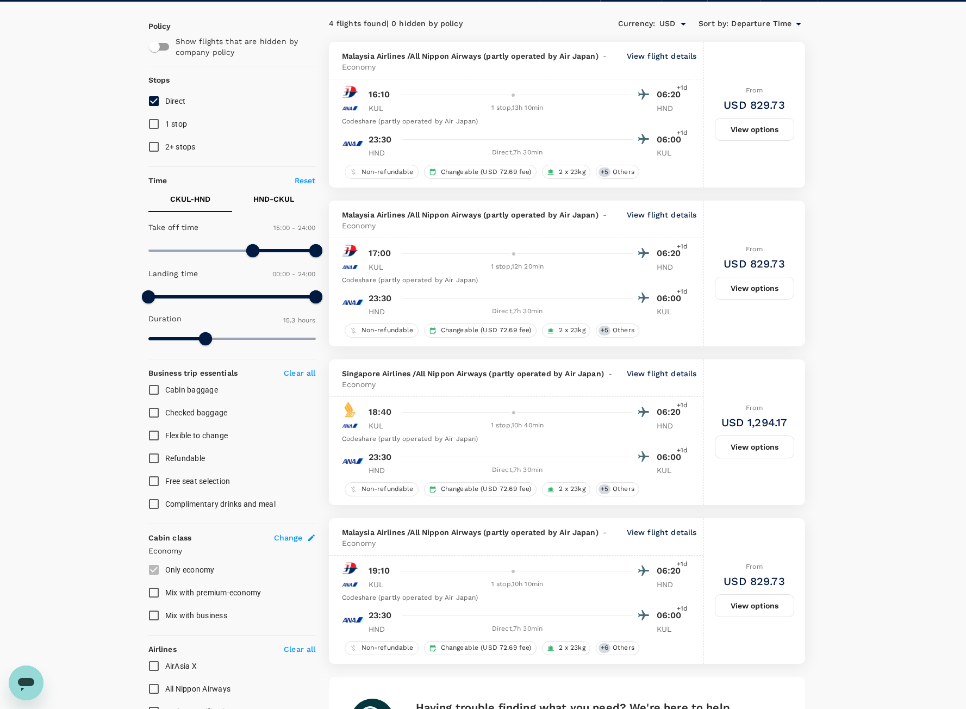
scroll to position [0, 0]
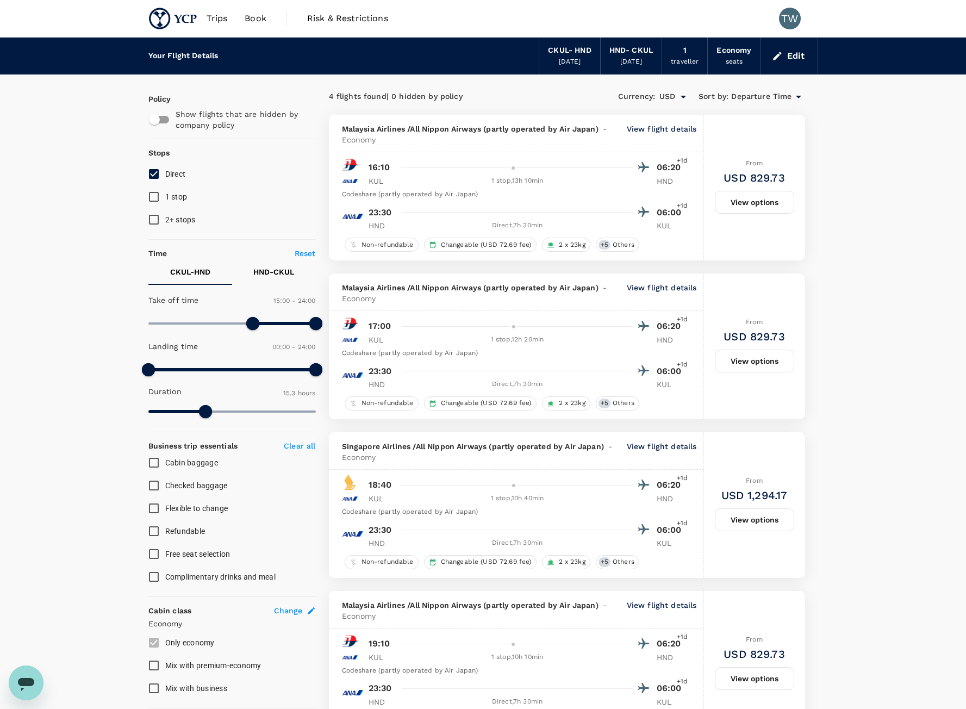
click at [785, 68] on div "Edit" at bounding box center [789, 56] width 57 height 37
click at [785, 48] on button "Edit" at bounding box center [789, 55] width 39 height 17
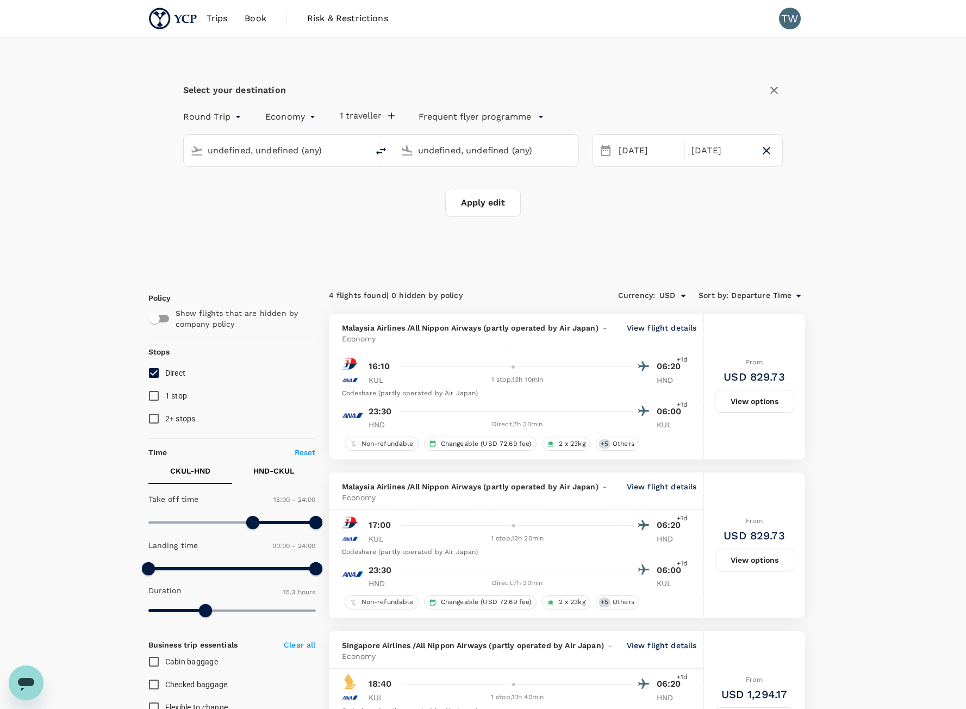
type input "[GEOGRAPHIC_DATA], [GEOGRAPHIC_DATA] (any)"
type input "Tokyo Intl (HND)"
type input "[GEOGRAPHIC_DATA], [GEOGRAPHIC_DATA] (any)"
type input "Tokyo Intl (HND)"
click at [209, 125] on body "Trips Book Risk & Restrictions TW Select your destination Round Trip roundtrip …" at bounding box center [483, 662] width 966 height 1325
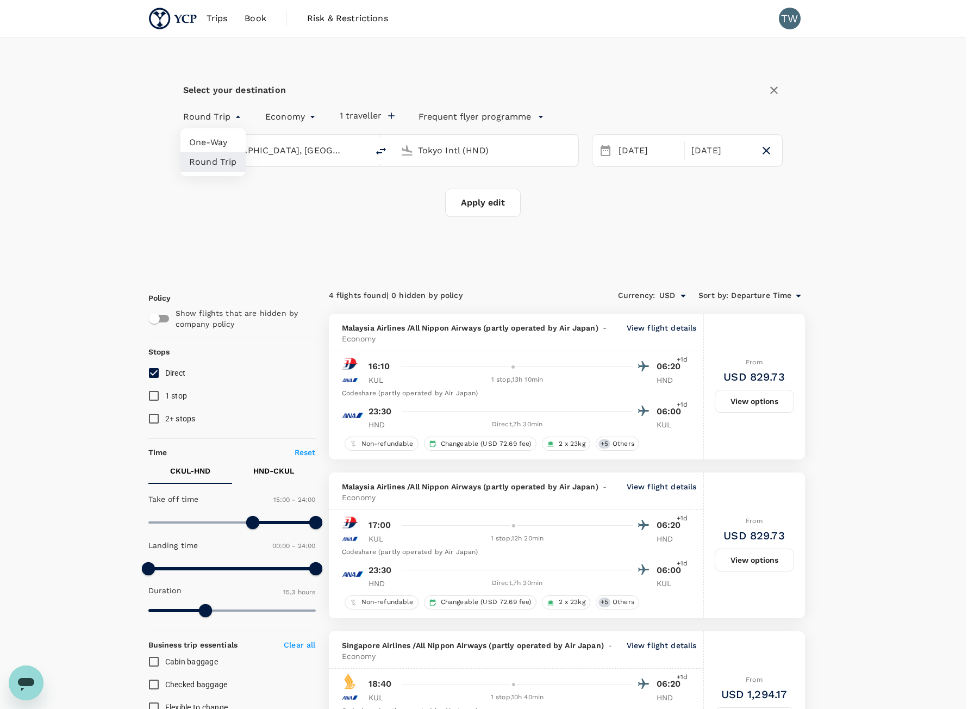
click at [207, 121] on div at bounding box center [487, 354] width 974 height 709
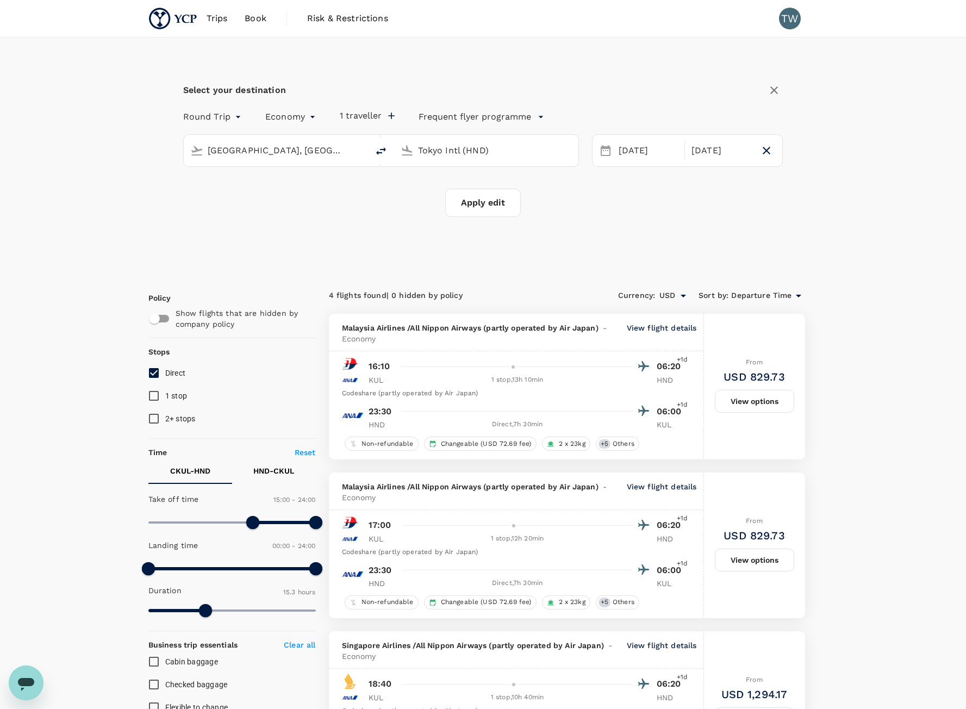
click at [220, 123] on body "Trips Book Risk & Restrictions TW Select your destination Round Trip roundtrip …" at bounding box center [483, 662] width 966 height 1325
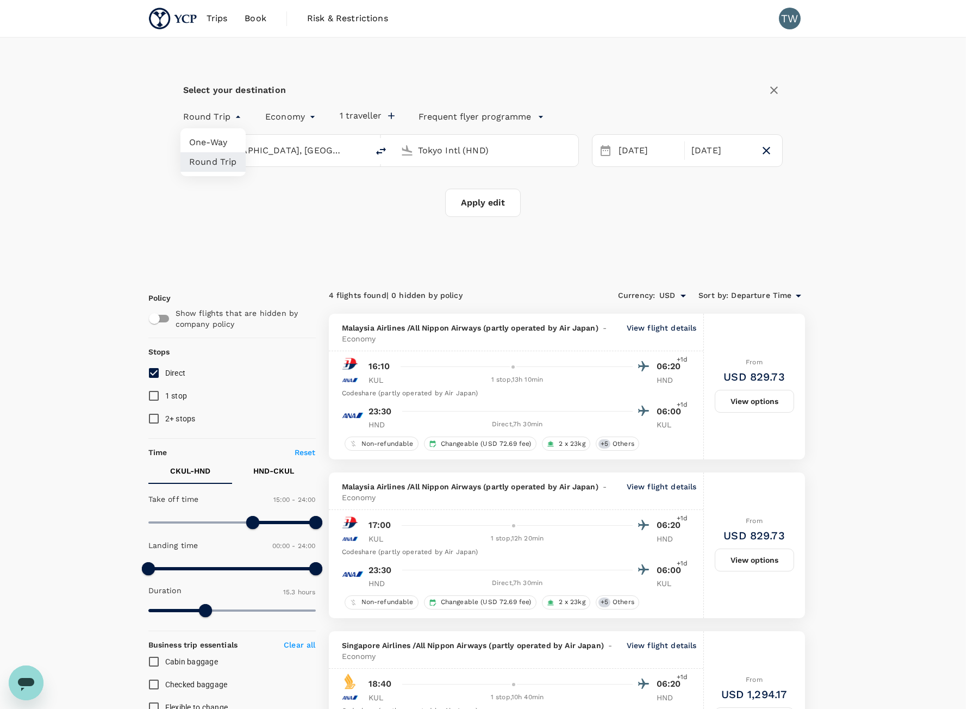
click at [225, 141] on li "One-Way" at bounding box center [213, 143] width 65 height 20
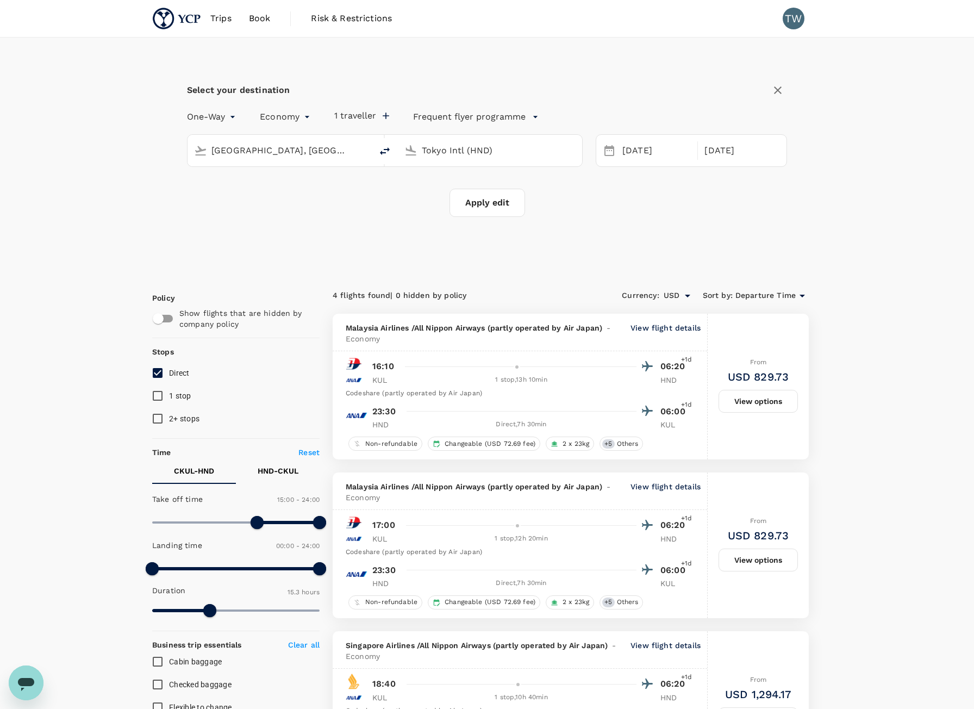
type input "oneway"
click at [487, 196] on button "Apply edit" at bounding box center [483, 203] width 76 height 28
checkbox input "false"
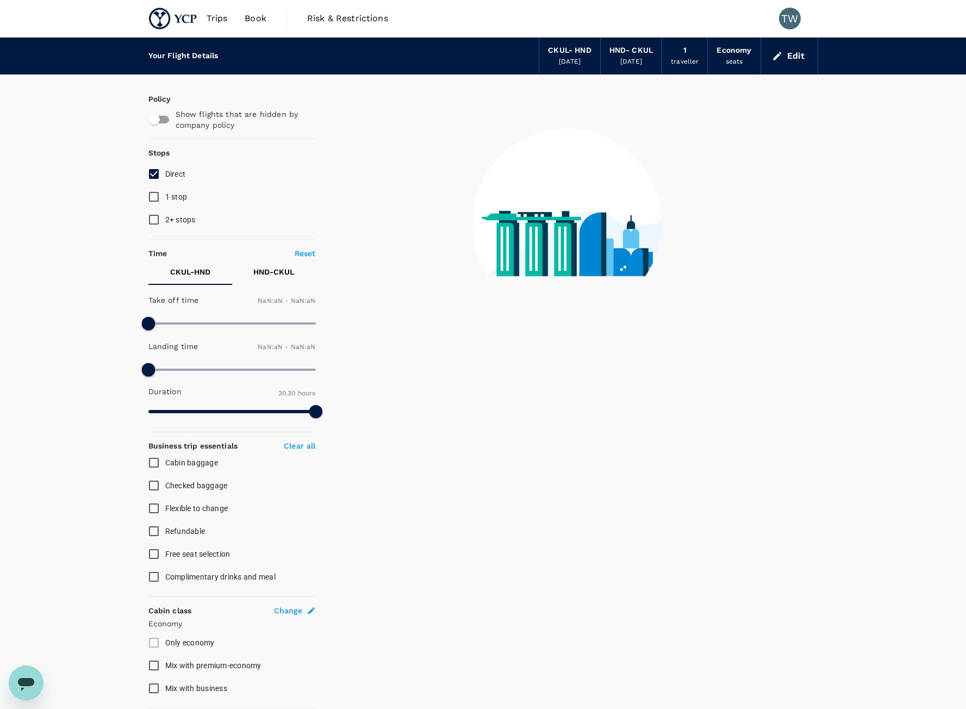
type input "1440"
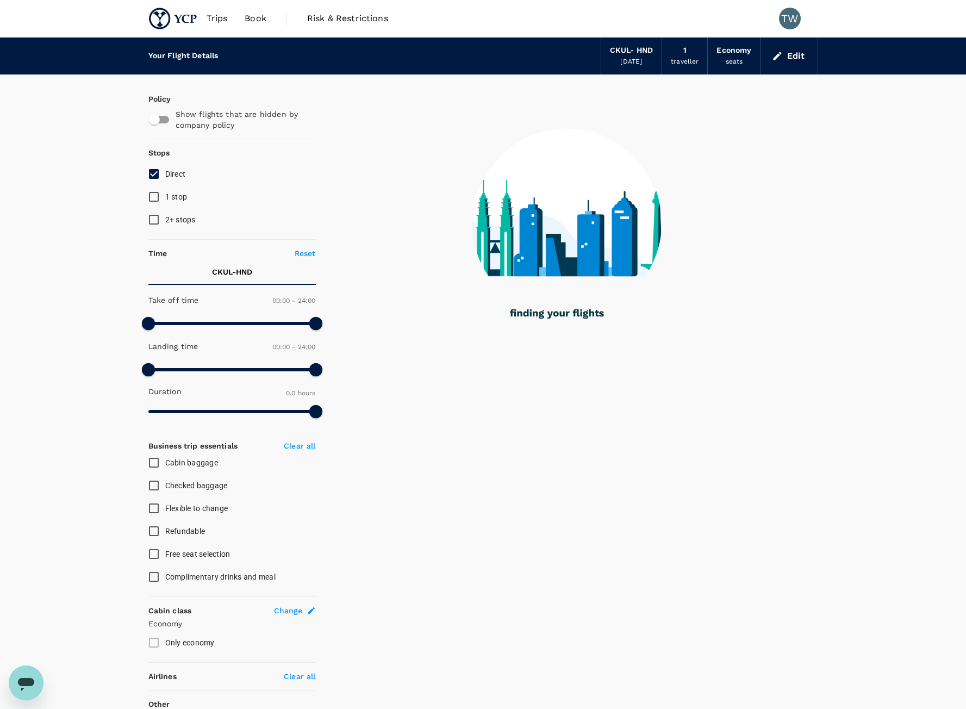
type input "1220"
checkbox input "true"
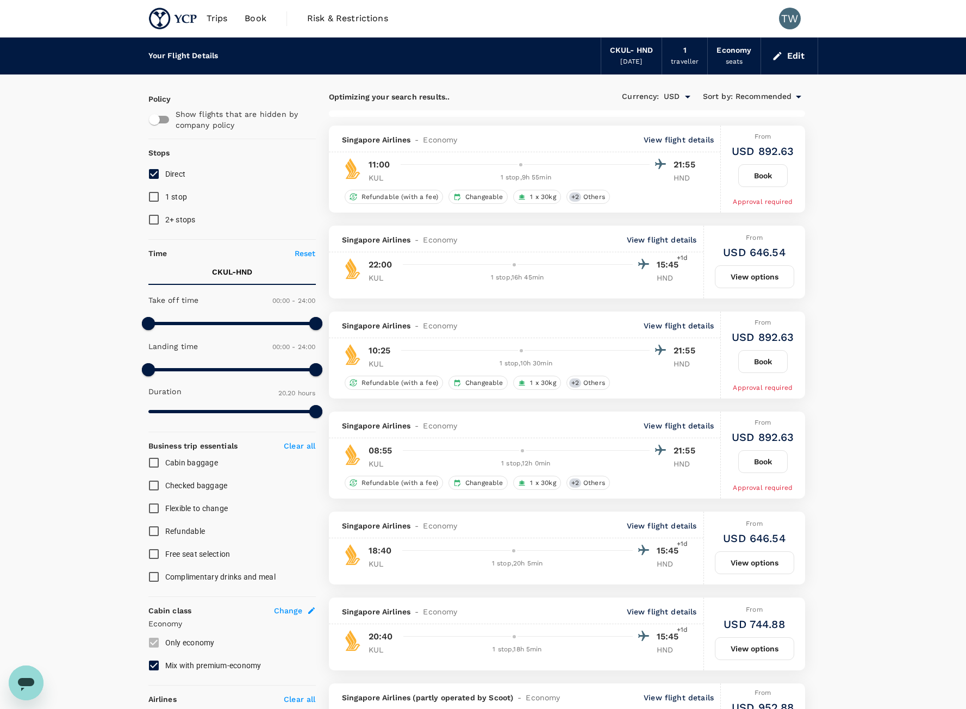
type input "1370"
checkbox input "false"
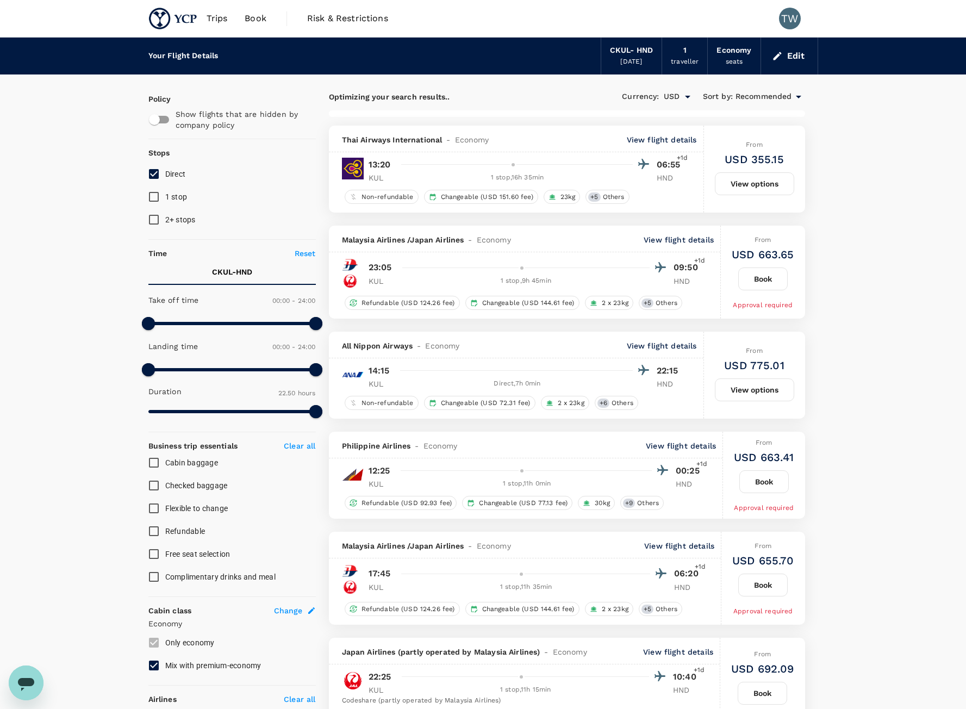
scroll to position [54, 0]
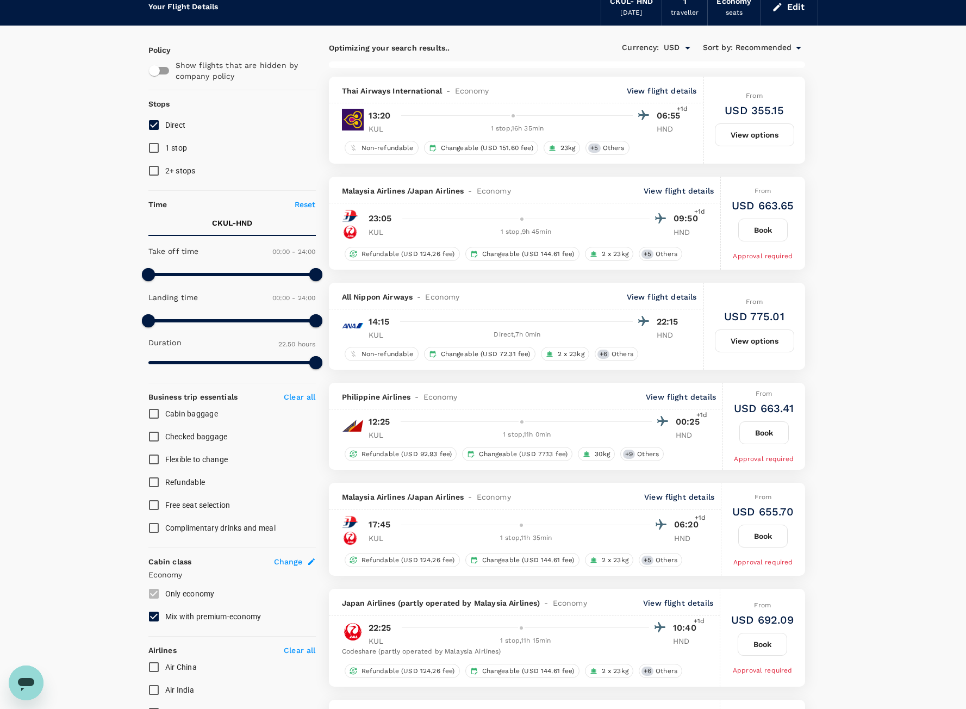
click at [165, 193] on div "Policy Show flights that are hidden by company policy Stops Direct 1 stop 2+ st…" at bounding box center [231, 538] width 167 height 986
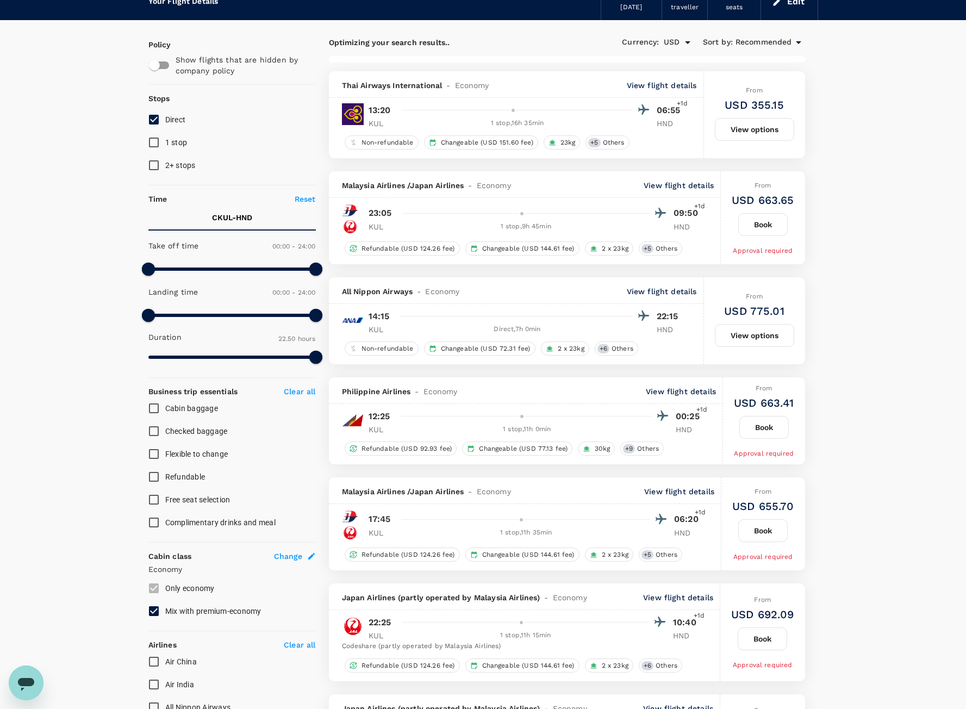
click at [156, 144] on input "1 stop" at bounding box center [153, 142] width 23 height 23
checkbox input "true"
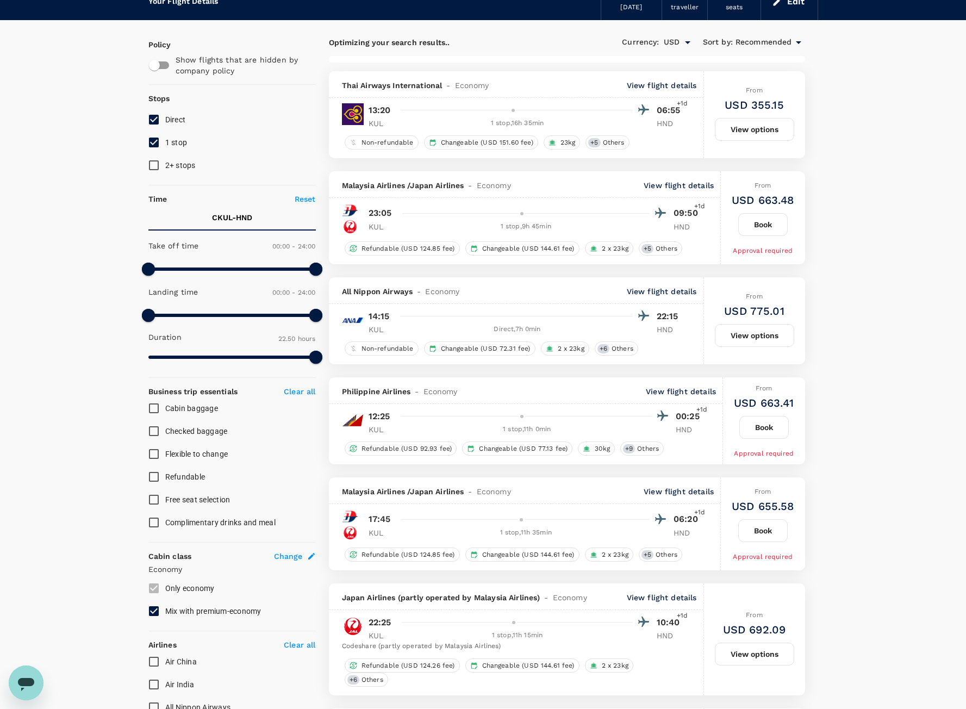
click at [777, 42] on span "Recommended" at bounding box center [764, 42] width 57 height 12
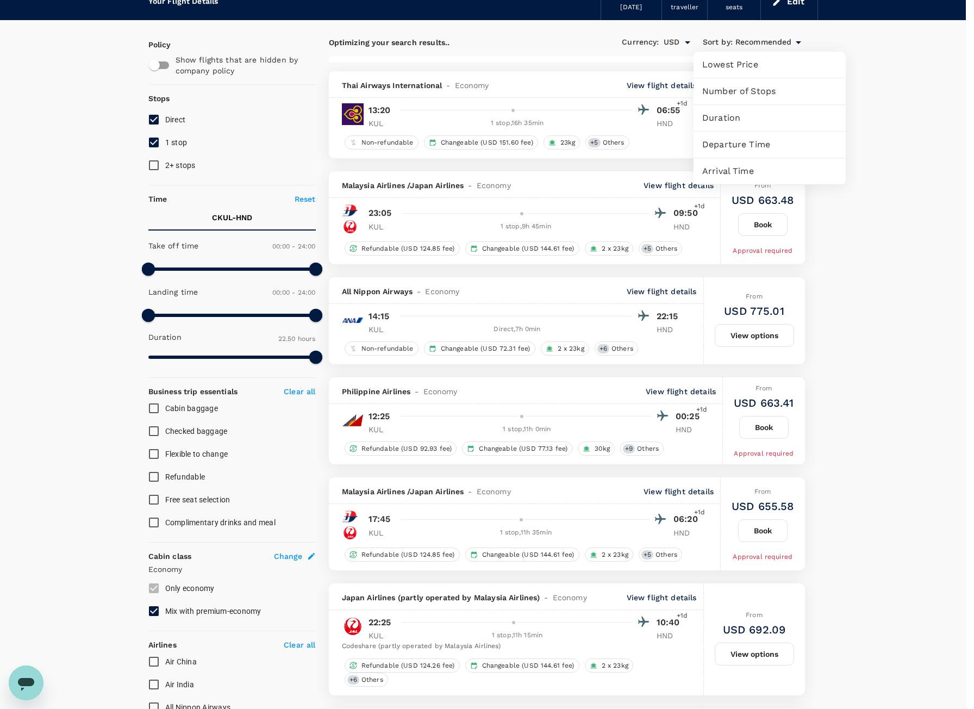
click at [903, 98] on div at bounding box center [487, 354] width 974 height 709
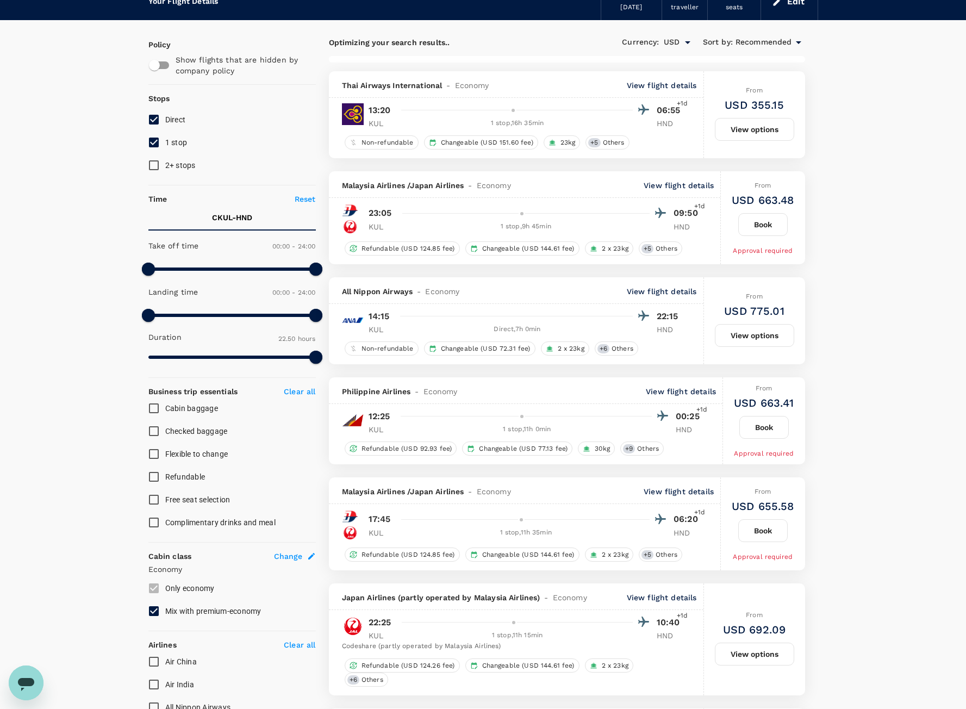
click at [776, 40] on span "Recommended" at bounding box center [764, 42] width 57 height 12
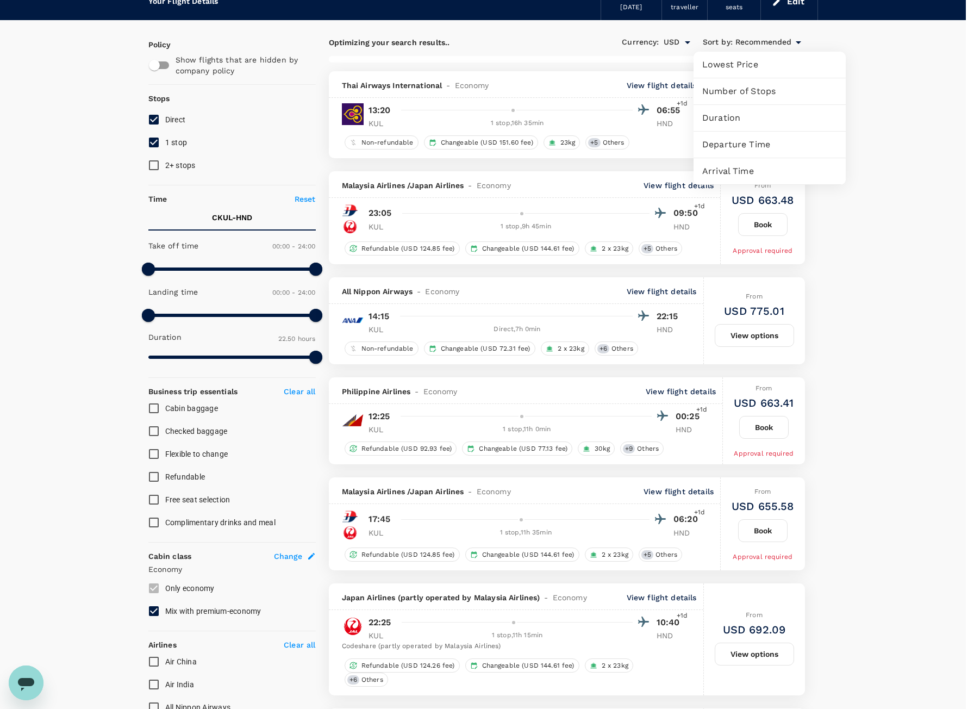
click at [752, 147] on span "Departure Time" at bounding box center [770, 144] width 135 height 13
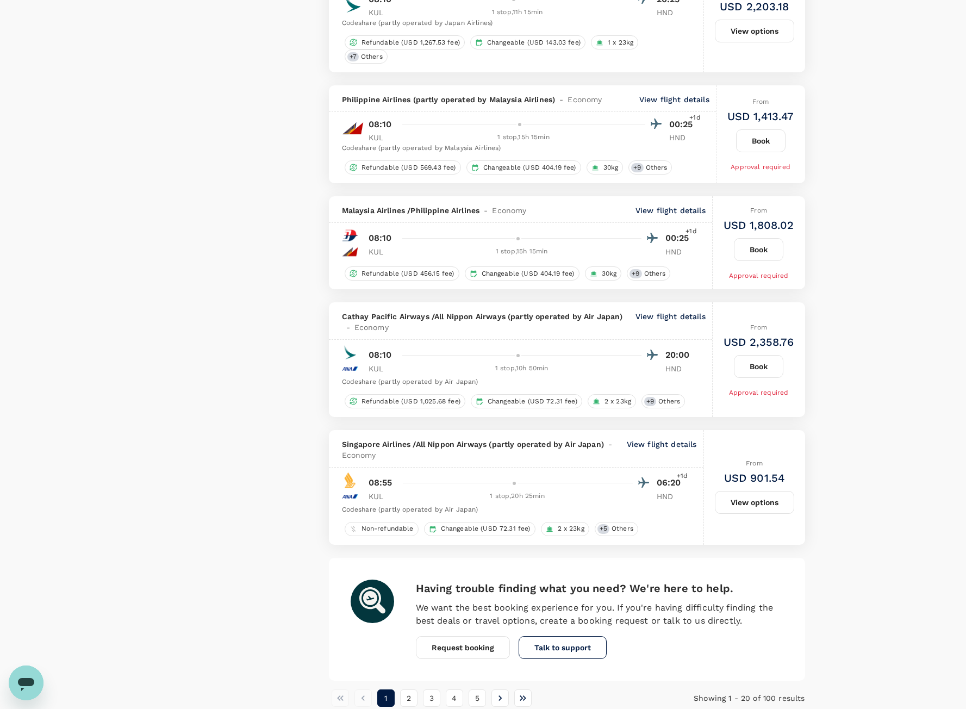
scroll to position [1809, 0]
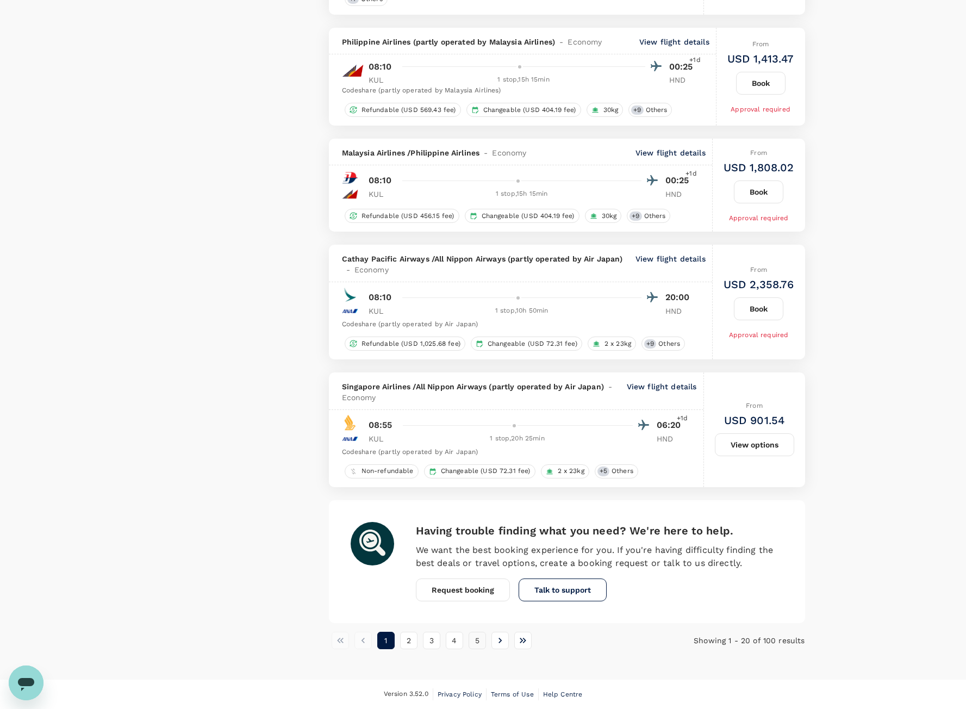
click at [474, 647] on button "5" at bounding box center [477, 640] width 17 height 17
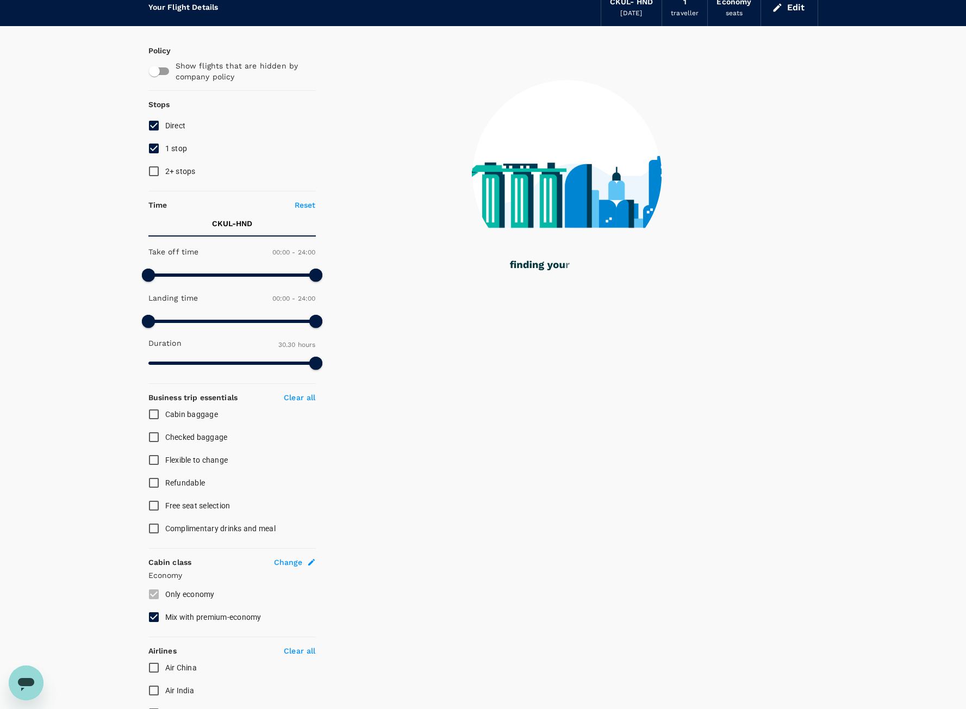
scroll to position [0, 0]
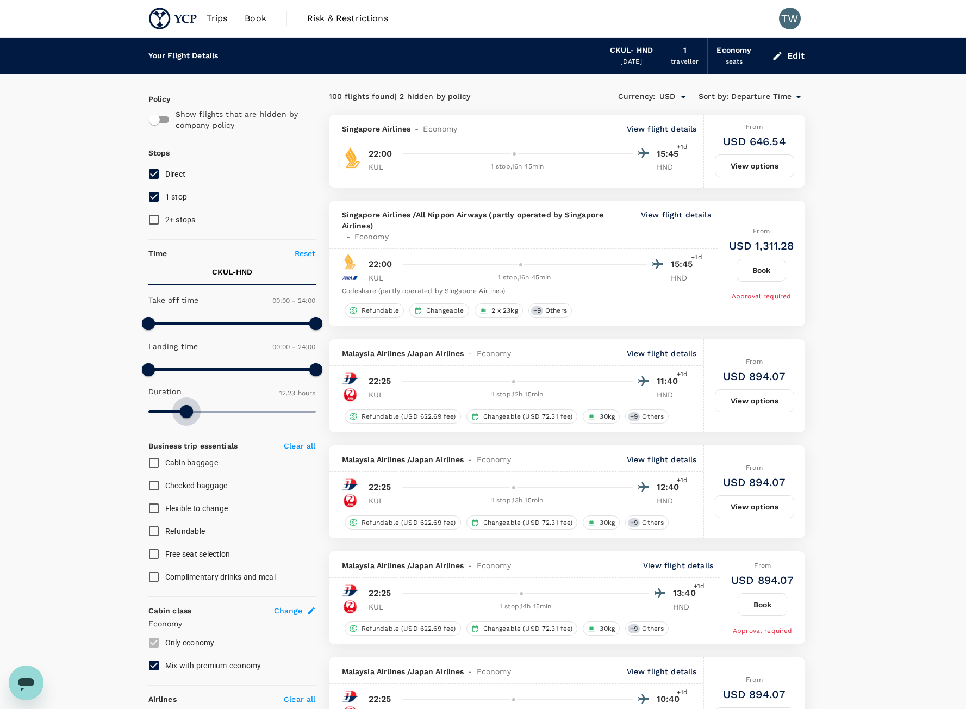
type input "738"
drag, startPoint x: 315, startPoint y: 408, endPoint x: 186, endPoint y: 423, distance: 130.2
click at [186, 418] on span at bounding box center [185, 411] width 13 height 13
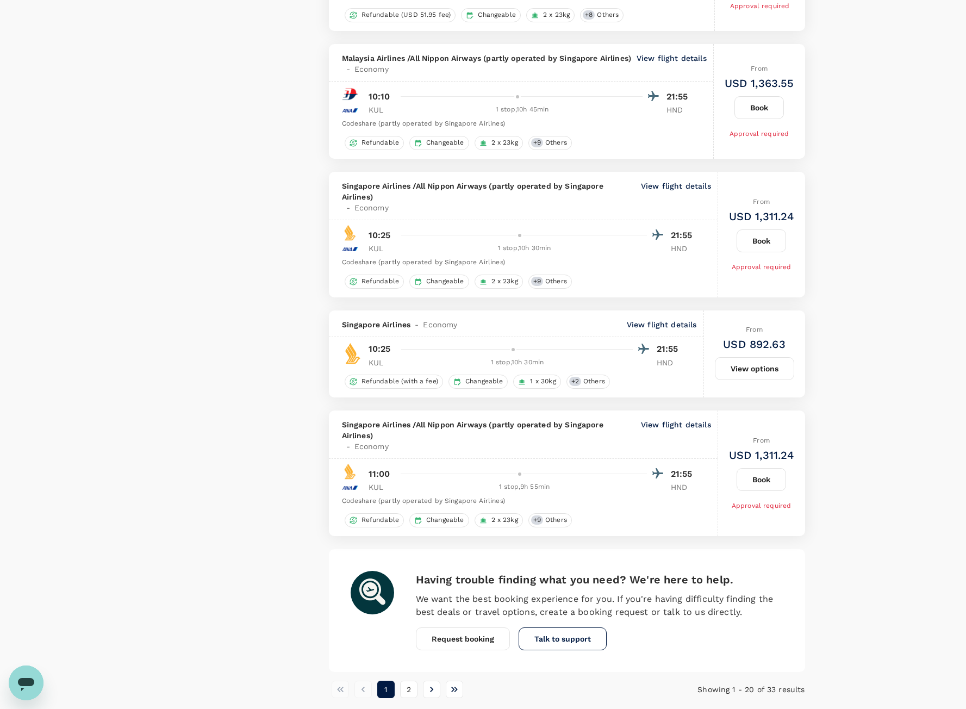
scroll to position [2017, 0]
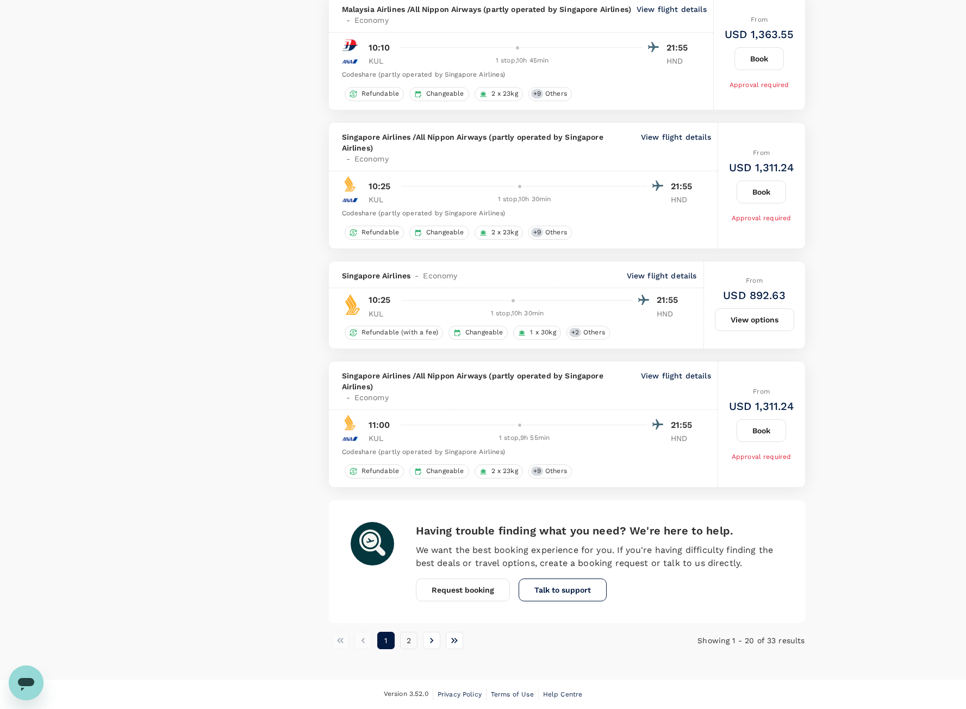
click at [408, 645] on button "2" at bounding box center [408, 640] width 17 height 17
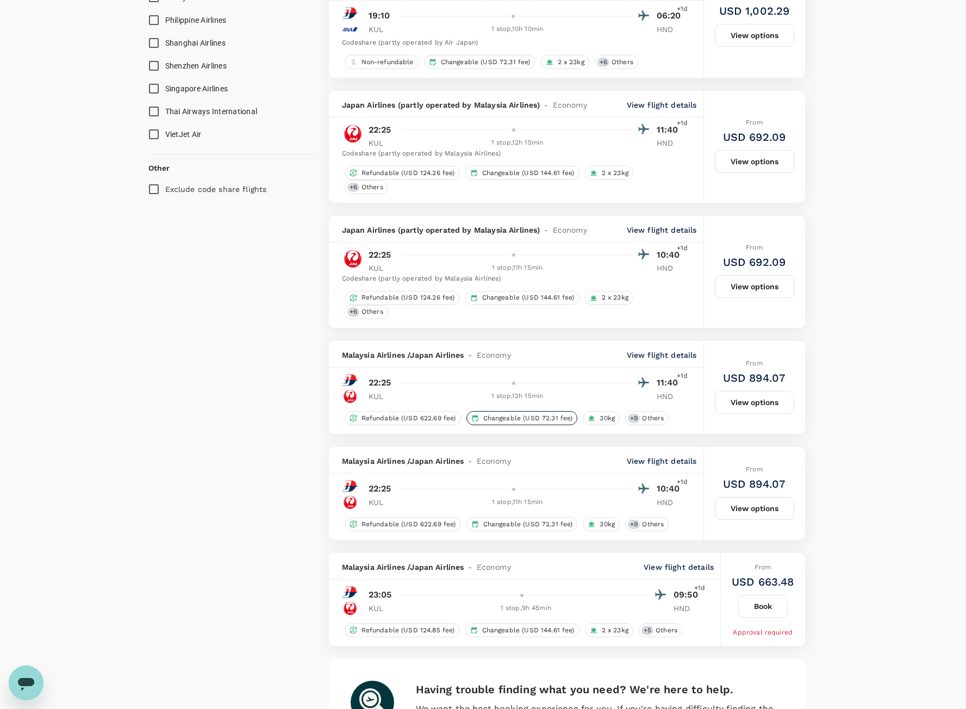
scroll to position [1083, 0]
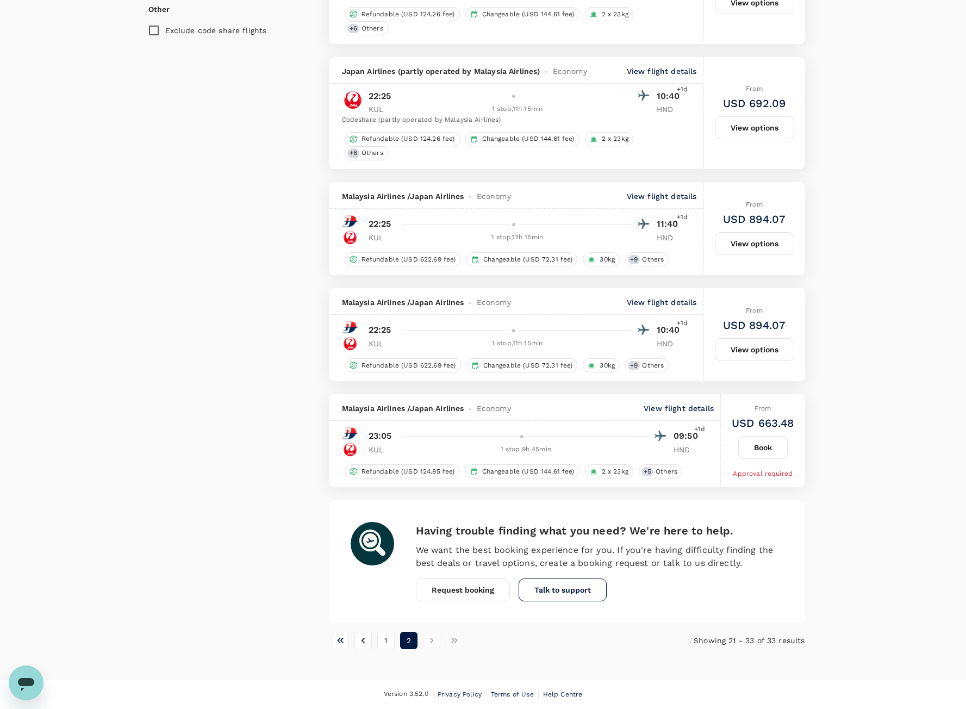
click at [703, 405] on p "View flight details" at bounding box center [679, 408] width 70 height 11
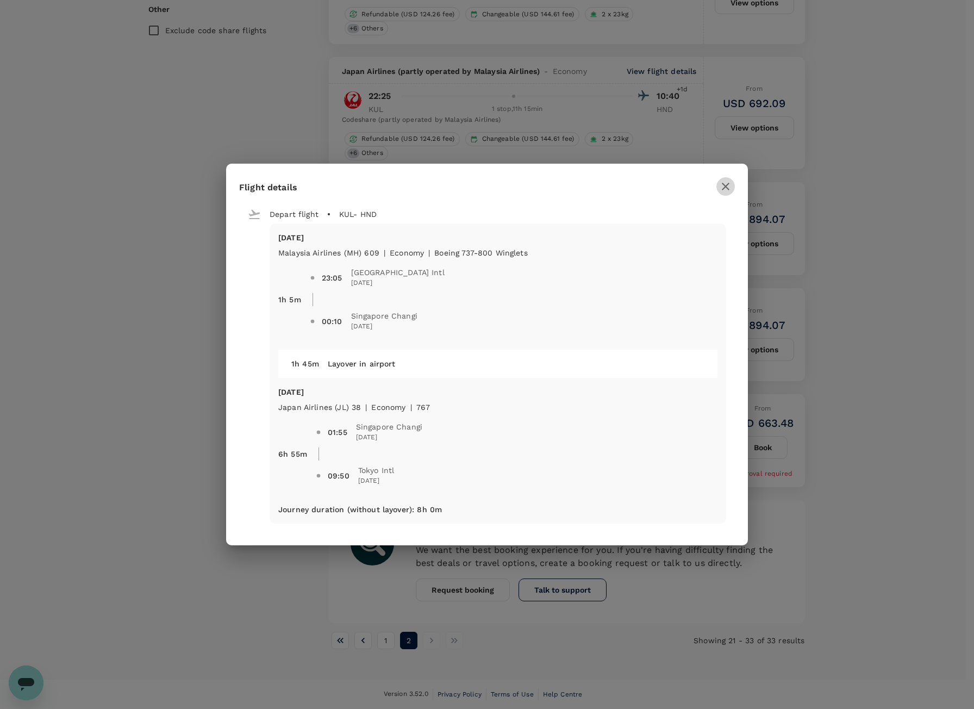
click at [730, 189] on icon "button" at bounding box center [725, 186] width 13 height 13
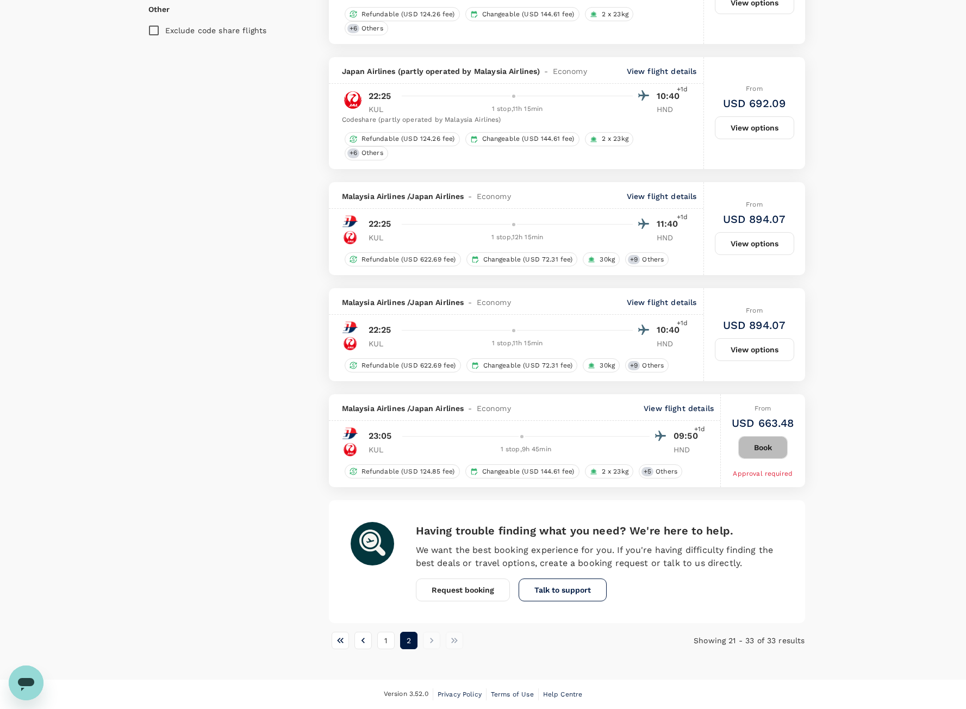
click at [760, 450] on button "Book" at bounding box center [762, 447] width 49 height 23
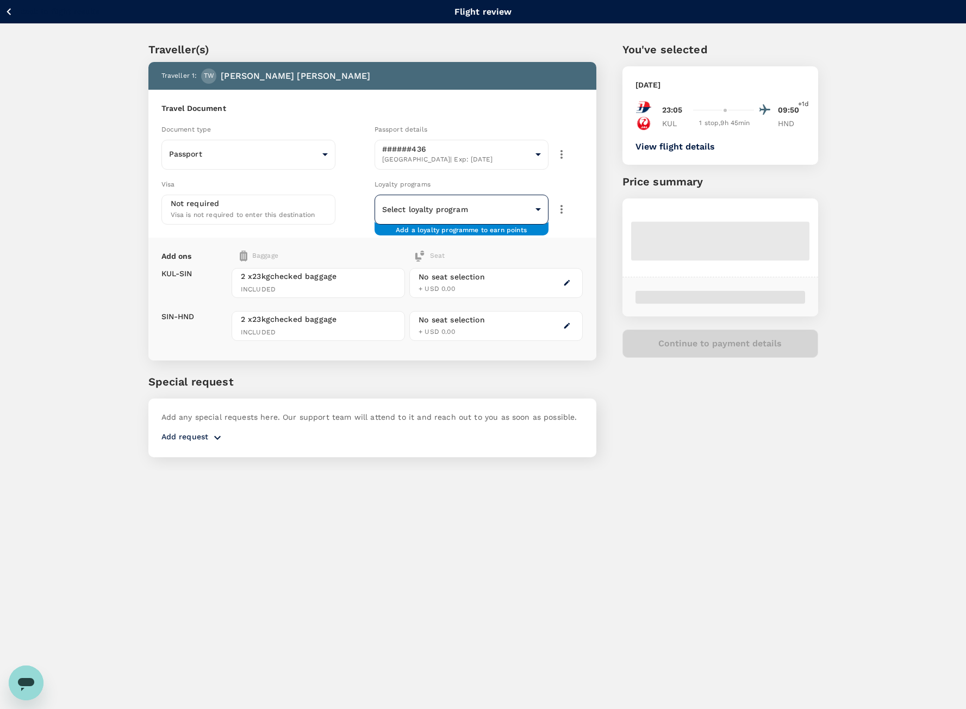
click at [473, 204] on body "Back to flight results Flight review Traveller(s) Traveller 1 : TW Tomoyuki Wat…" at bounding box center [483, 369] width 966 height 738
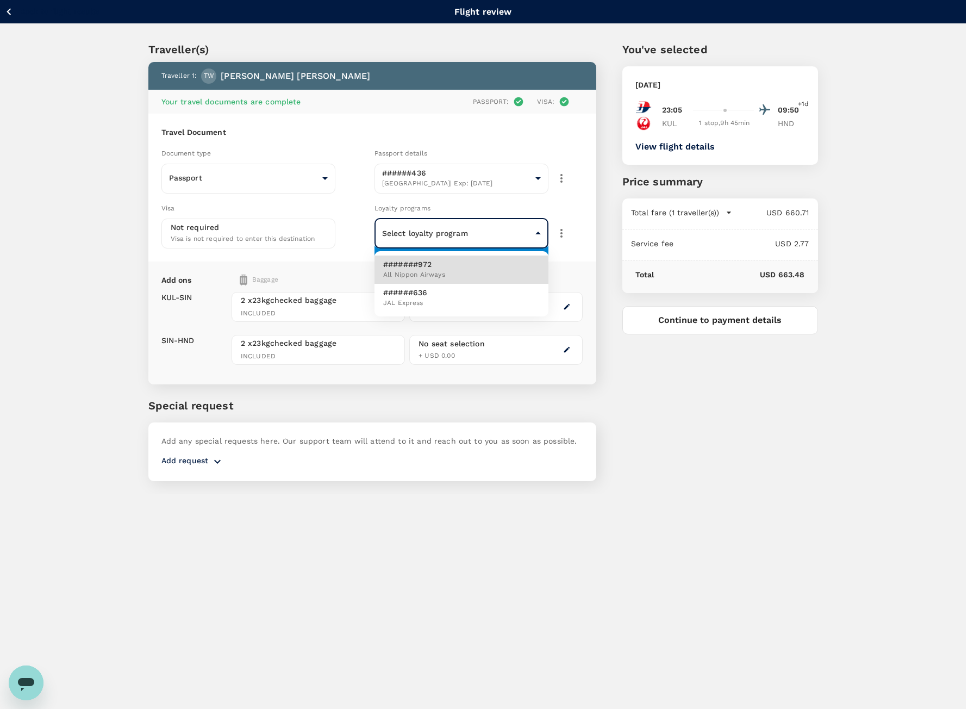
click at [480, 296] on li "######636 JAL Express" at bounding box center [462, 298] width 174 height 28
type input "60babd19-a3a0-4195-af74-6fbf447e3095"
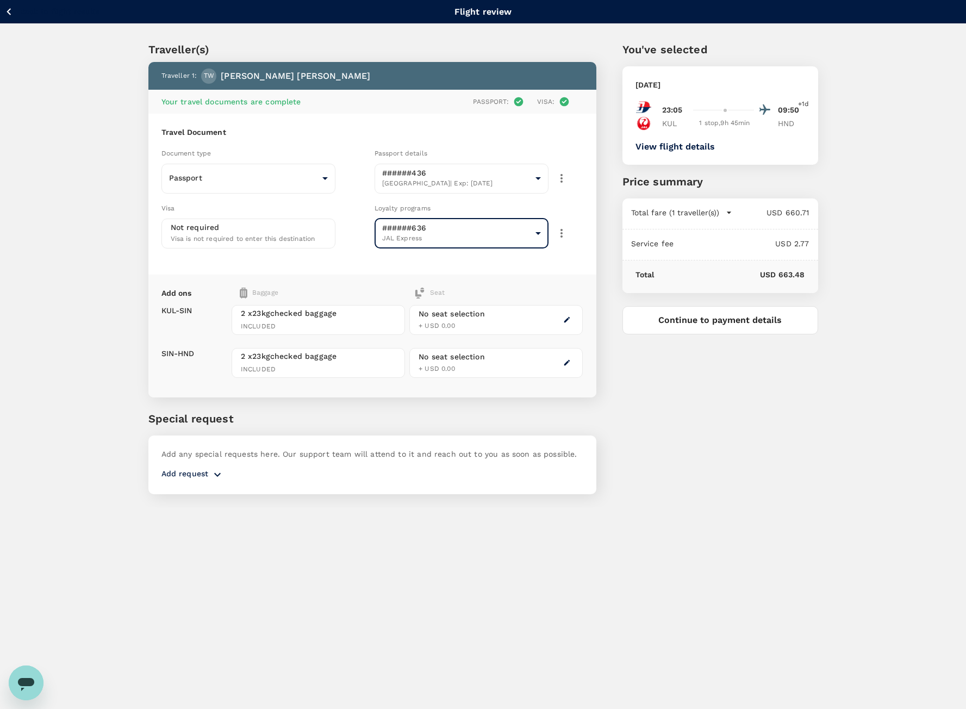
click at [566, 321] on icon "button" at bounding box center [567, 320] width 6 height 6
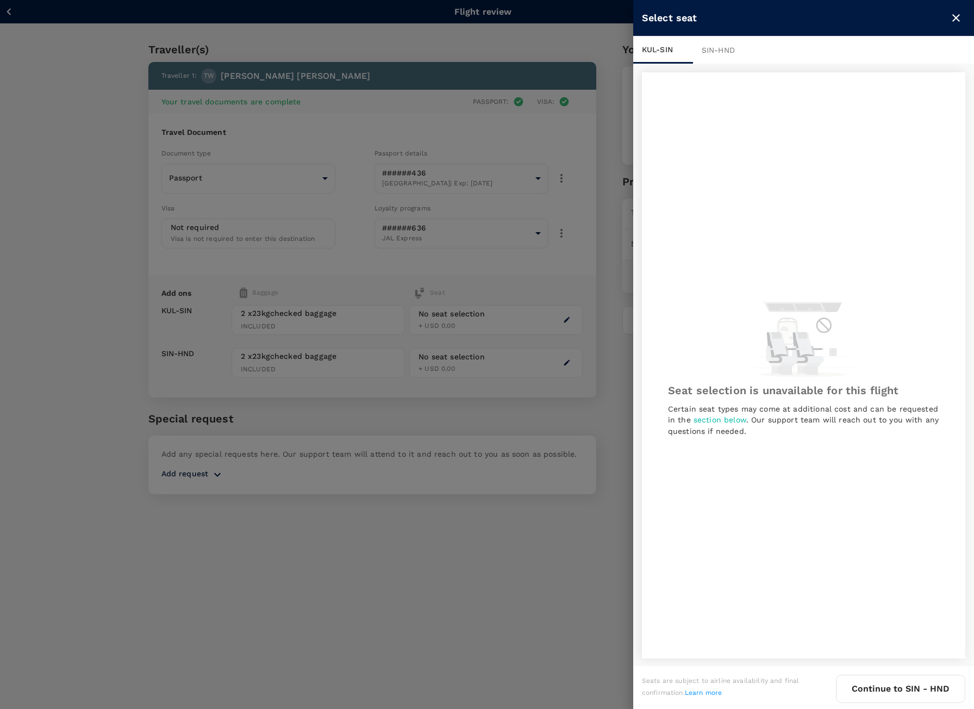
click at [729, 55] on div "SIN - HND" at bounding box center [723, 49] width 60 height 27
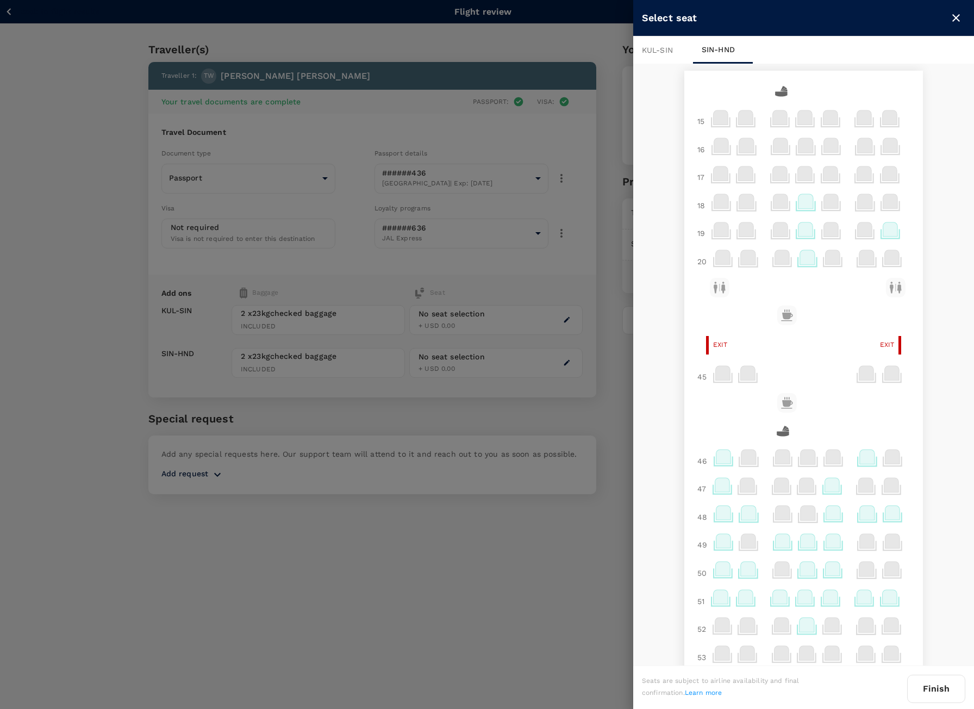
scroll to position [375, 0]
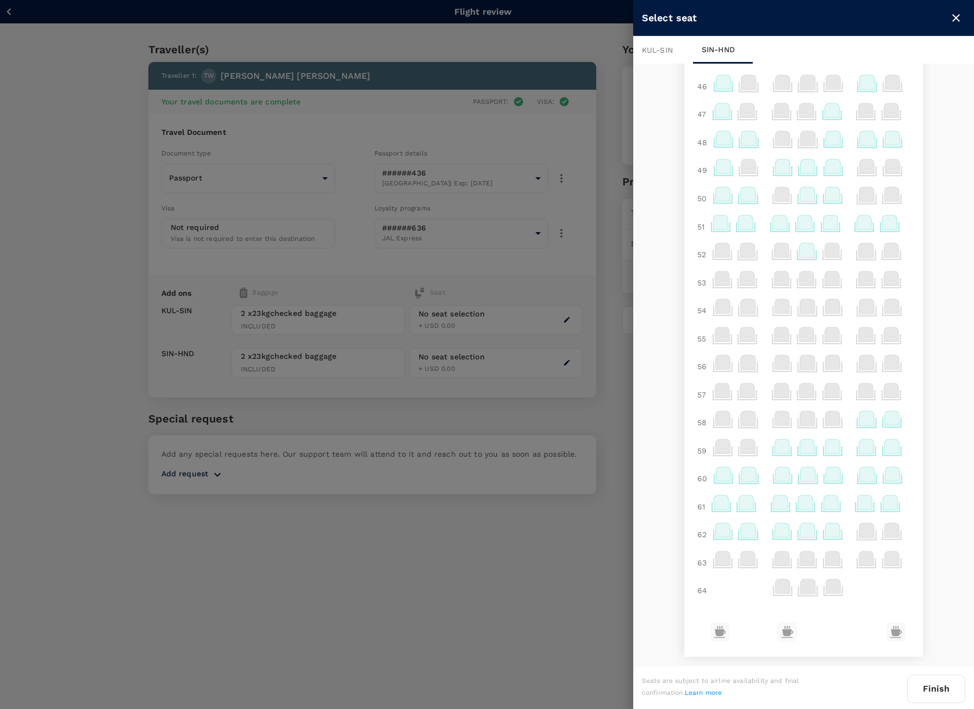
click at [860, 417] on icon at bounding box center [867, 418] width 15 height 14
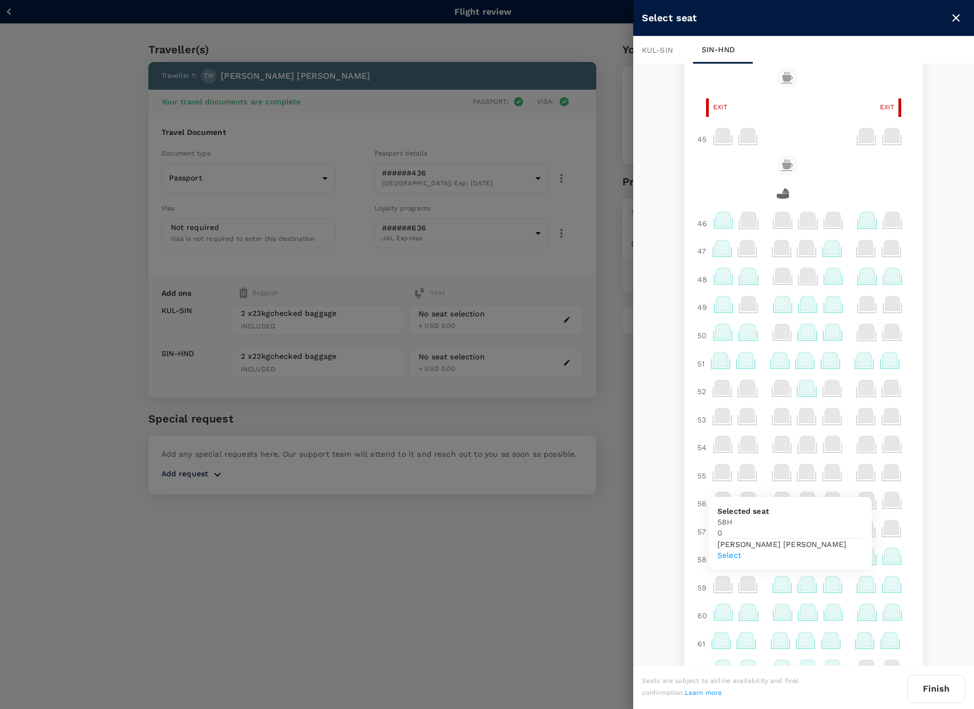
scroll to position [212, 0]
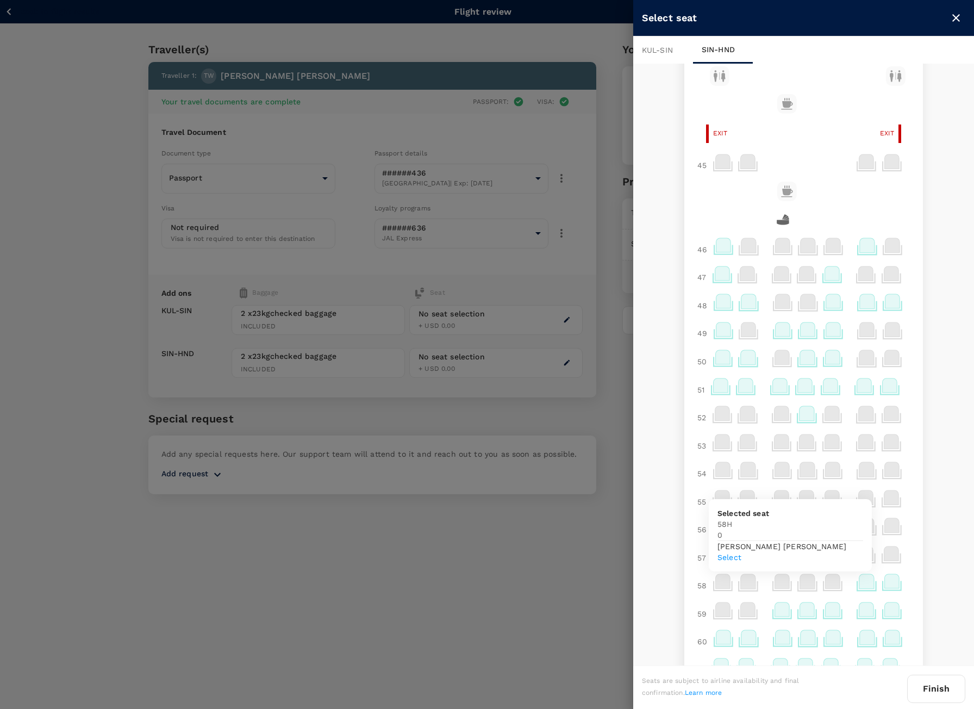
click at [860, 304] on icon at bounding box center [867, 301] width 15 height 14
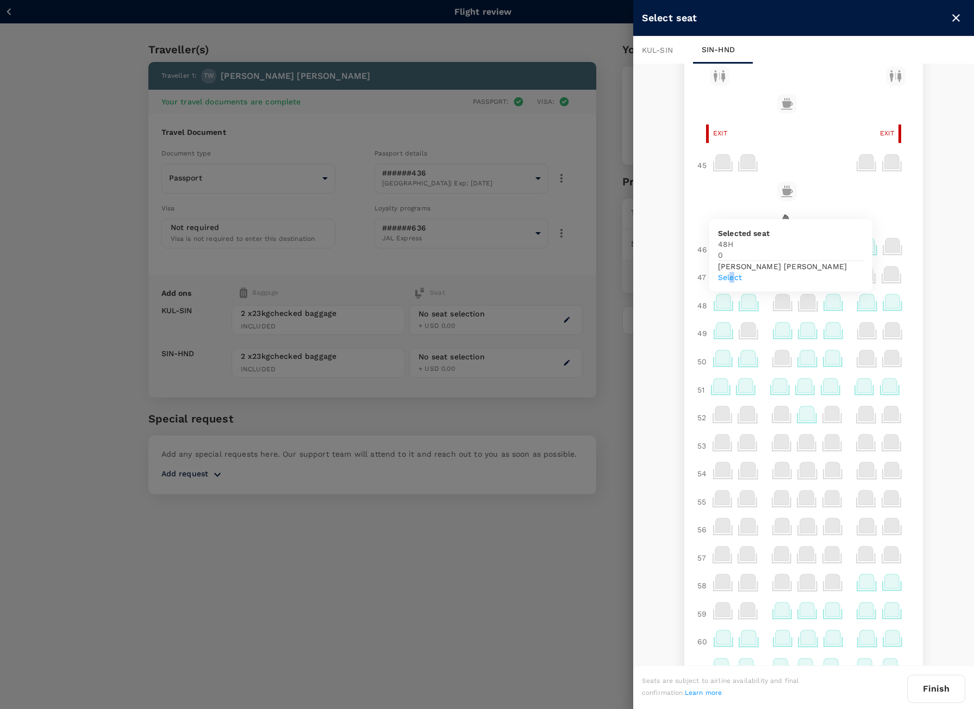
click at [854, 274] on p "Select" at bounding box center [791, 277] width 146 height 11
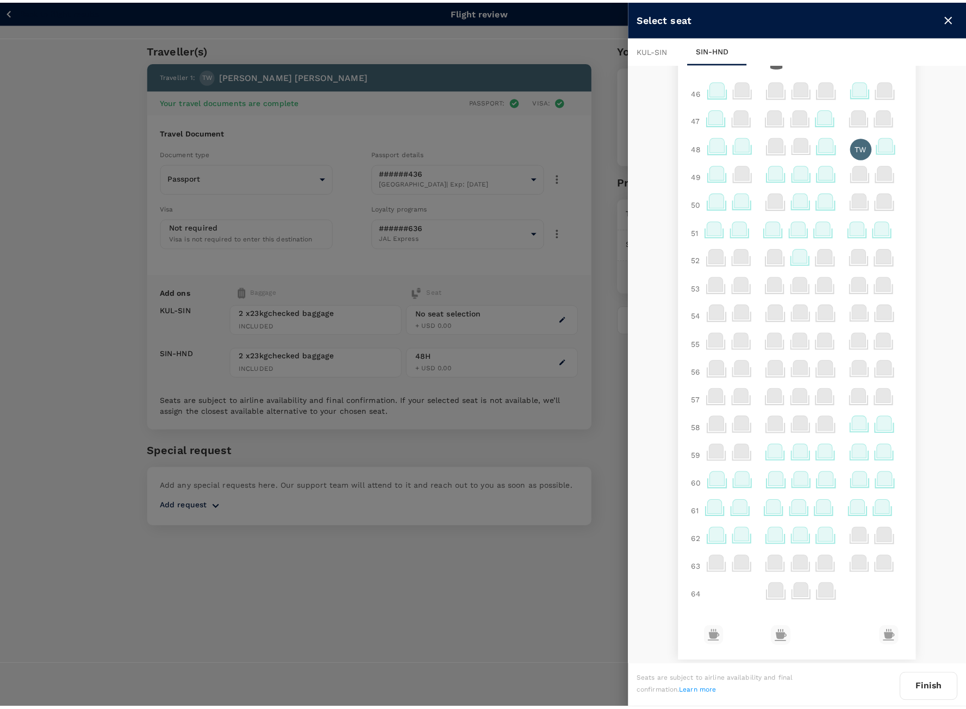
scroll to position [375, 0]
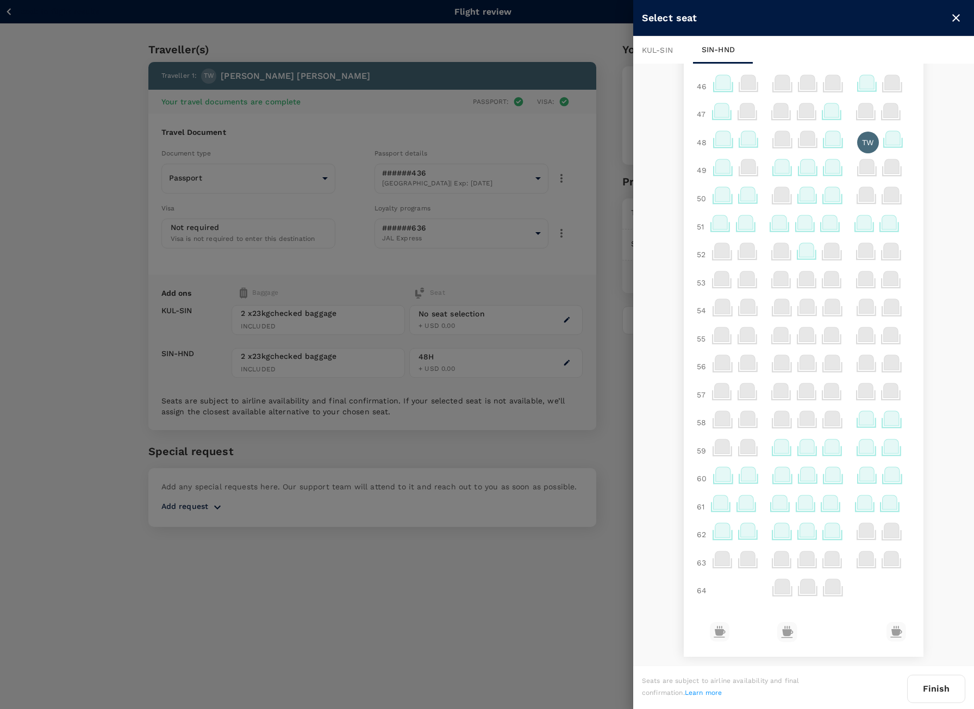
click at [957, 687] on button "Finish" at bounding box center [937, 689] width 58 height 28
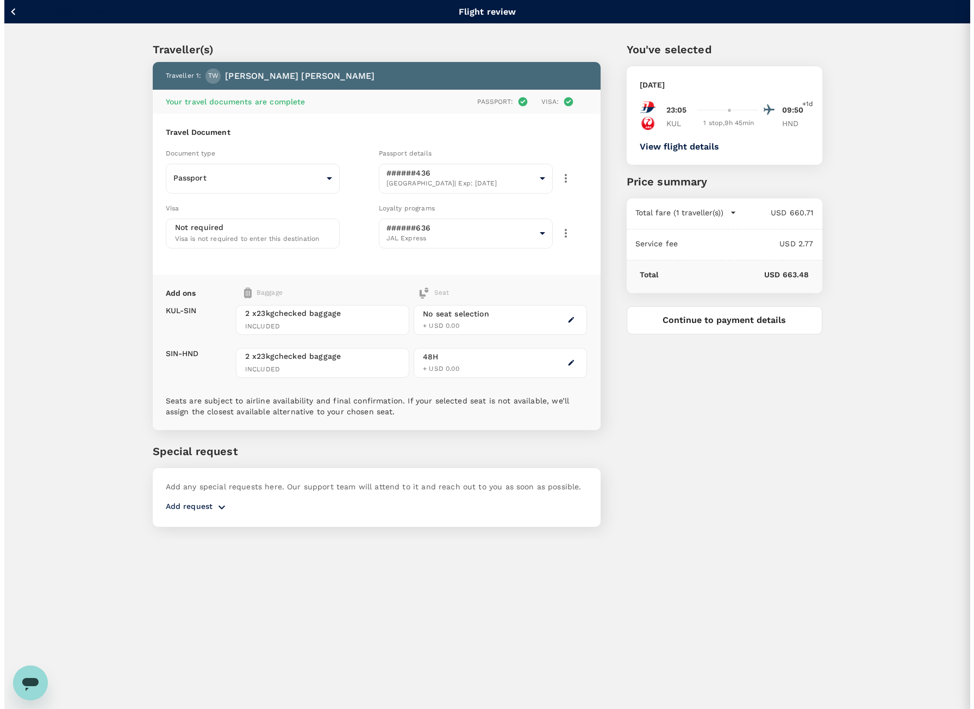
scroll to position [0, 0]
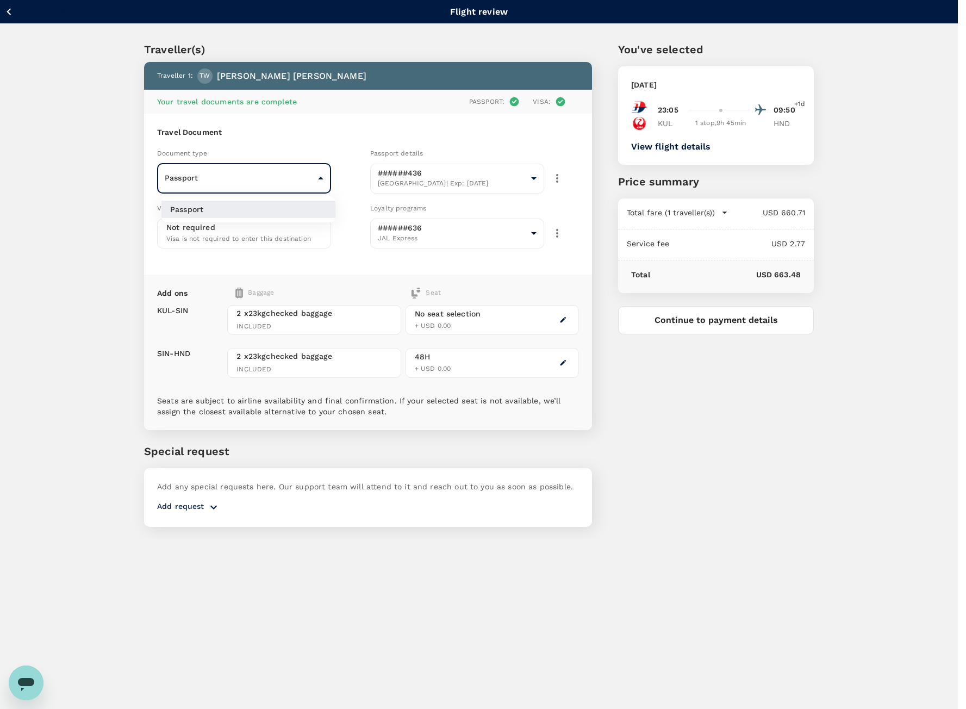
click at [282, 185] on body "Back to flight results Flight review Traveller(s) Traveller 1 : TW Tomoyuki Wat…" at bounding box center [483, 369] width 966 height 738
click at [281, 212] on li "Passport" at bounding box center [249, 209] width 174 height 17
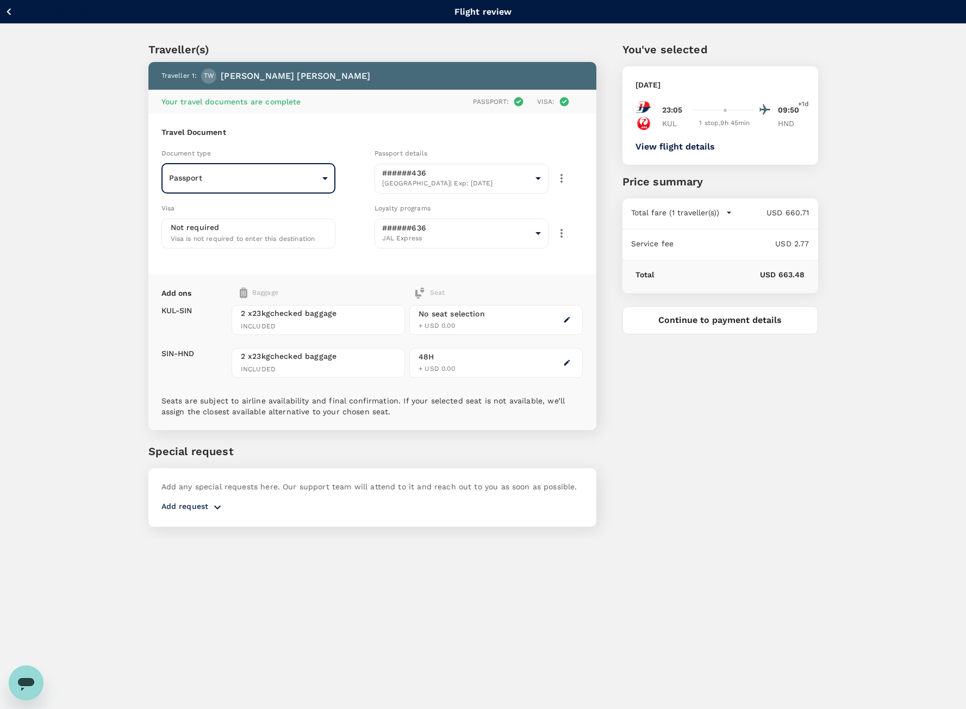
click at [288, 241] on span "Visa is not required to enter this destination" at bounding box center [243, 239] width 145 height 8
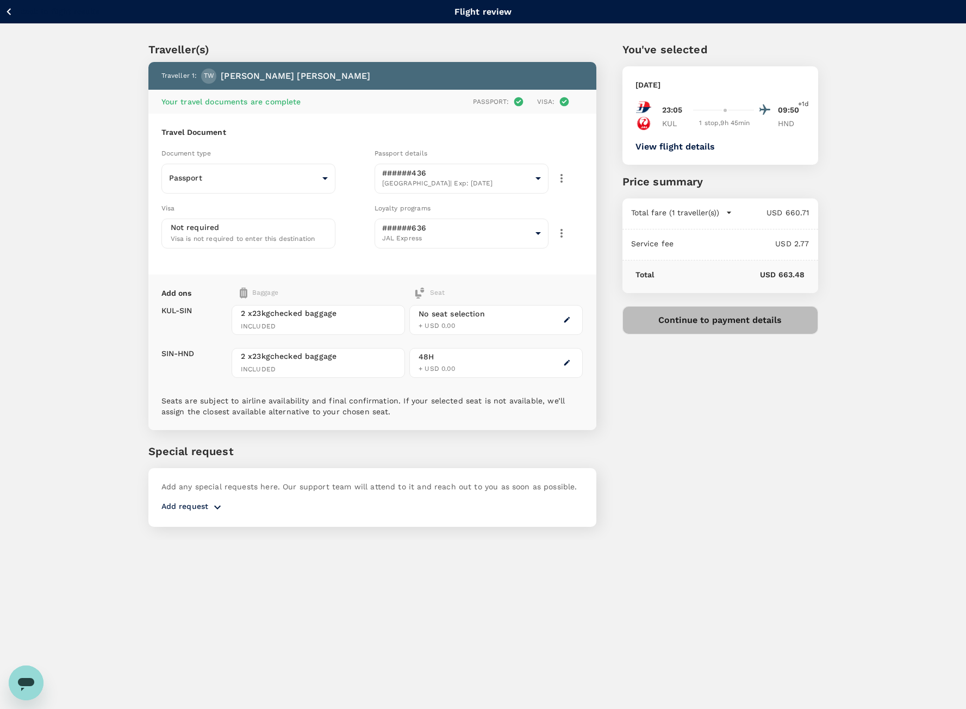
click at [746, 315] on button "Continue to payment details" at bounding box center [721, 320] width 196 height 28
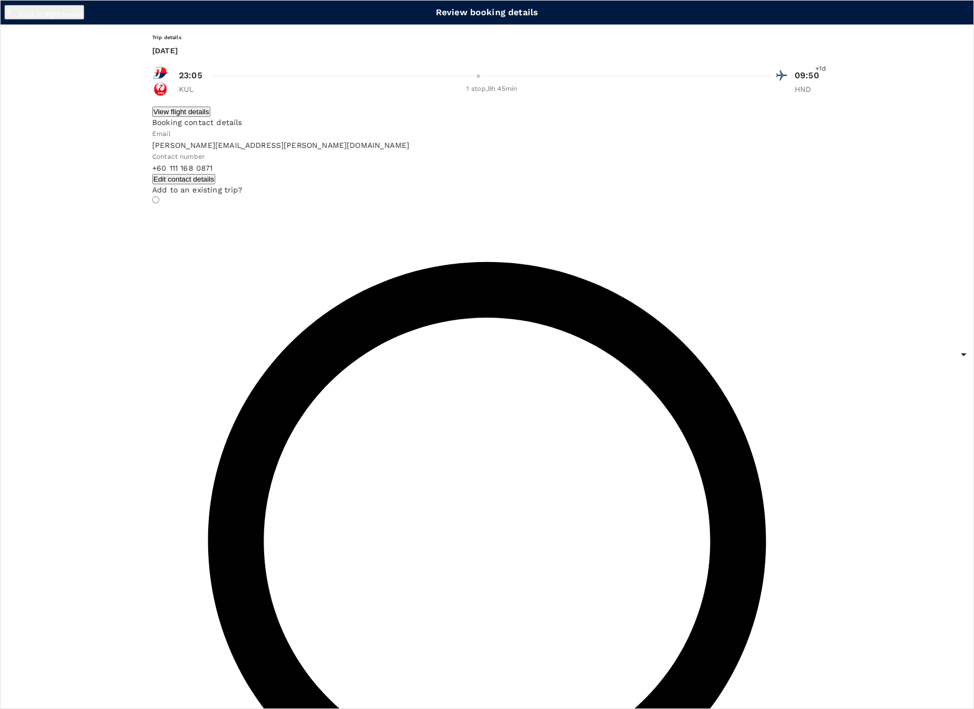
click at [717, 111] on body "Back to flight results Flight review Traveller(s) Traveller 1 : TW Tomoyuki Wat…" at bounding box center [487, 369] width 974 height 738
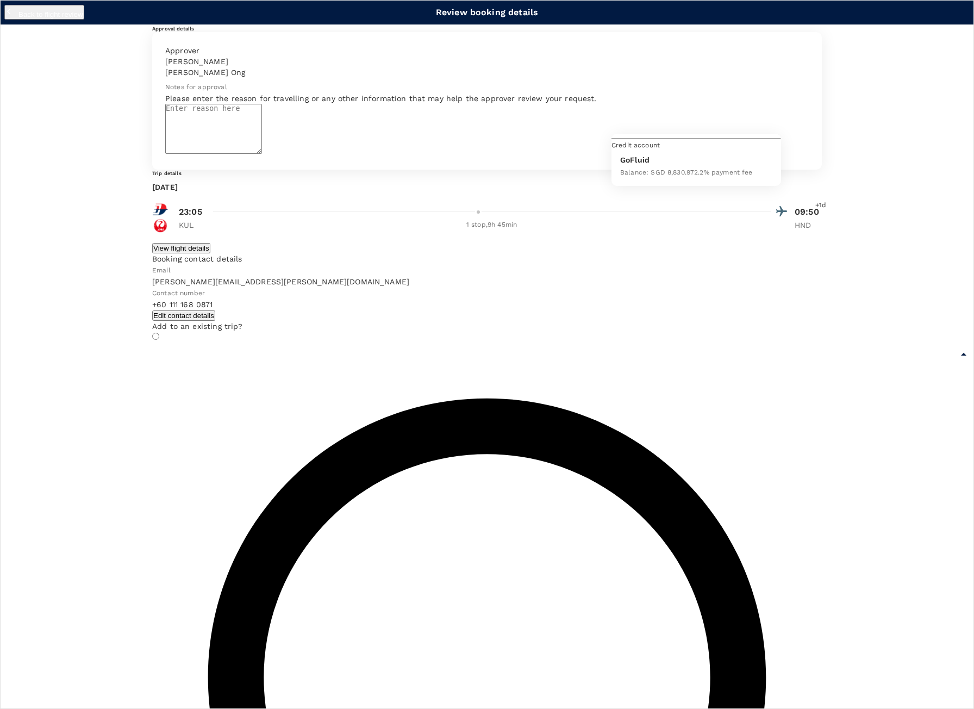
click at [710, 178] on div "Balance : SGD 8,830.97 2.2 % payment fee" at bounding box center [686, 171] width 133 height 13
type input "9ed849ef-52d9-4f6f-a067-9a09209040e1"
click at [262, 154] on textarea at bounding box center [213, 129] width 97 height 50
type textarea "Project Pacific"
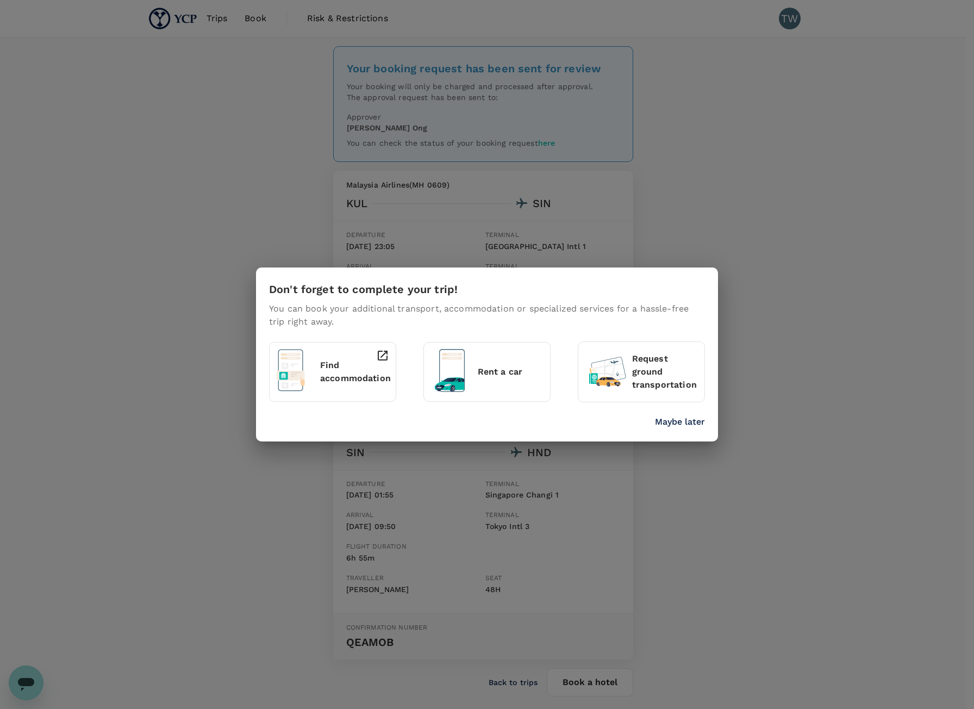
click at [253, 18] on div "Don't forget to complete your trip! You can book your additional transport, acc…" at bounding box center [487, 354] width 974 height 709
click at [687, 419] on p "Maybe later" at bounding box center [680, 421] width 50 height 13
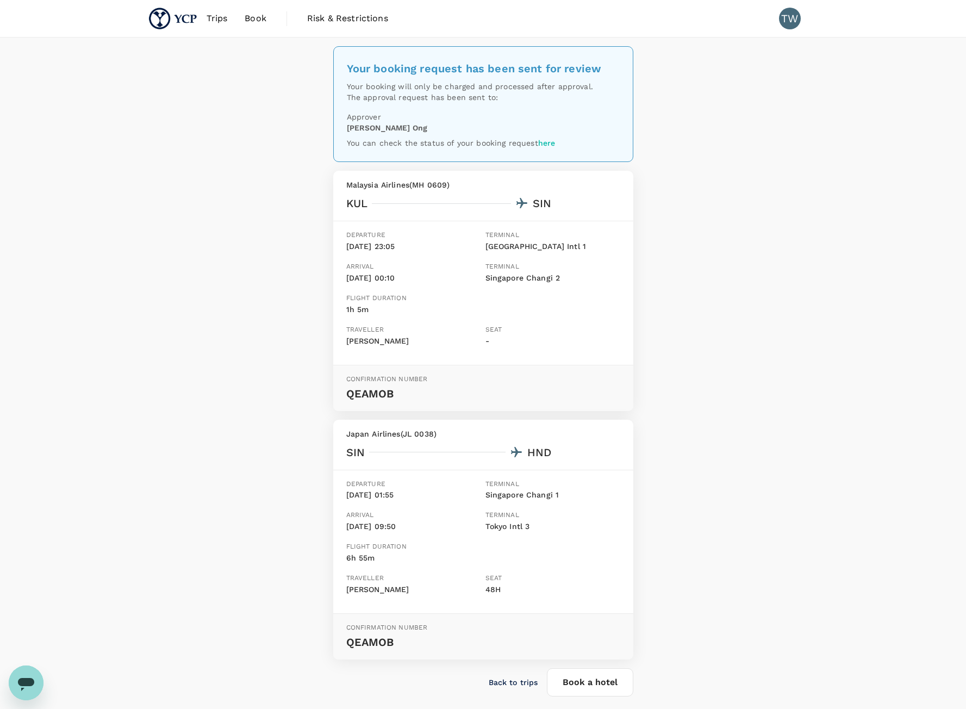
click at [249, 12] on span "Book" at bounding box center [256, 18] width 22 height 13
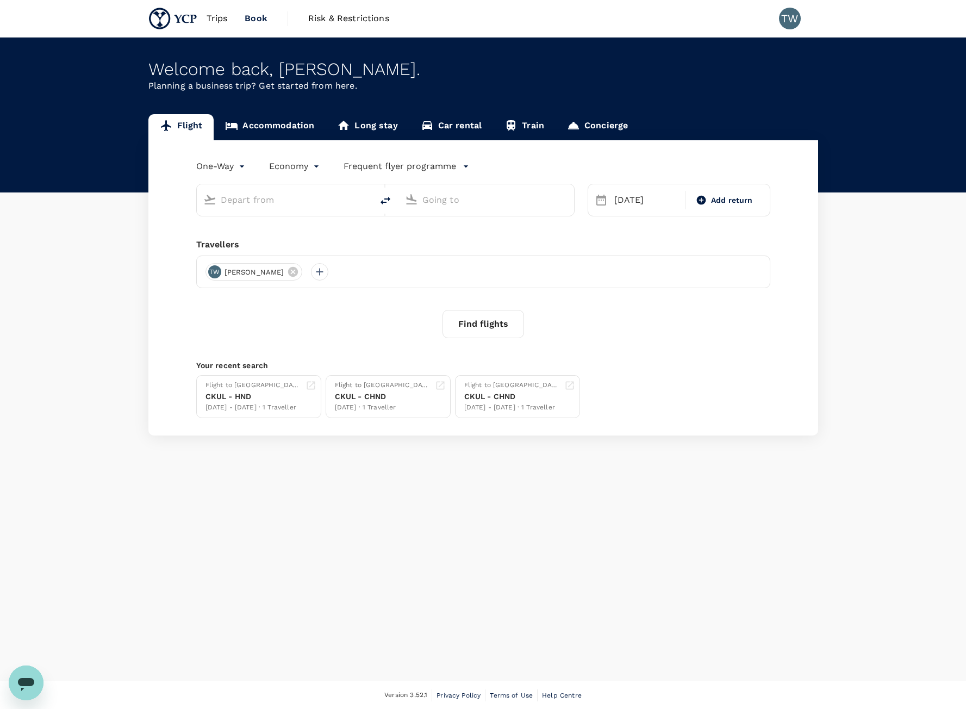
type input "[GEOGRAPHIC_DATA], [GEOGRAPHIC_DATA] (any)"
type input "Tokyo Intl (HND)"
type input "[GEOGRAPHIC_DATA], [GEOGRAPHIC_DATA] (any)"
type input "Tokyo Intl (HND)"
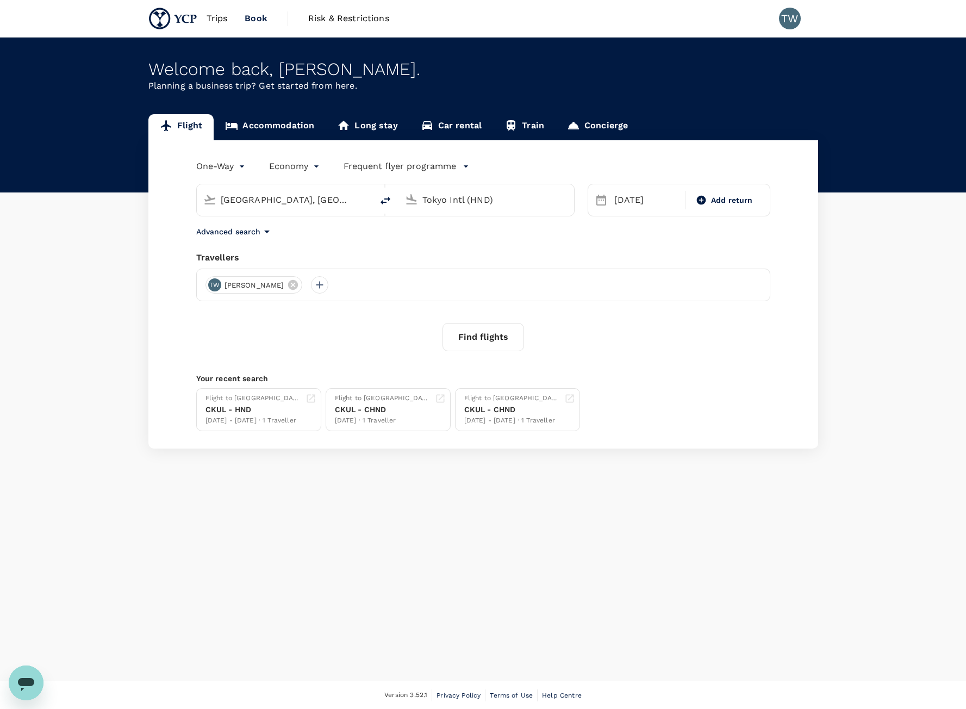
click at [380, 203] on icon "delete" at bounding box center [385, 200] width 13 height 13
type input "Tokyo Intl (HND)"
type input "[GEOGRAPHIC_DATA], [GEOGRAPHIC_DATA] (any)"
click at [631, 201] on div "[DATE]" at bounding box center [646, 200] width 73 height 22
click at [737, 337] on div "27" at bounding box center [734, 335] width 21 height 21
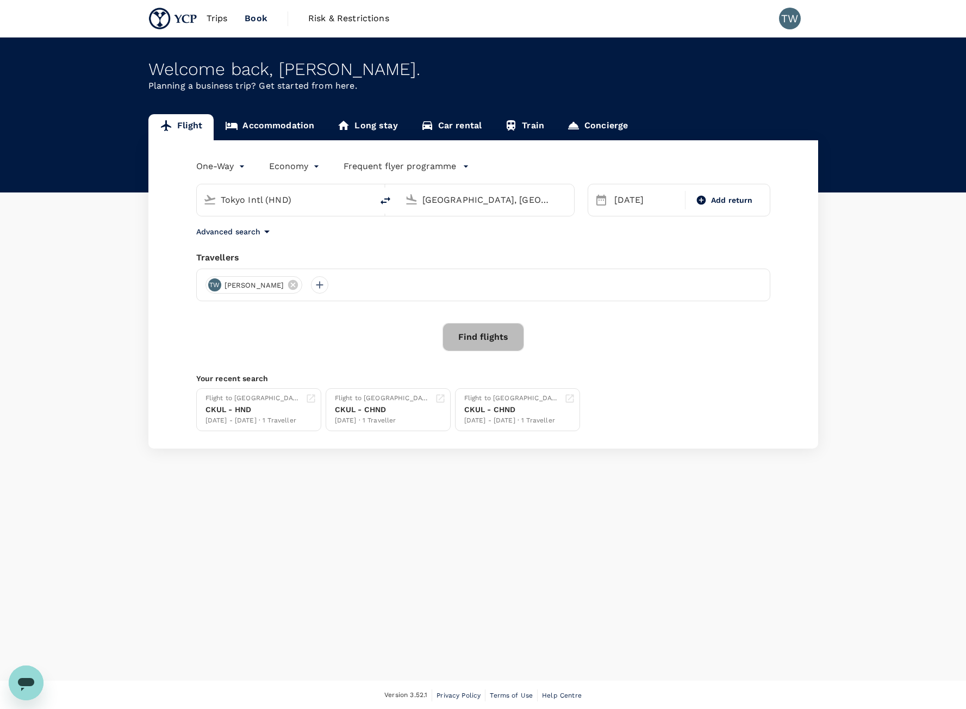
click at [485, 337] on button "Find flights" at bounding box center [484, 337] width 82 height 28
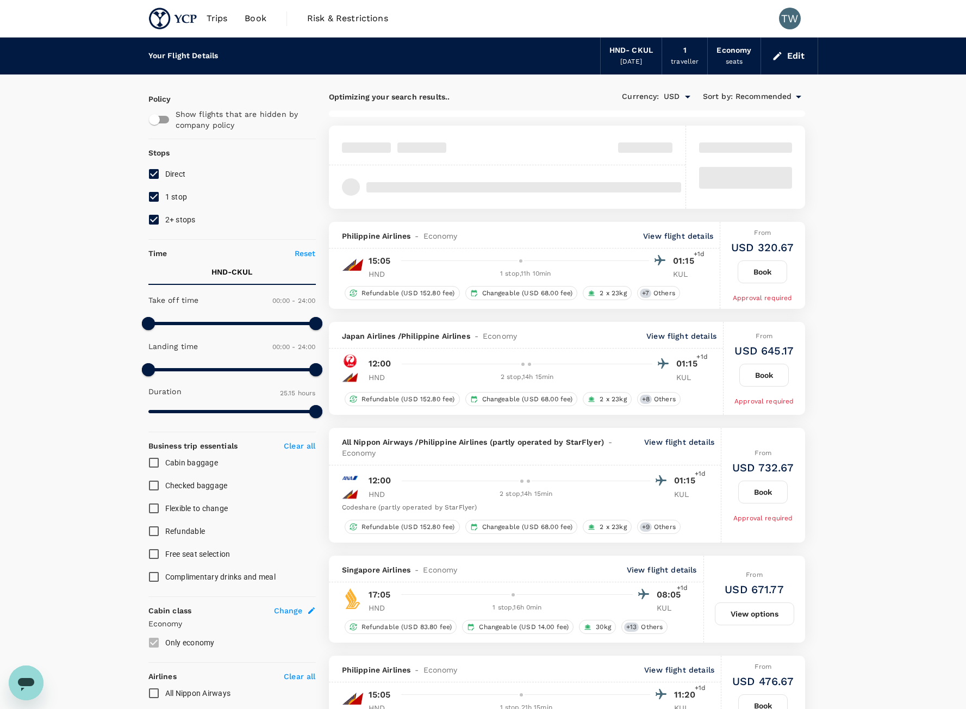
type input "1545"
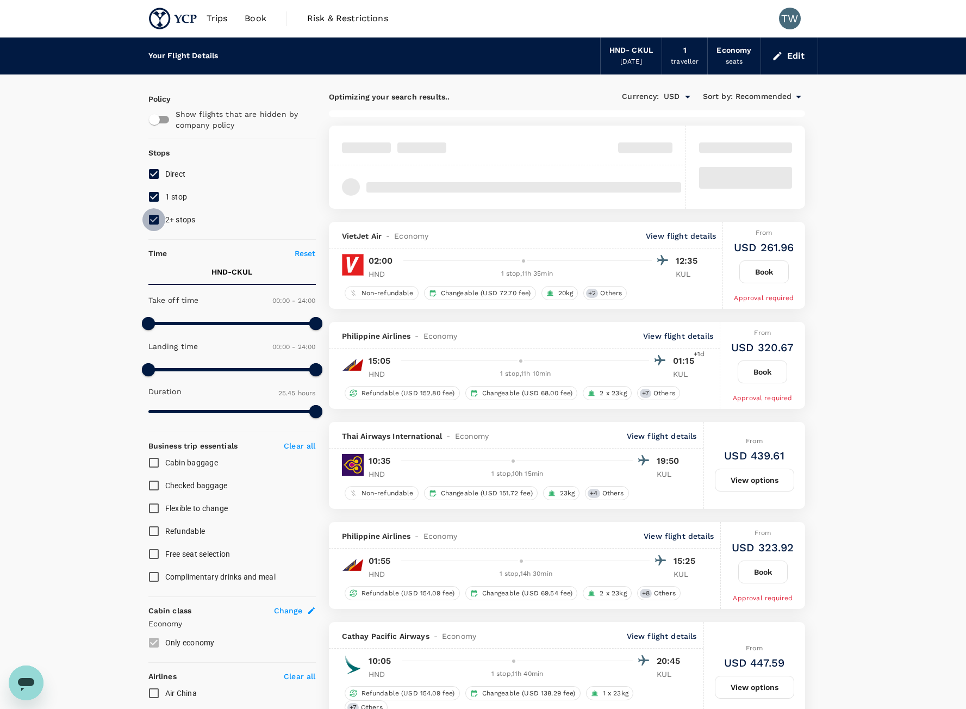
click at [163, 223] on input "2+ stops" at bounding box center [153, 219] width 23 height 23
checkbox input "false"
click at [157, 200] on input "1 stop" at bounding box center [153, 196] width 23 height 23
checkbox input "false"
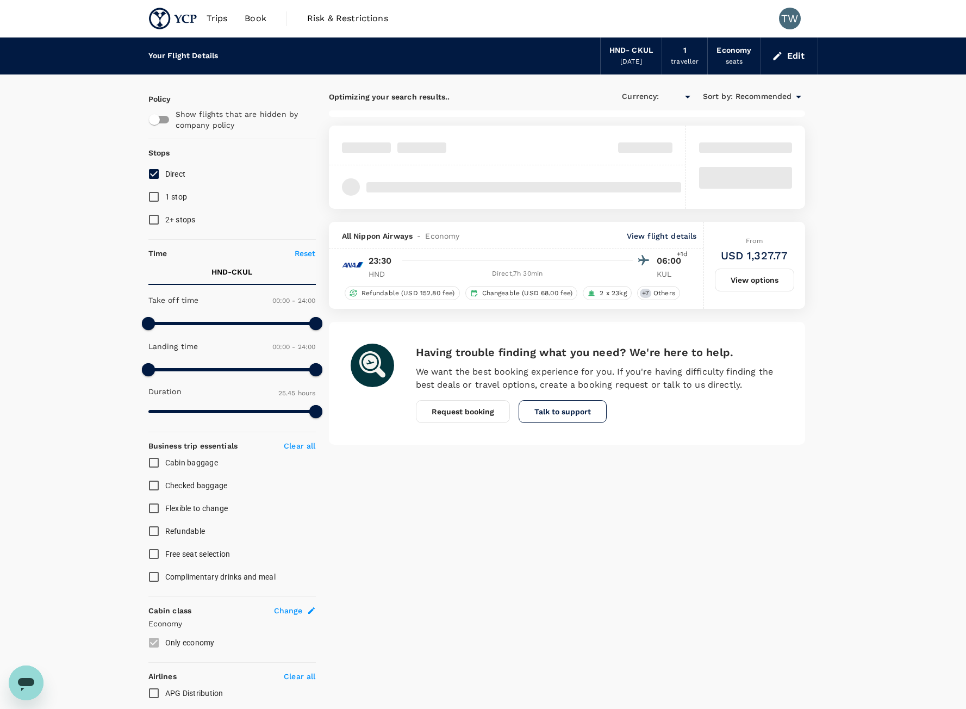
type input "USD"
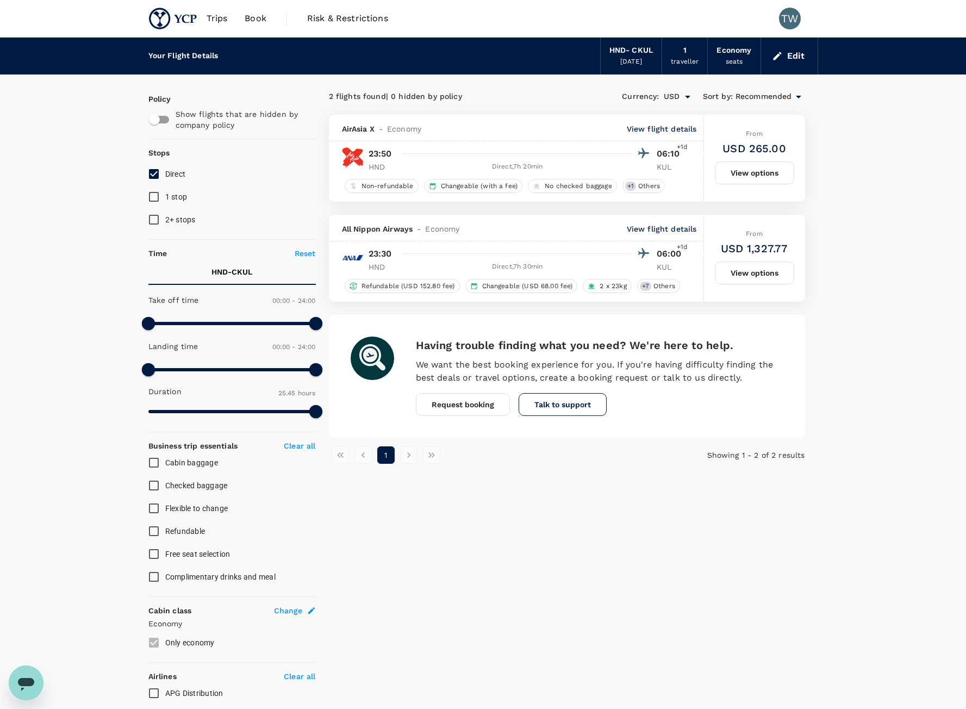
click at [774, 181] on button "View options" at bounding box center [754, 173] width 79 height 23
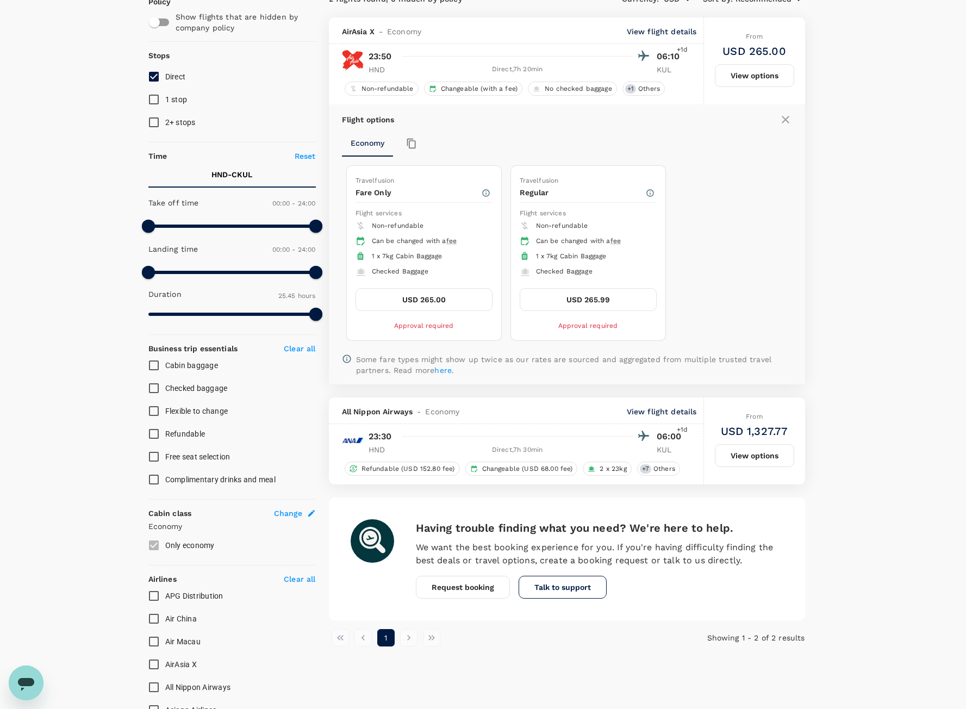
scroll to position [115, 0]
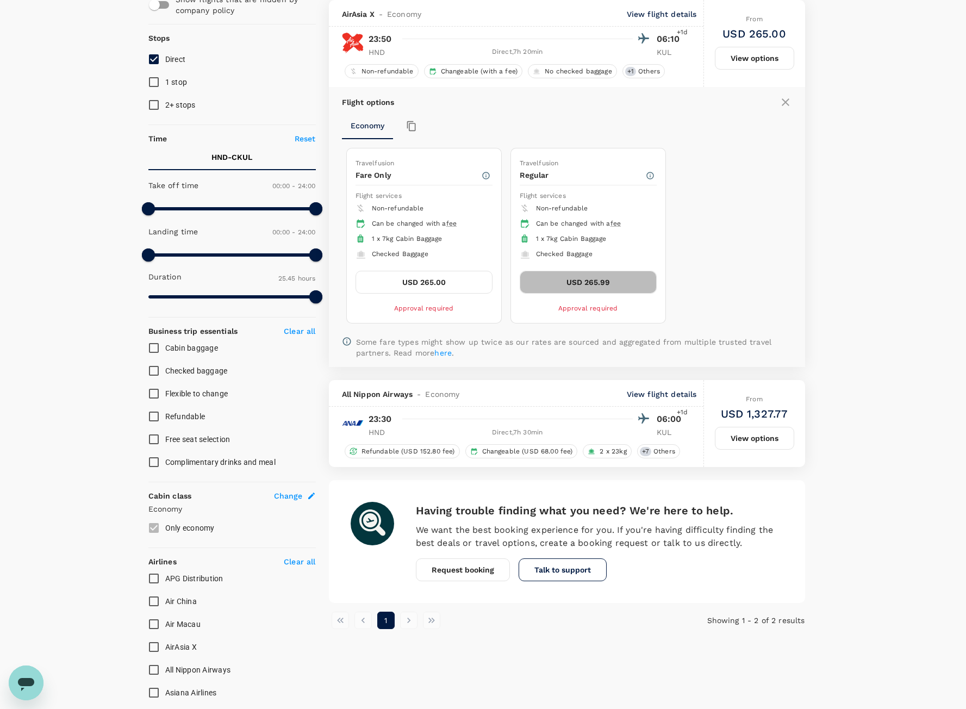
click at [603, 286] on button "USD 265.99" at bounding box center [588, 282] width 137 height 23
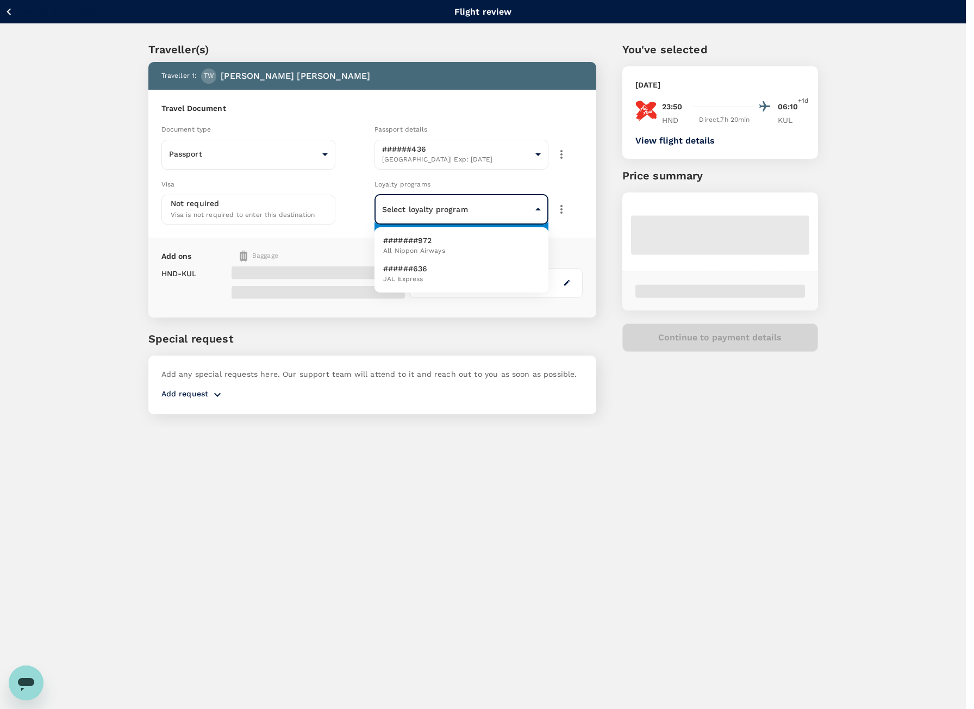
click at [517, 208] on body "Back to flight results Flight review Traveller(s) Traveller 1 : TW [PERSON_NAME…" at bounding box center [487, 369] width 974 height 738
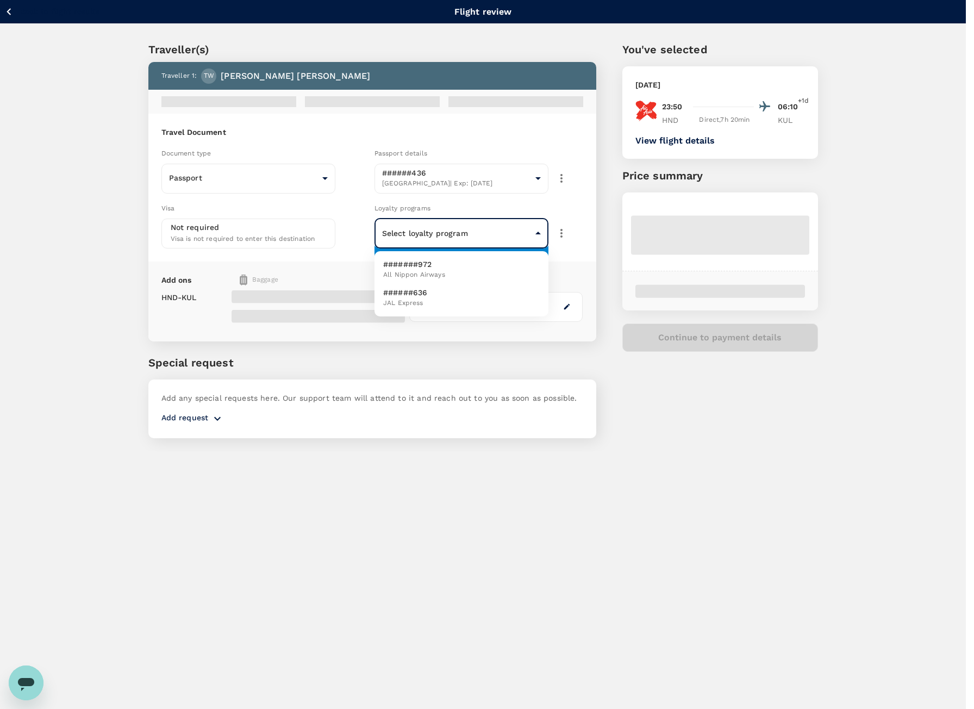
click at [517, 208] on div at bounding box center [487, 354] width 974 height 709
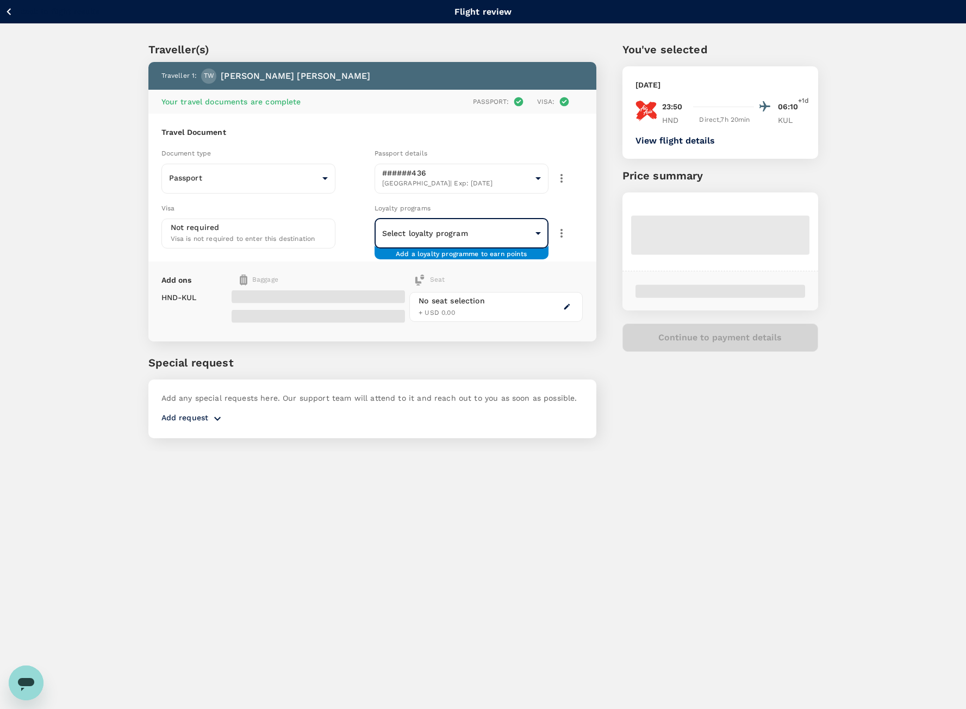
click at [561, 232] on icon "button" at bounding box center [561, 233] width 13 height 13
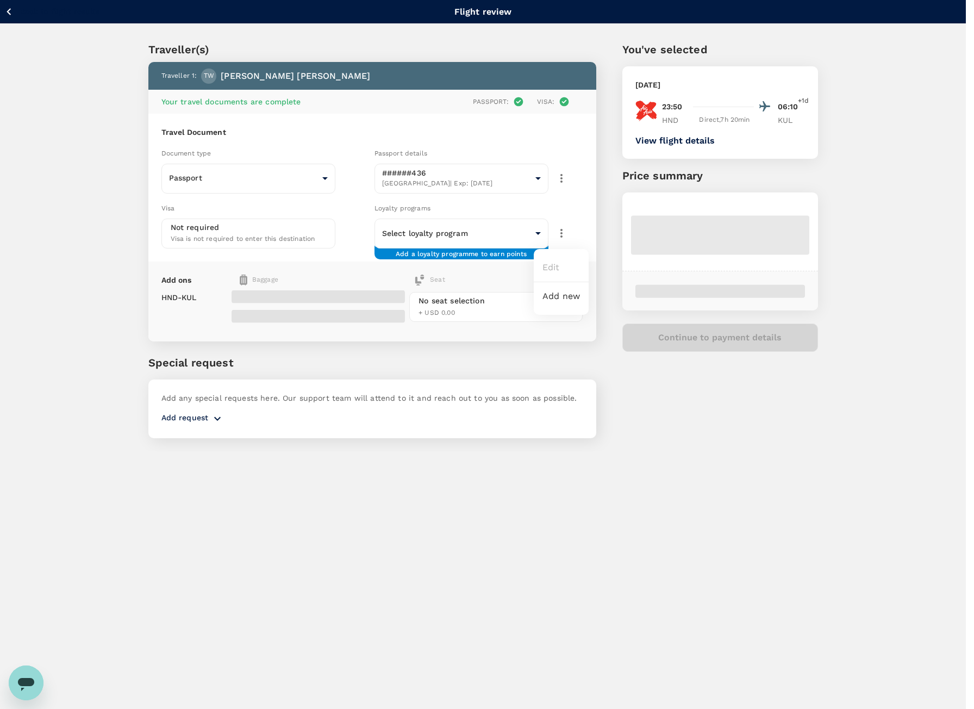
click at [568, 295] on li "Add new" at bounding box center [561, 297] width 55 height 20
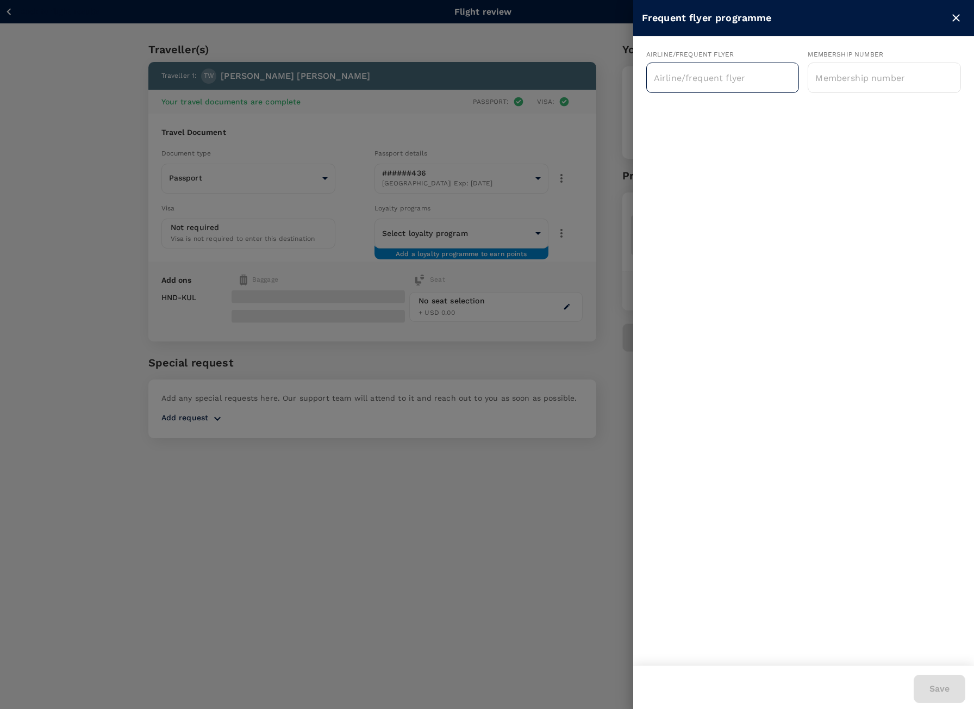
click at [728, 89] on div "​" at bounding box center [723, 78] width 153 height 30
type input "a"
click at [721, 113] on li "AirAsia BIG Rewards" at bounding box center [723, 105] width 153 height 17
type input "AirAsia BIG Rewards"
click at [836, 85] on input "text" at bounding box center [884, 77] width 153 height 27
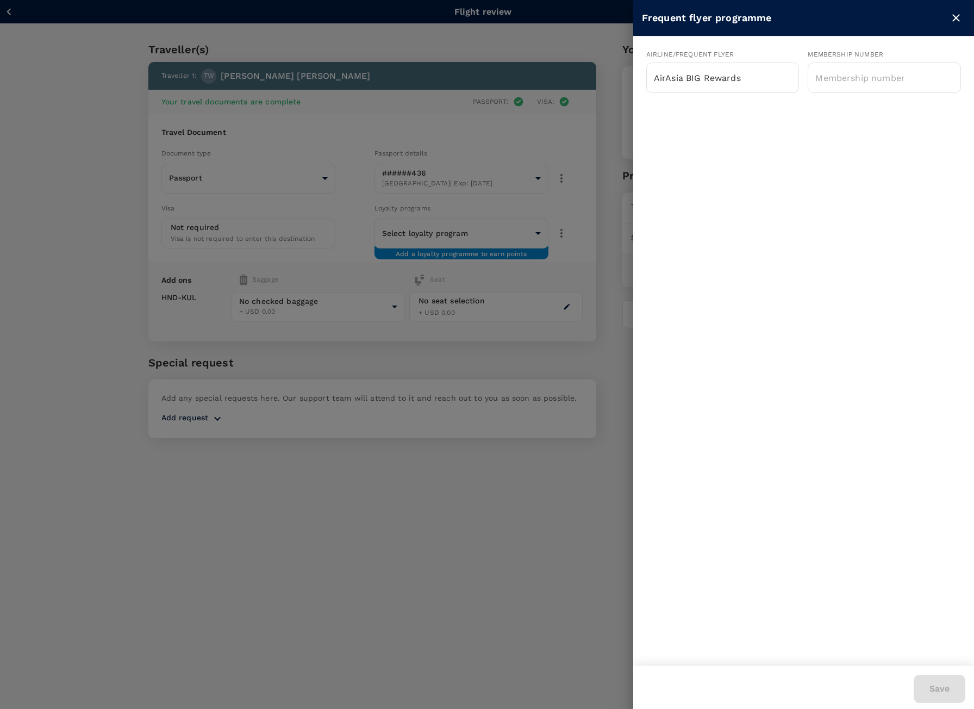
drag, startPoint x: 812, startPoint y: 327, endPoint x: 856, endPoint y: 181, distance: 152.8
click at [815, 318] on div "Airline/Frequent Flyer AirAsia BIG Rewards ​ Membership number ​" at bounding box center [804, 350] width 341 height 629
click at [864, 78] on input "text" at bounding box center [884, 77] width 153 height 27
paste input "9999990028080556"
type input "9999990028080556"
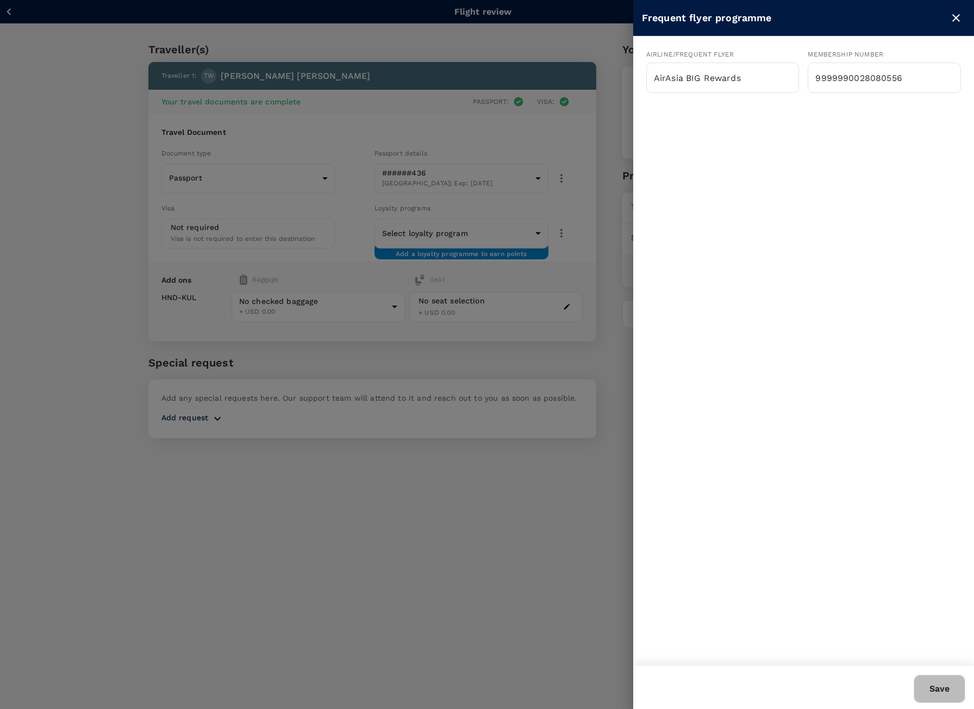
click at [950, 690] on button "Save" at bounding box center [940, 689] width 52 height 28
type input "bb05b8fa-9a58-4ba1-8b77-59f298ed7953"
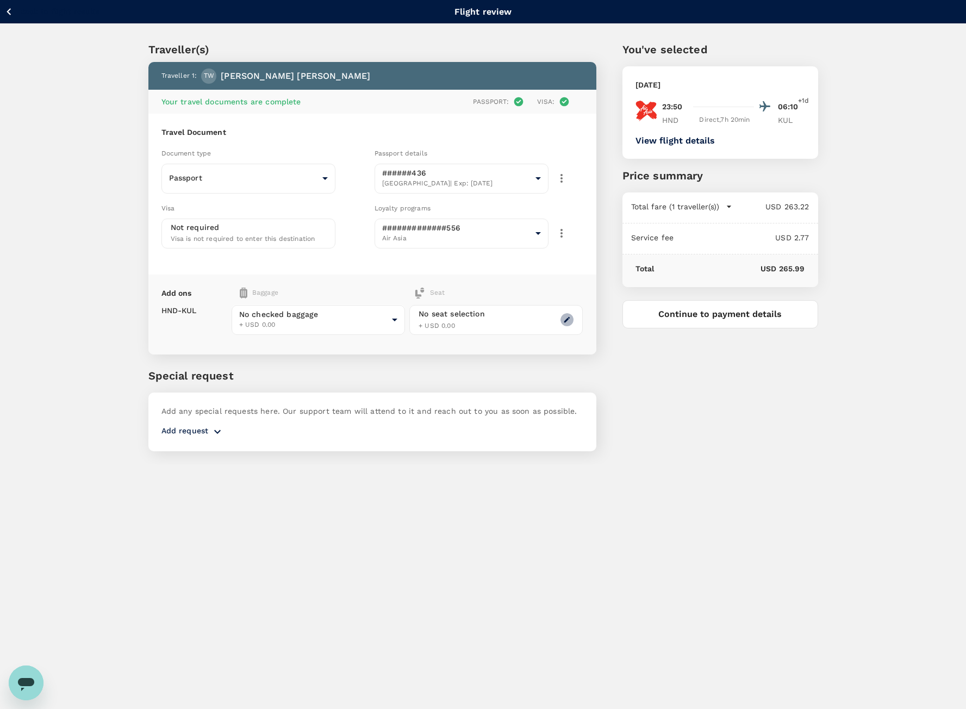
click at [571, 321] on icon "button" at bounding box center [567, 320] width 8 height 8
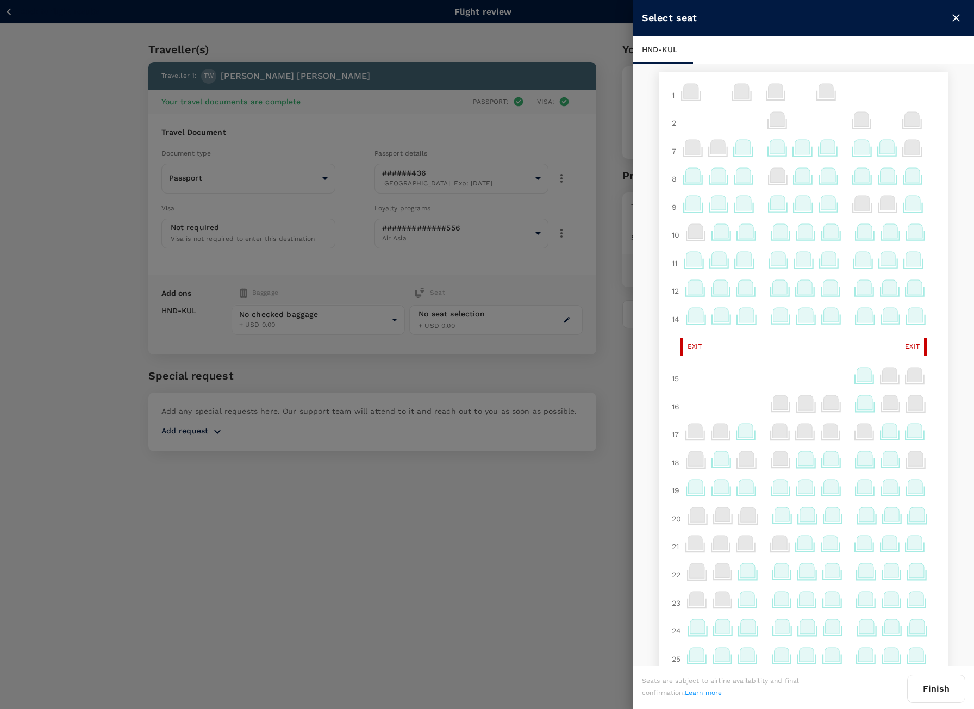
click at [774, 150] on icon at bounding box center [777, 147] width 15 height 14
click at [895, 127] on p "Select" at bounding box center [907, 122] width 24 height 11
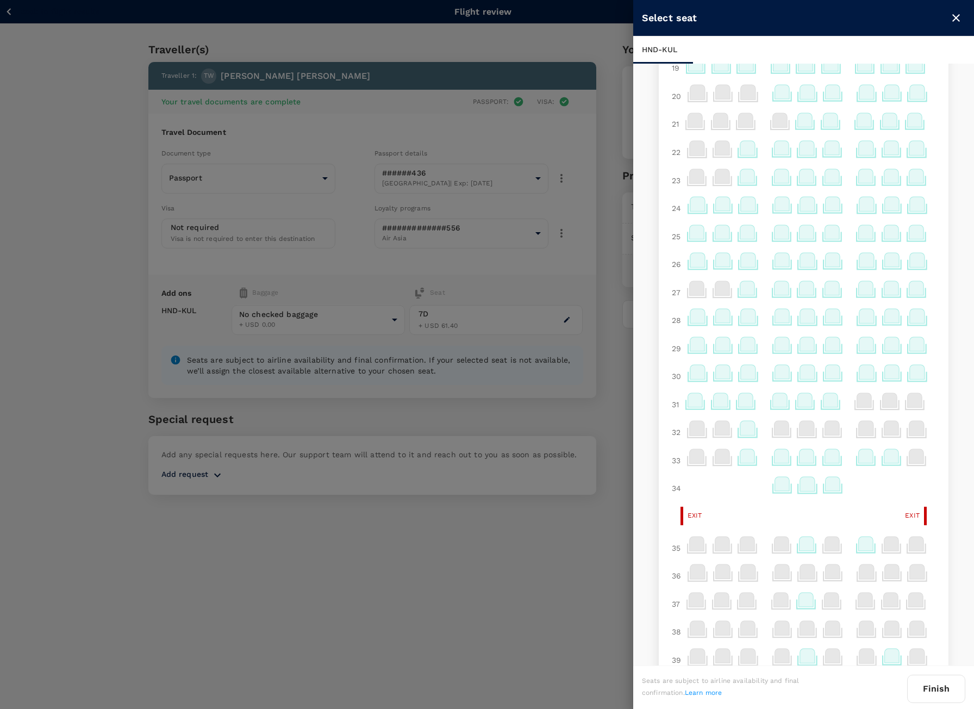
scroll to position [489, 0]
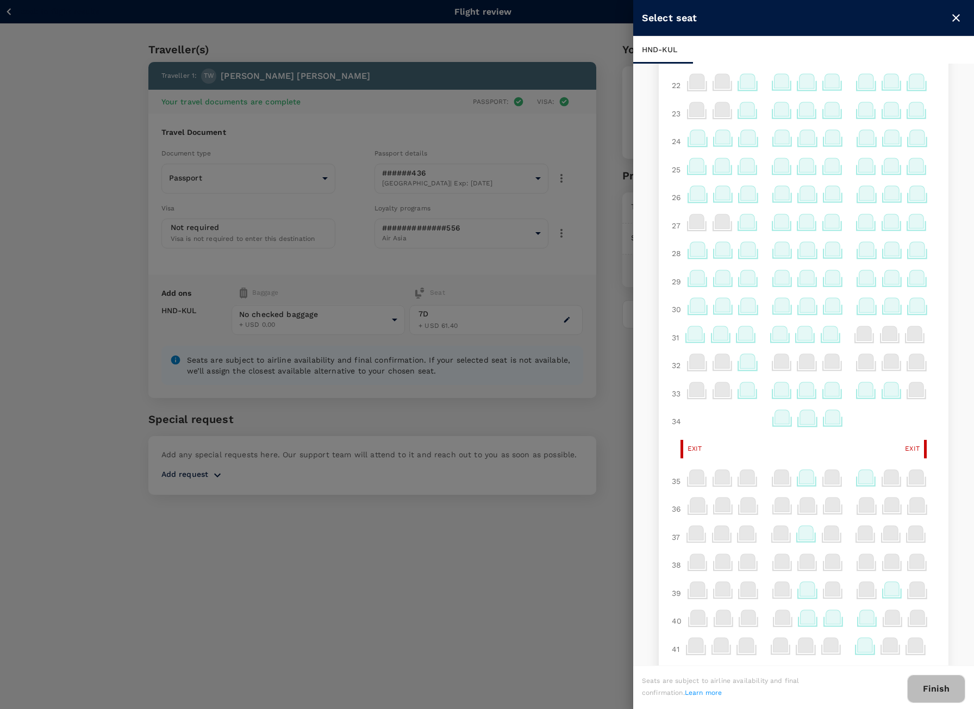
click at [956, 683] on button "Finish" at bounding box center [937, 689] width 58 height 28
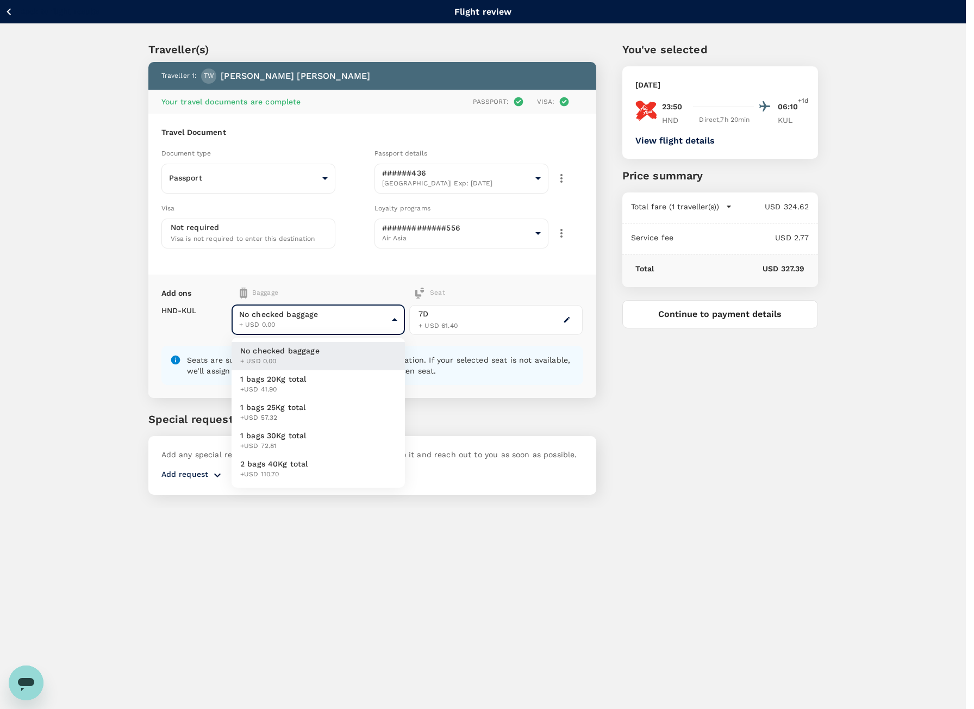
click at [297, 319] on body "Back to flight results Flight review Traveller(s) Traveller 1 : TW [PERSON_NAME…" at bounding box center [487, 369] width 974 height 738
click at [346, 435] on li "1 bags 30Kg total +USD 72.81" at bounding box center [318, 441] width 173 height 28
type input "3 - 72.81"
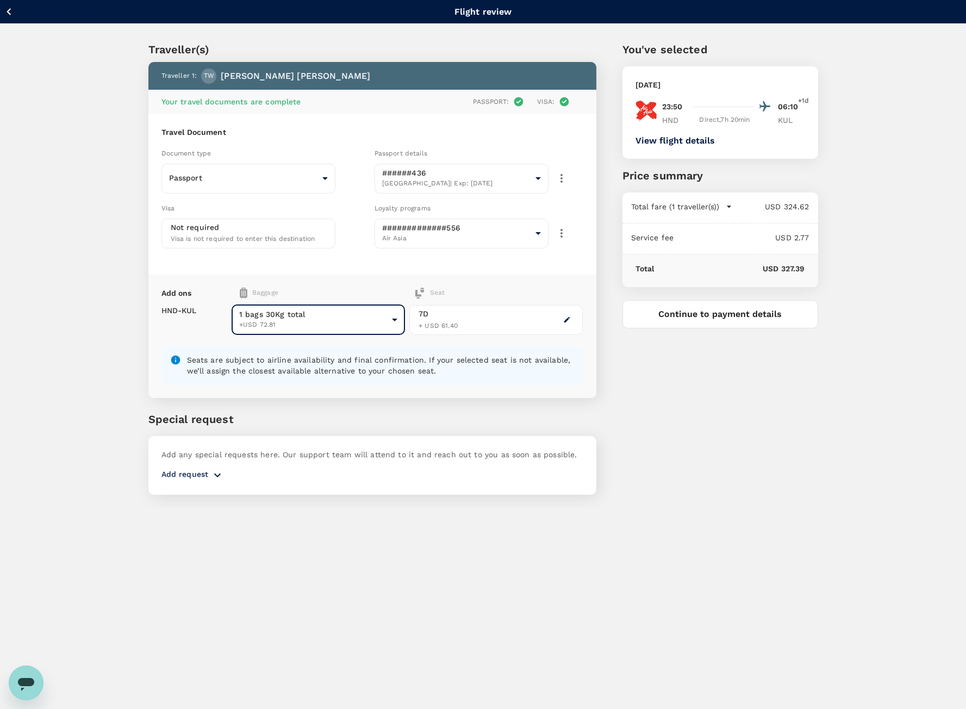
click at [672, 403] on div "You've selected [DATE] 23:50 06:10 +1d HND Direct , 7h 20min KUL View flight de…" at bounding box center [708, 261] width 222 height 493
click at [723, 323] on button "Continue to payment details" at bounding box center [721, 314] width 196 height 28
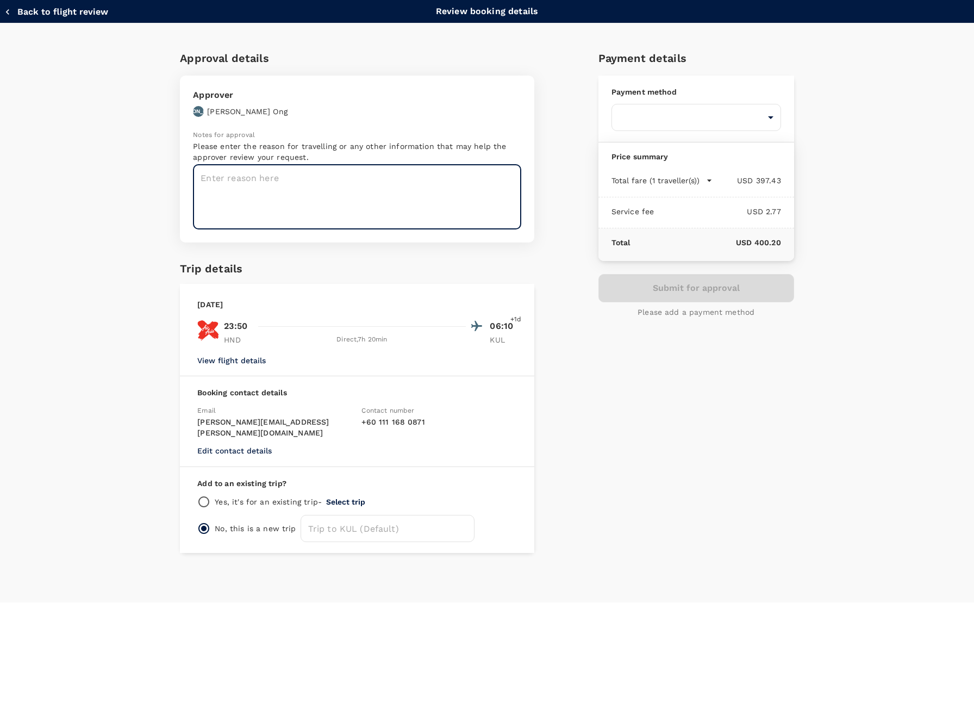
click at [296, 172] on textarea at bounding box center [357, 197] width 328 height 65
type textarea "Project Pacific"
click at [288, 496] on p "Yes, it's for an existing trip -" at bounding box center [268, 501] width 107 height 11
click at [203, 495] on input "radio" at bounding box center [203, 501] width 13 height 13
radio input "true"
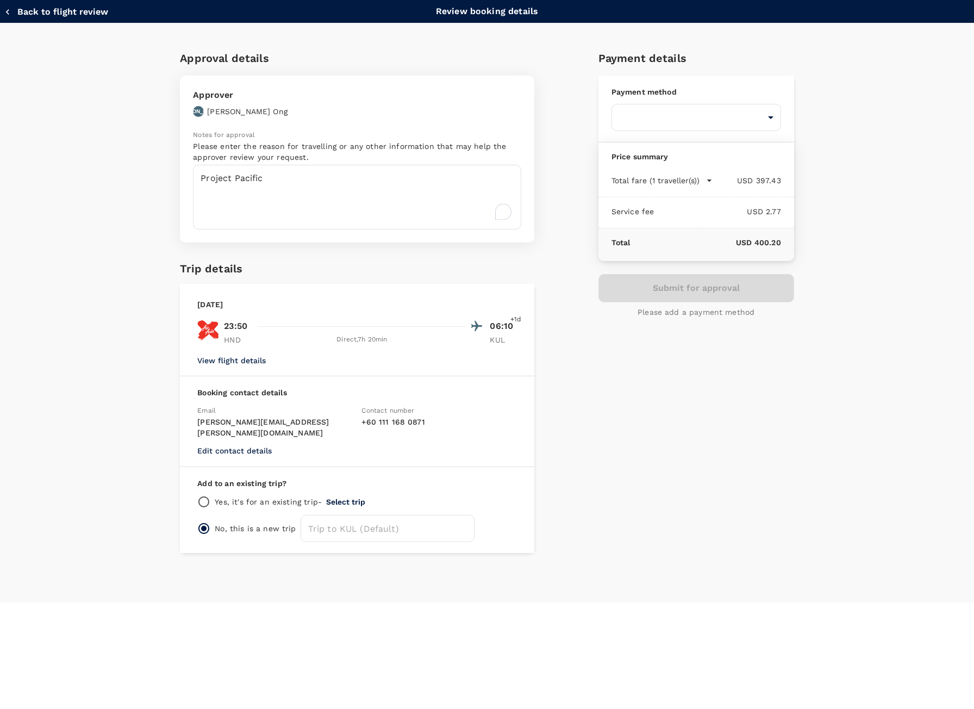
radio input "false"
click at [353, 495] on div "Yes, it's for an existing trip - Select trip" at bounding box center [357, 501] width 320 height 13
click at [354, 498] on button "Select trip" at bounding box center [345, 502] width 39 height 9
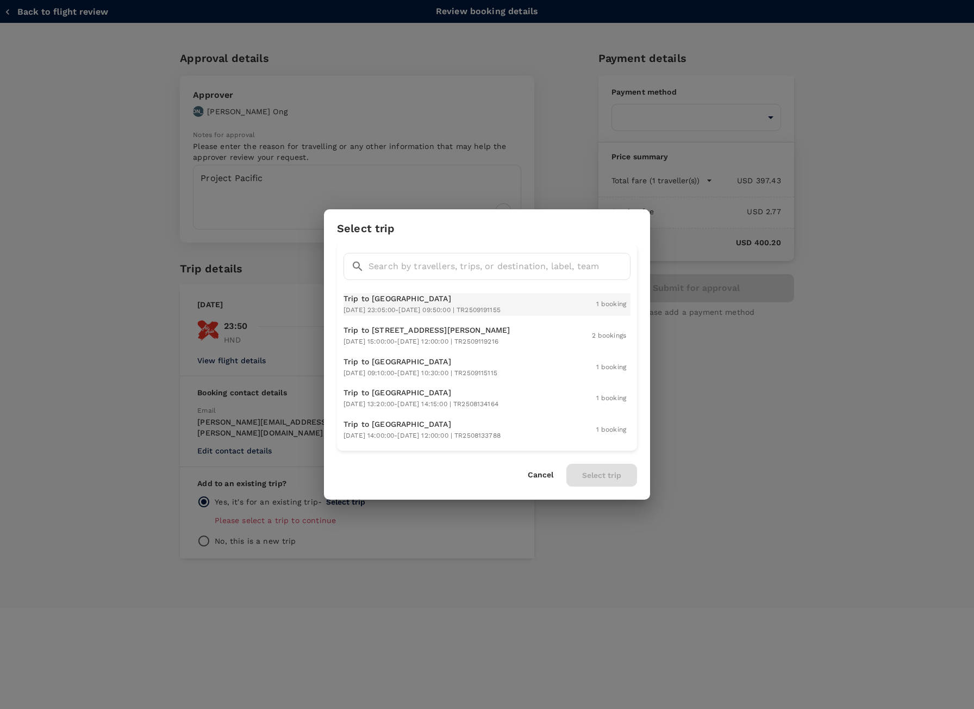
click at [470, 305] on div "Trip to [GEOGRAPHIC_DATA] [DATE] 23:05:00 - [DATE] 09:50:00 | TR2509191155" at bounding box center [422, 304] width 157 height 23
click at [601, 481] on button "Select trip" at bounding box center [602, 475] width 71 height 23
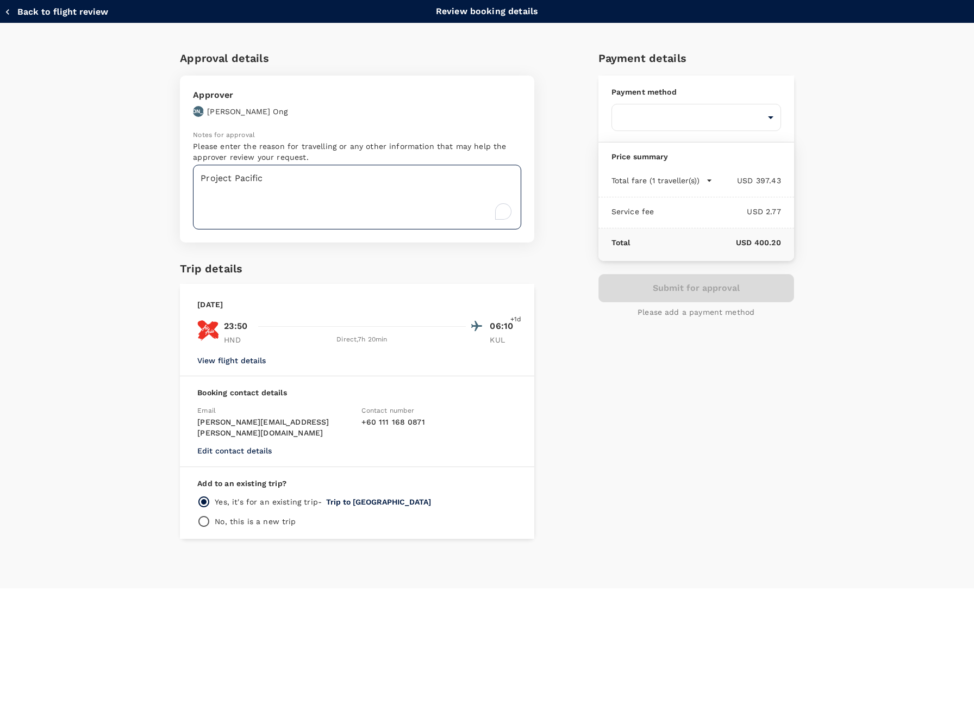
click at [328, 175] on textarea "Project Pacific" at bounding box center [357, 197] width 328 height 65
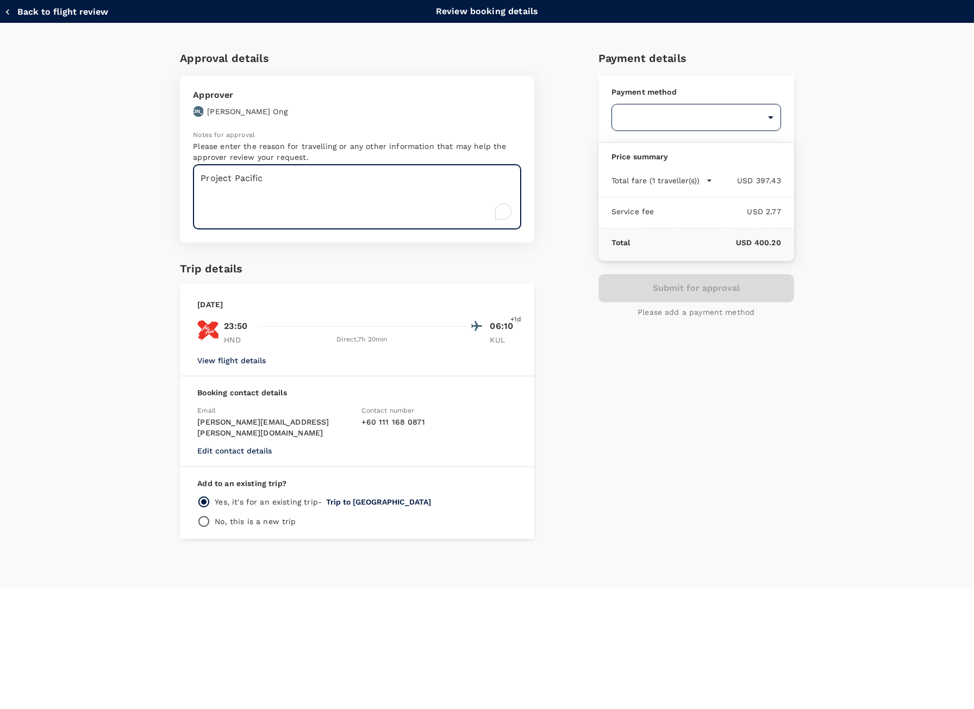
click at [713, 107] on body "Back to flight results Flight review Traveller(s) Traveller 1 : TW [PERSON_NAME…" at bounding box center [487, 369] width 974 height 738
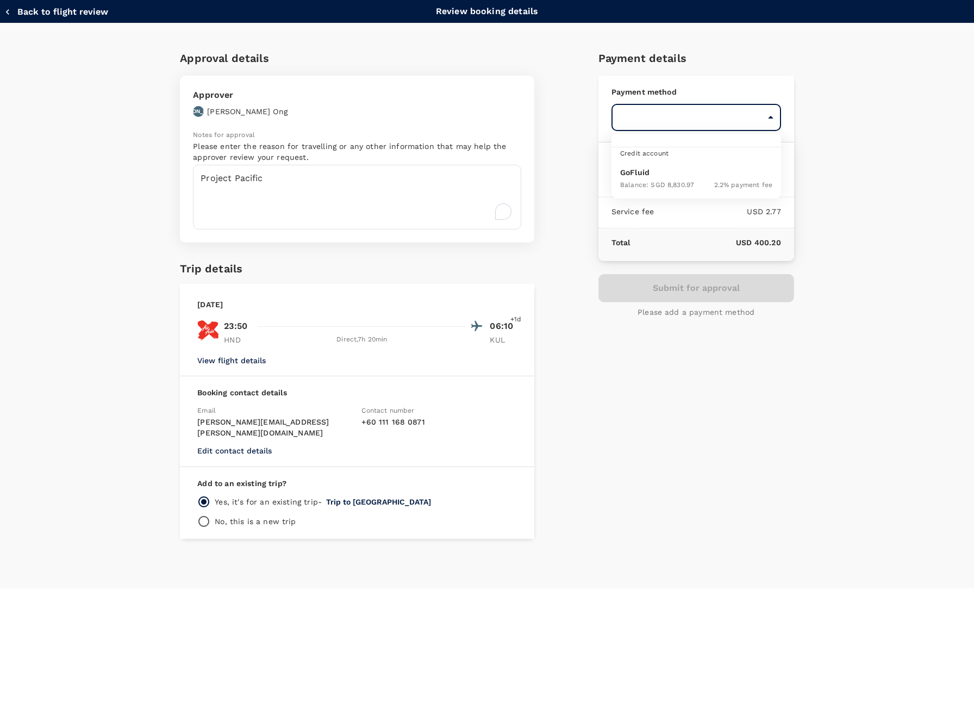
click at [710, 174] on p "GoFluid" at bounding box center [696, 172] width 152 height 11
type input "9ed849ef-52d9-4f6f-a067-9a09209040e1"
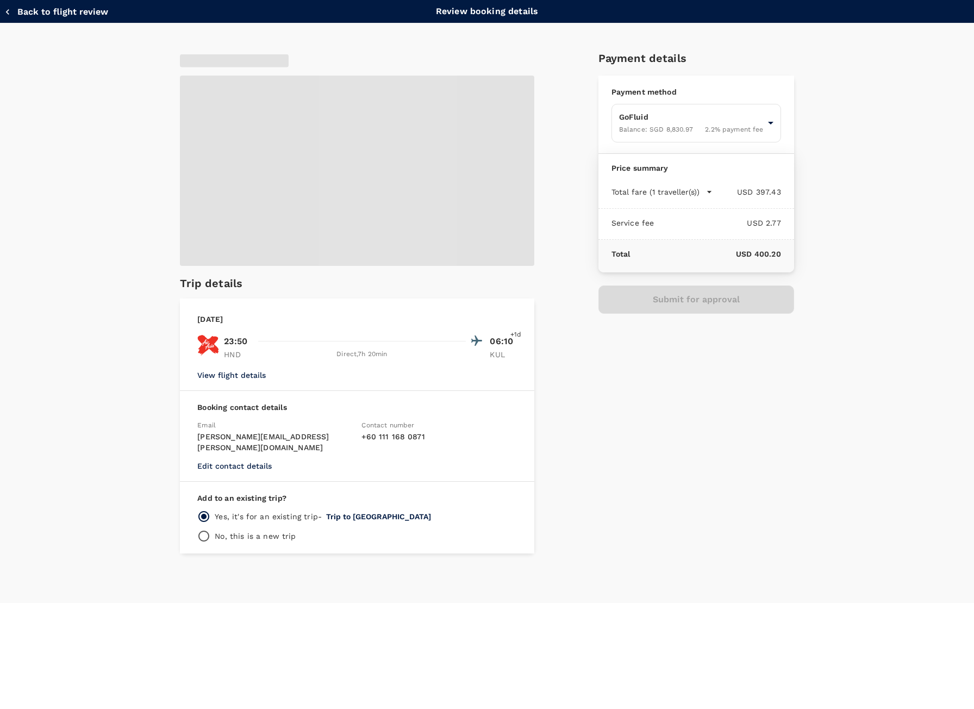
click at [715, 300] on div "Submit for approval" at bounding box center [697, 299] width 196 height 28
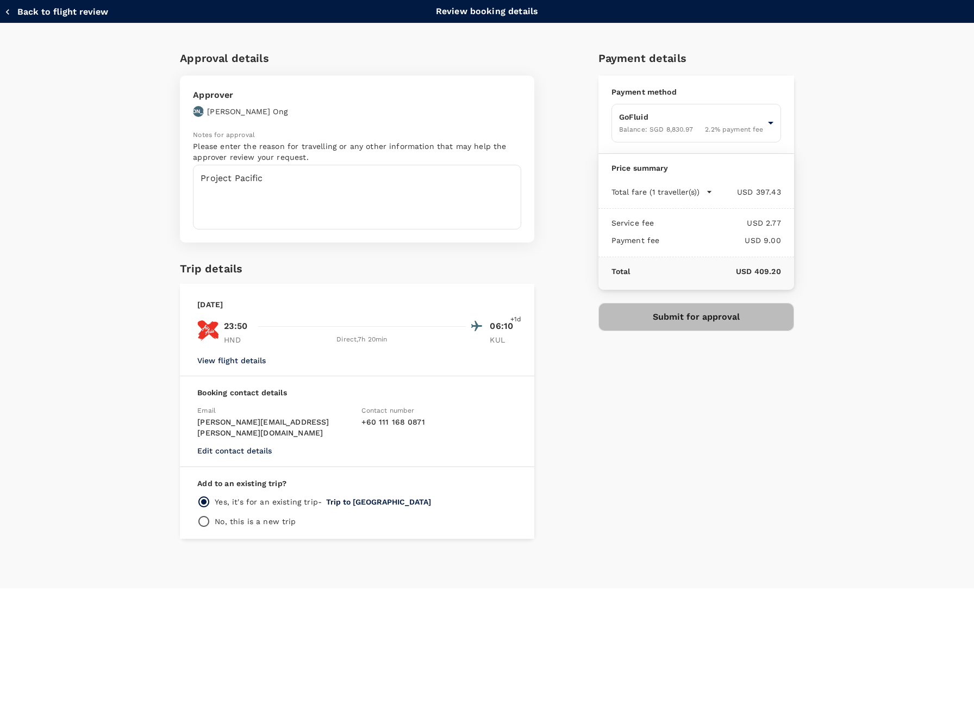
click at [710, 325] on button "Submit for approval" at bounding box center [697, 317] width 196 height 28
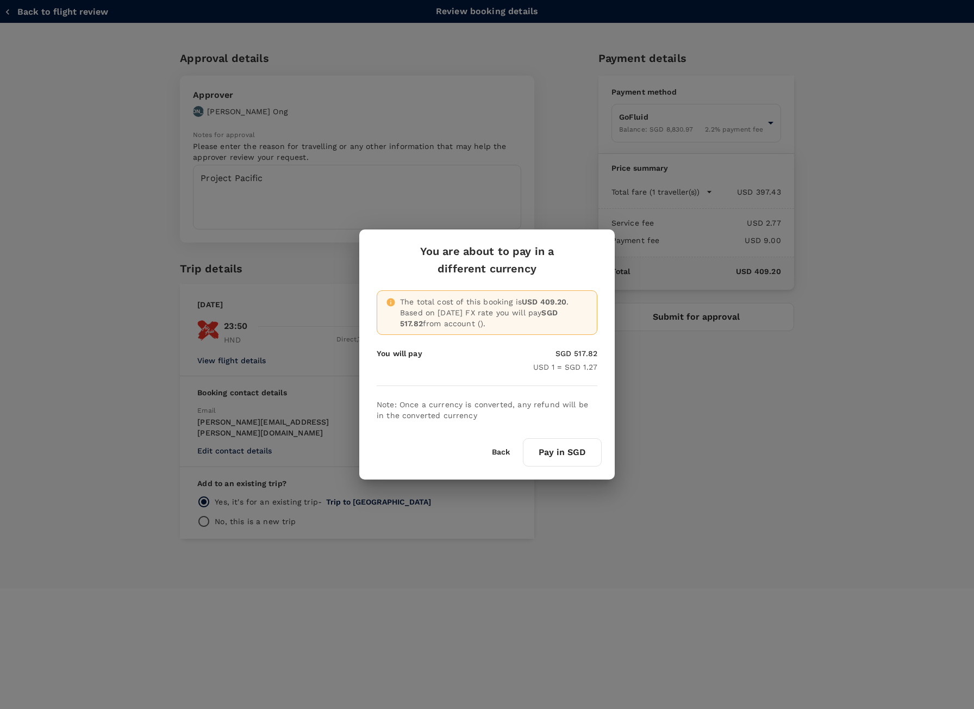
click at [576, 456] on button "Pay in SGD" at bounding box center [562, 452] width 79 height 28
